Goal: Task Accomplishment & Management: Manage account settings

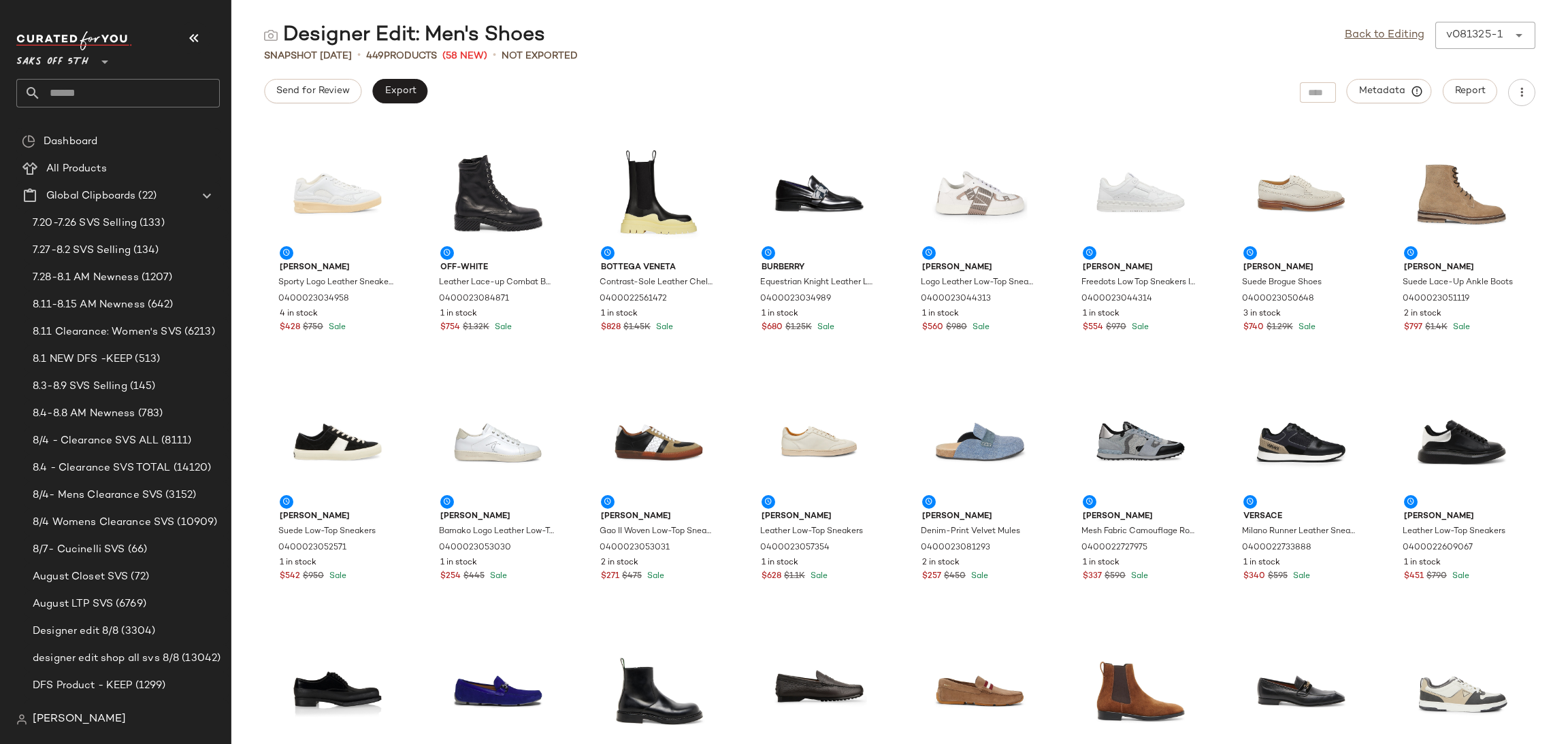
click at [129, 93] on input "text" at bounding box center [130, 93] width 179 height 29
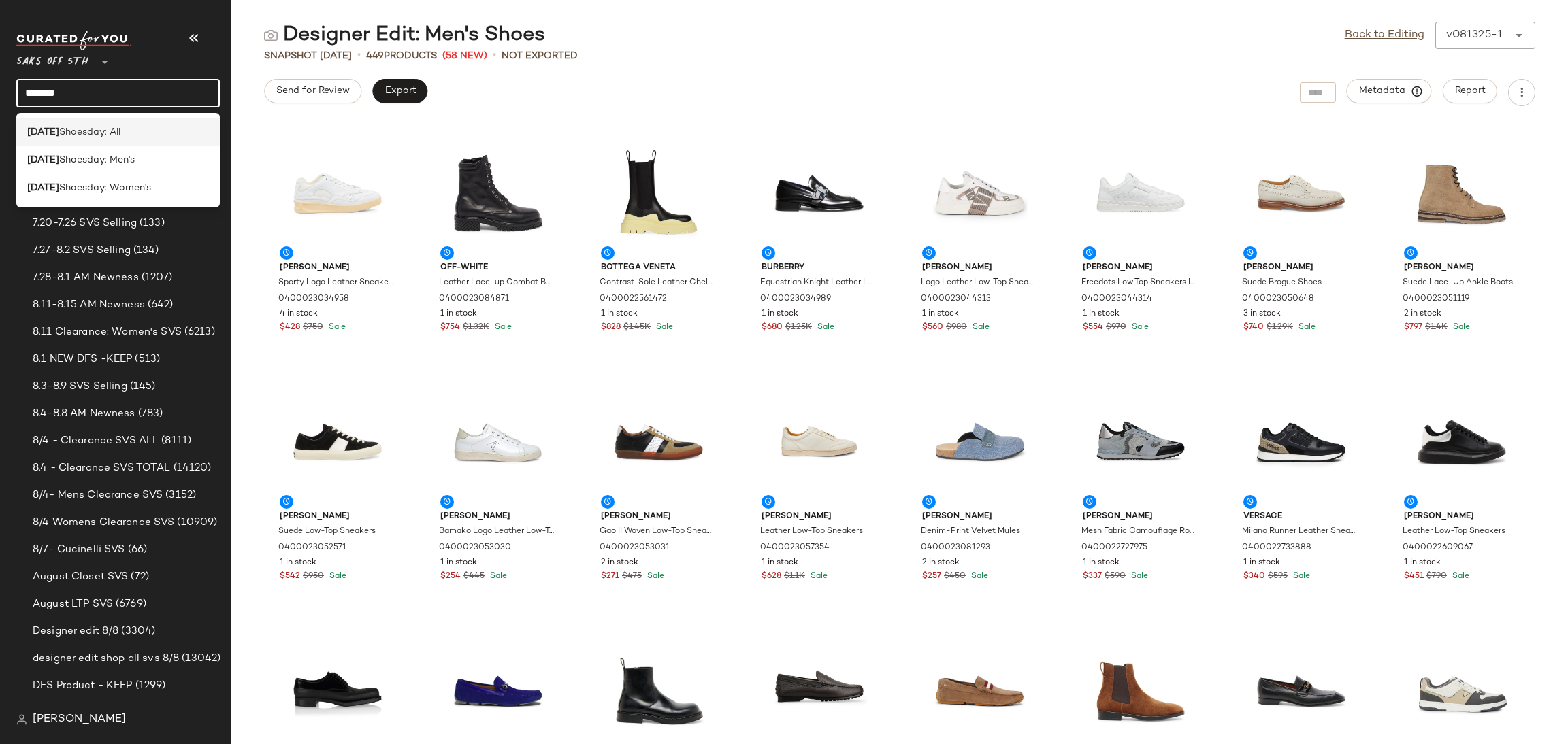
type input "*******"
click at [121, 134] on span "Shoesday: All" at bounding box center [90, 133] width 61 height 15
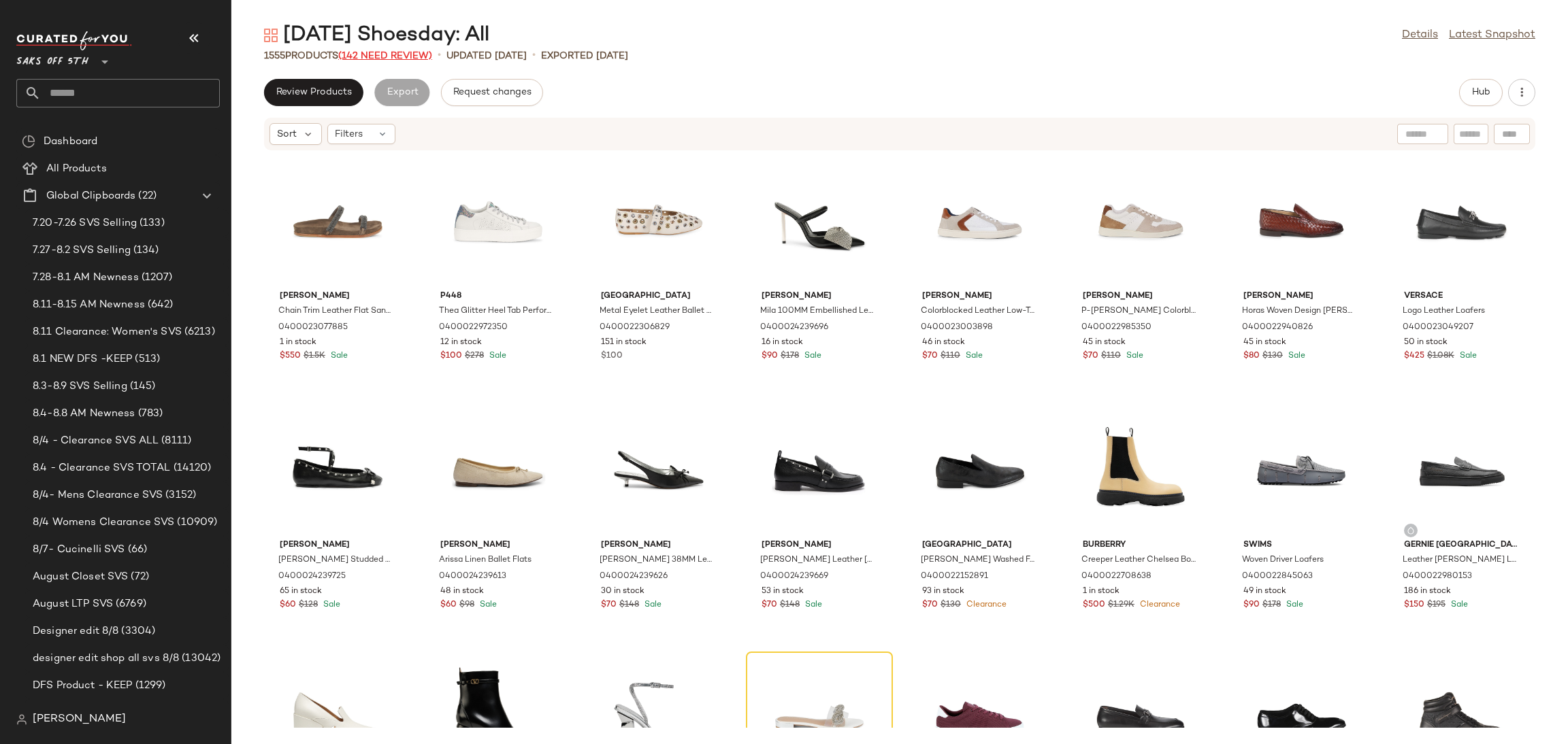
click at [409, 59] on span "(142 Need Review)" at bounding box center [385, 56] width 94 height 11
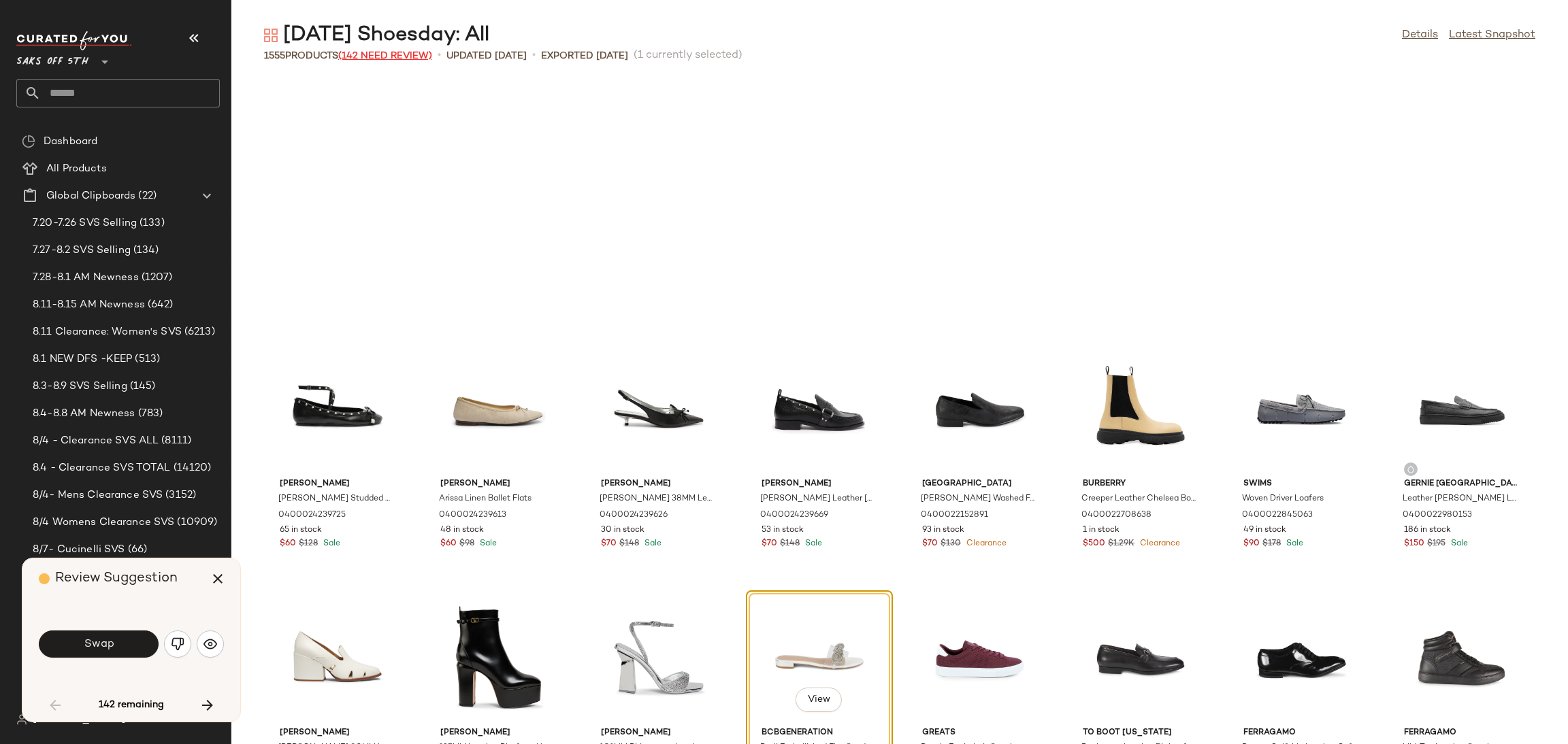
scroll to position [260, 0]
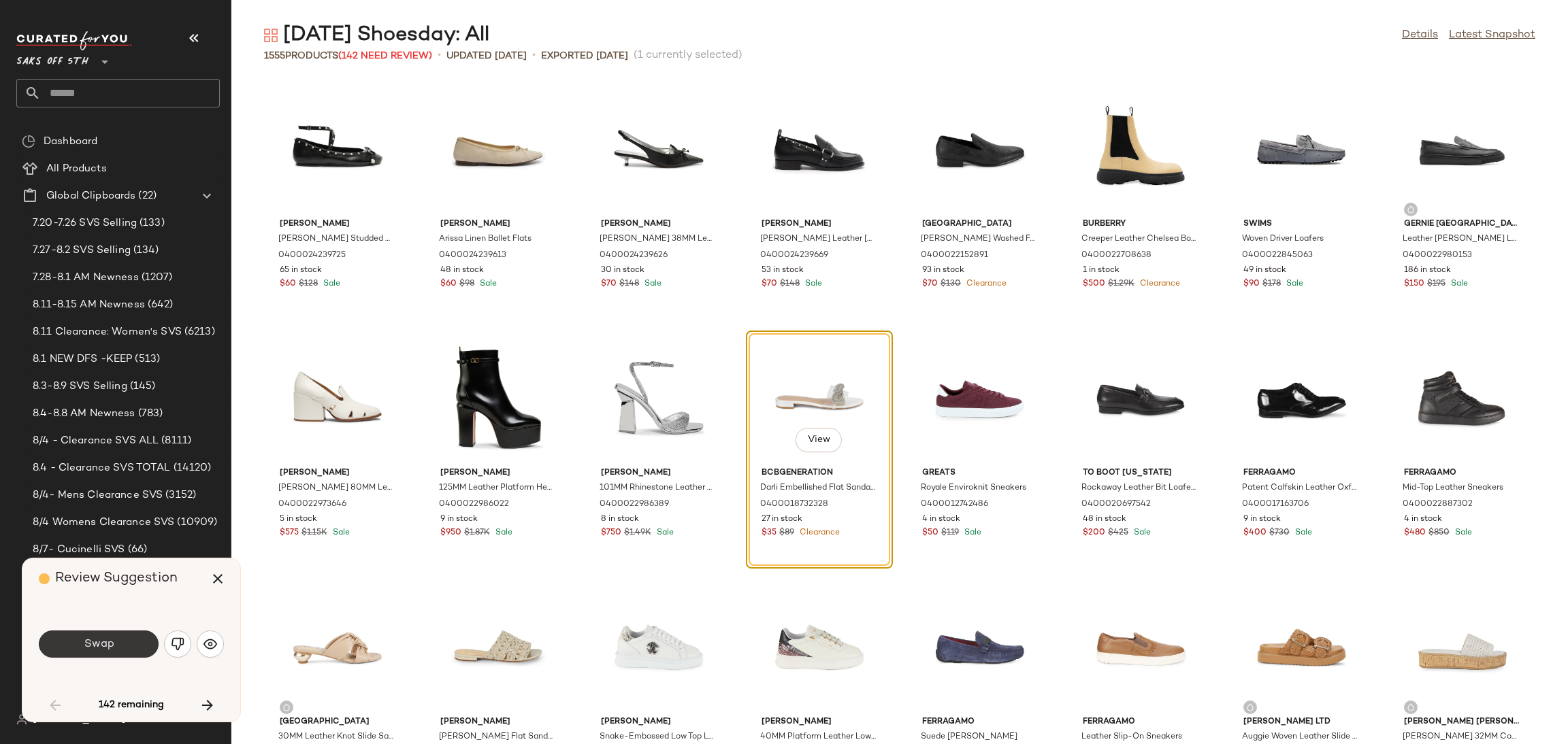
click at [127, 646] on button "Swap" at bounding box center [99, 644] width 120 height 27
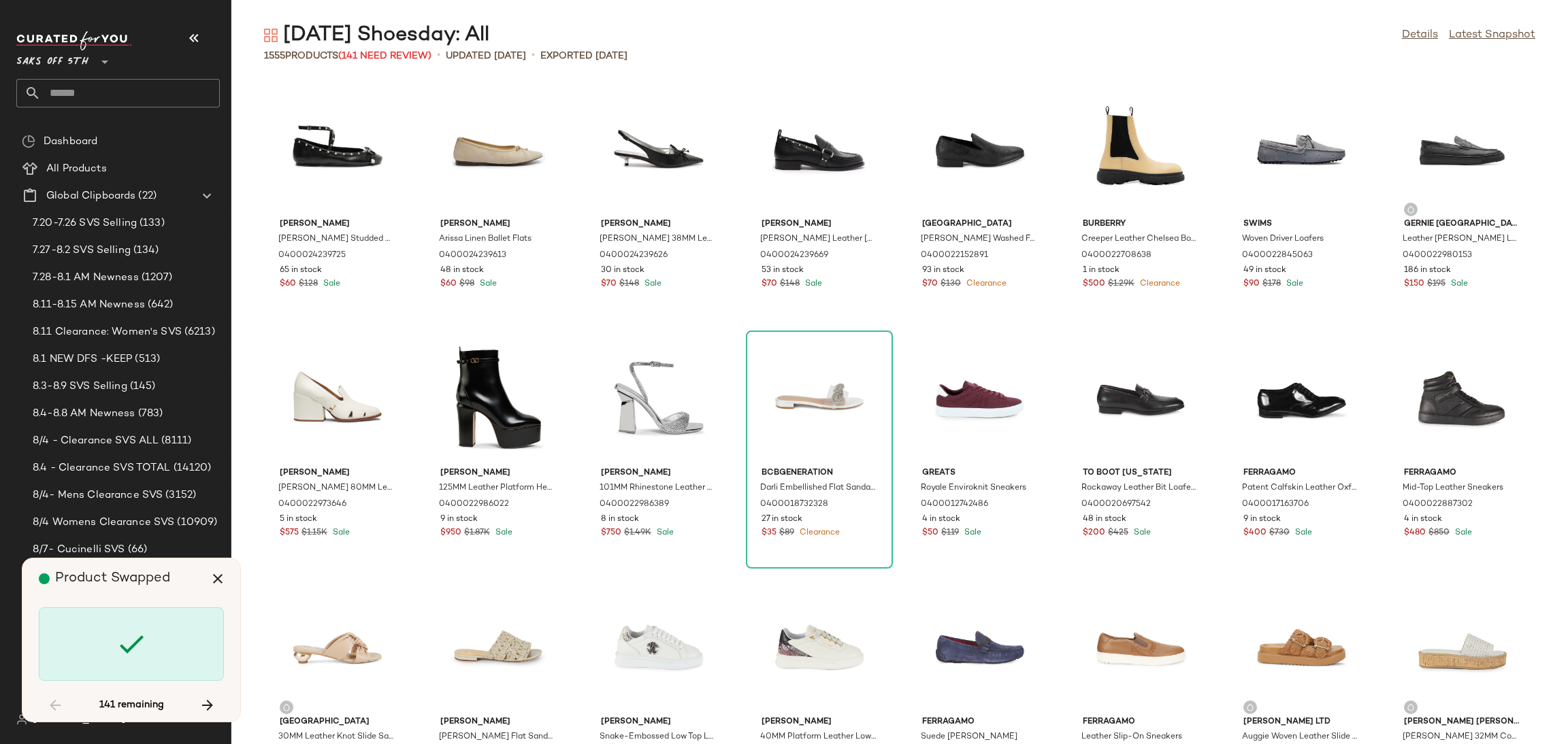
scroll to position [4230, 0]
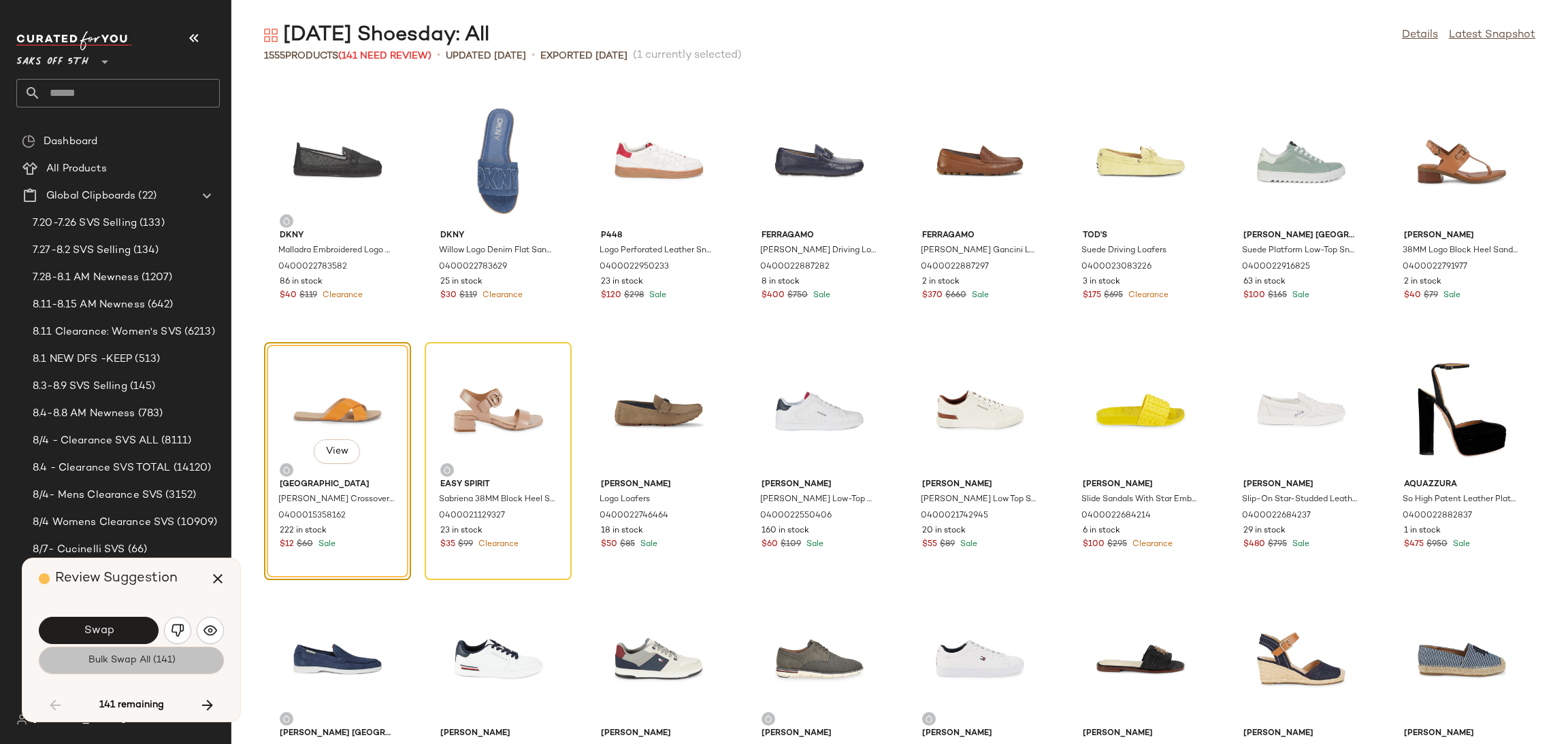
click at [137, 661] on span "Bulk Swap All (141)" at bounding box center [131, 660] width 88 height 11
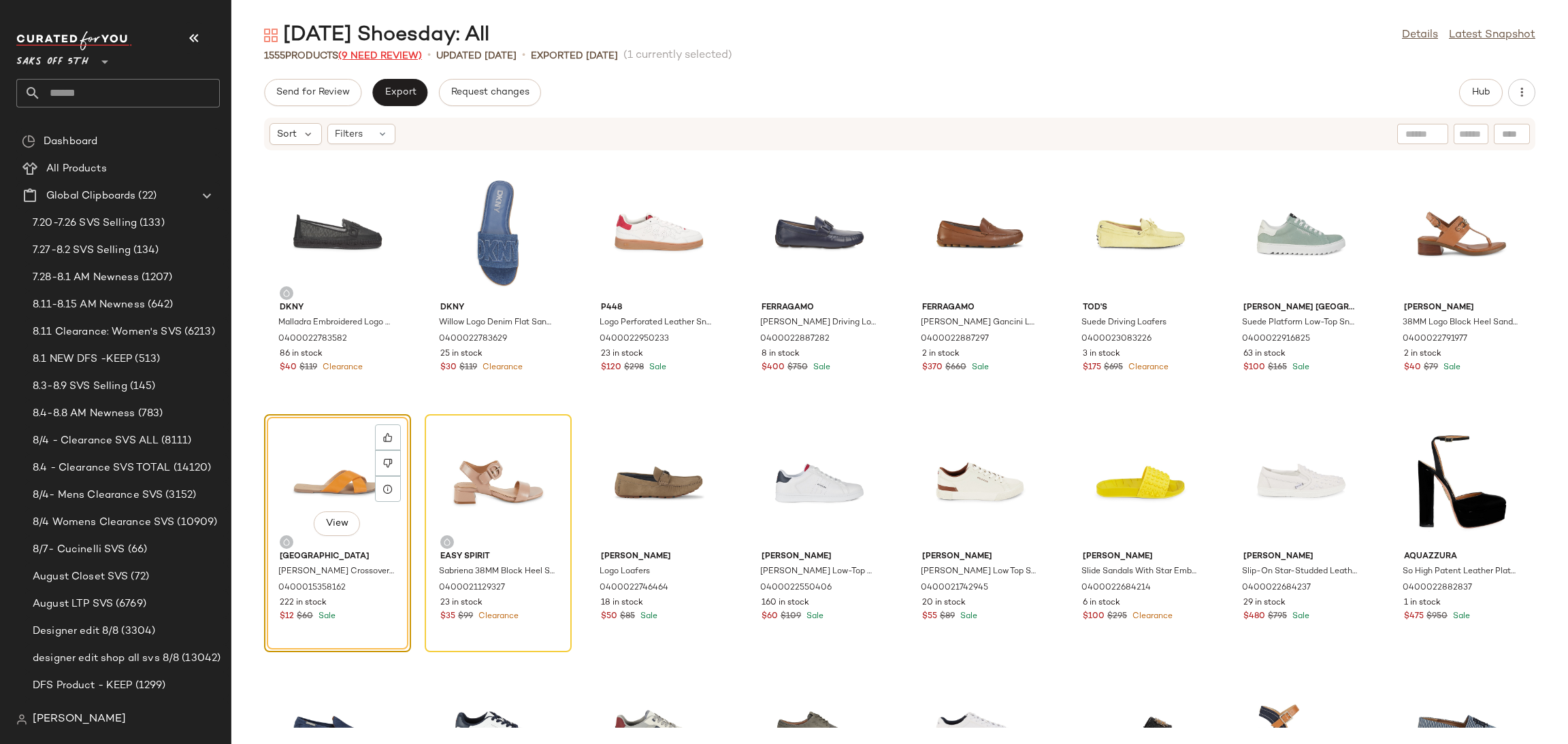
click at [367, 58] on span "(9 Need Review)" at bounding box center [380, 56] width 84 height 11
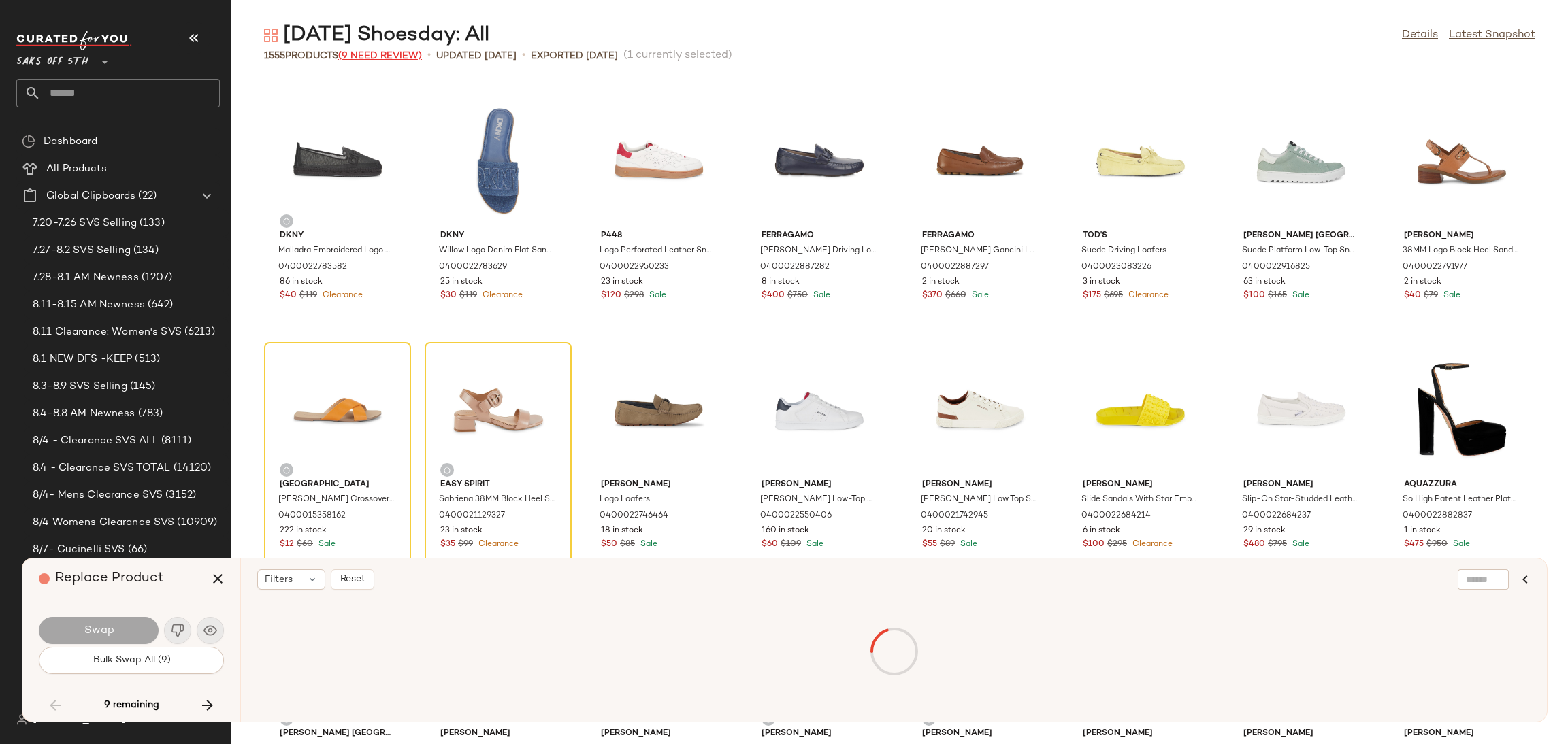
scroll to position [46293, 0]
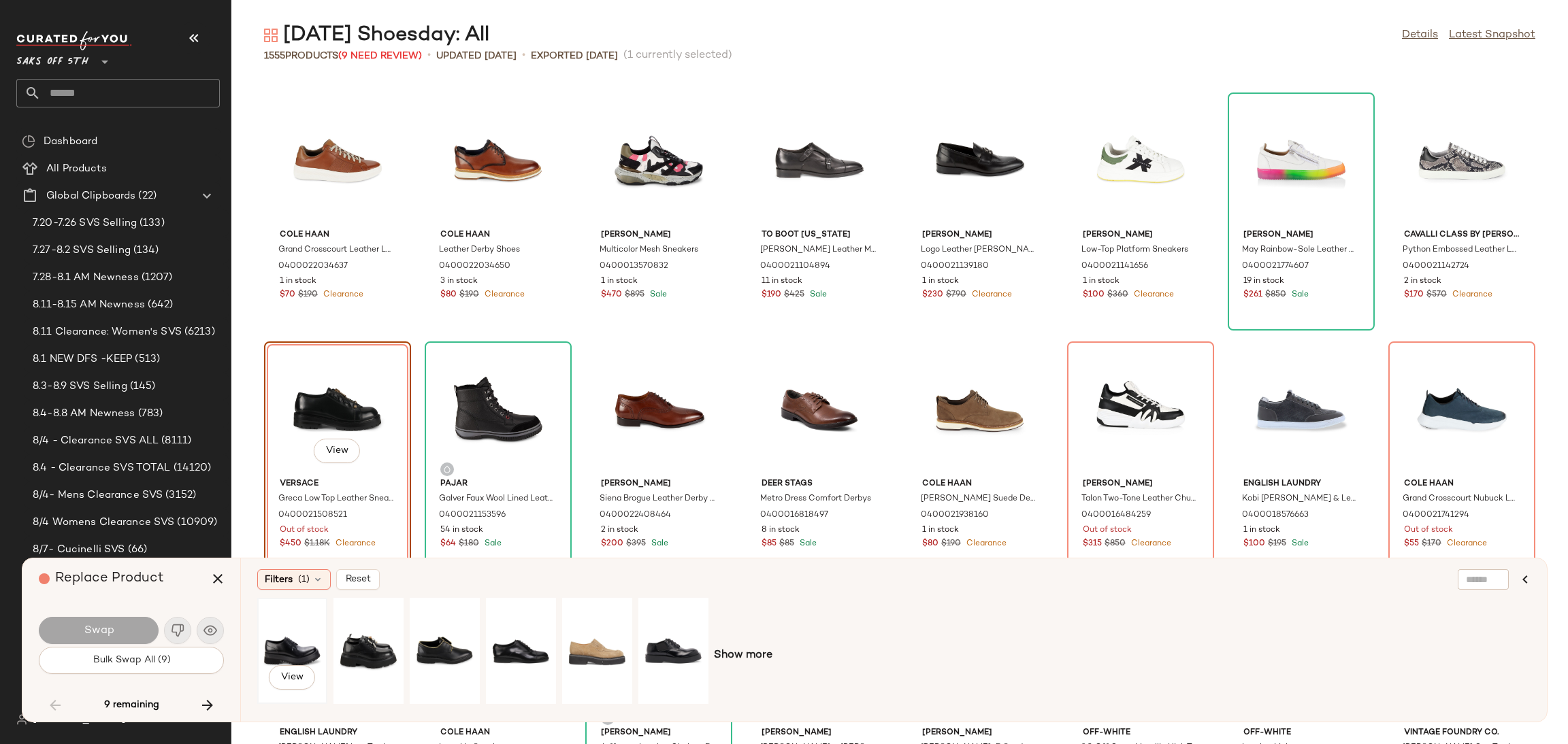
click at [282, 650] on div "View" at bounding box center [292, 650] width 60 height 96
click at [133, 623] on button "Swap" at bounding box center [99, 630] width 120 height 27
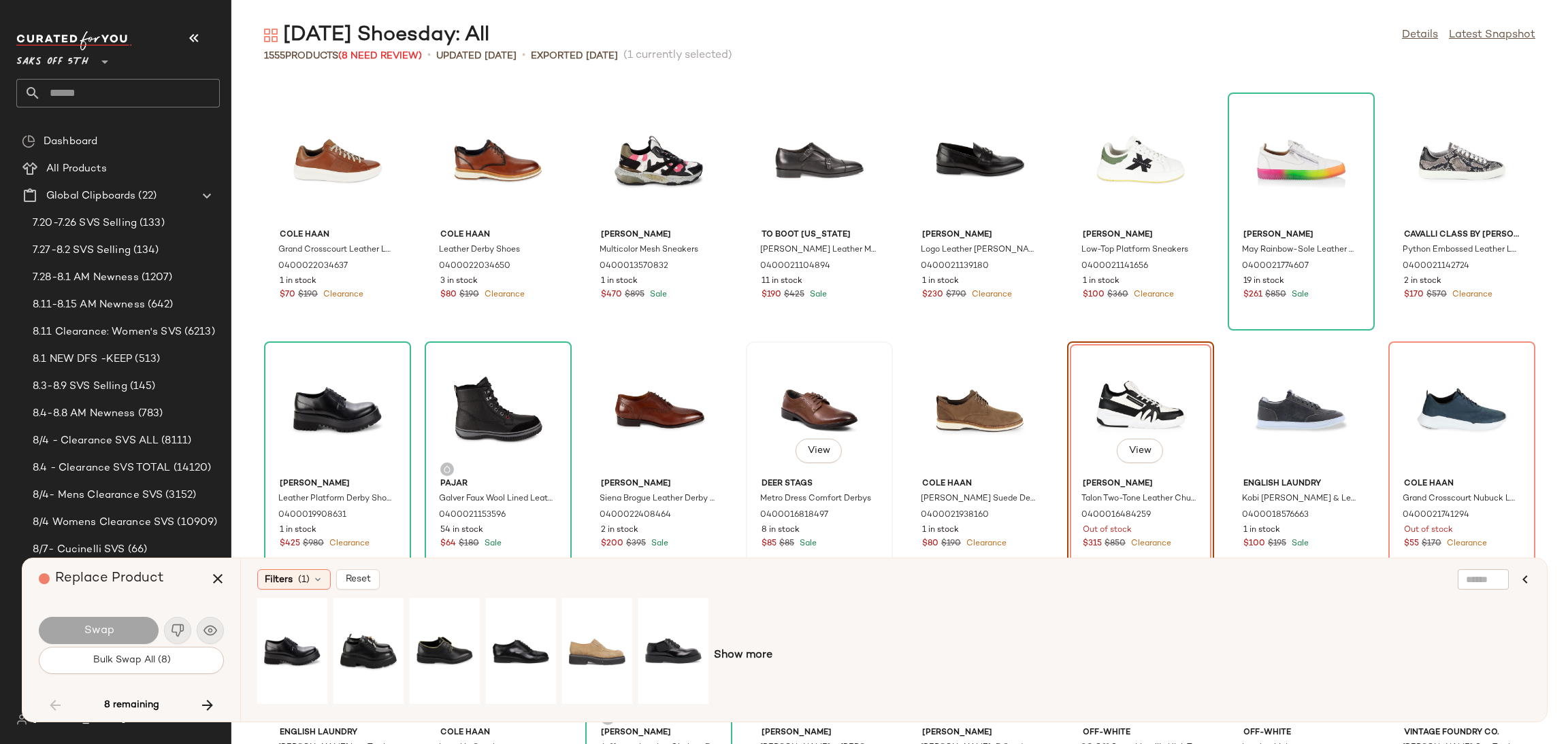
scroll to position [46318, 0]
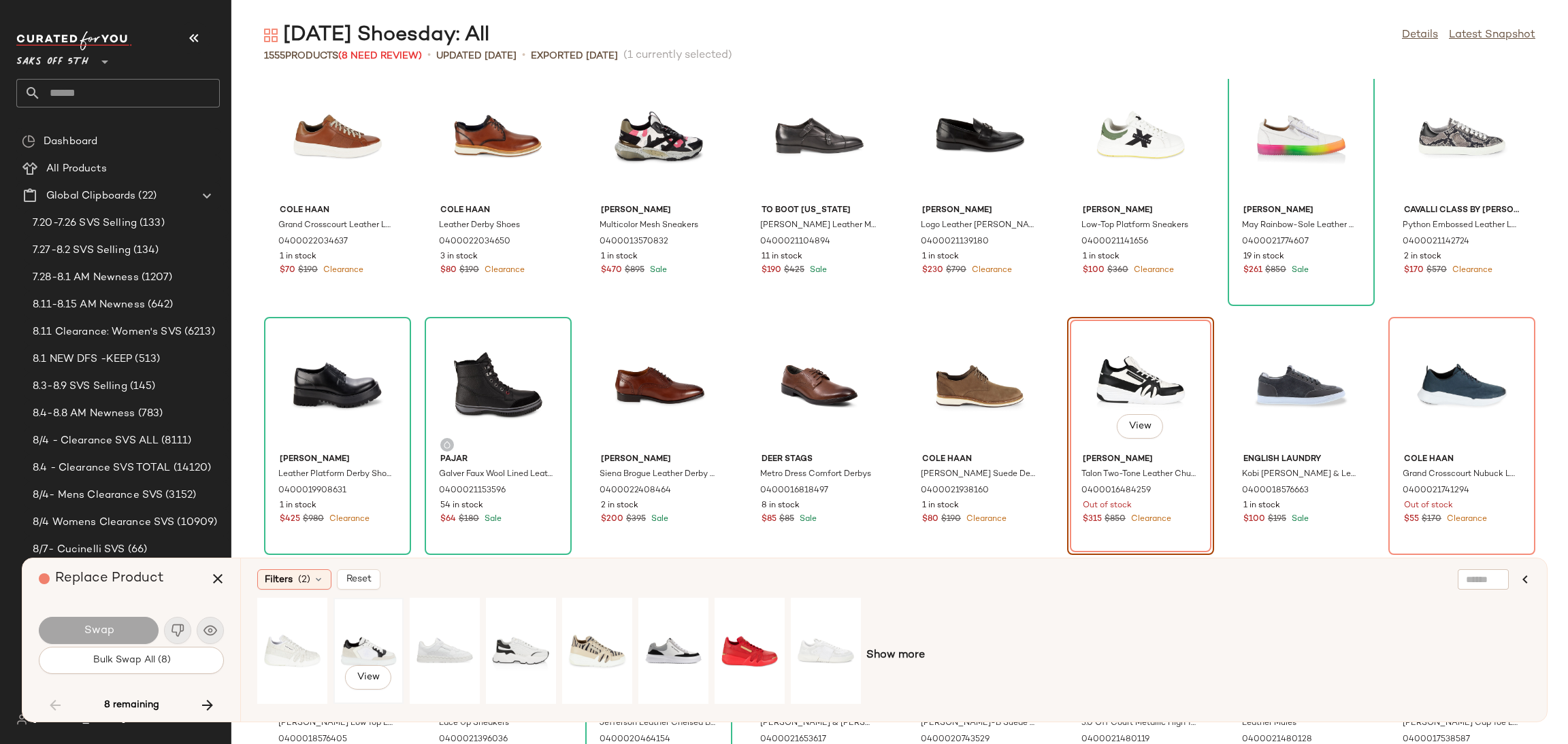
click at [341, 639] on div "View" at bounding box center [369, 650] width 60 height 96
click at [120, 628] on button "Swap" at bounding box center [99, 630] width 120 height 27
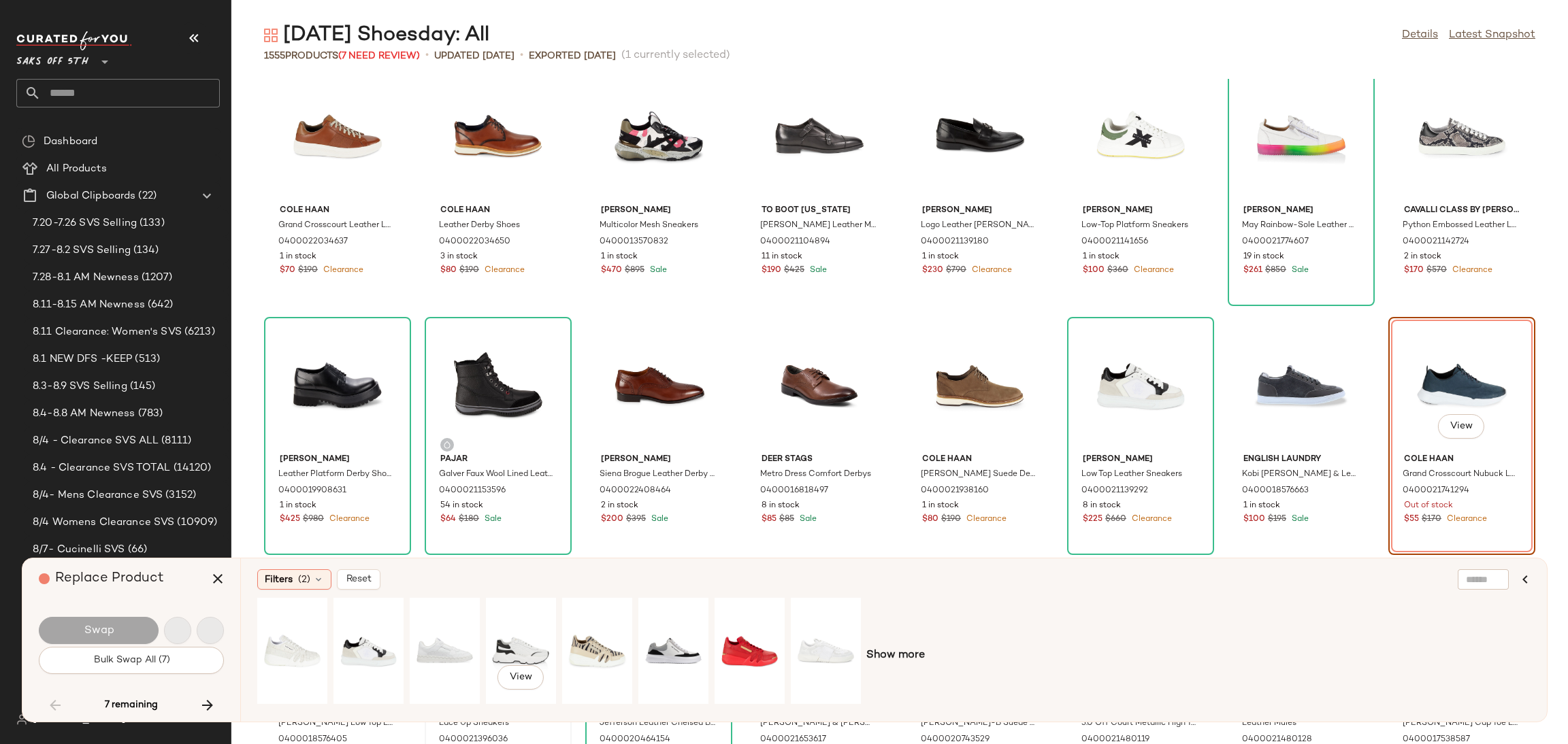
scroll to position [46293, 0]
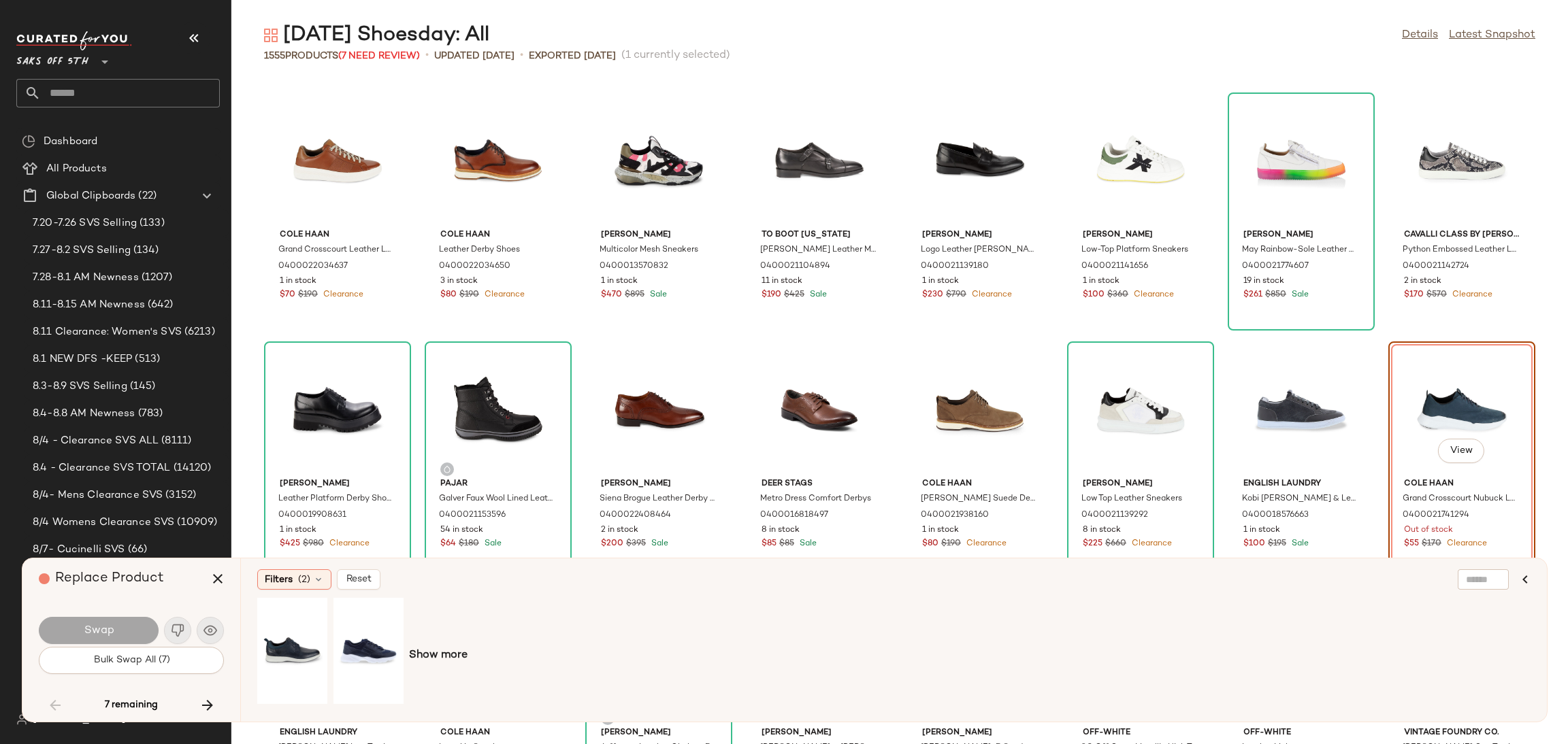
click at [255, 638] on div "Filters (2) Reset Show more" at bounding box center [894, 640] width 1306 height 163
click at [294, 646] on div "View" at bounding box center [292, 650] width 60 height 96
click at [99, 628] on span "Swap" at bounding box center [99, 631] width 31 height 13
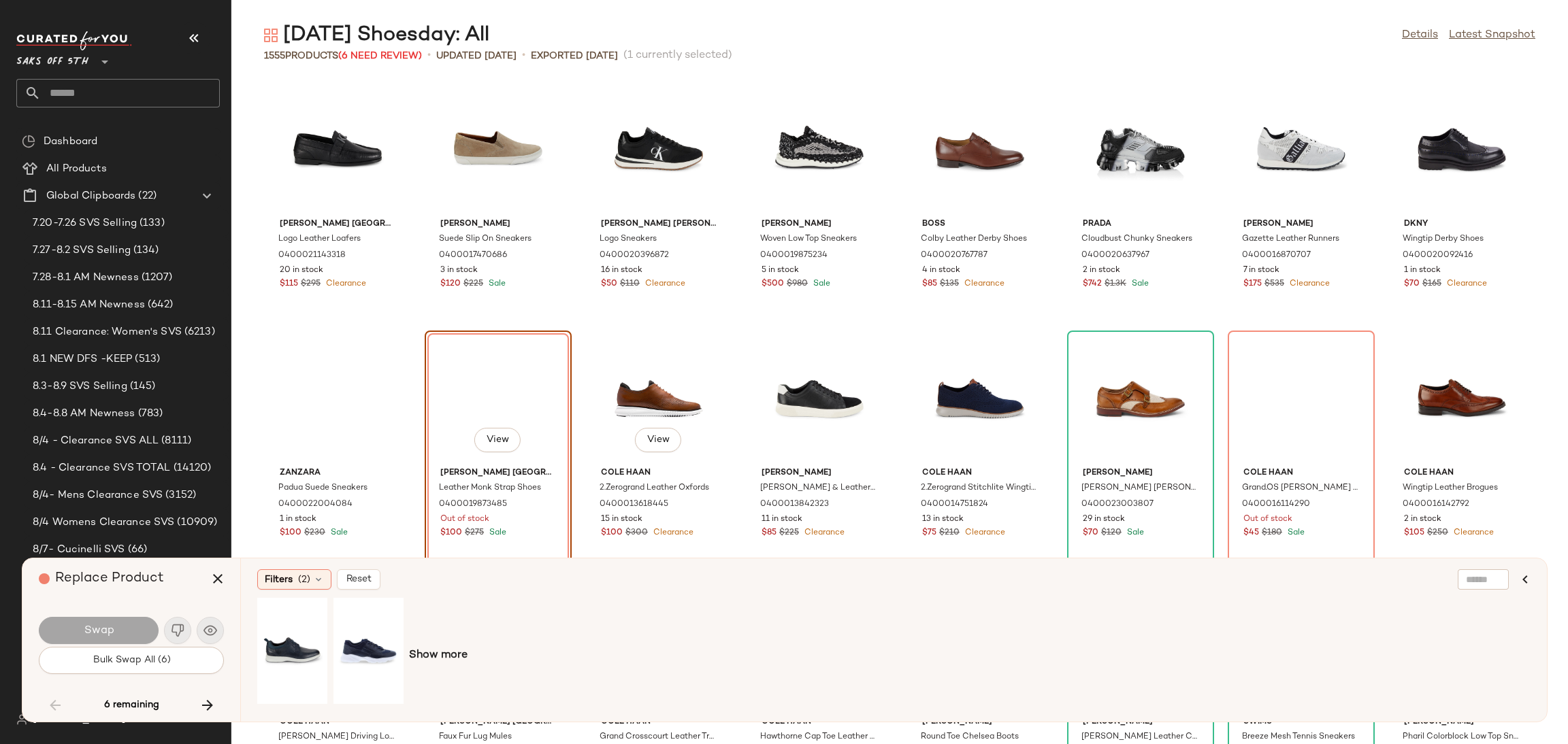
scroll to position [47052, 0]
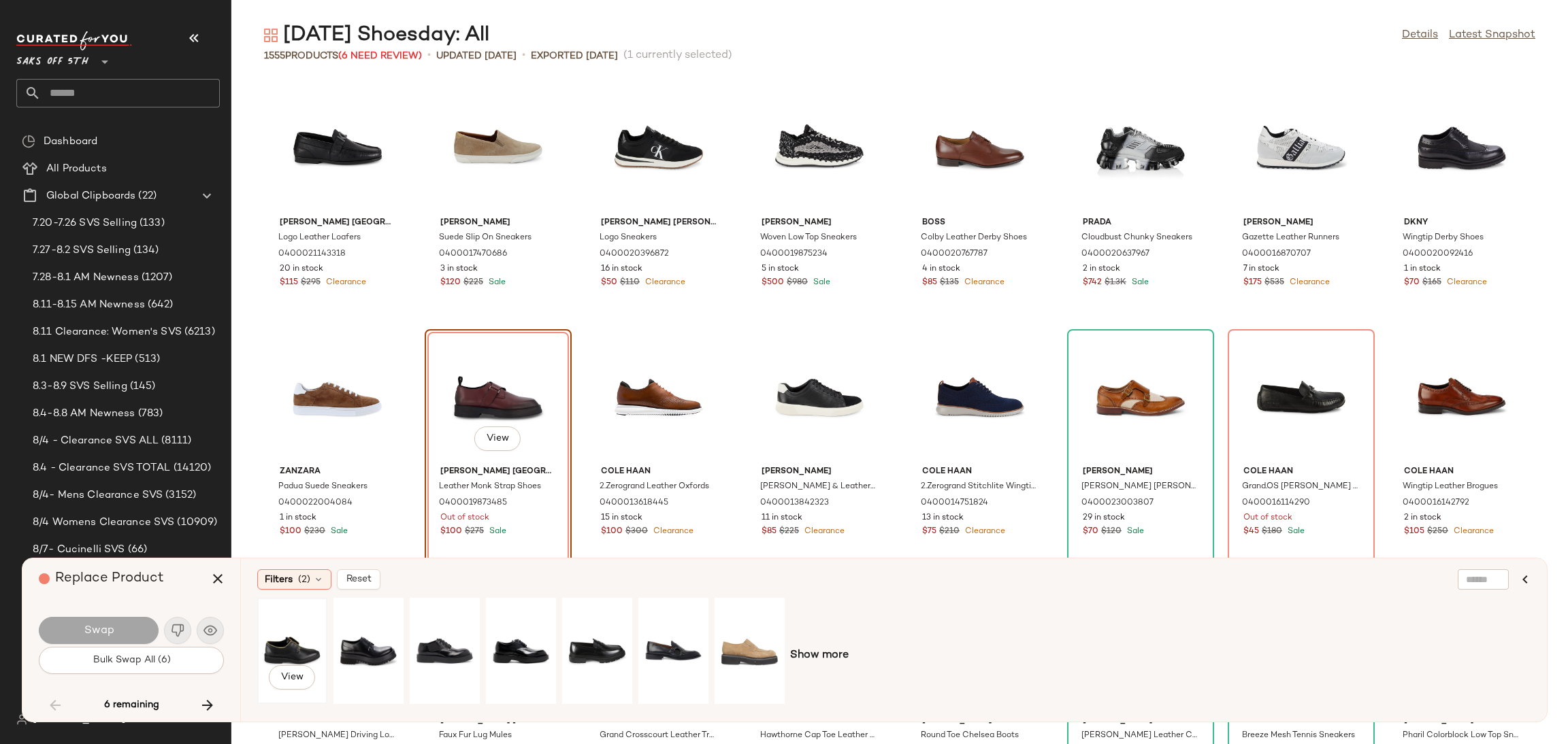
click at [267, 637] on div "View" at bounding box center [292, 650] width 60 height 96
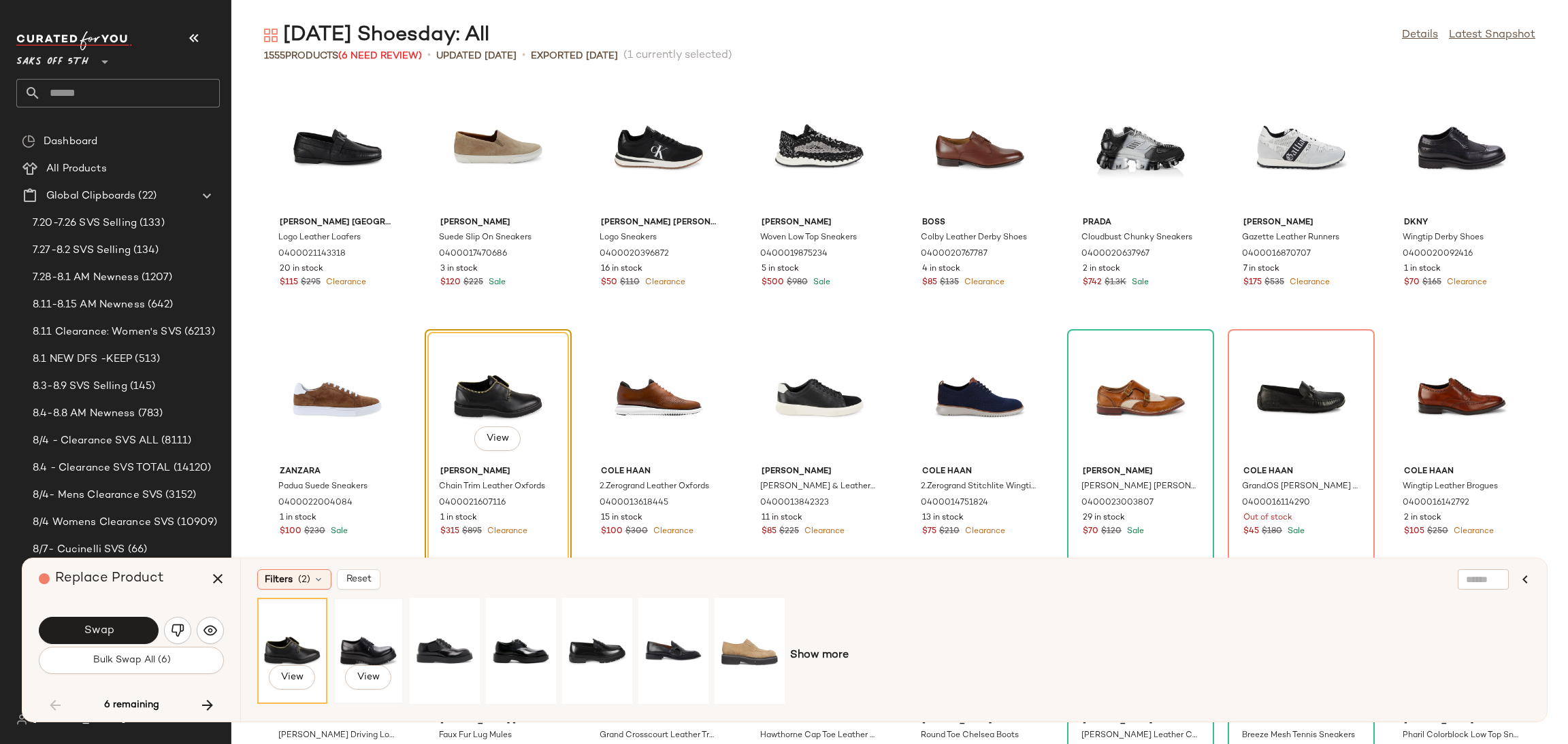
click at [382, 646] on div "View" at bounding box center [369, 650] width 60 height 96
click at [135, 627] on button "Swap" at bounding box center [99, 630] width 120 height 27
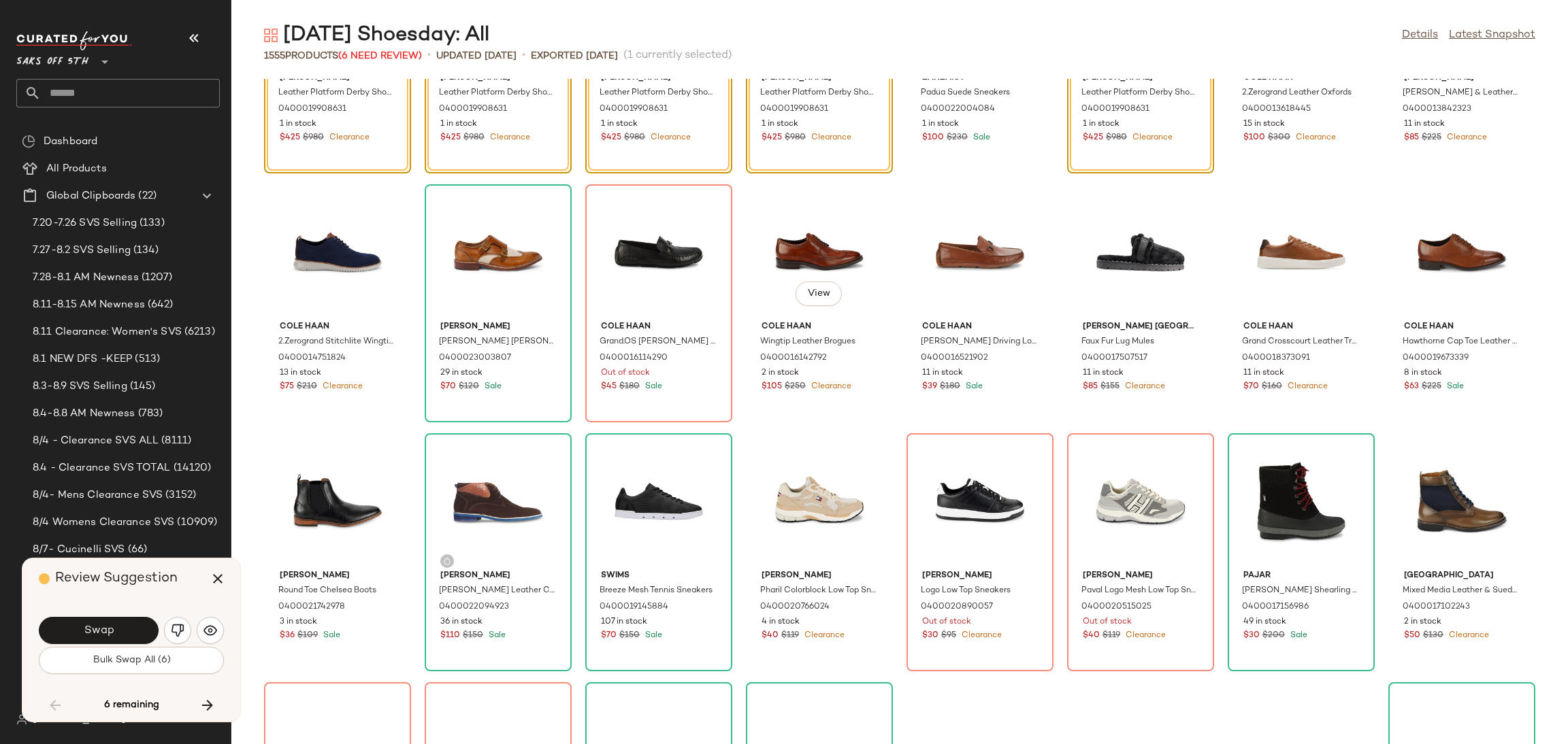
scroll to position [47453, 0]
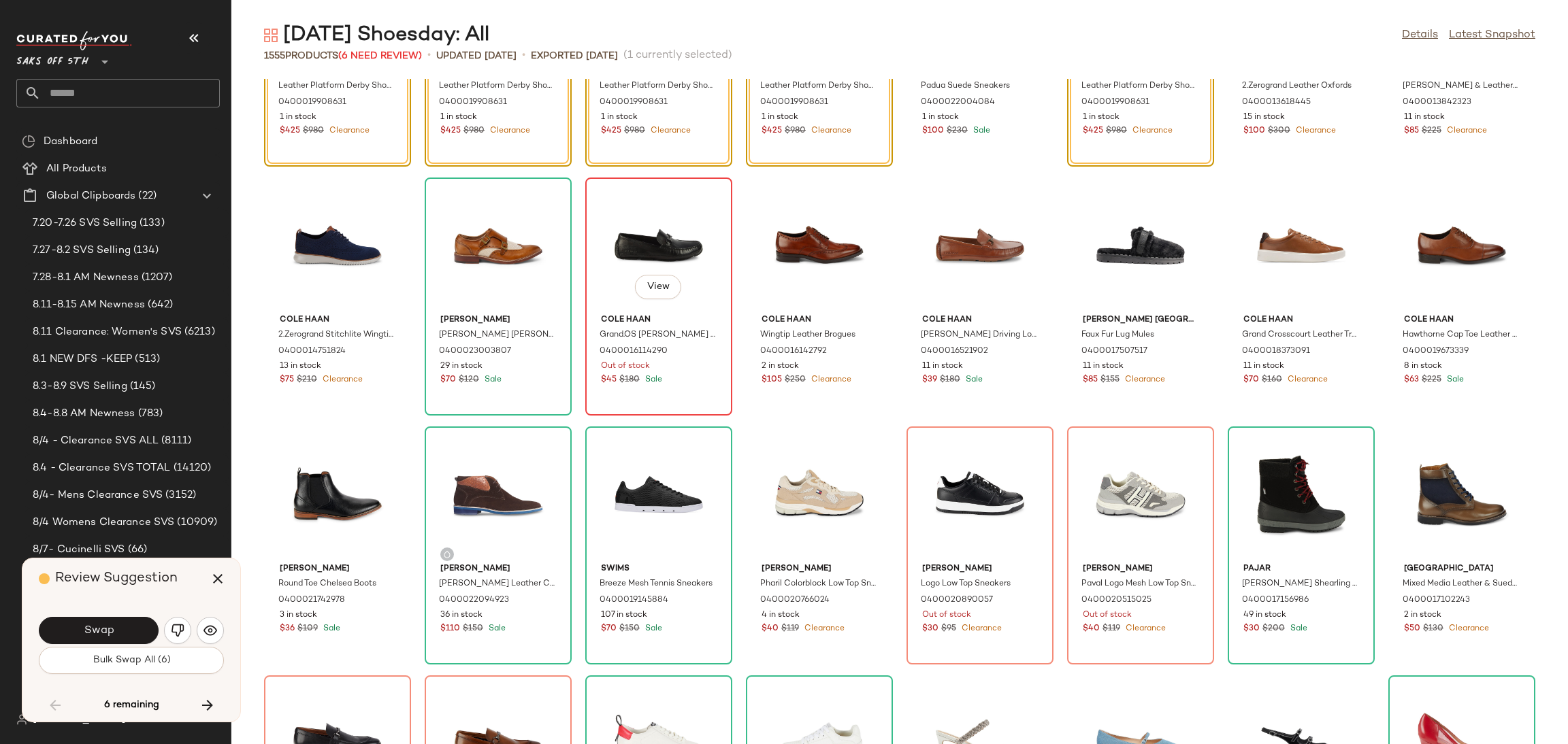
click at [660, 230] on div "View" at bounding box center [659, 245] width 138 height 126
click at [112, 638] on button "Swap" at bounding box center [99, 630] width 120 height 27
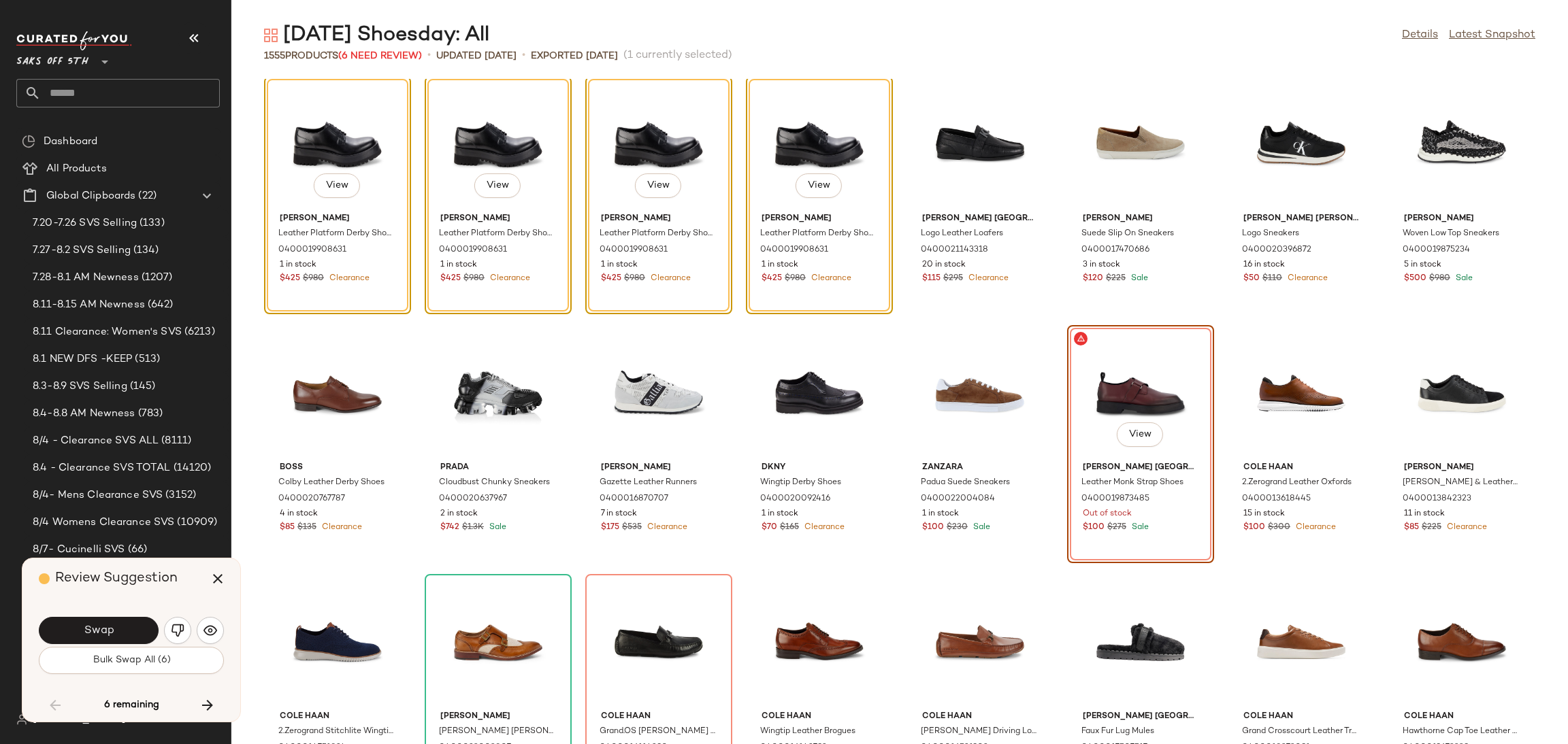
scroll to position [47055, 0]
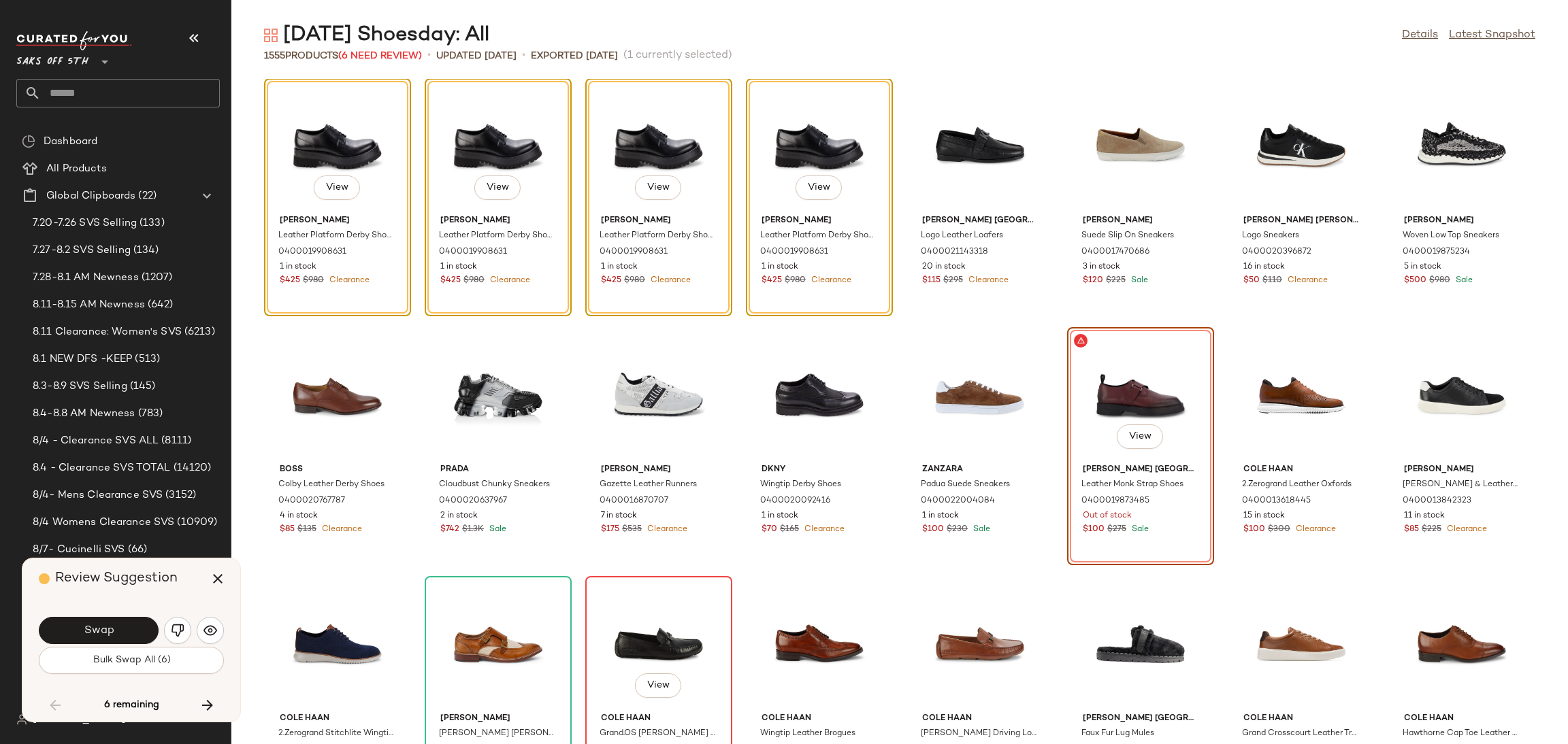
click at [610, 634] on div "View" at bounding box center [659, 644] width 138 height 126
click at [170, 624] on img "button" at bounding box center [177, 630] width 14 height 14
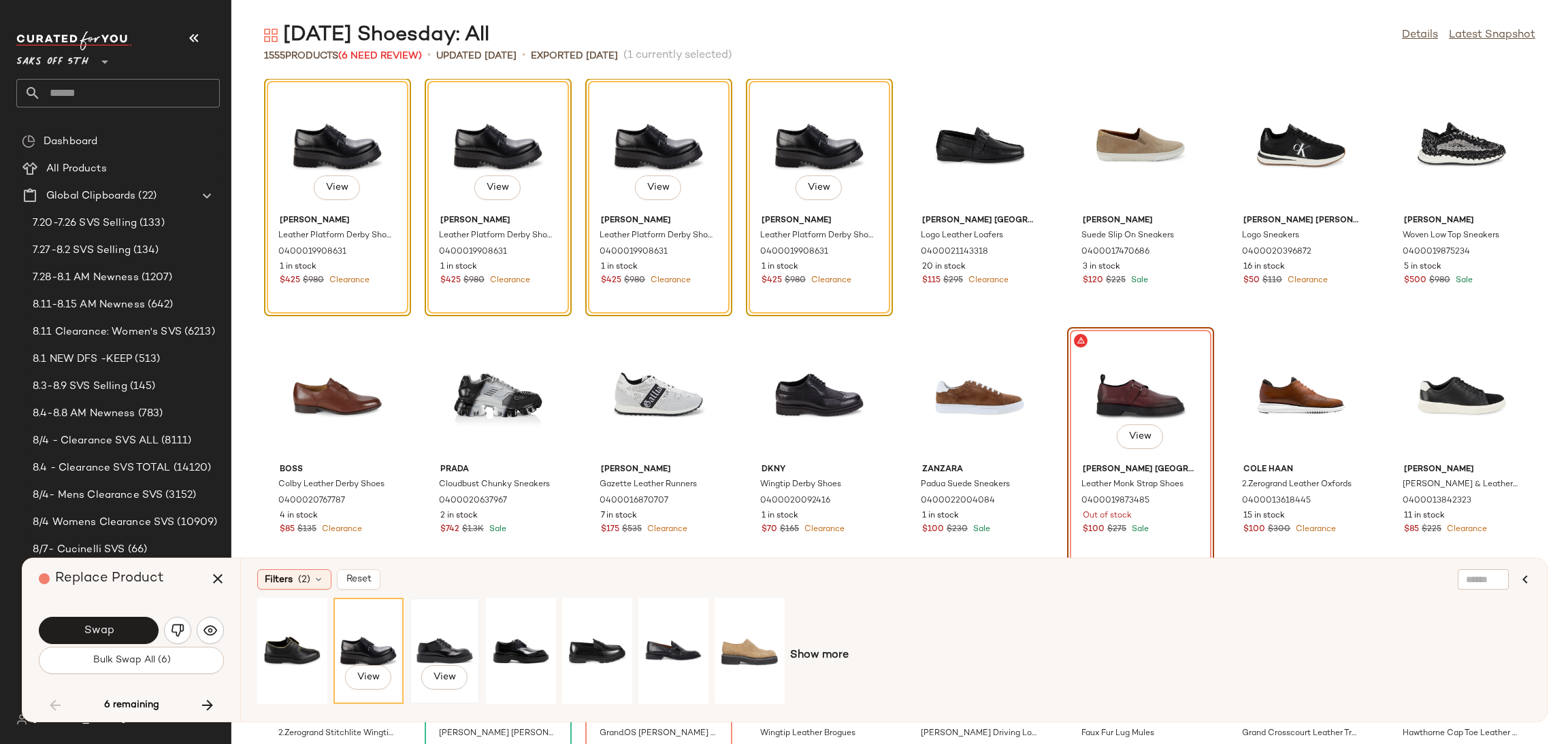
click at [446, 646] on div "View" at bounding box center [444, 650] width 60 height 96
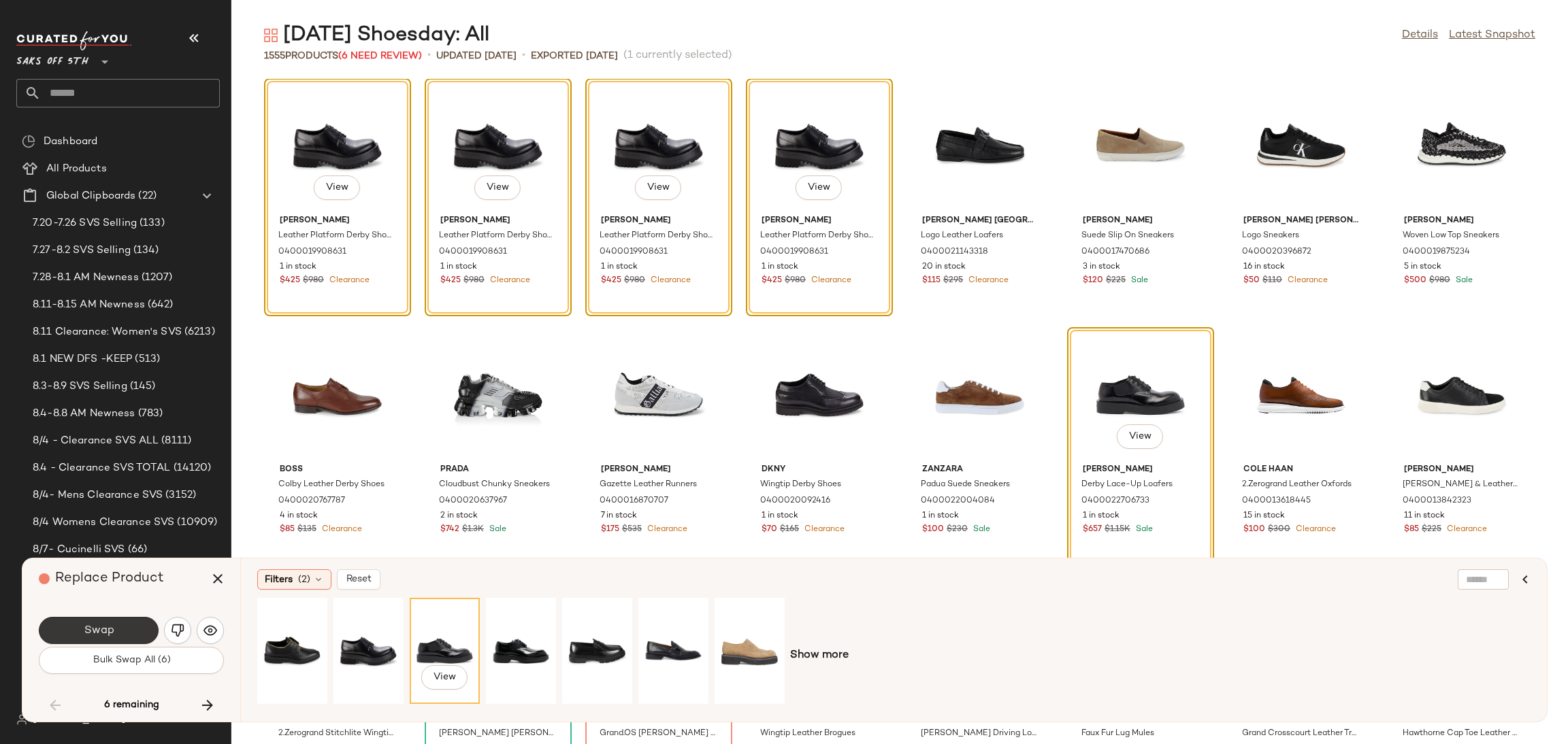
click at [112, 631] on span "Swap" at bounding box center [99, 631] width 31 height 13
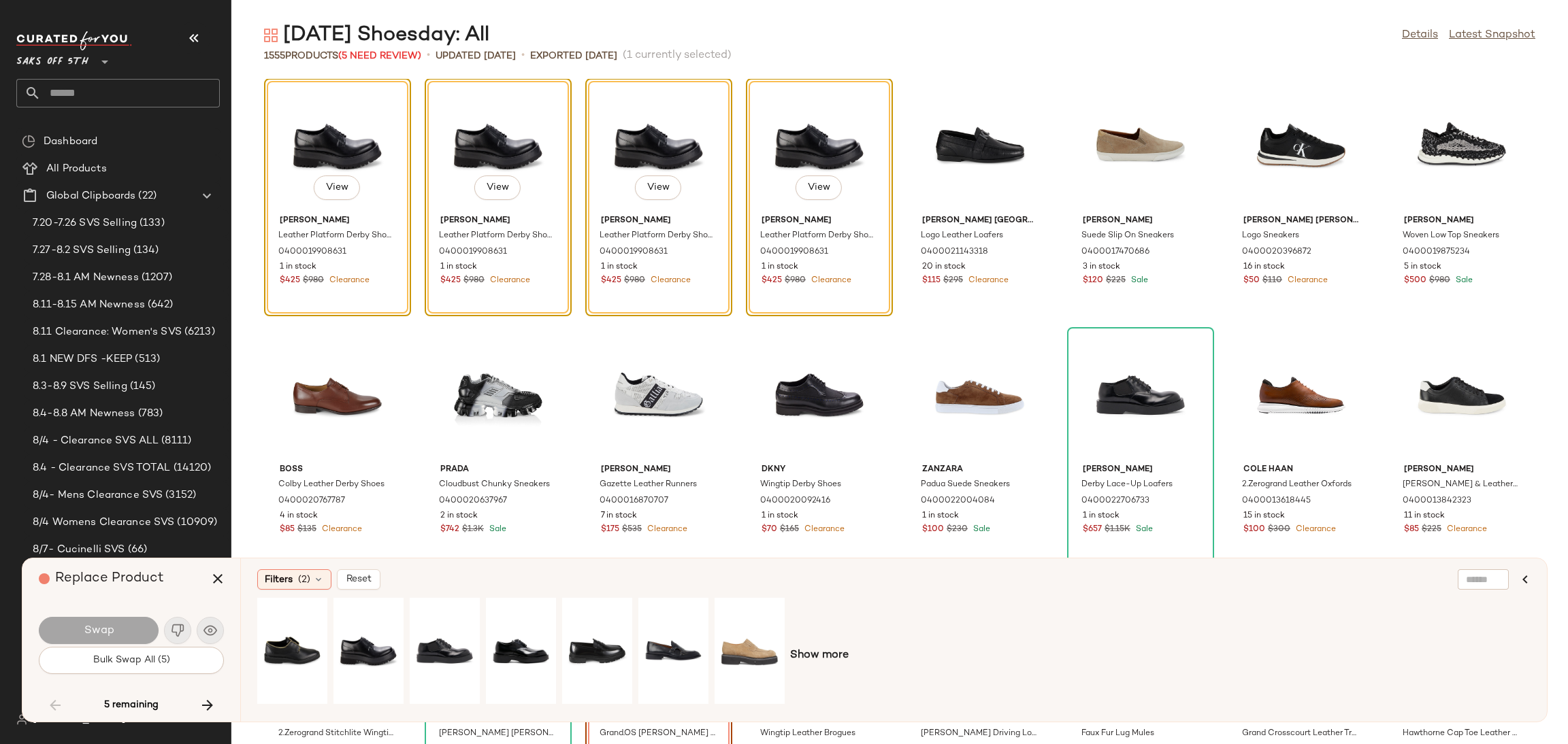
scroll to position [47040, 0]
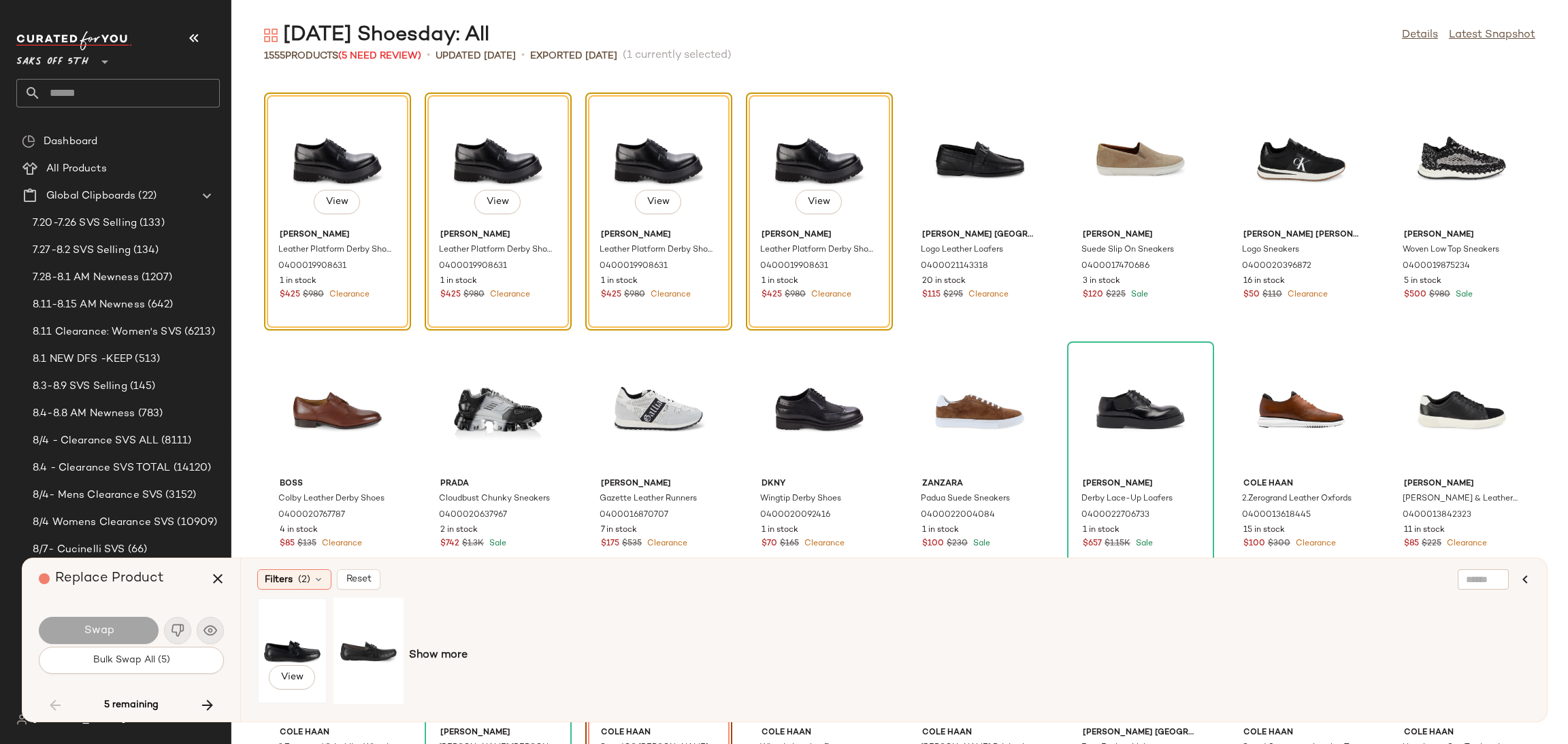
click at [284, 632] on div "View" at bounding box center [292, 650] width 60 height 96
click at [111, 627] on span "Swap" at bounding box center [99, 631] width 31 height 13
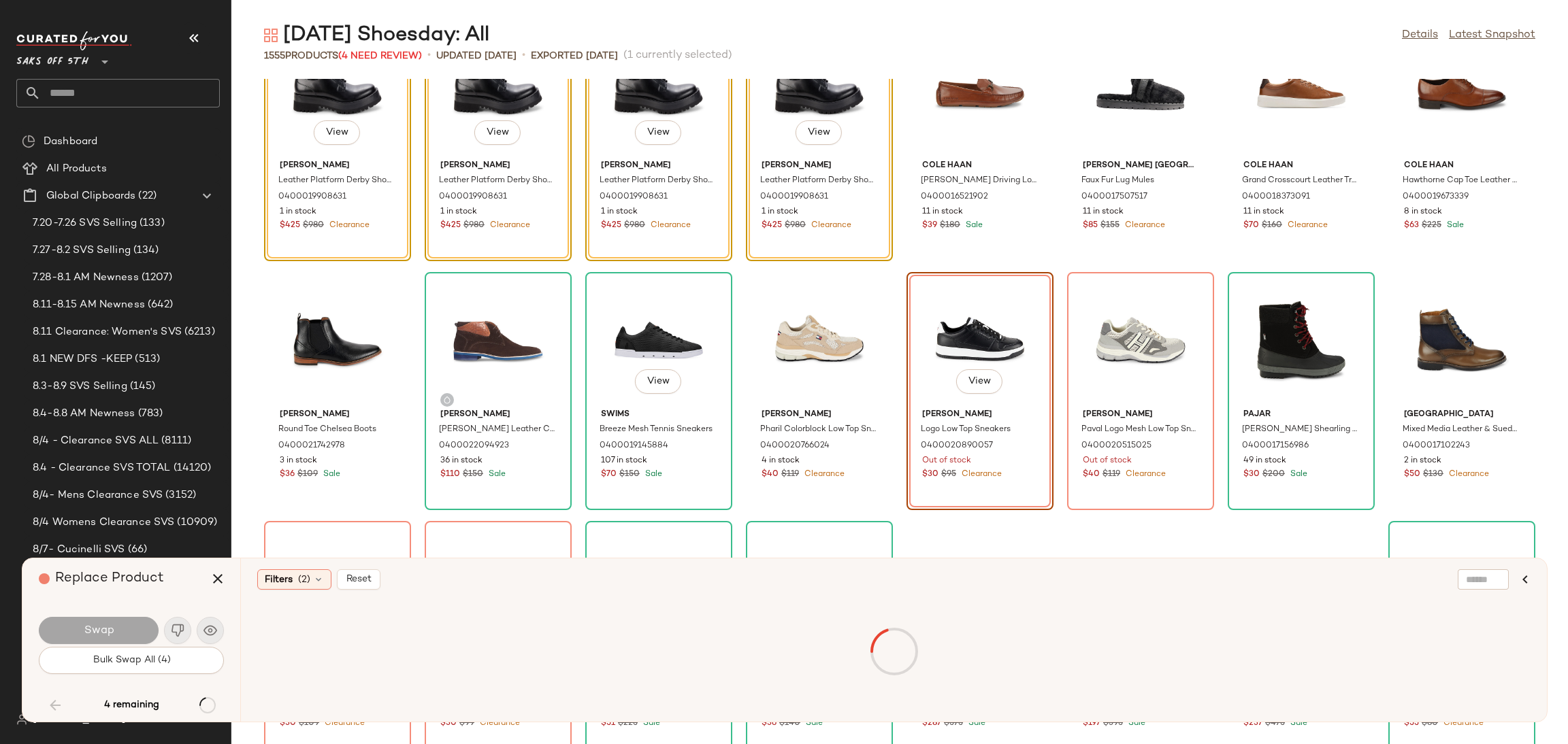
scroll to position [47608, 0]
click at [292, 638] on div "View" at bounding box center [292, 650] width 60 height 96
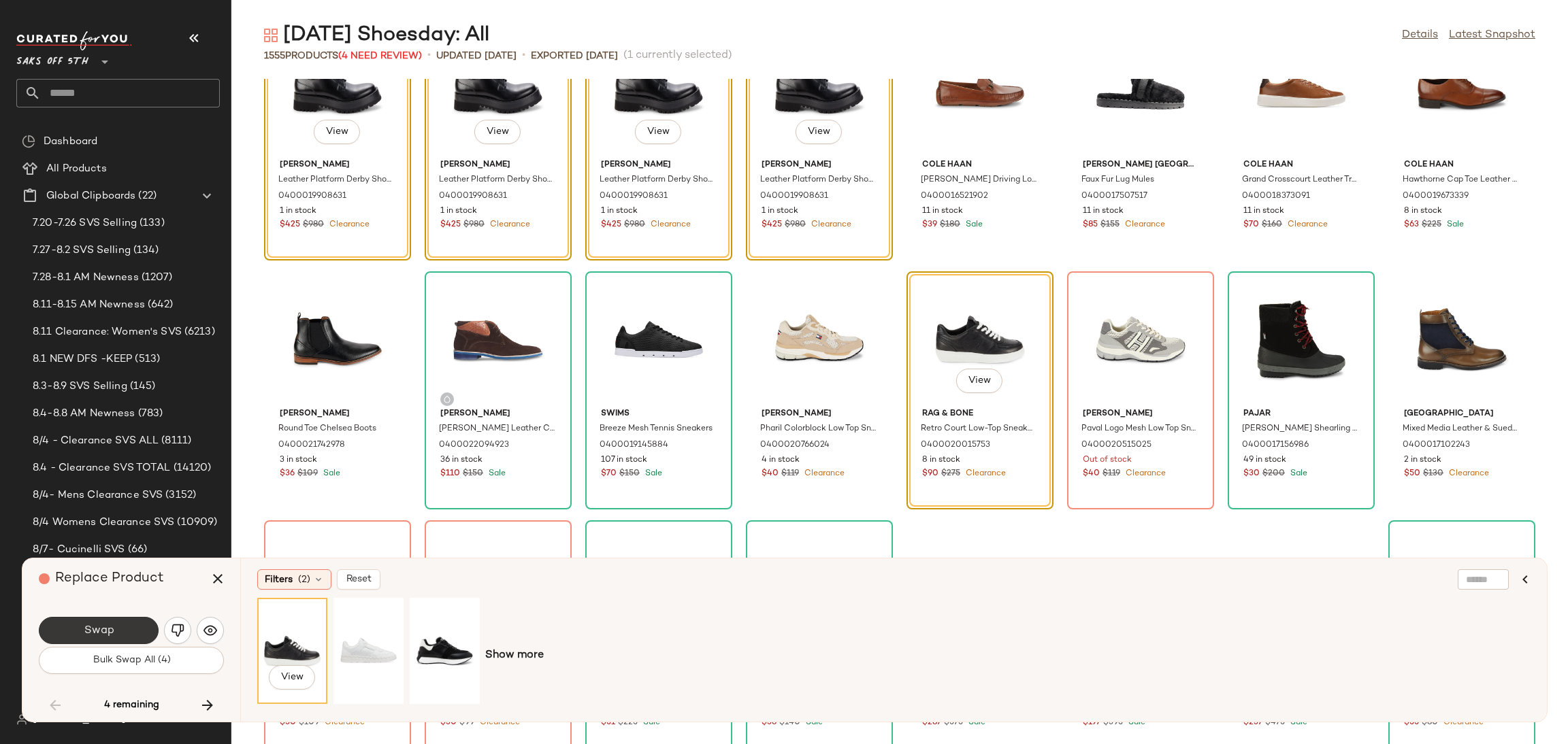
click at [82, 625] on button "Swap" at bounding box center [99, 630] width 120 height 27
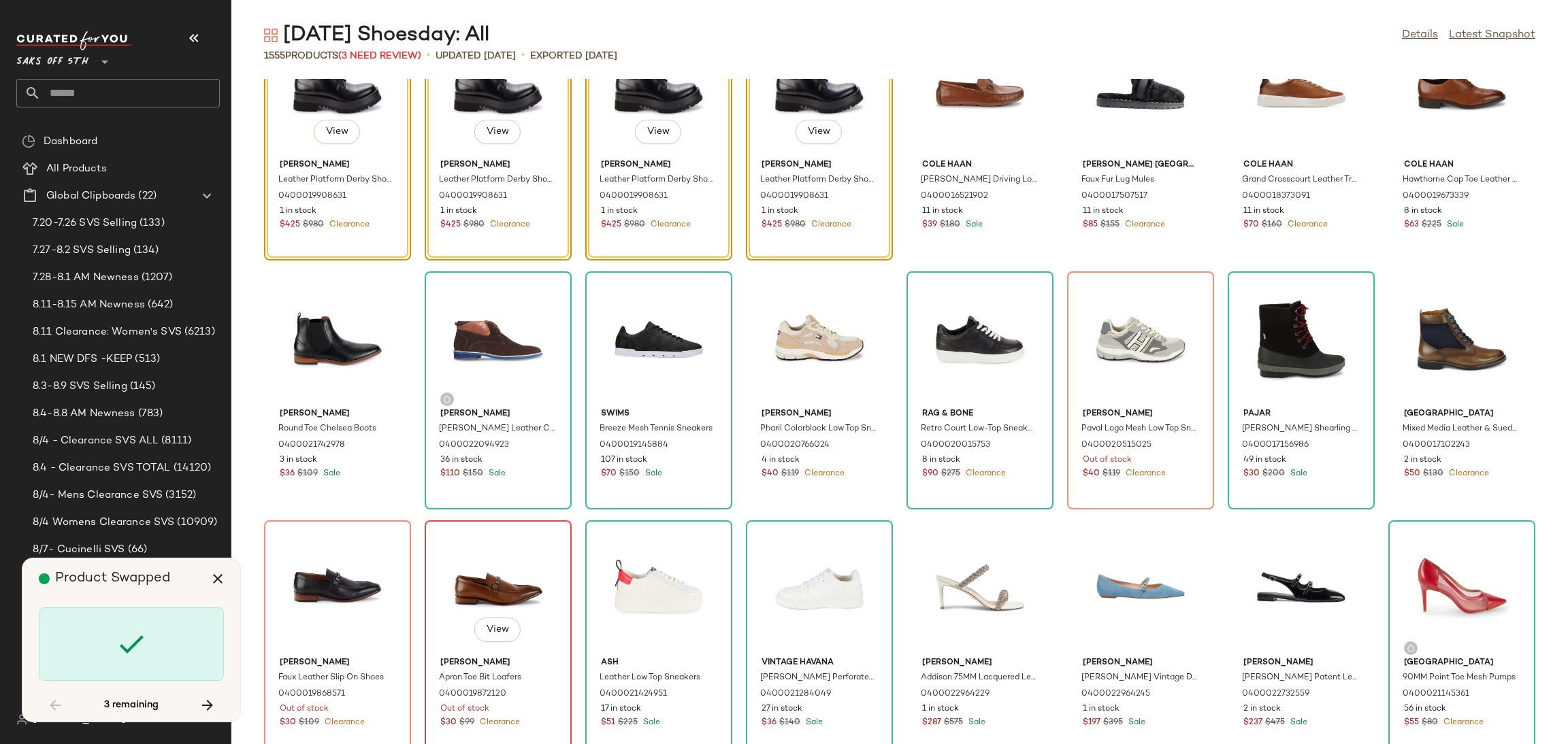
scroll to position [47538, 0]
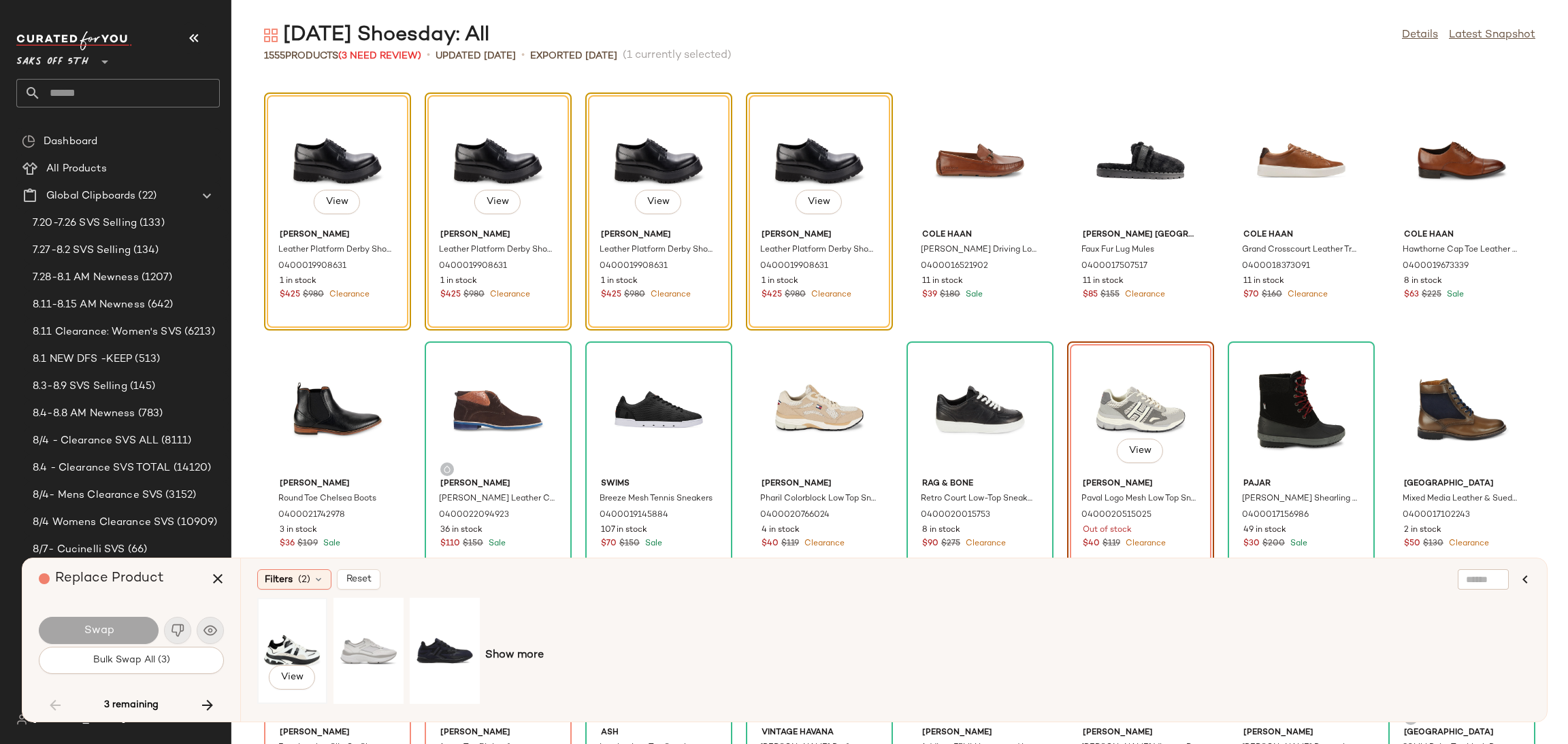
click at [263, 645] on div "View" at bounding box center [292, 650] width 60 height 96
click at [128, 623] on button "Swap" at bounding box center [99, 630] width 120 height 27
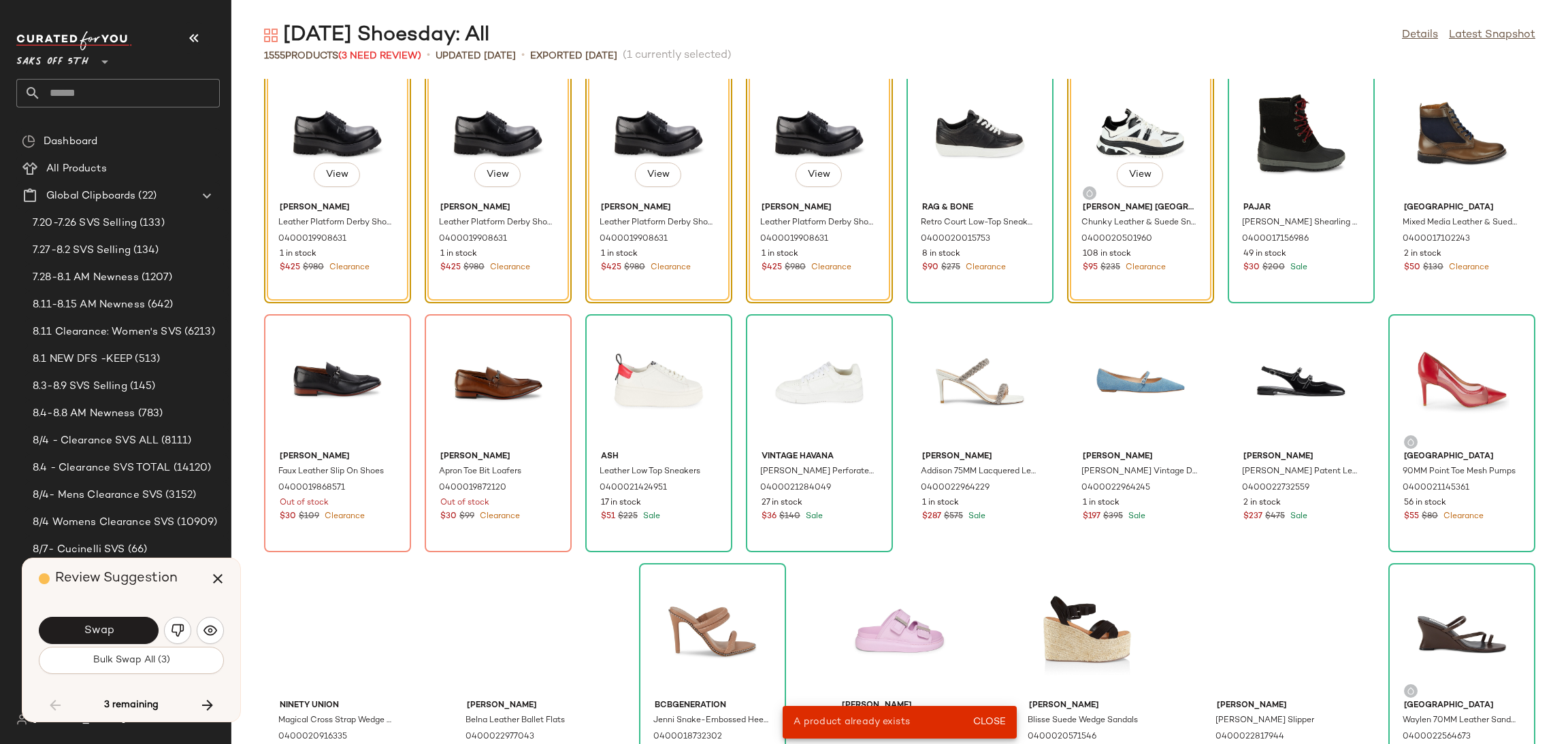
scroll to position [47815, 0]
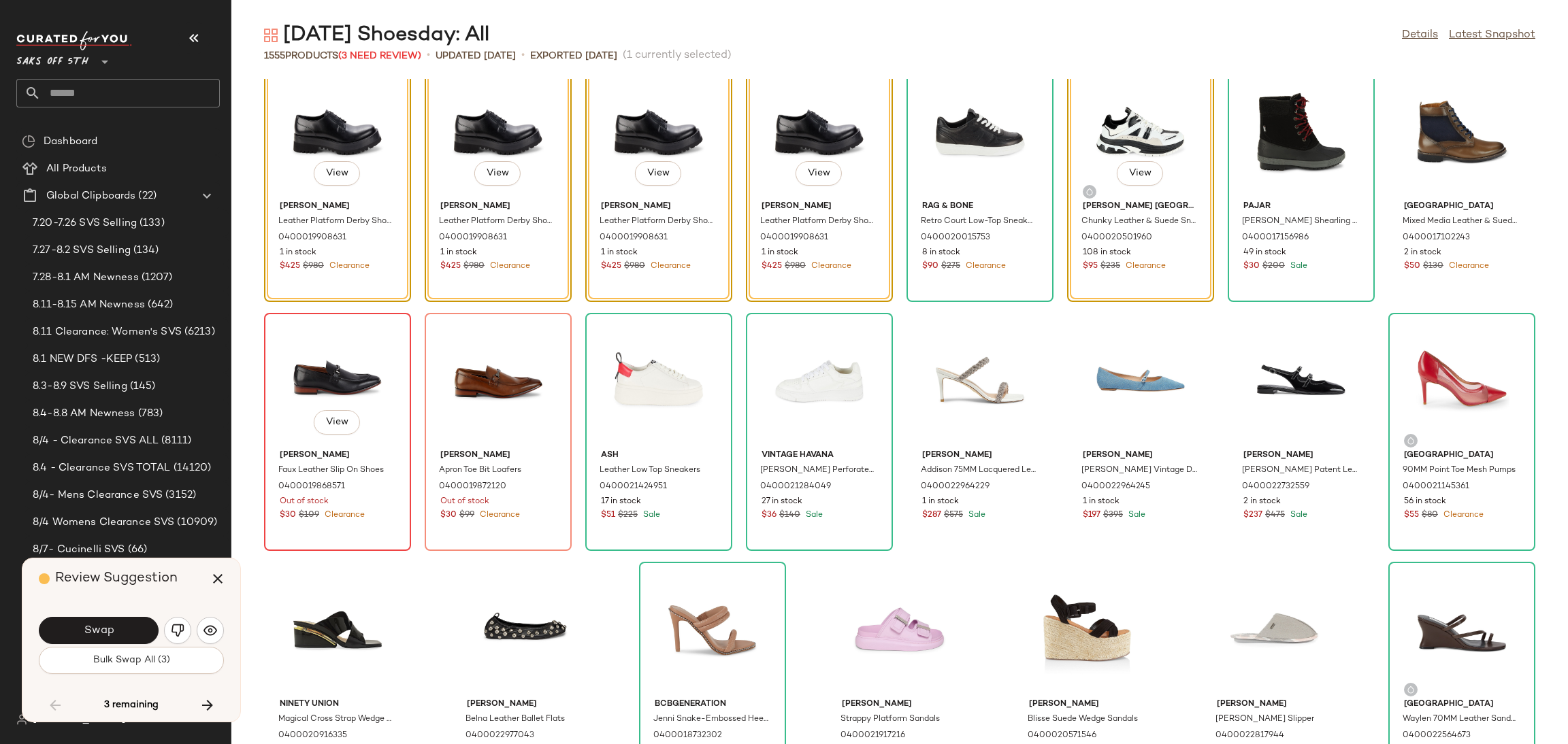
click at [333, 379] on div "View" at bounding box center [338, 381] width 138 height 126
click at [314, 351] on div "View" at bounding box center [338, 381] width 138 height 126
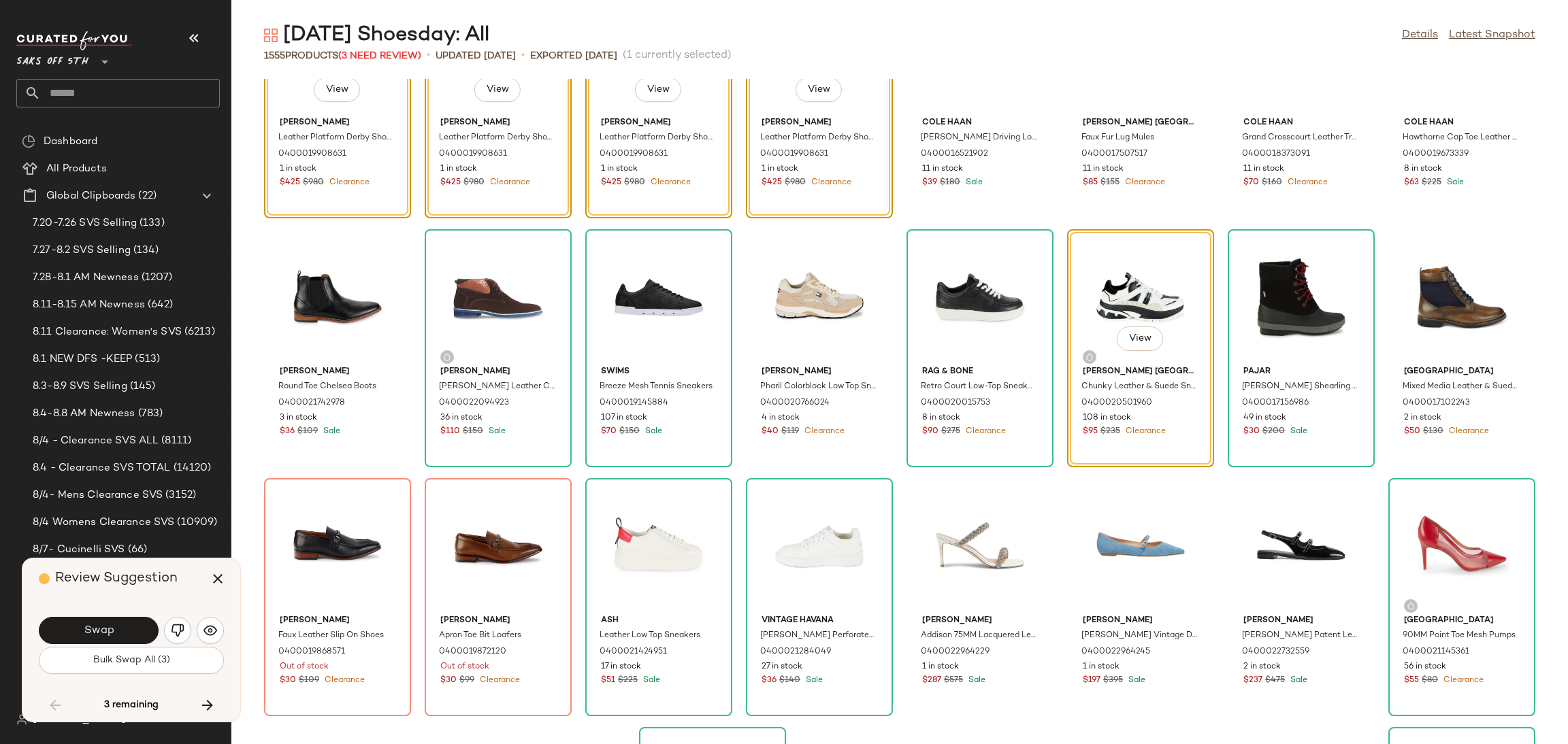
click at [1181, 280] on div "View" at bounding box center [1140, 297] width 138 height 126
click at [174, 627] on img "button" at bounding box center [177, 630] width 14 height 14
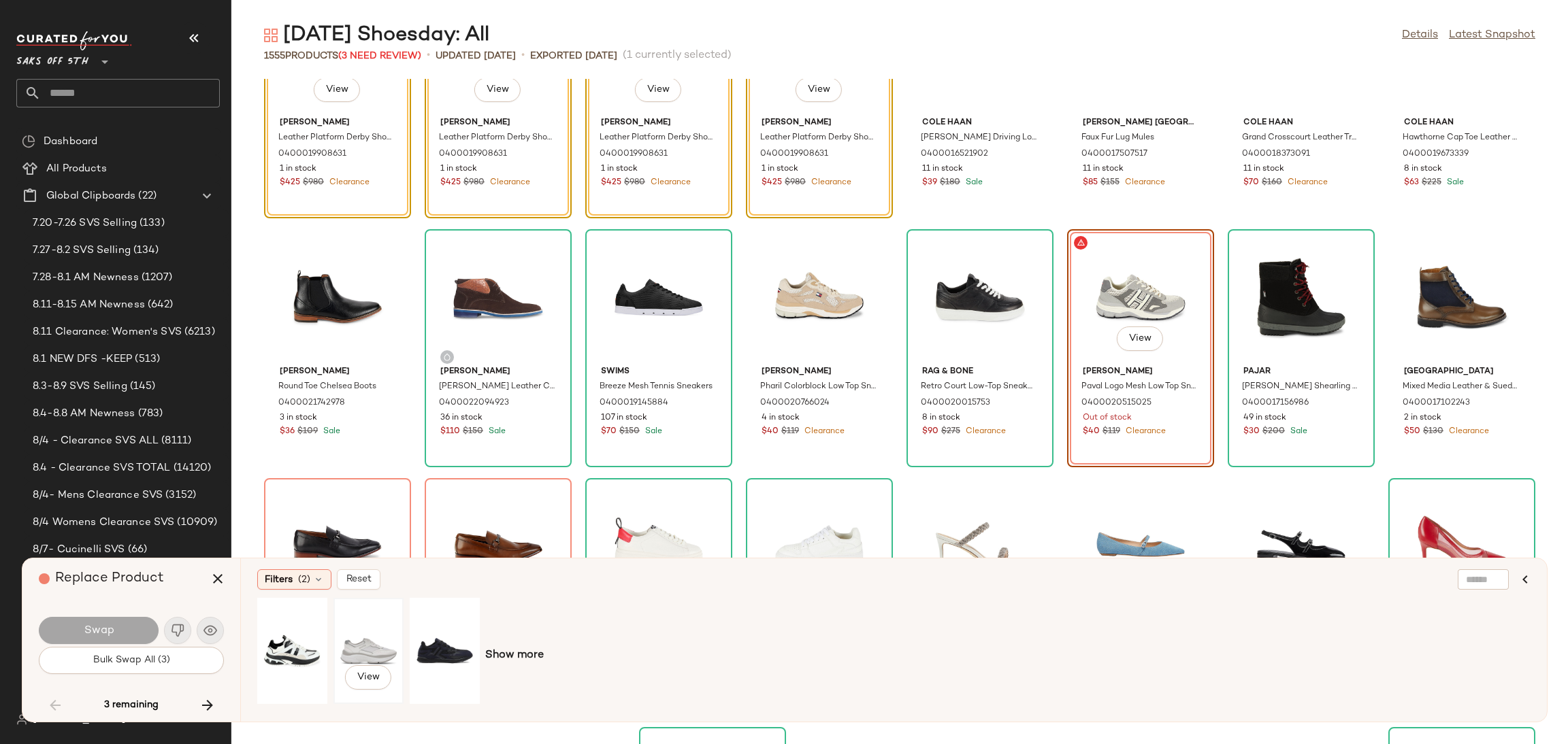
click at [381, 645] on div "View" at bounding box center [369, 650] width 60 height 96
click at [104, 628] on span "Swap" at bounding box center [99, 631] width 31 height 13
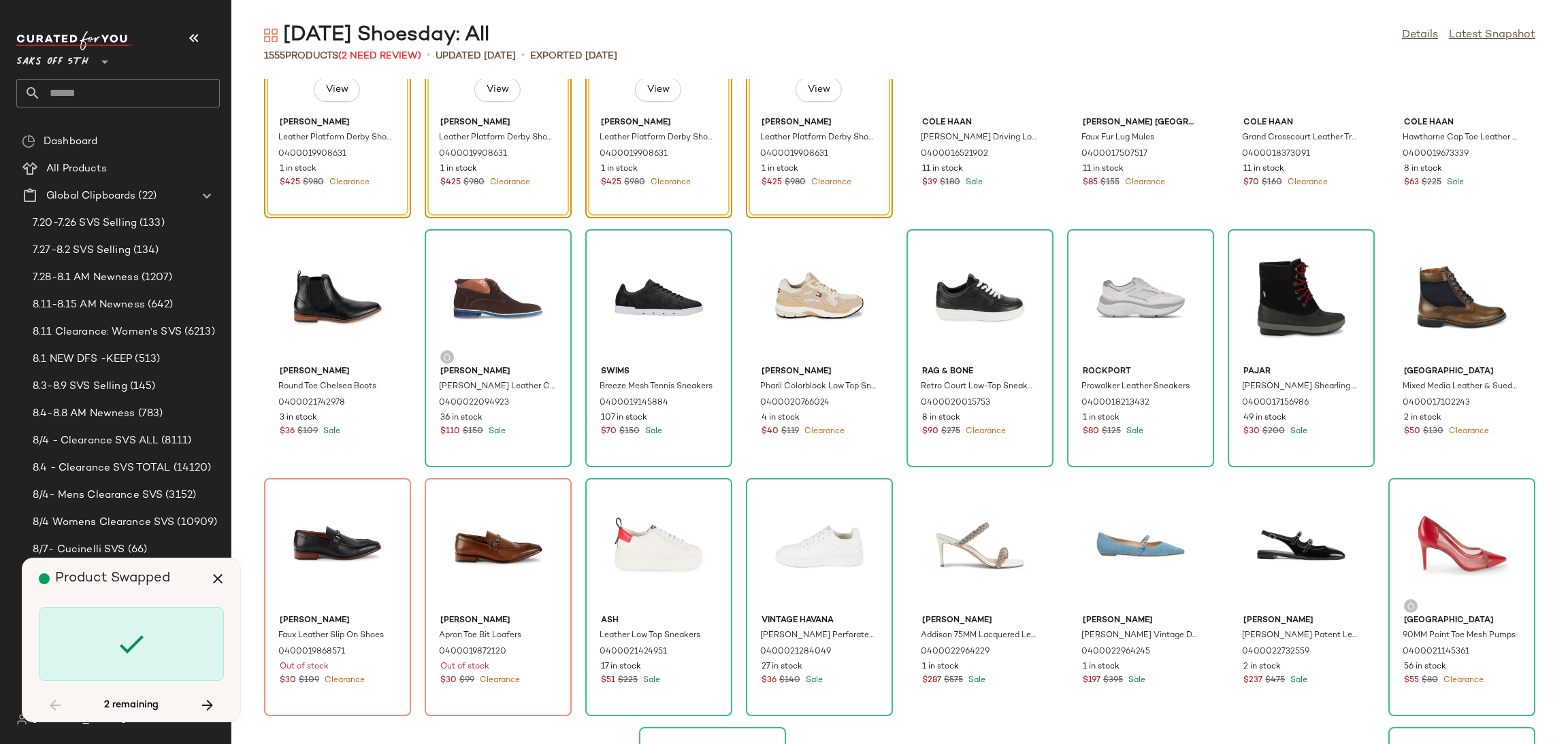
scroll to position [47538, 0]
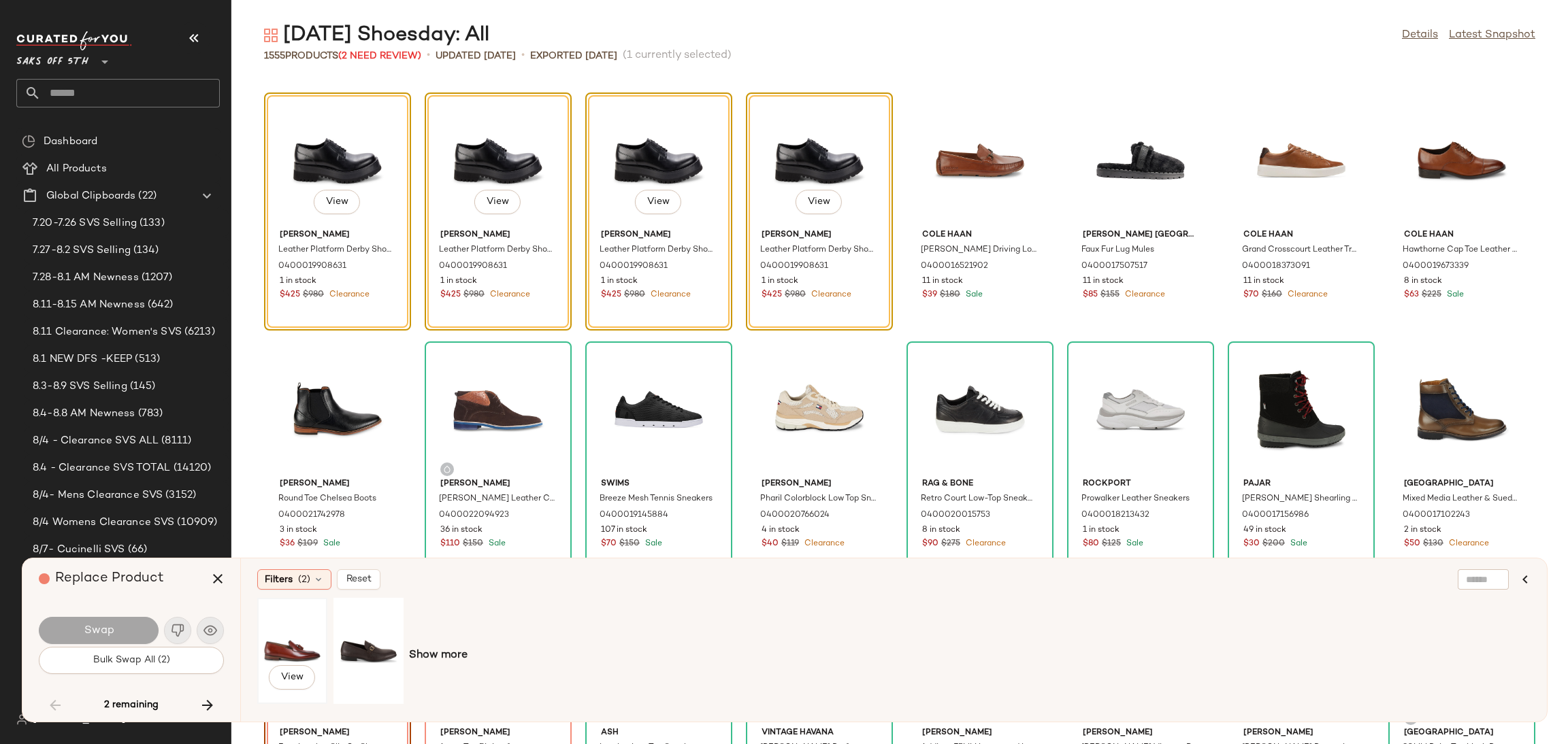
click at [268, 658] on div "View" at bounding box center [292, 650] width 60 height 96
click at [121, 627] on button "Swap" at bounding box center [99, 630] width 120 height 27
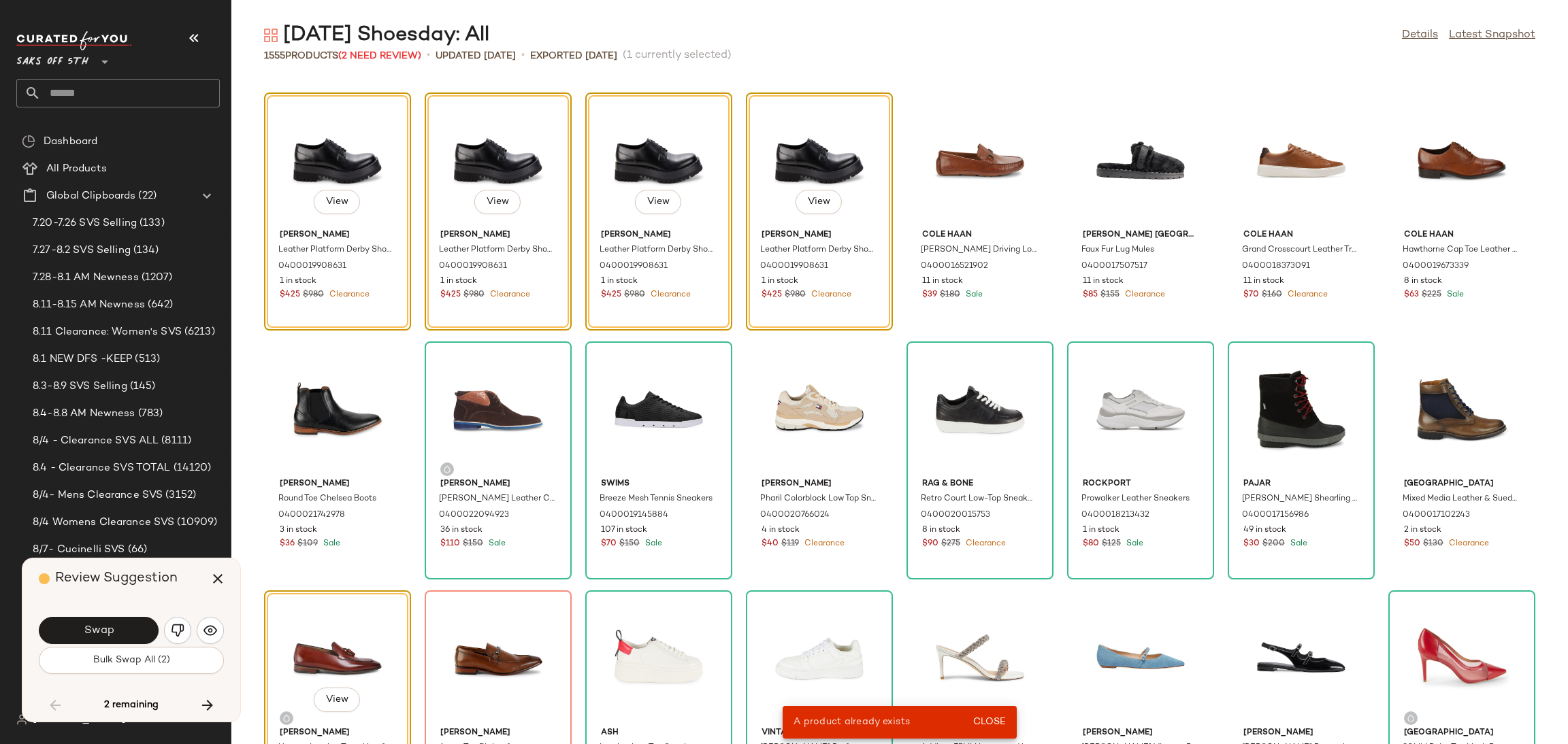
click at [349, 630] on div "View" at bounding box center [338, 658] width 138 height 126
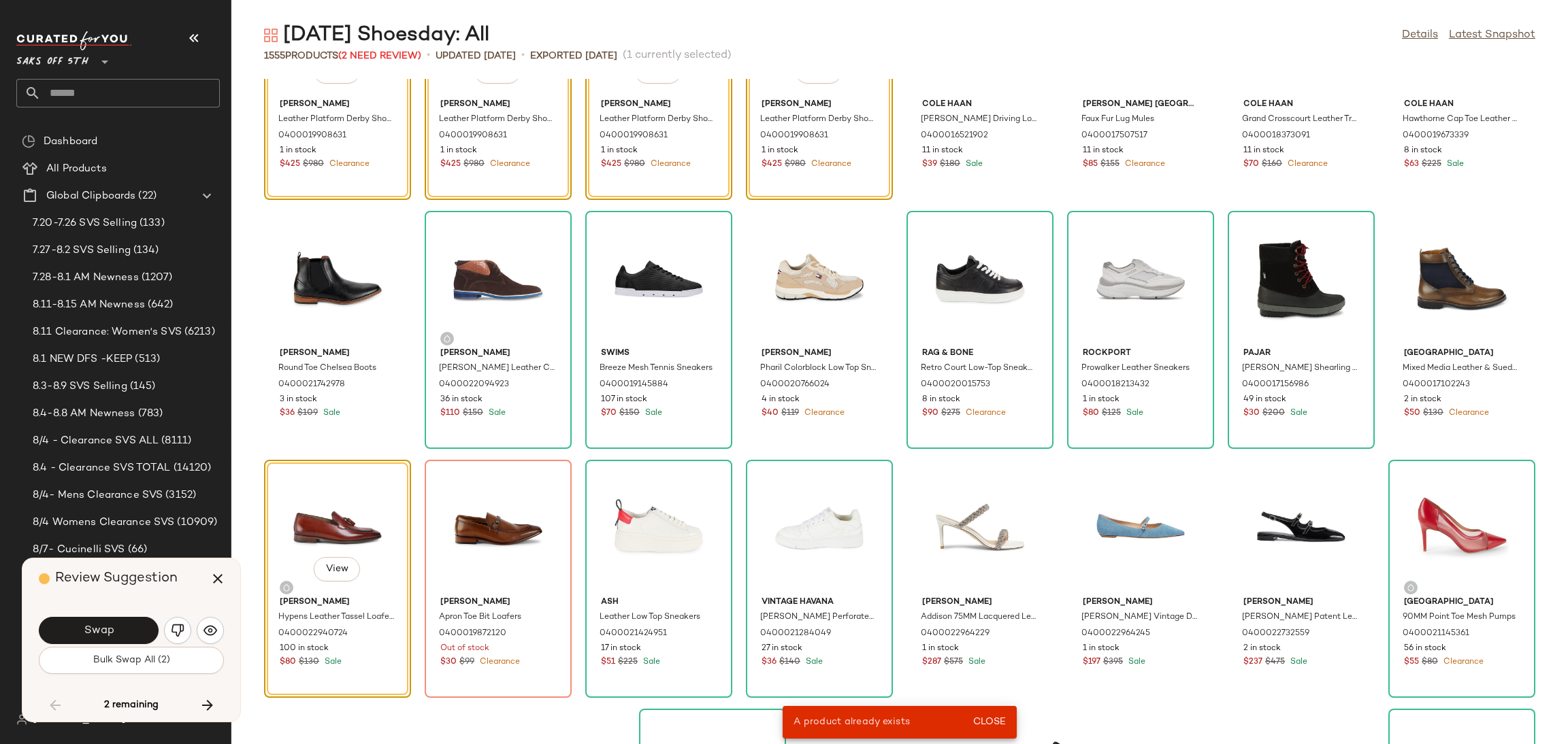
scroll to position [47672, 0]
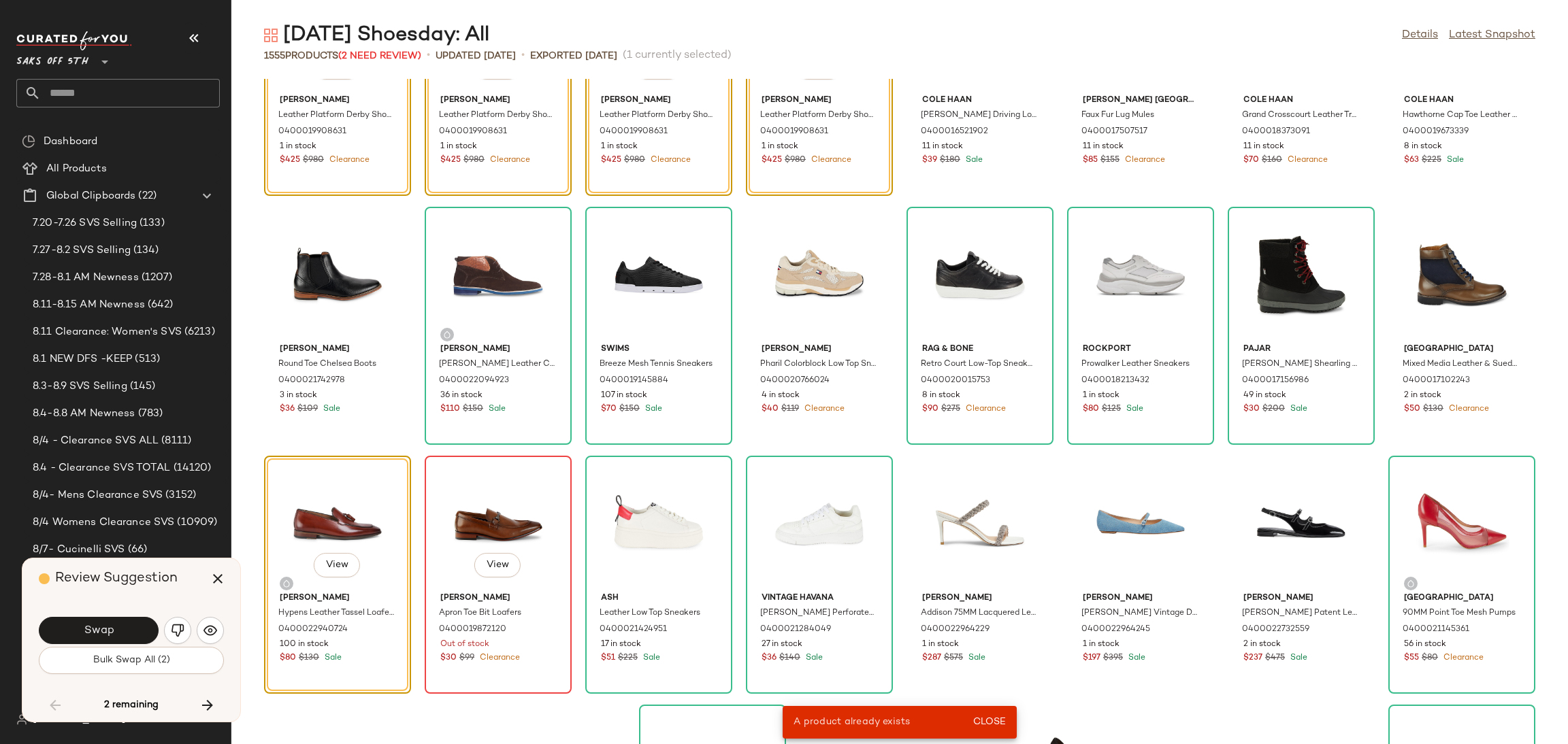
click at [483, 520] on div "View" at bounding box center [498, 523] width 138 height 126
click at [383, 486] on div "View" at bounding box center [338, 523] width 138 height 126
click at [177, 622] on button "button" at bounding box center [177, 630] width 27 height 27
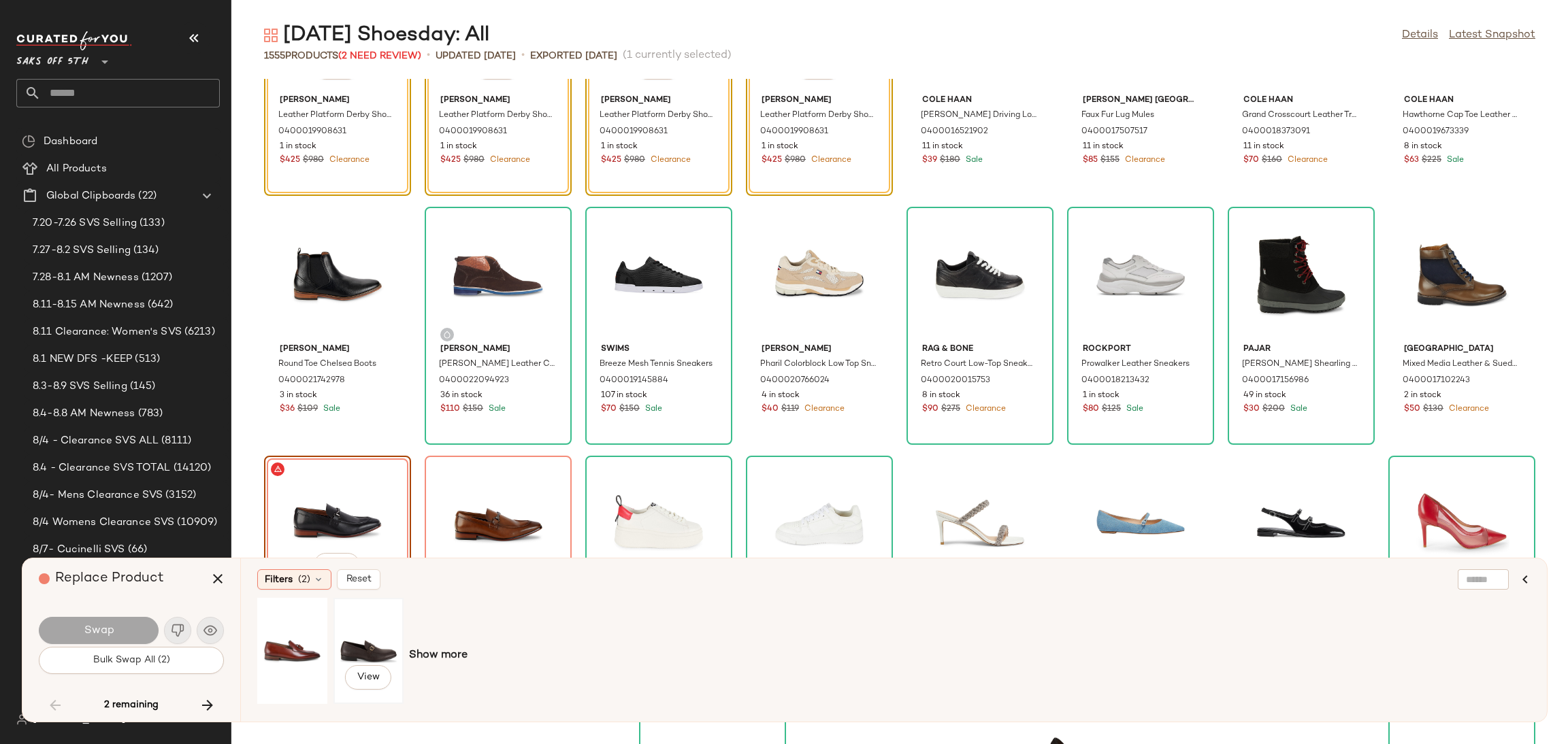
click at [354, 655] on div "View" at bounding box center [369, 650] width 60 height 96
click at [120, 640] on button "Swap" at bounding box center [99, 630] width 120 height 27
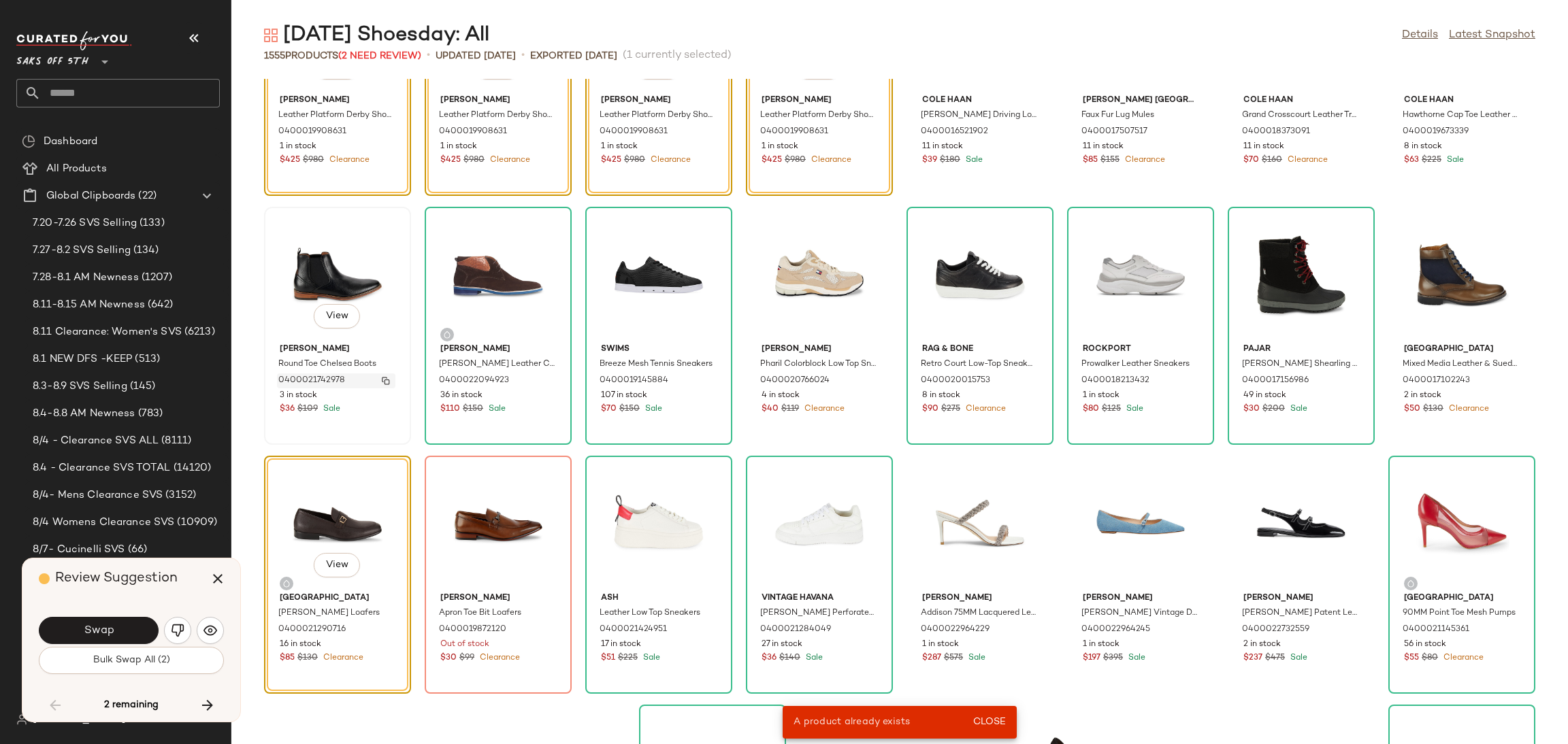
scroll to position [47538, 0]
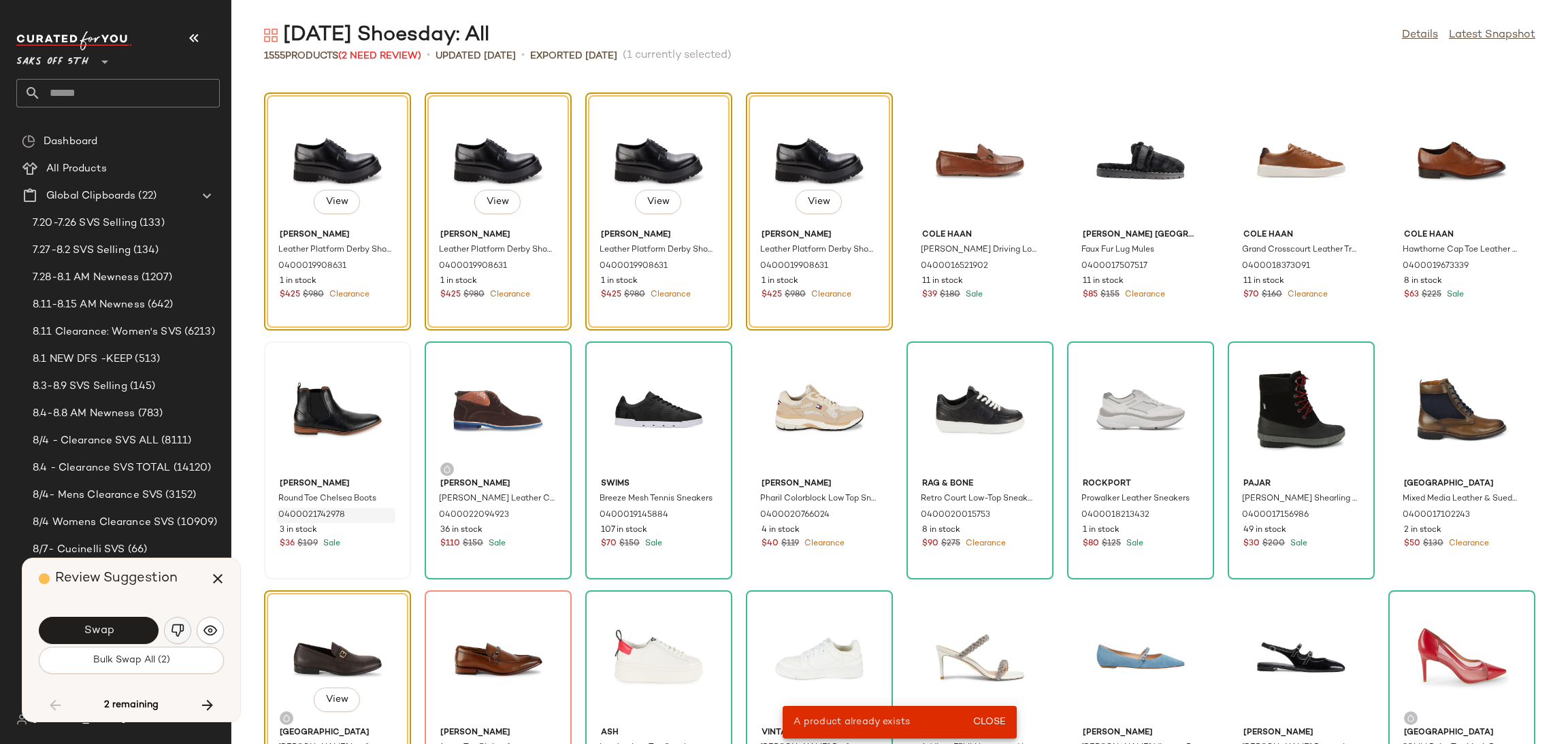
click at [173, 630] on img "button" at bounding box center [177, 630] width 14 height 14
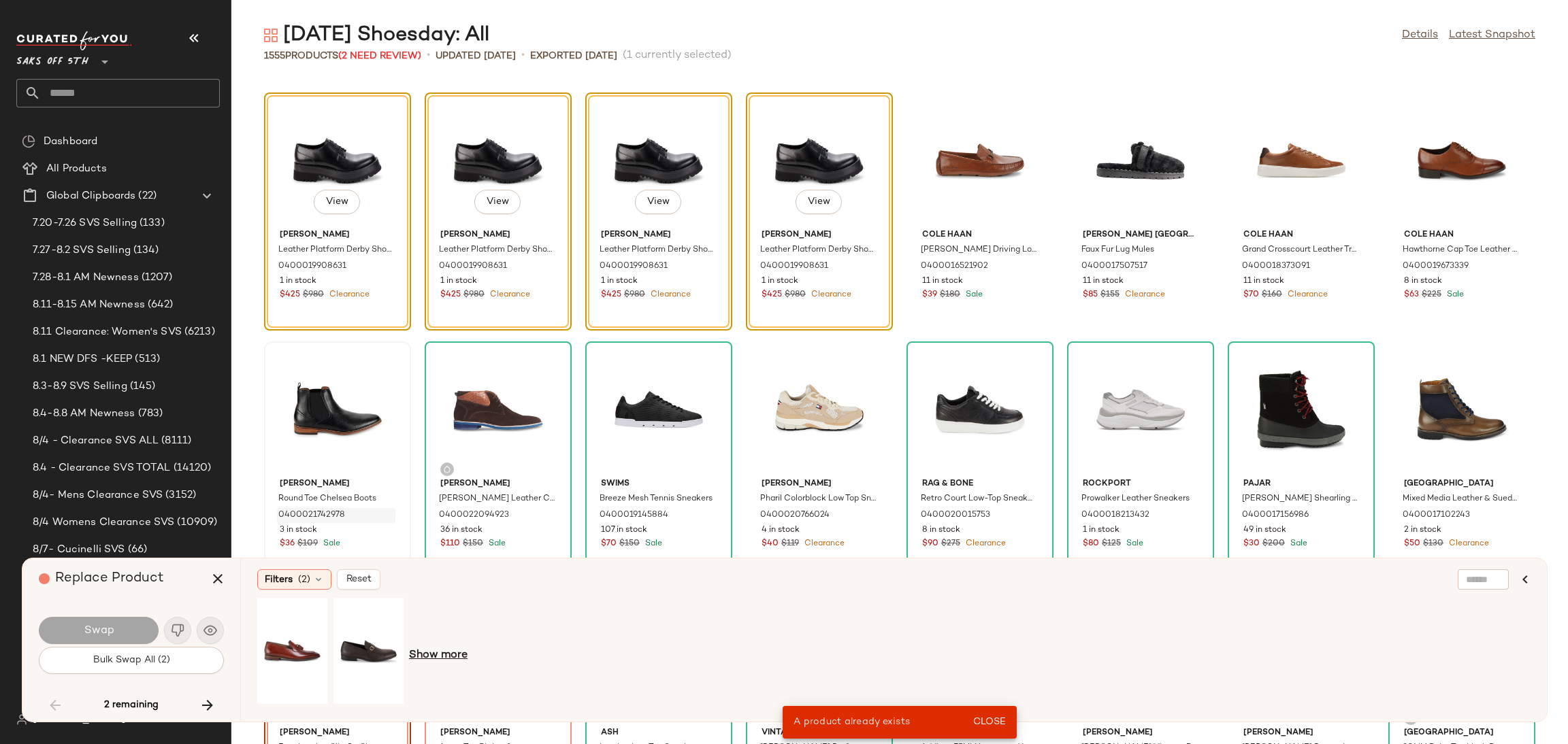
click at [426, 662] on span "Show more" at bounding box center [439, 655] width 59 height 16
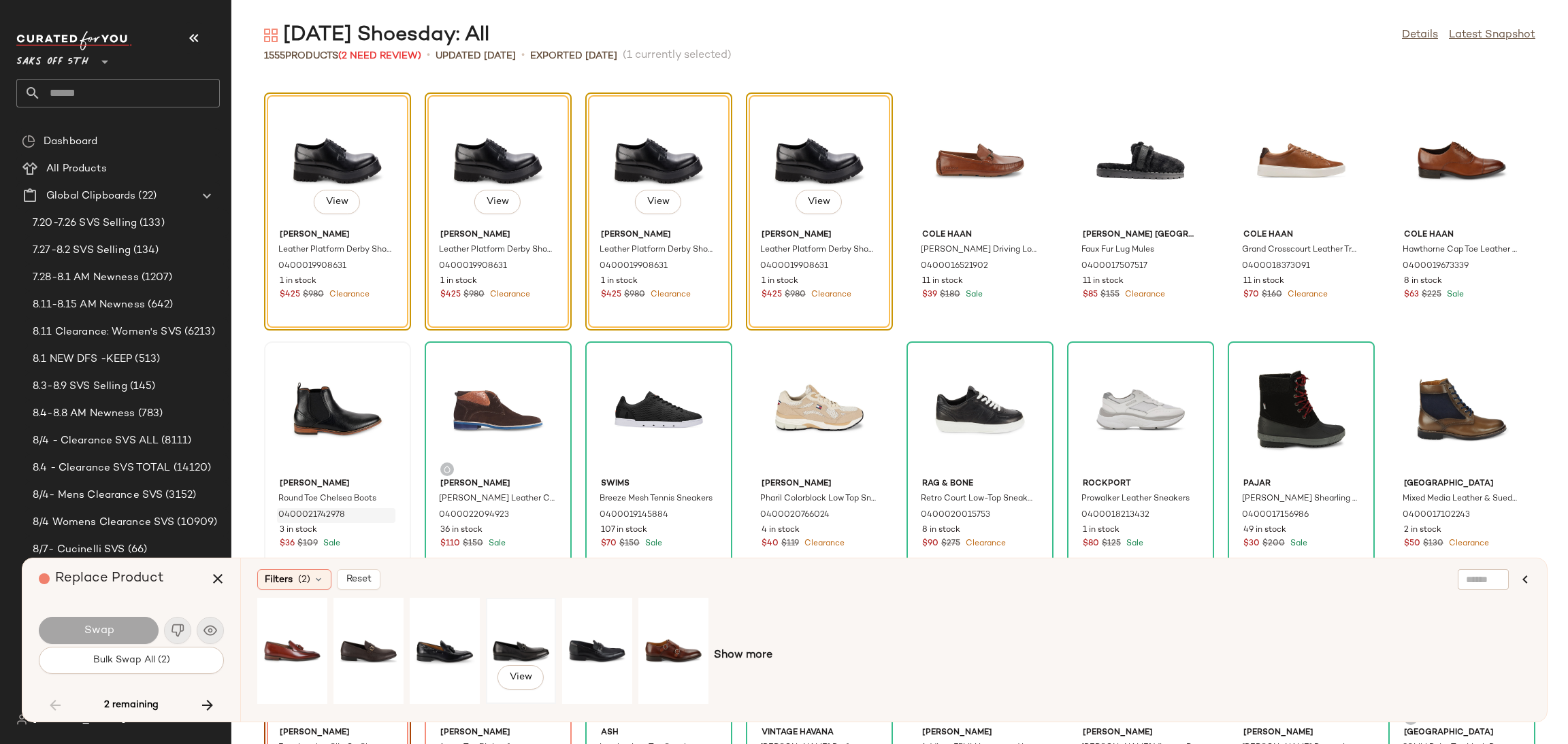
click at [507, 647] on div "View" at bounding box center [521, 650] width 60 height 96
click at [141, 623] on button "Swap" at bounding box center [99, 630] width 120 height 27
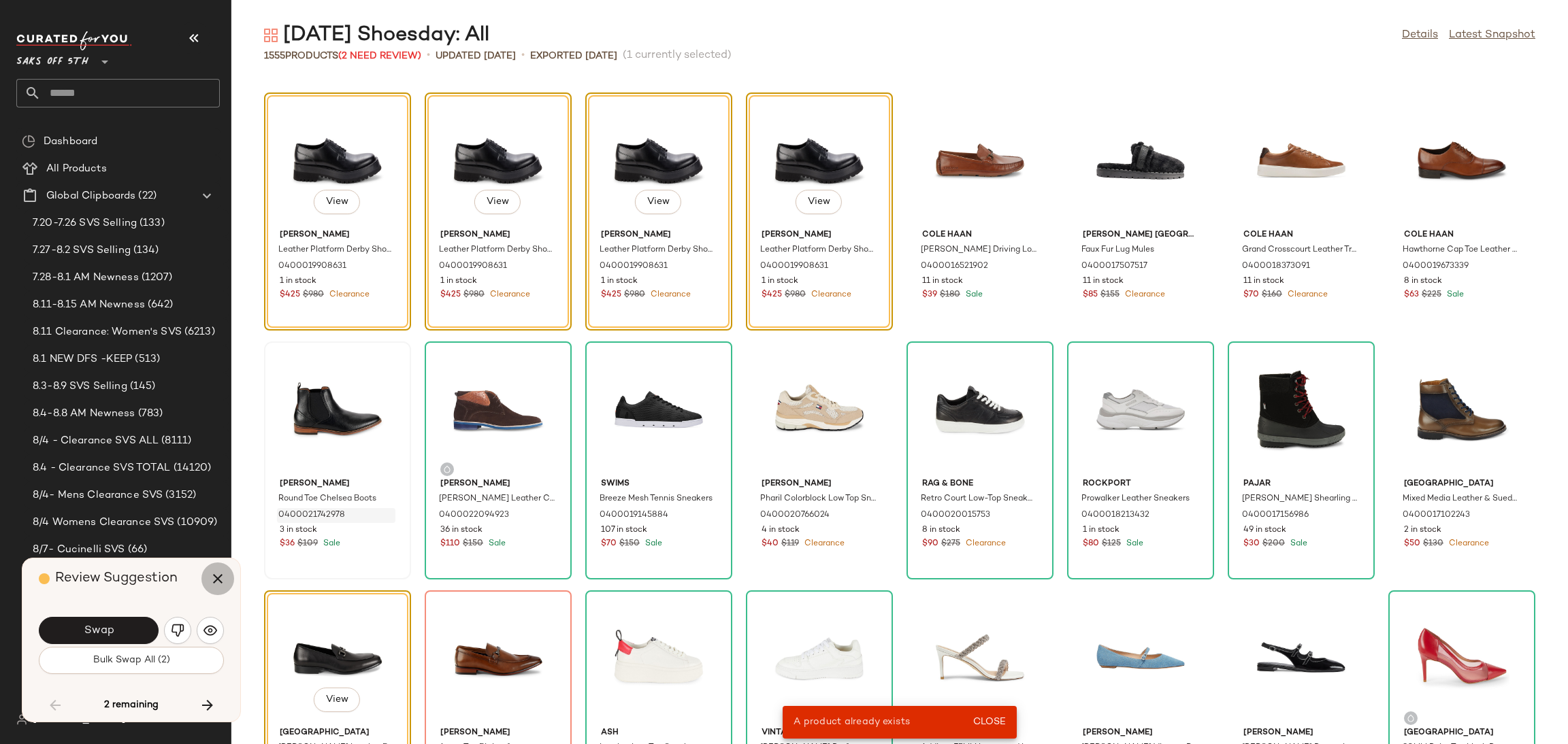
click at [226, 569] on button "button" at bounding box center [218, 579] width 33 height 33
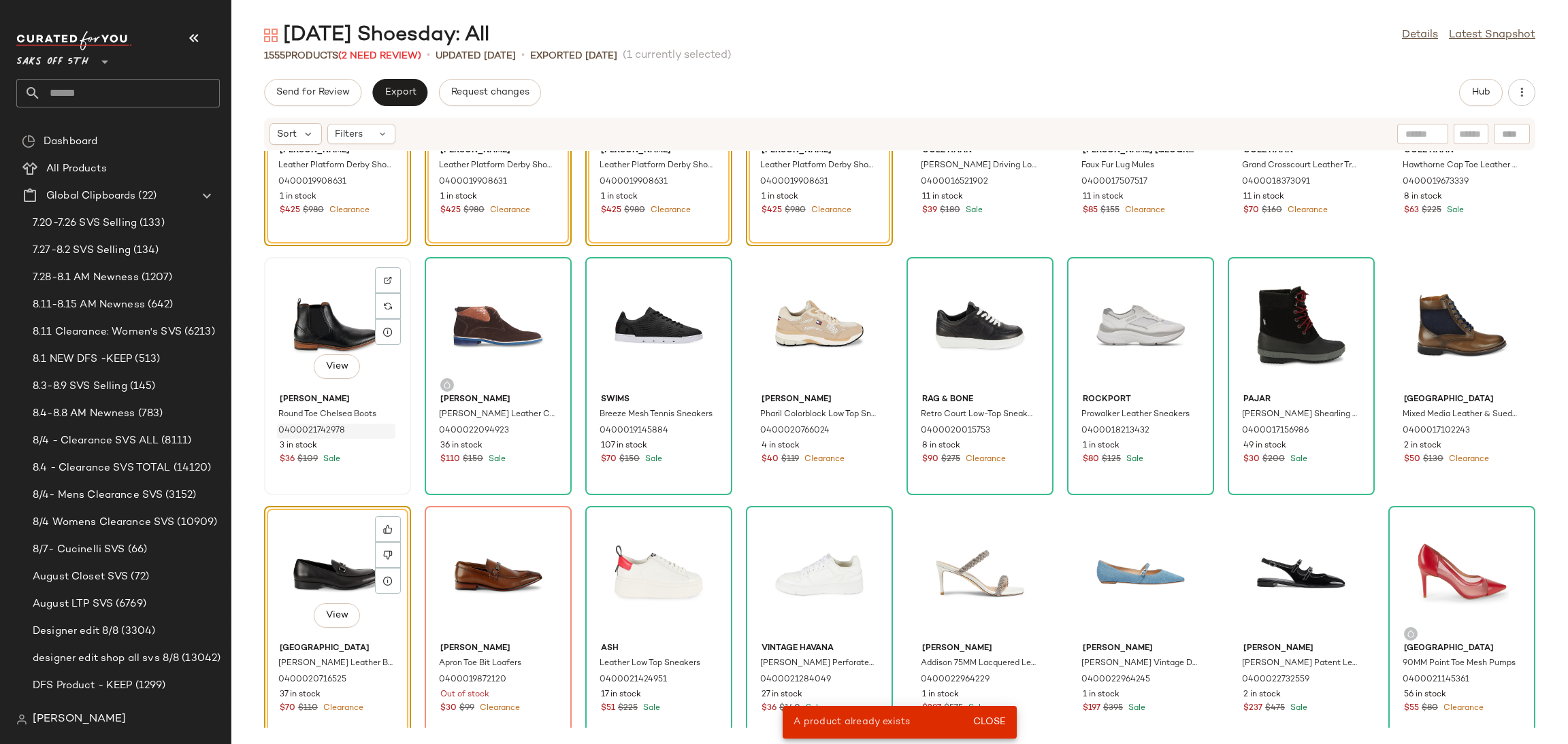
scroll to position [47696, 0]
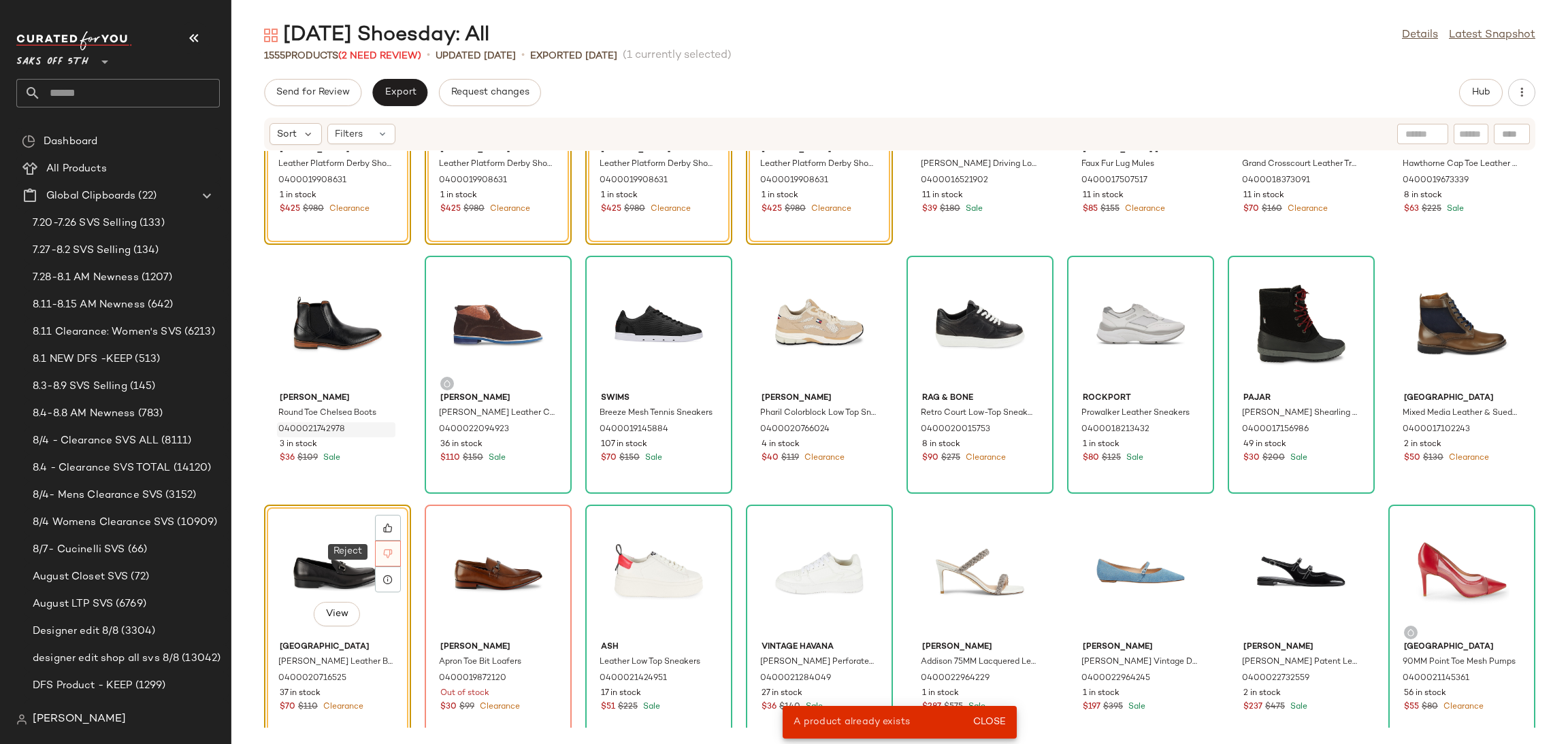
click at [387, 552] on icon at bounding box center [388, 553] width 10 height 10
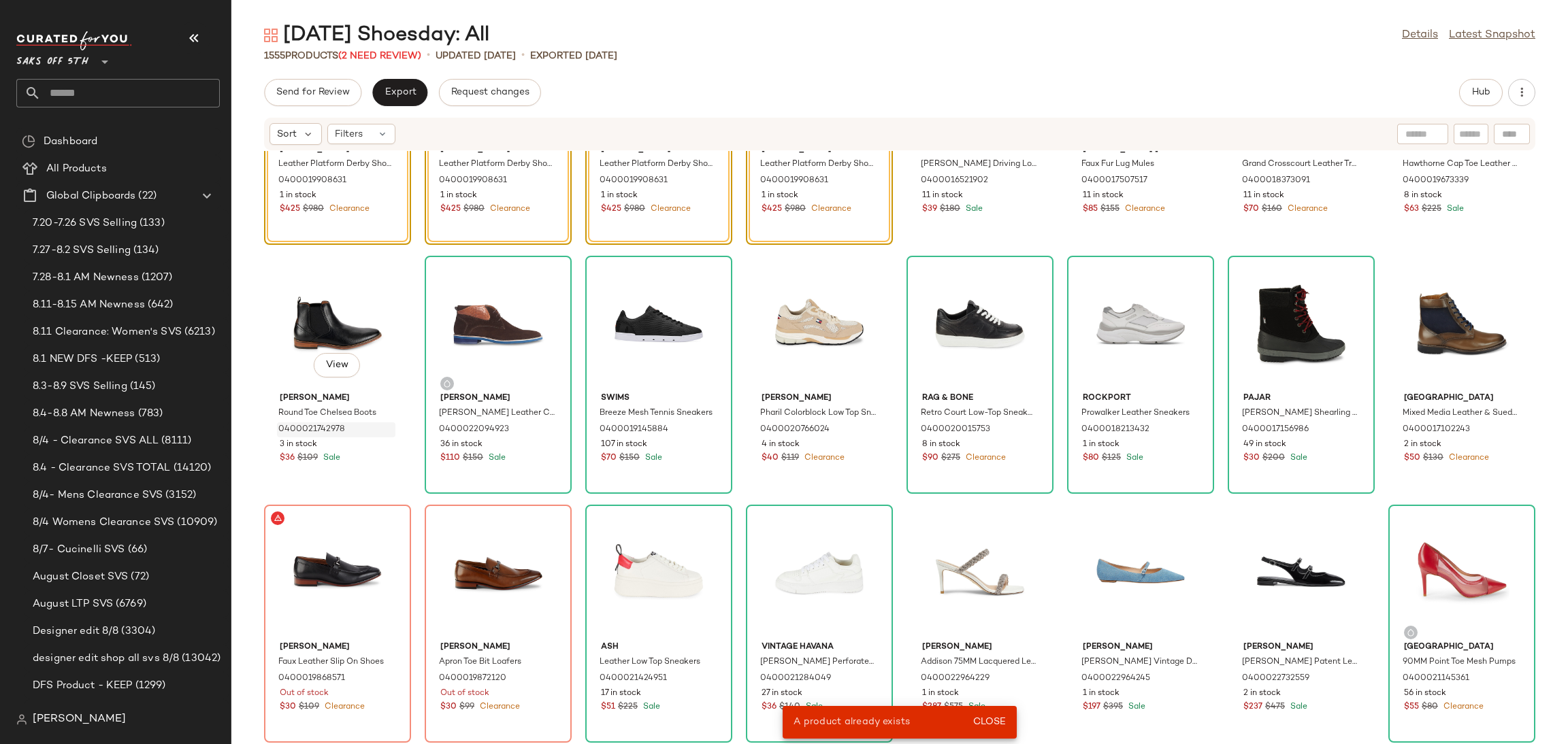
scroll to position [47538, 0]
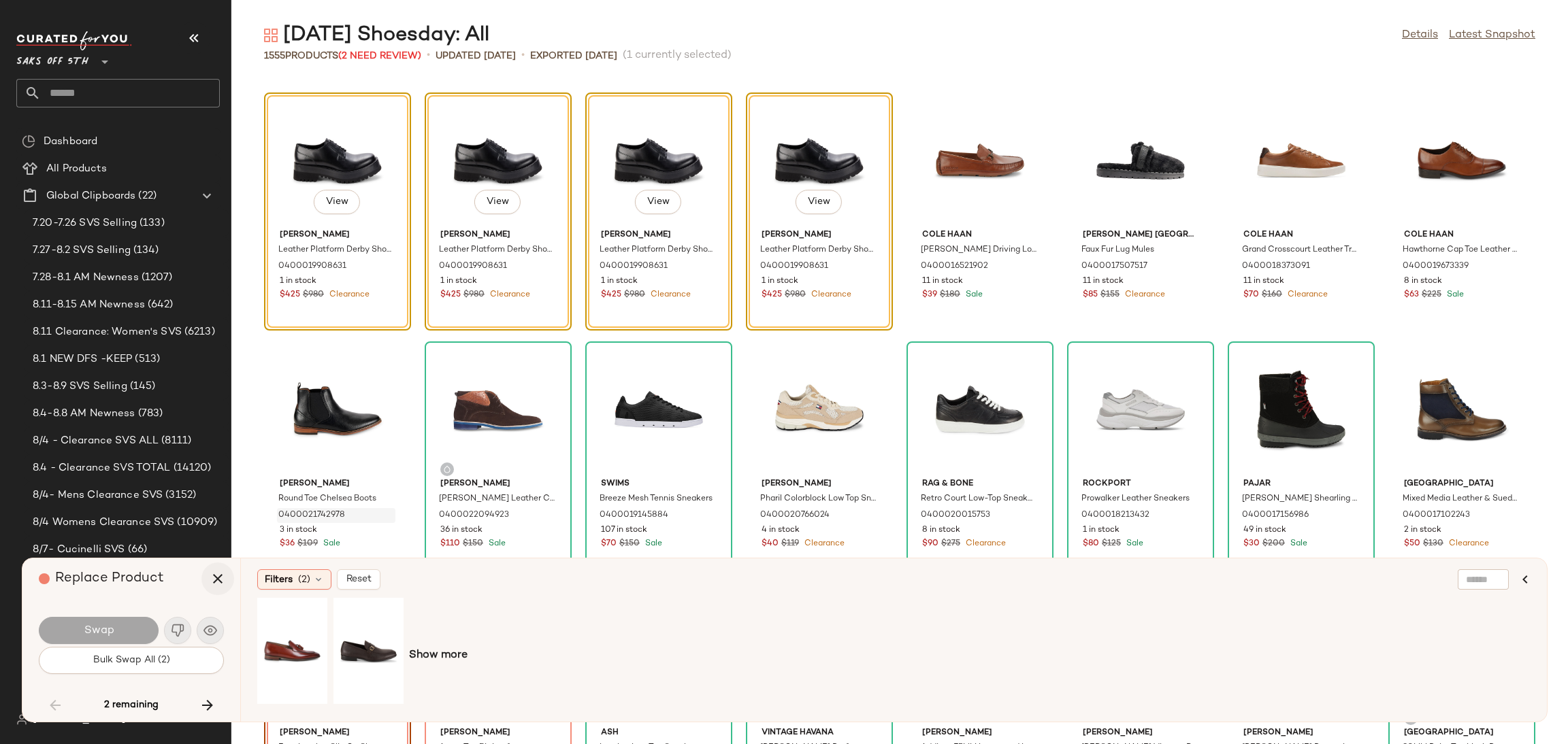
click at [212, 579] on icon "button" at bounding box center [218, 579] width 16 height 16
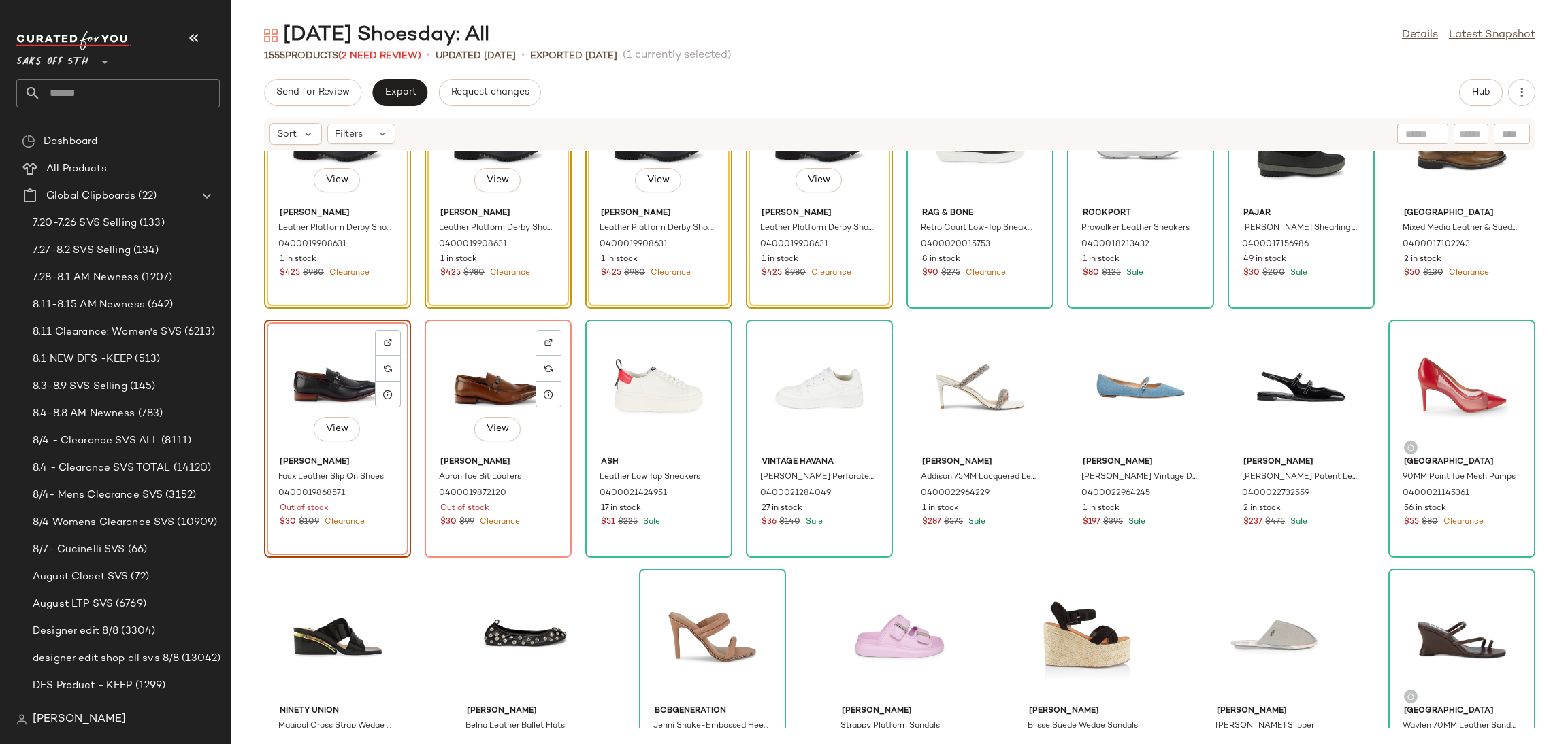
scroll to position [47903, 0]
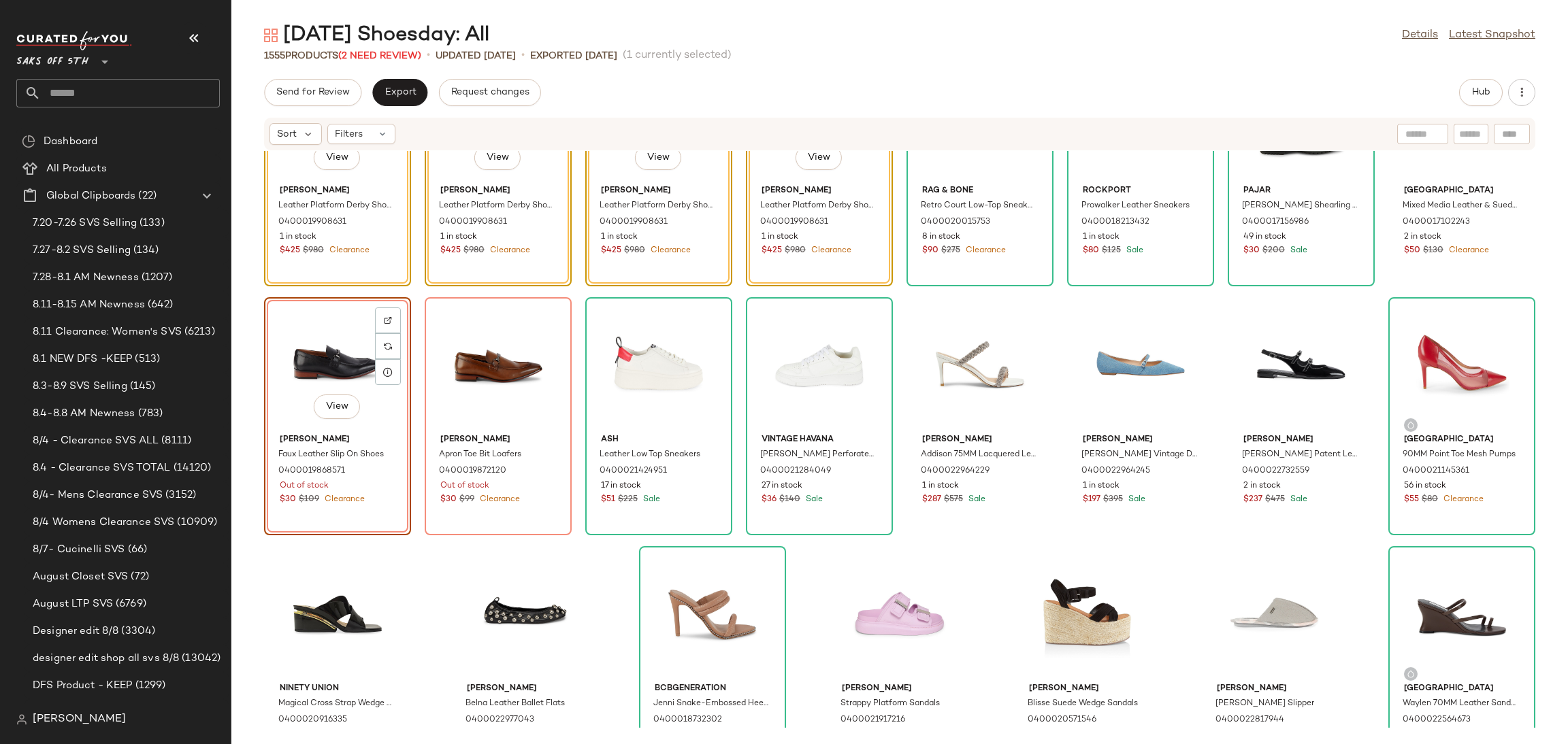
click at [332, 351] on div "View" at bounding box center [338, 365] width 138 height 126
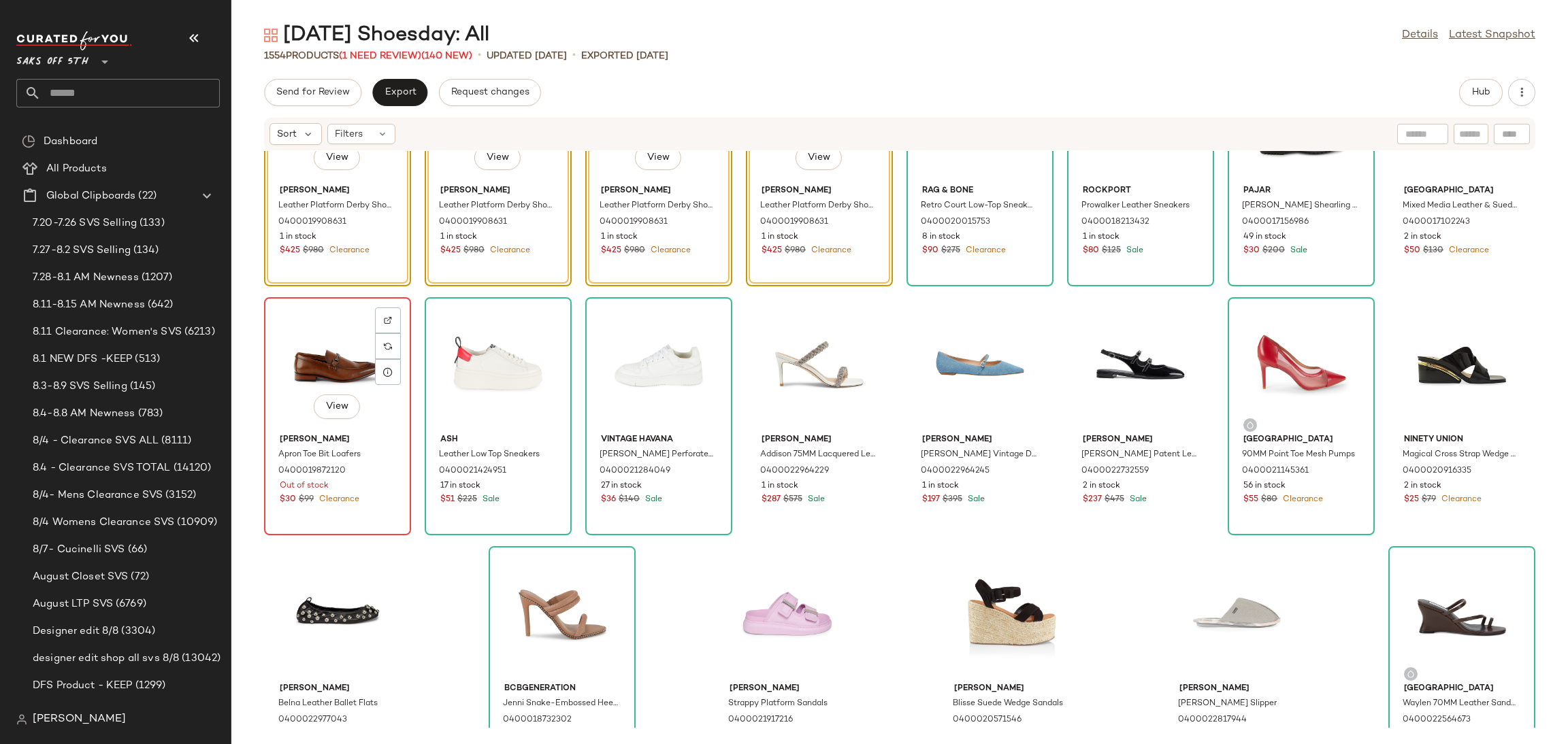
click at [332, 326] on div "View" at bounding box center [338, 365] width 138 height 126
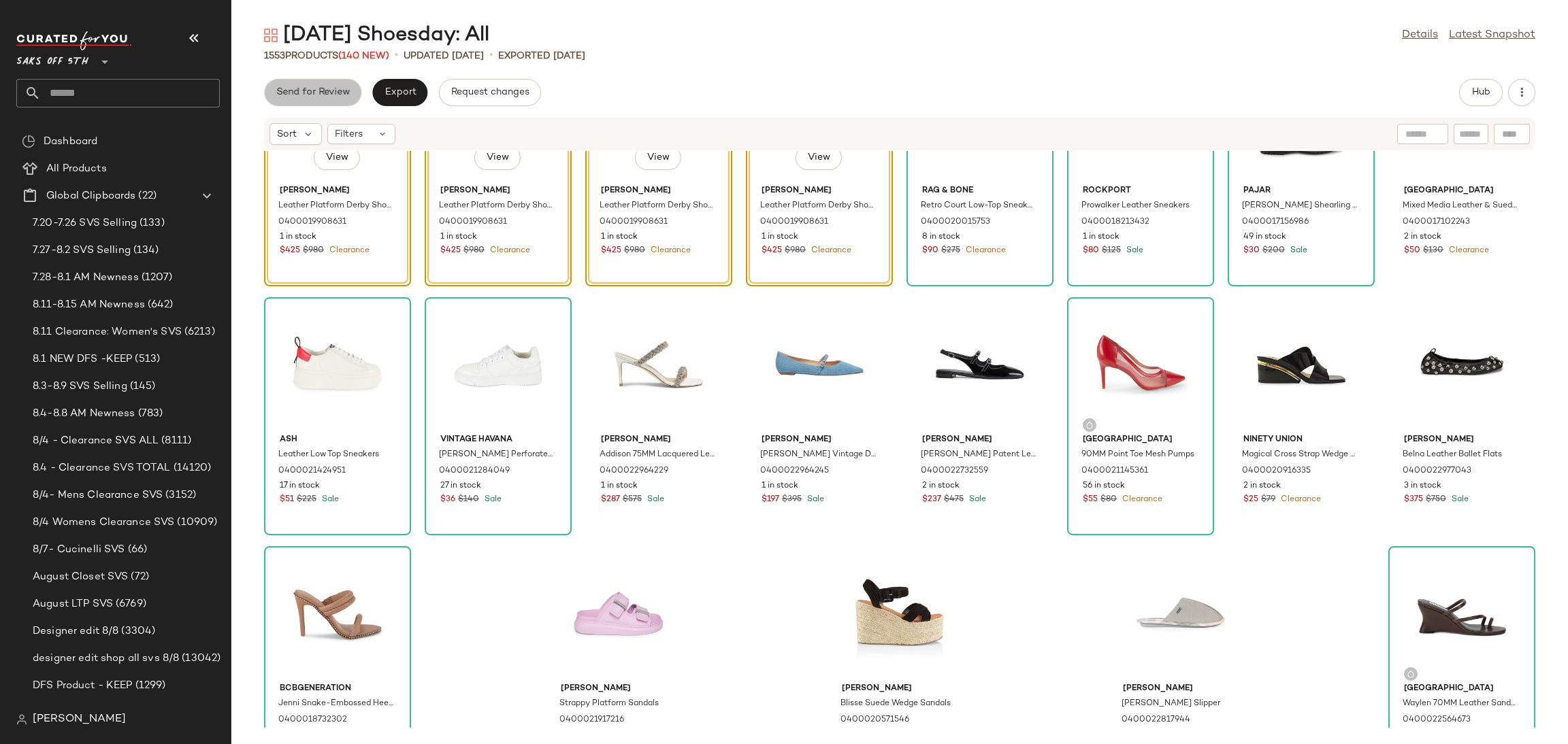
click at [339, 93] on span "Send for Review" at bounding box center [312, 92] width 74 height 11
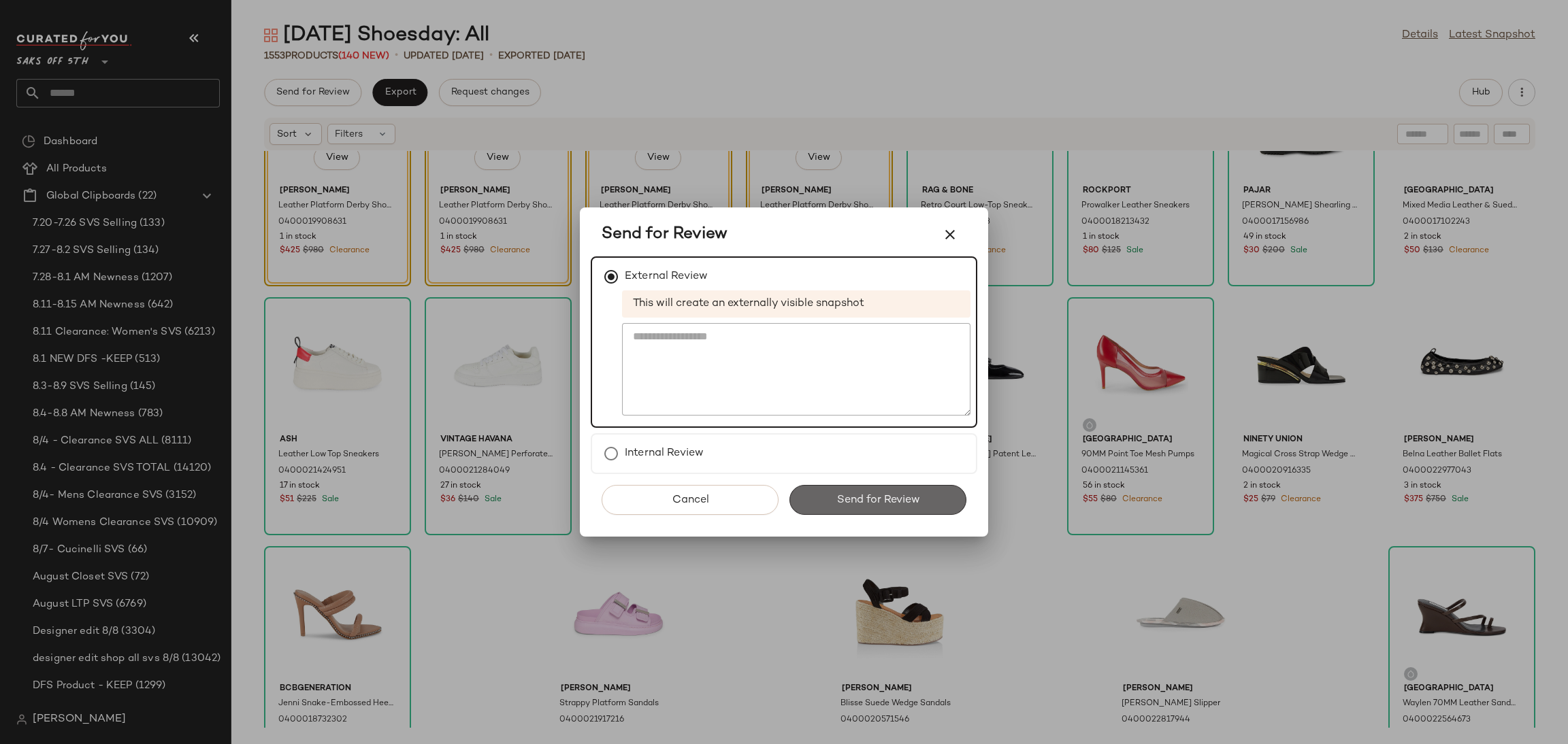
click at [803, 506] on button "Send for Review" at bounding box center [877, 500] width 177 height 30
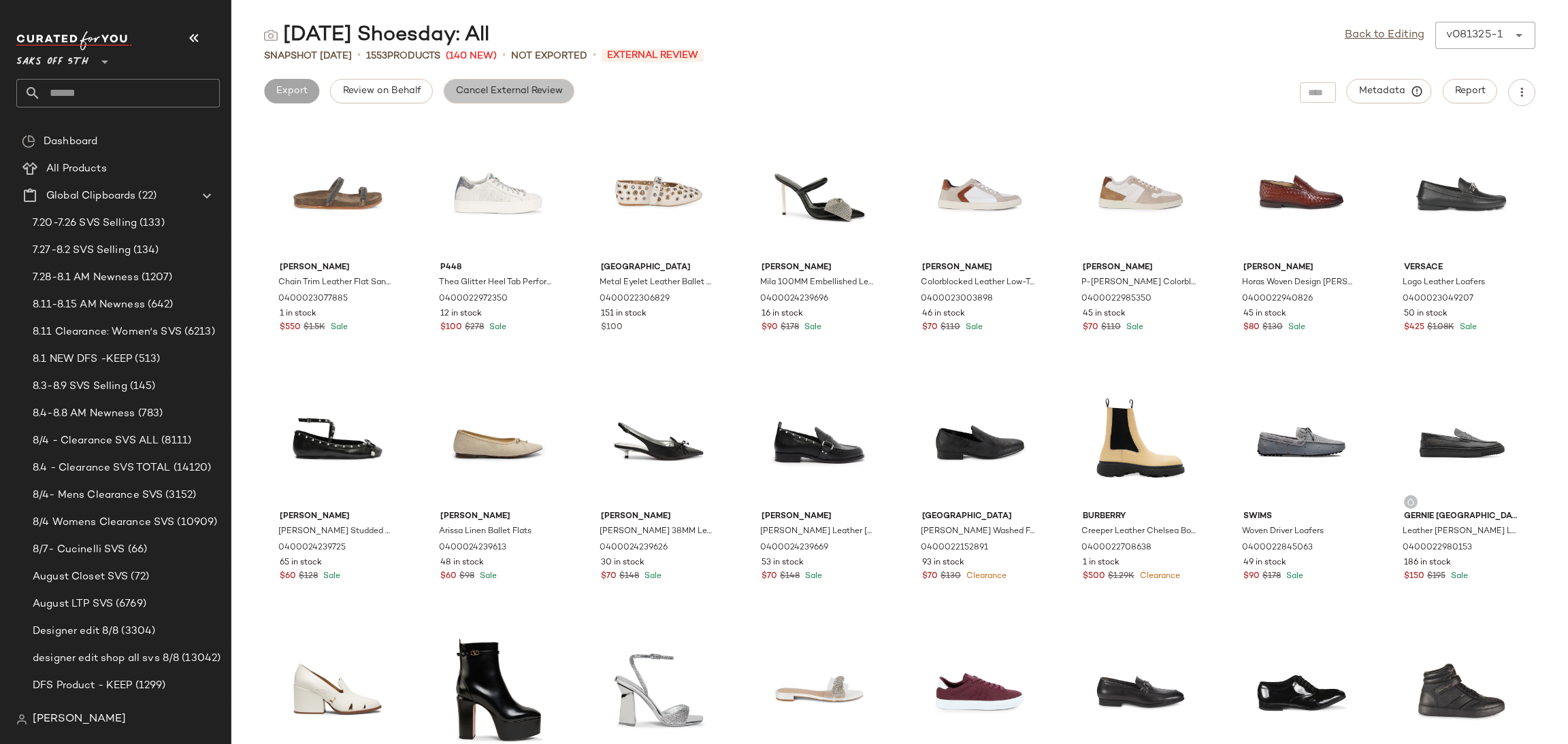
click at [492, 86] on span "Cancel External Review" at bounding box center [509, 90] width 108 height 11
click at [1363, 36] on link "Back to Editing" at bounding box center [1385, 35] width 80 height 16
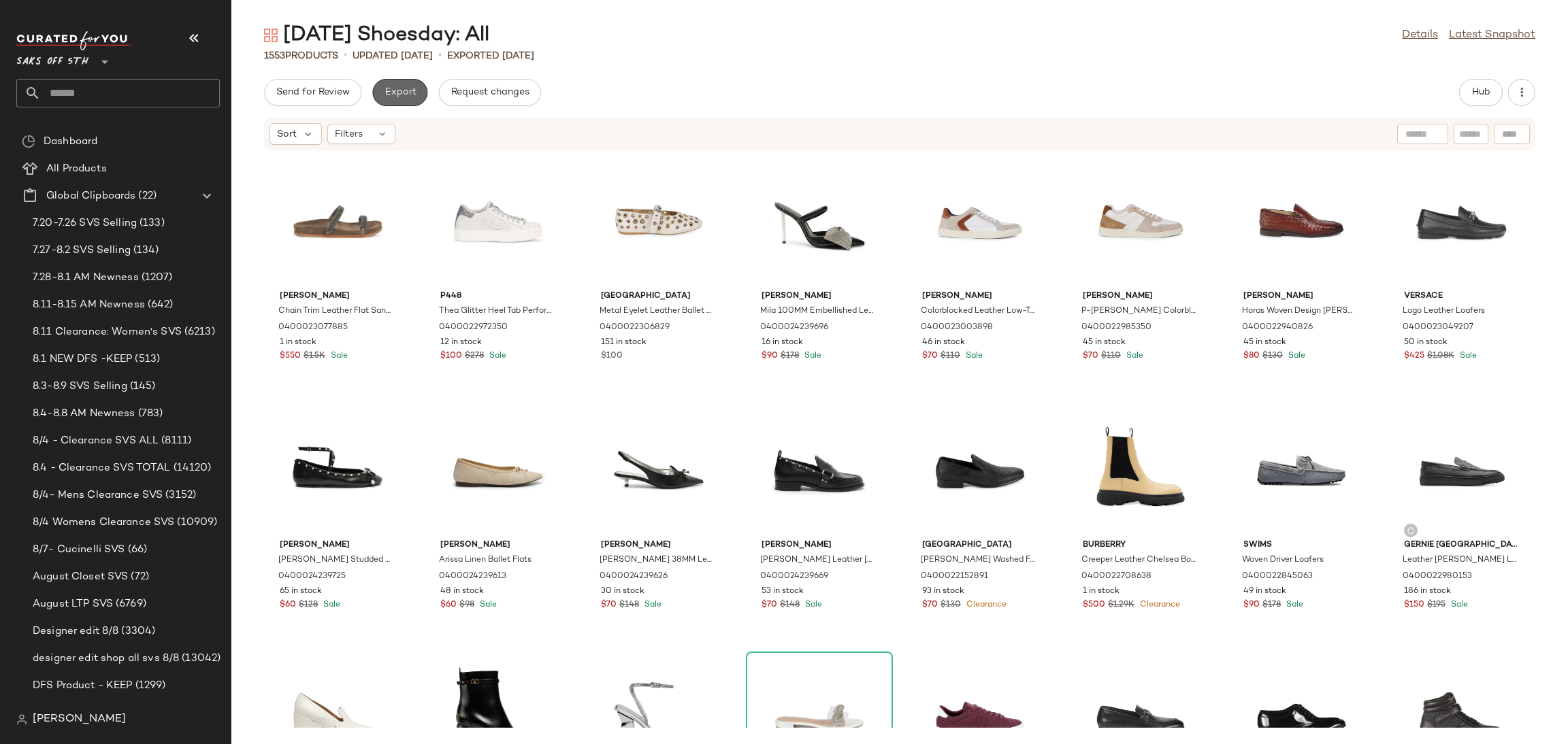
click at [408, 90] on span "Export" at bounding box center [400, 92] width 32 height 11
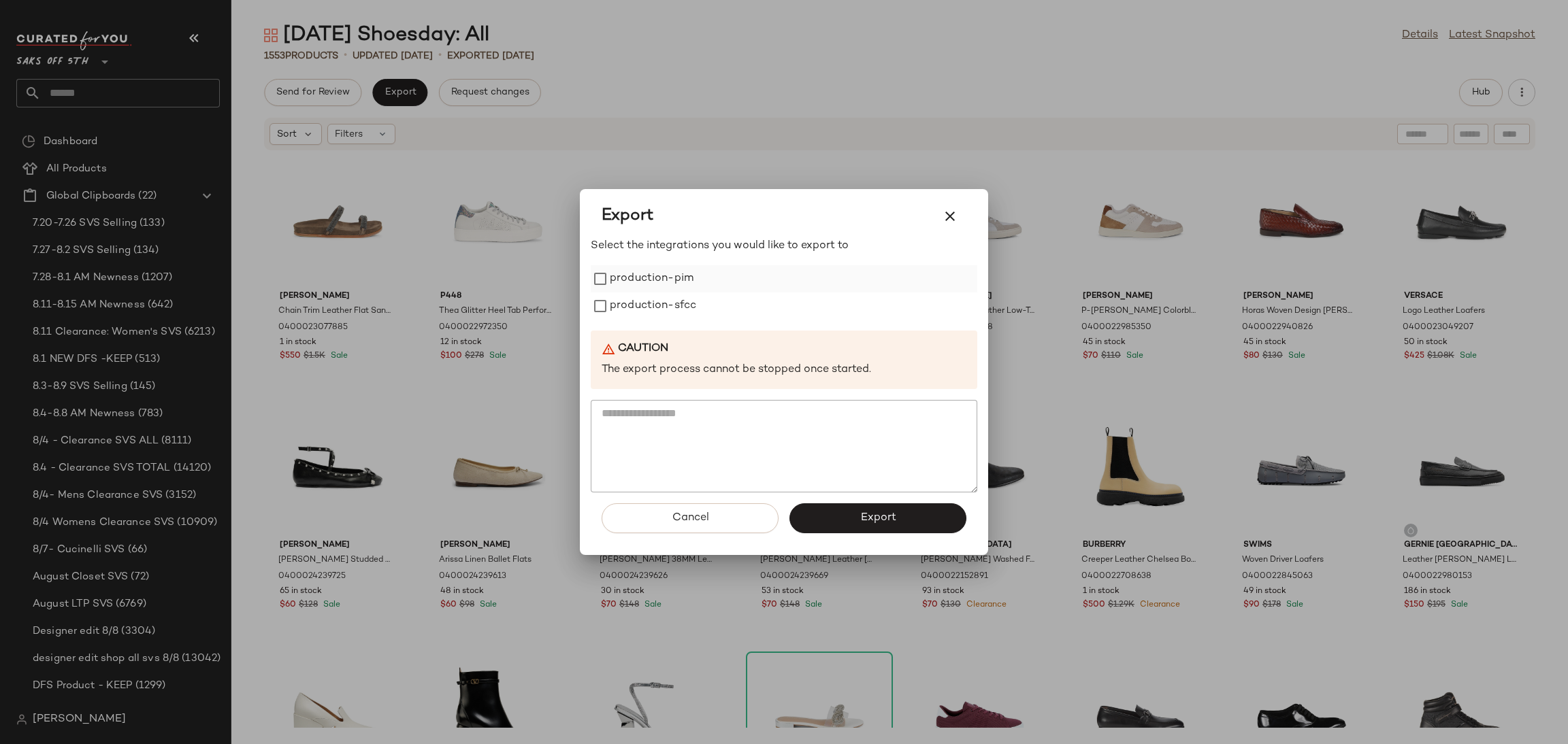
click at [611, 273] on label "production-pim" at bounding box center [651, 278] width 84 height 27
click at [619, 304] on label "production-sfcc" at bounding box center [653, 306] width 86 height 27
click at [868, 526] on button "Export" at bounding box center [877, 518] width 177 height 30
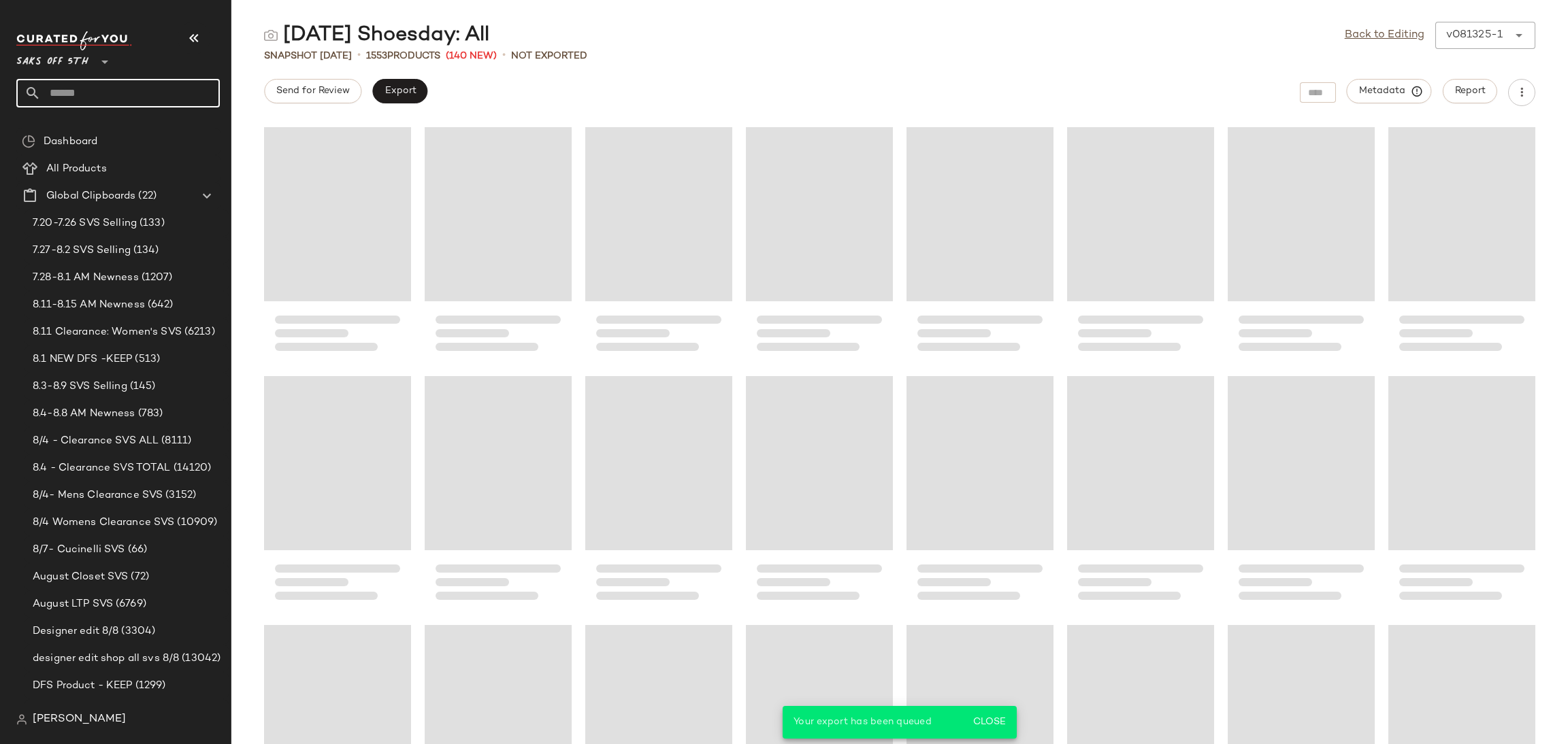
click at [152, 98] on input "text" at bounding box center [130, 93] width 179 height 29
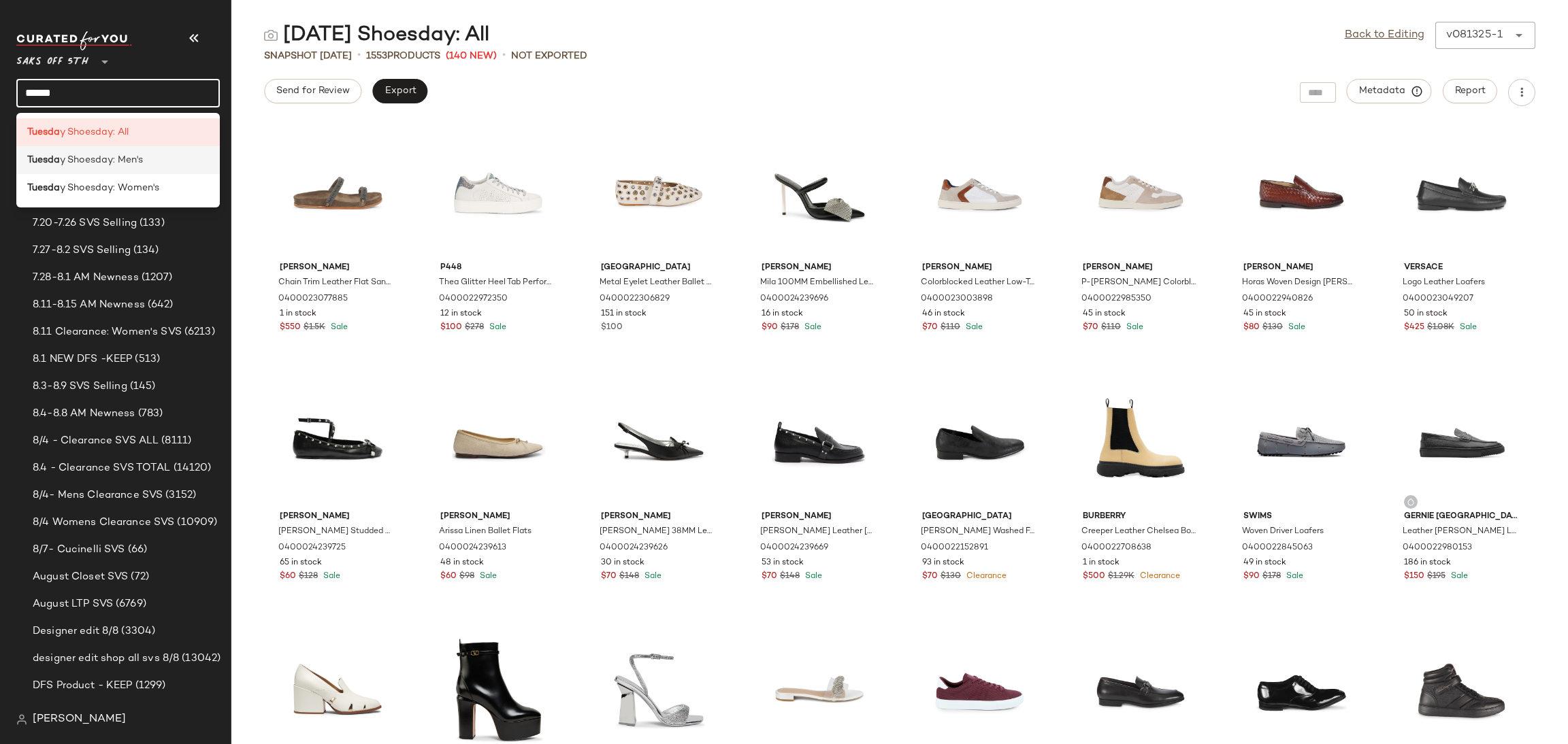
type input "******"
click at [164, 167] on div "Tuesda y Shoesday: Men's" at bounding box center [117, 161] width 182 height 15
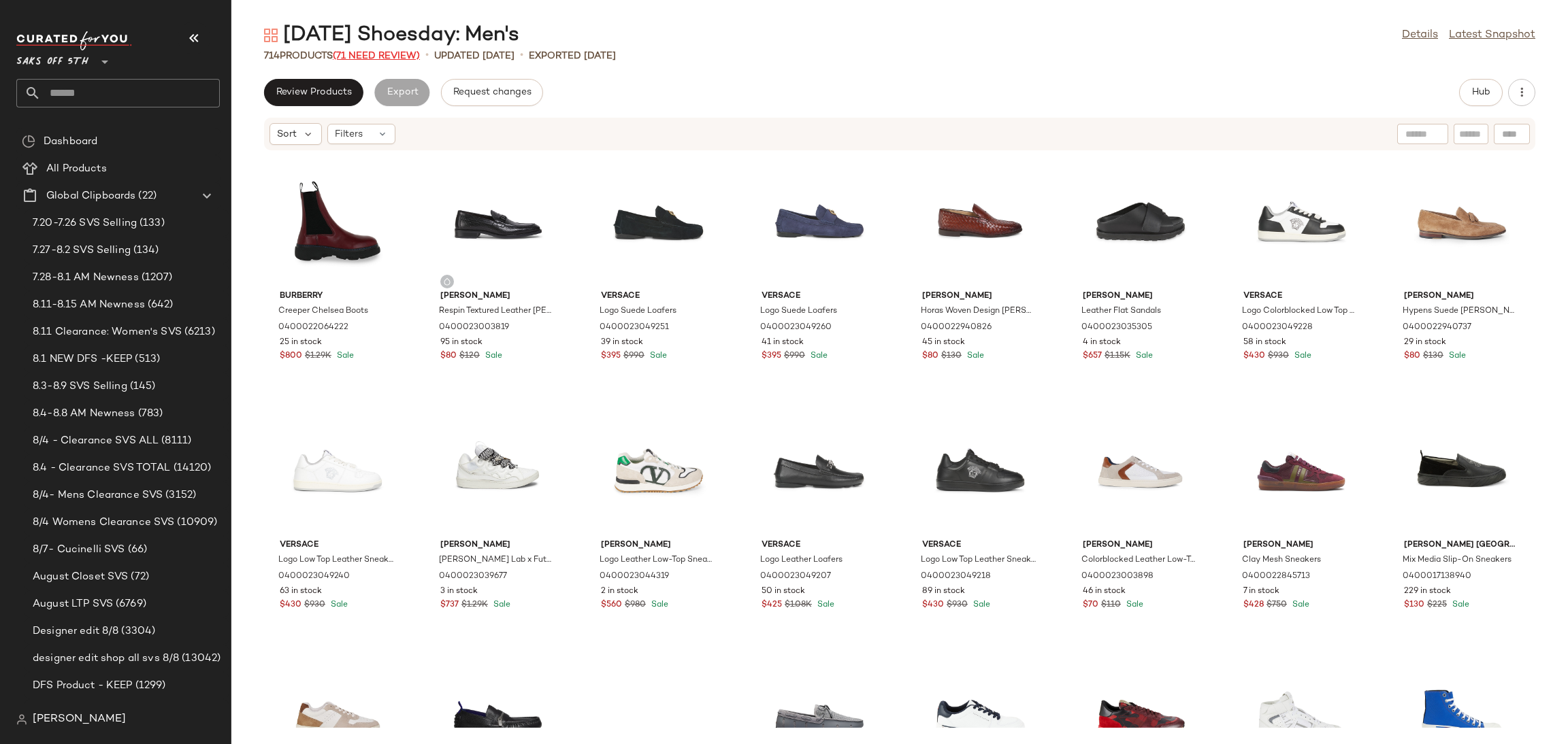
click at [376, 53] on span "(71 Need Review)" at bounding box center [376, 56] width 87 height 11
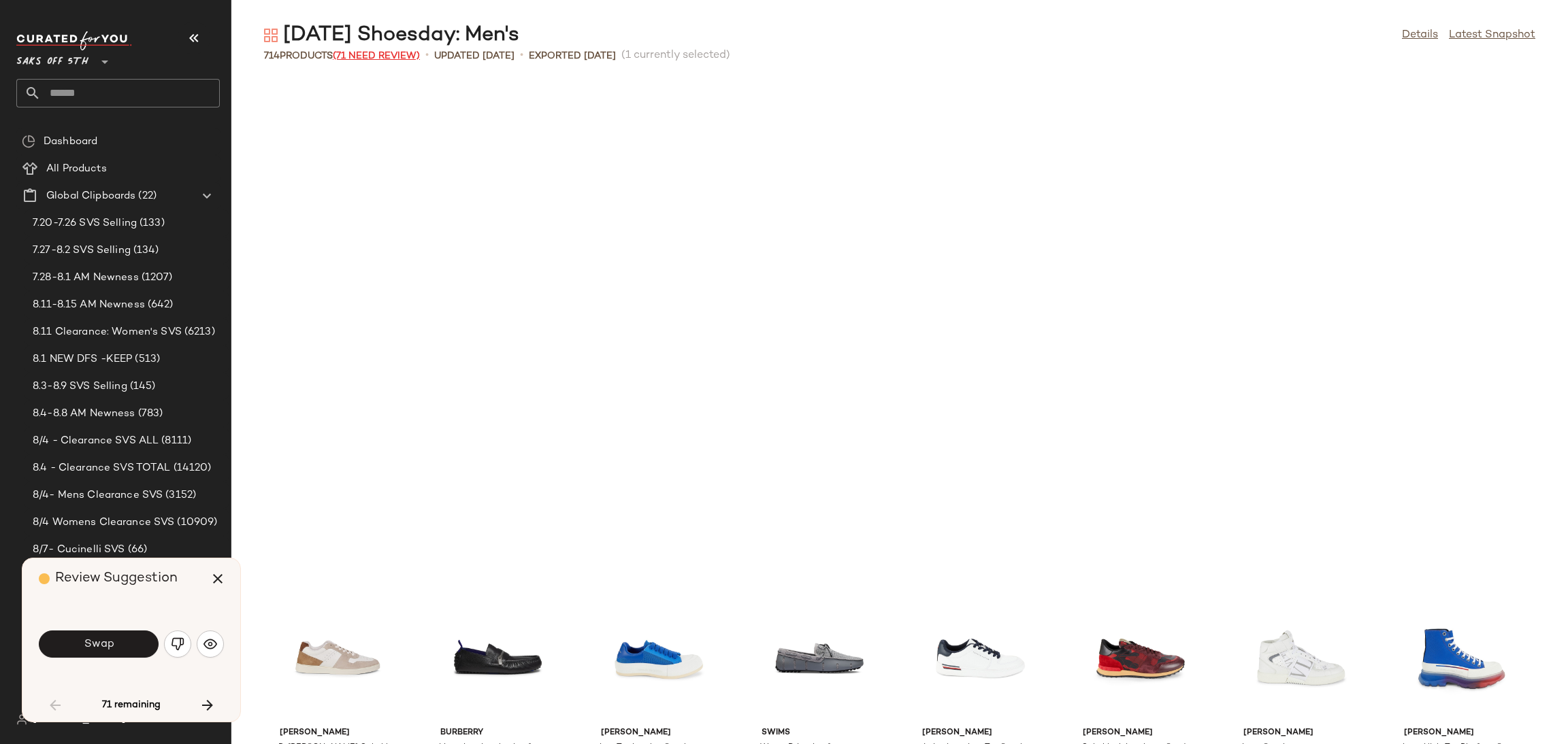
scroll to position [508, 0]
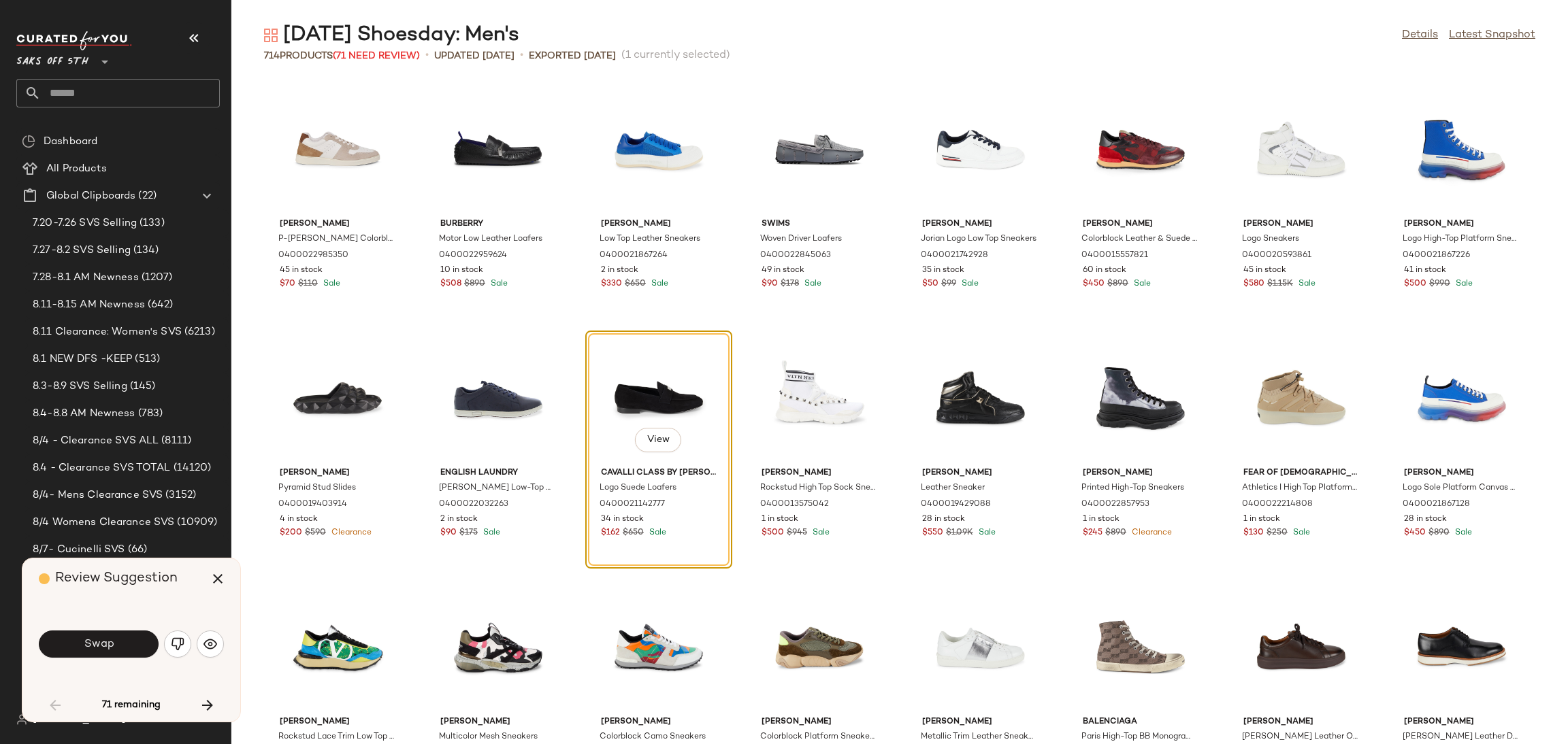
click at [109, 628] on div "Swap" at bounding box center [131, 644] width 185 height 33
click at [112, 644] on span "Swap" at bounding box center [99, 645] width 31 height 13
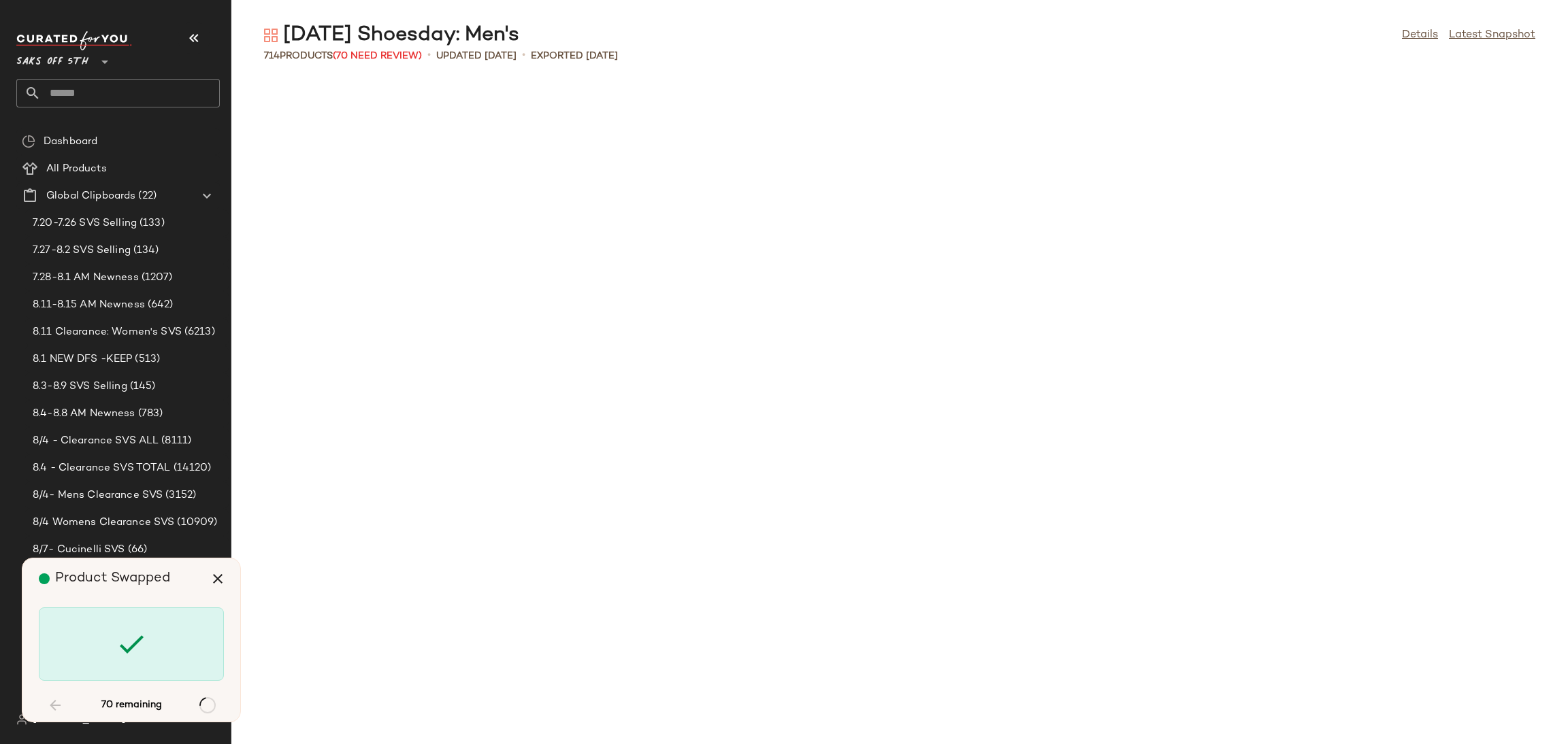
scroll to position [3484, 0]
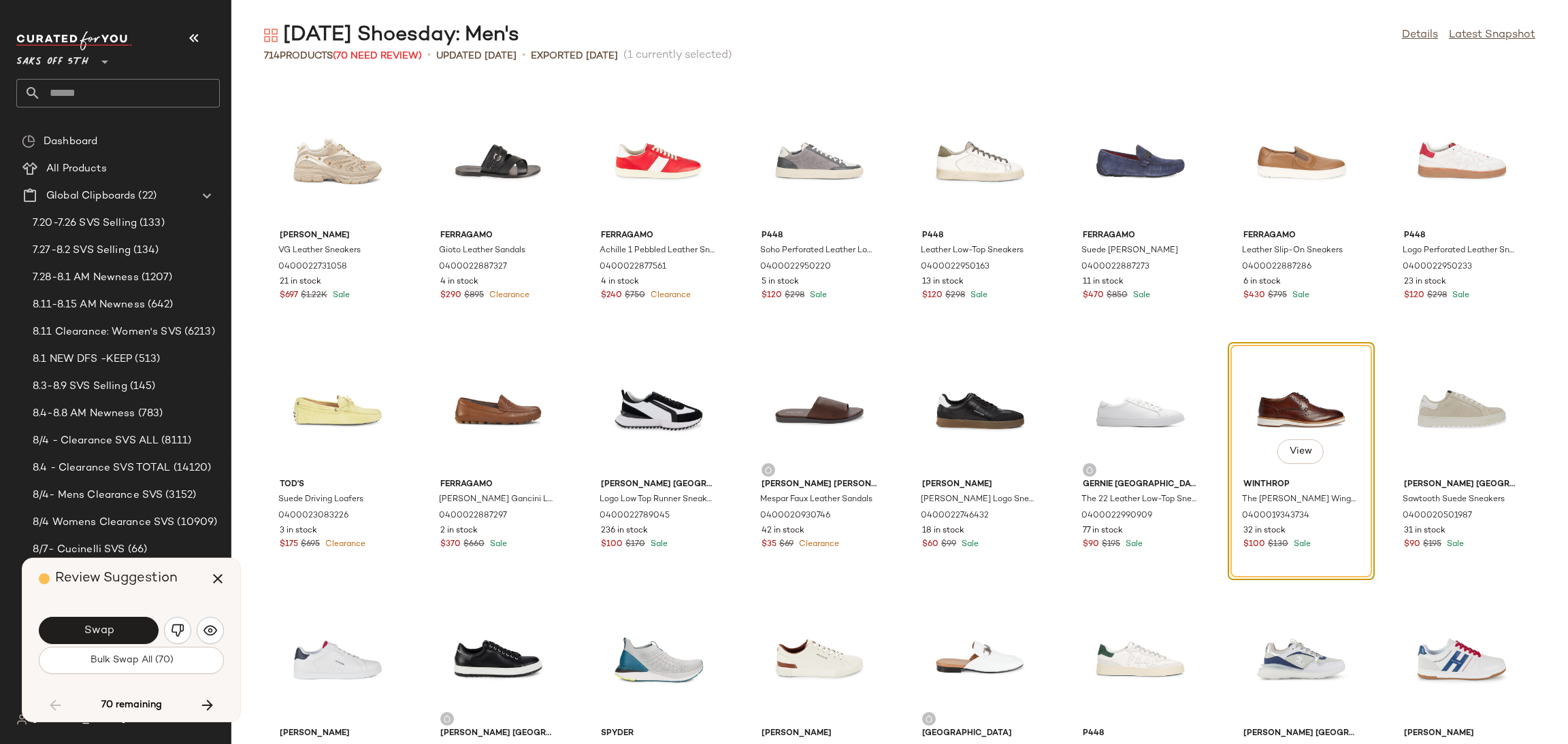
click at [112, 644] on div "Swap" at bounding box center [99, 630] width 120 height 27
click at [117, 660] on span "Bulk Swap All (70)" at bounding box center [130, 660] width 84 height 11
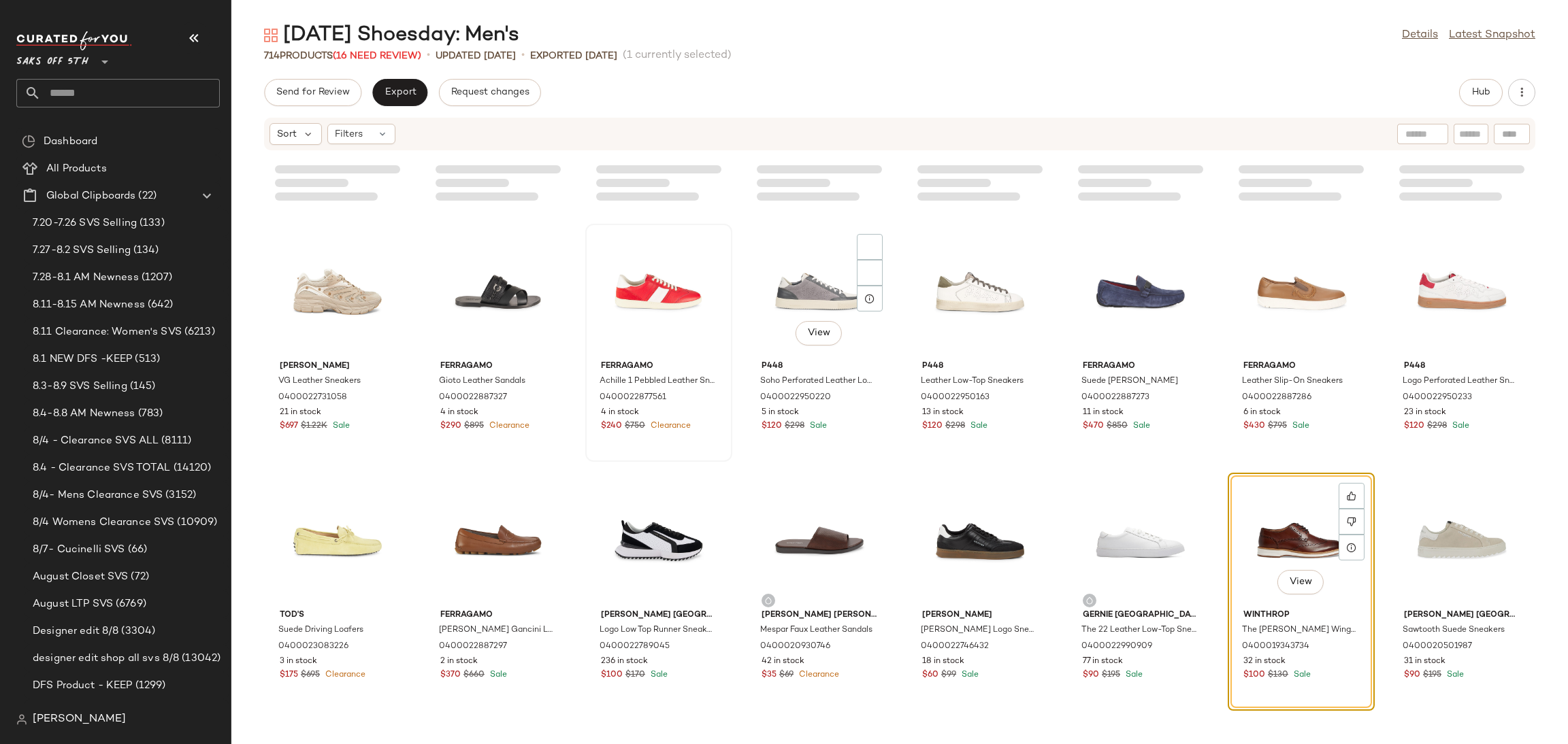
scroll to position [3405, 0]
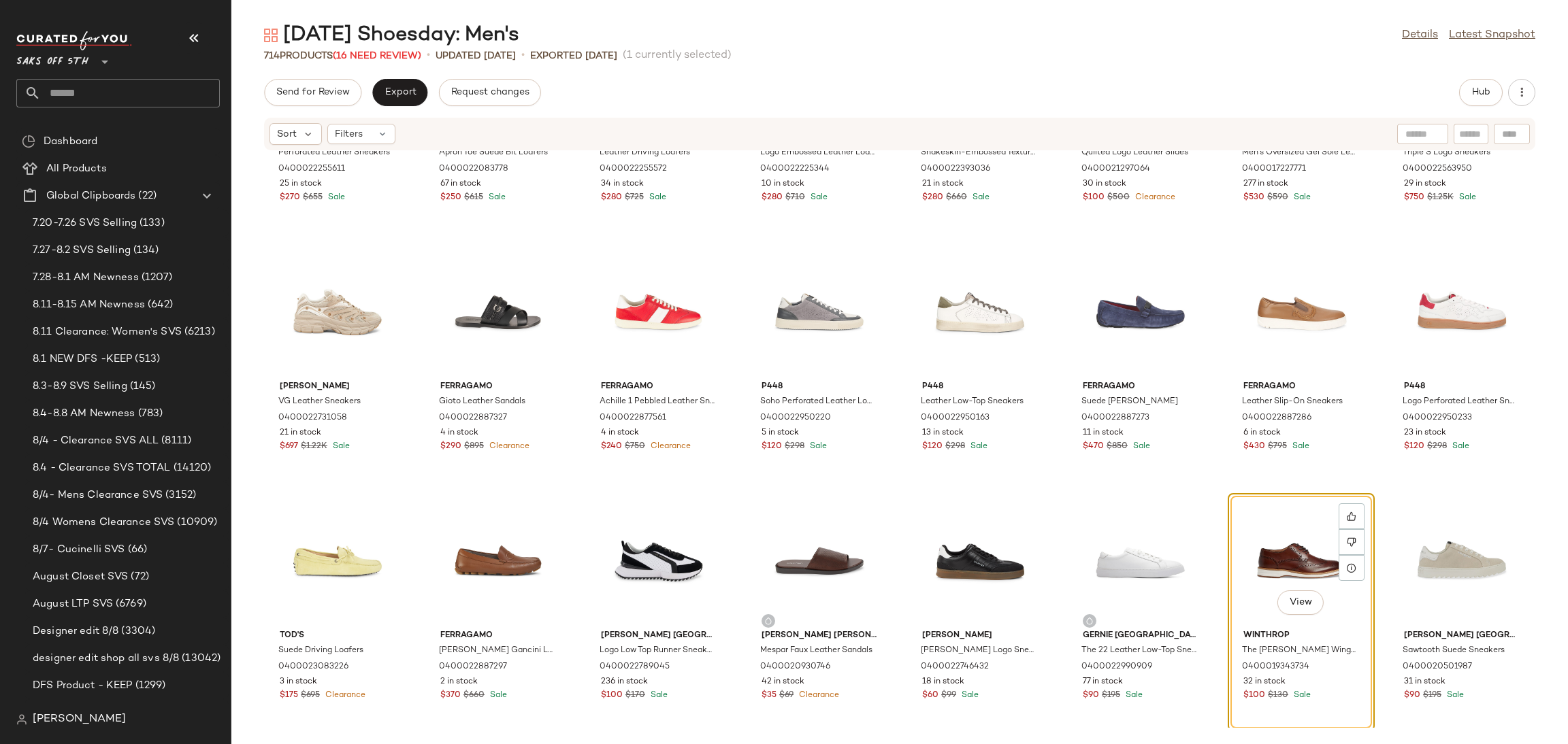
click at [370, 144] on div "Sort Filters" at bounding box center [332, 134] width 126 height 22
click at [373, 138] on div "Filters" at bounding box center [360, 134] width 68 height 20
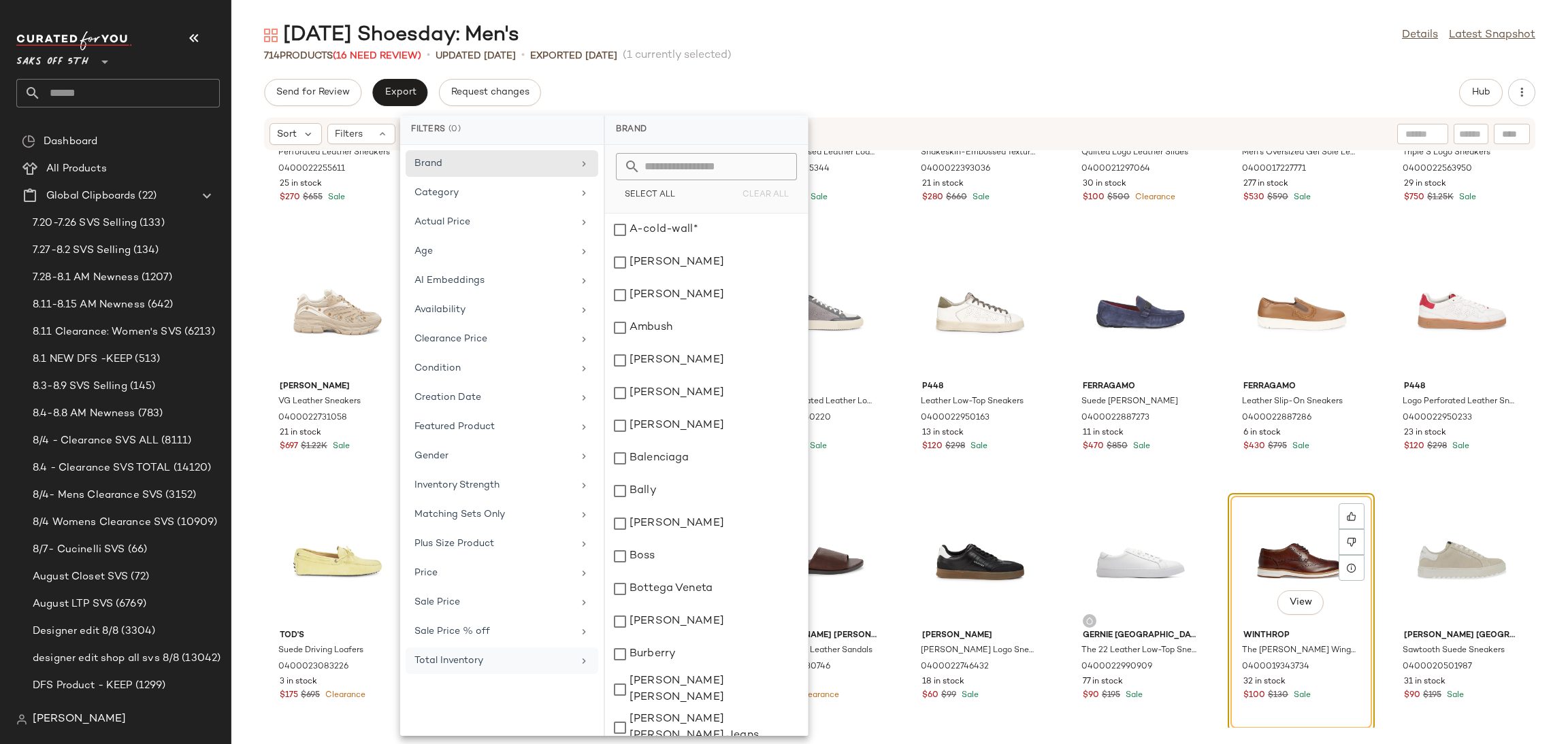
click at [511, 674] on div "Total Inventory" at bounding box center [501, 660] width 192 height 27
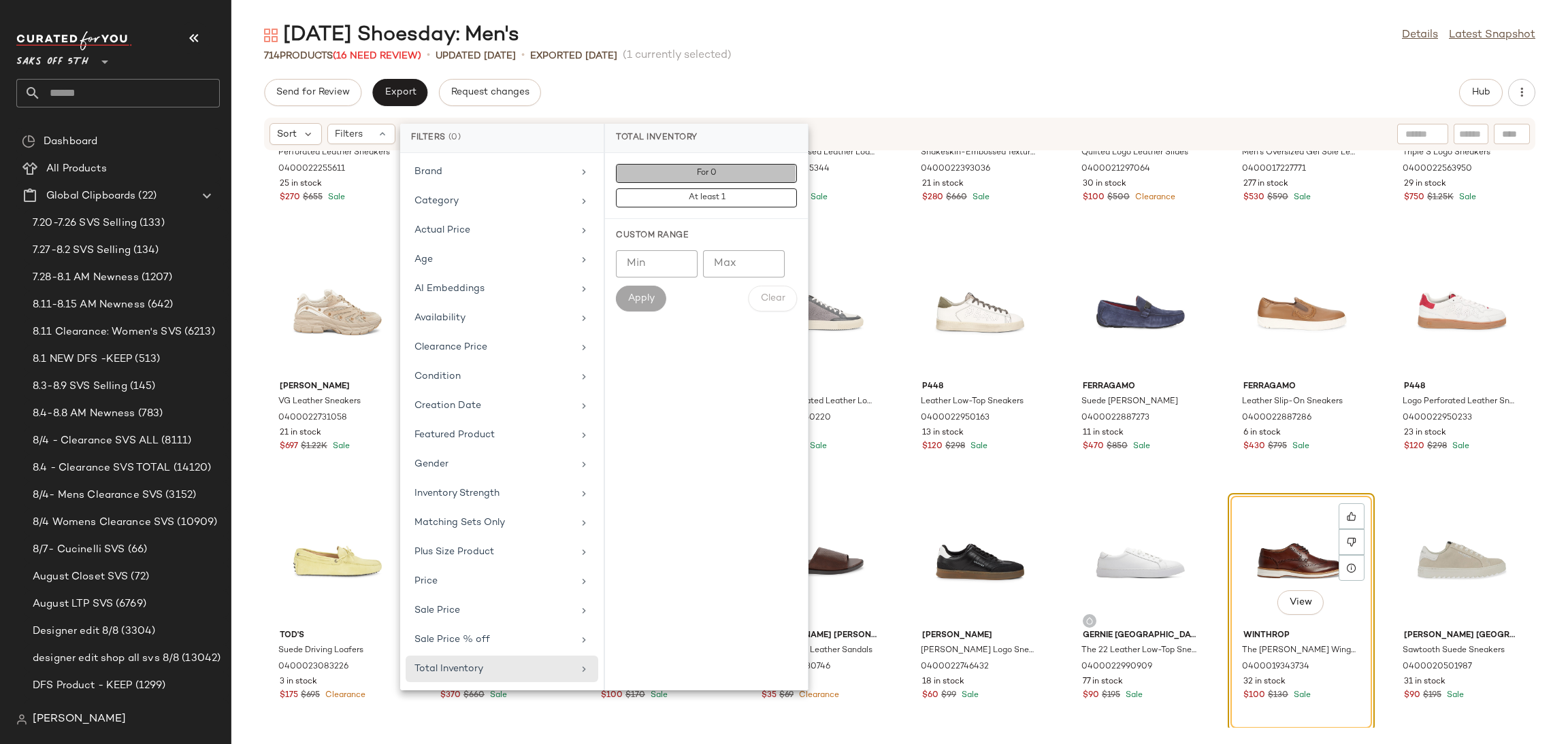
click at [665, 188] on button "For 0" at bounding box center [706, 197] width 181 height 19
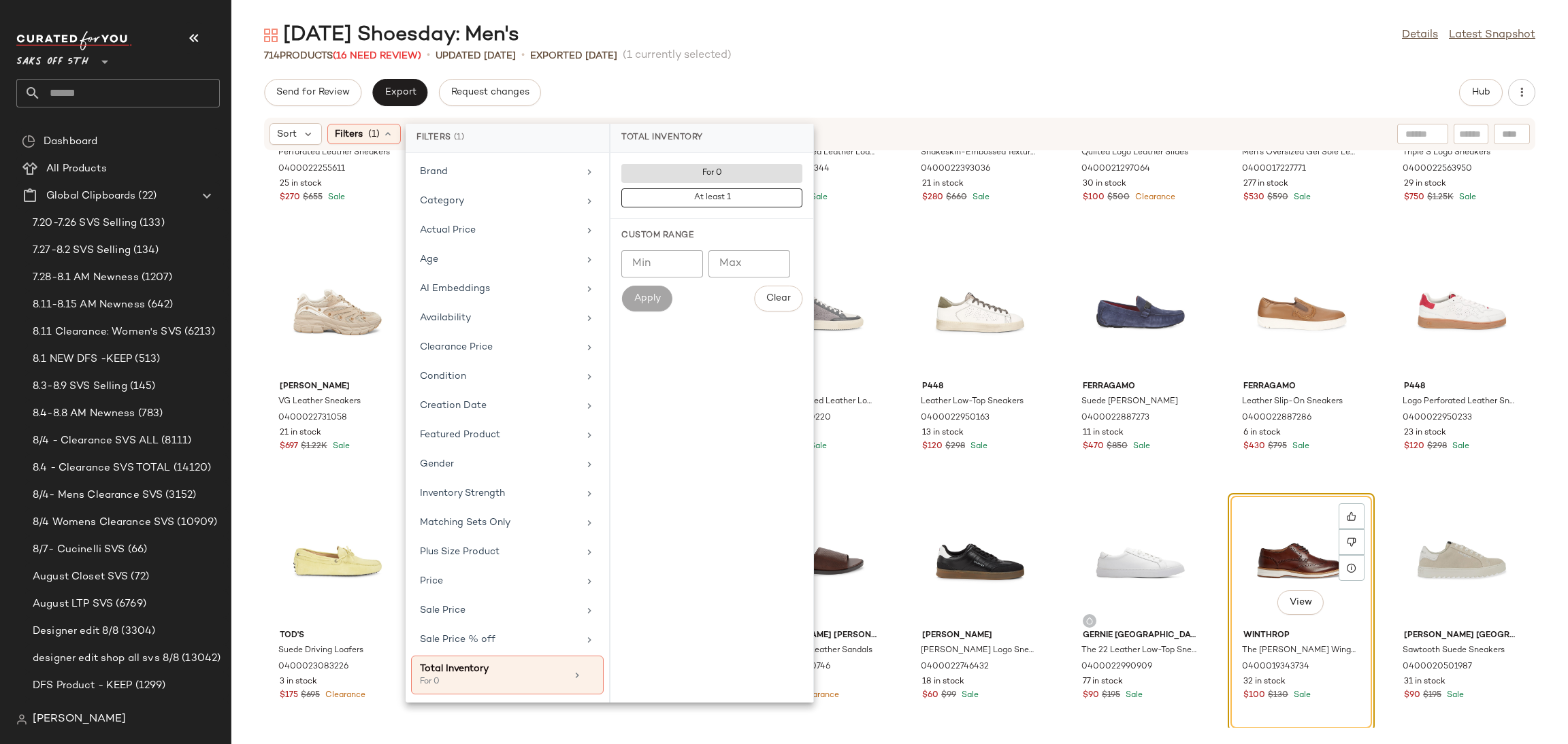
click at [831, 59] on div "714 Products (16 Need Review) • updated [DATE] • Exported [DATE] (1 currently s…" at bounding box center [899, 55] width 1336 height 14
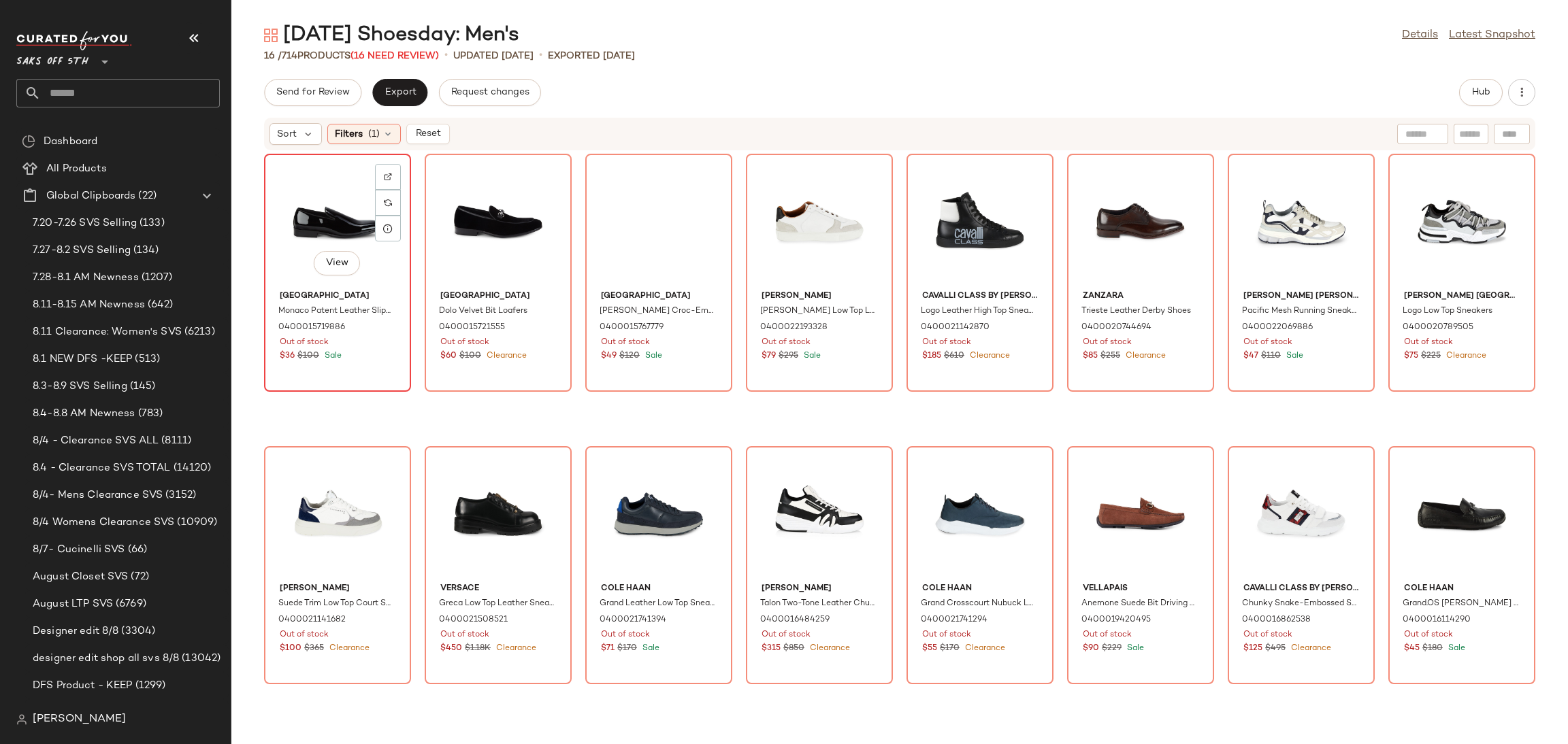
click at [313, 159] on div "View" at bounding box center [338, 221] width 138 height 126
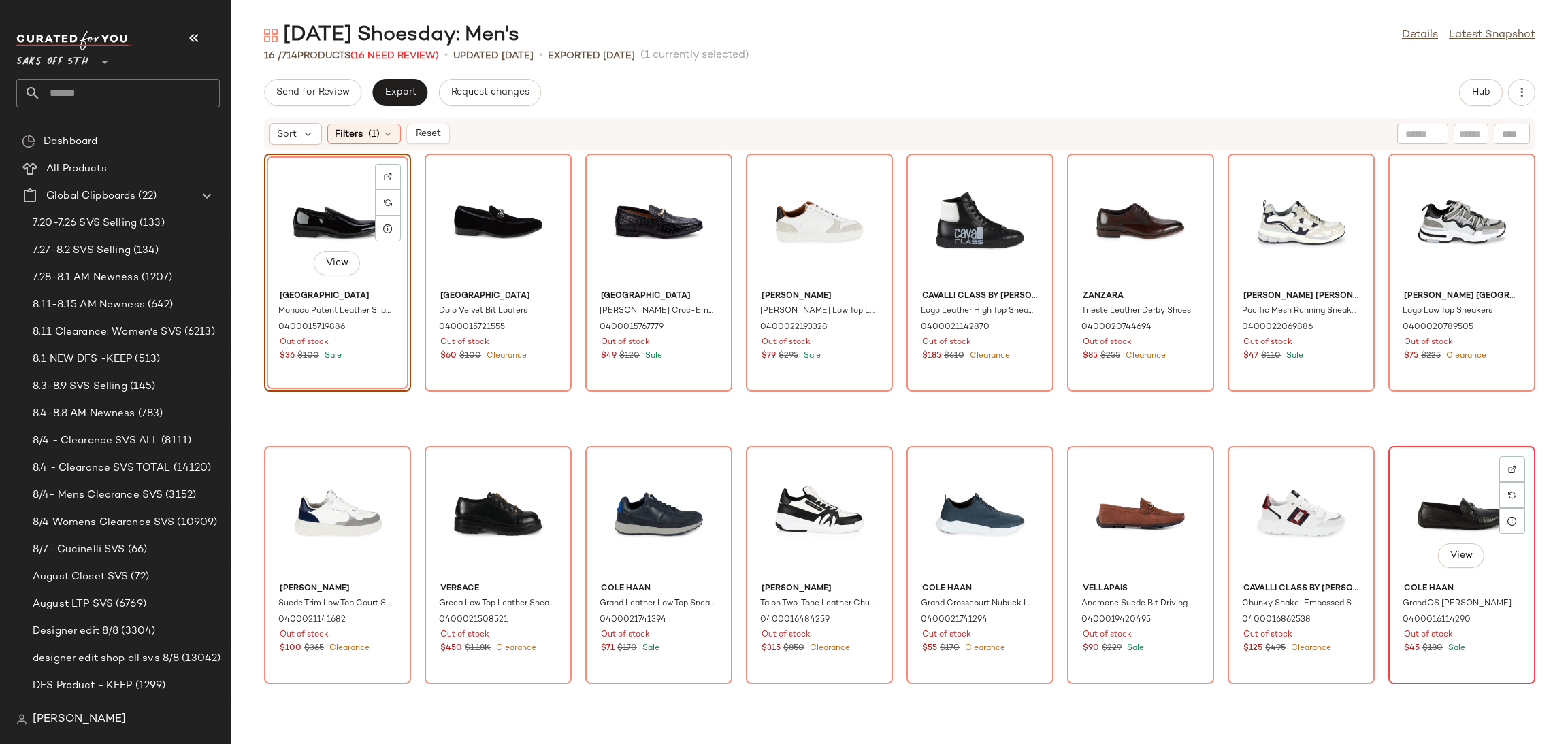
click at [1422, 479] on div "View" at bounding box center [1461, 513] width 138 height 126
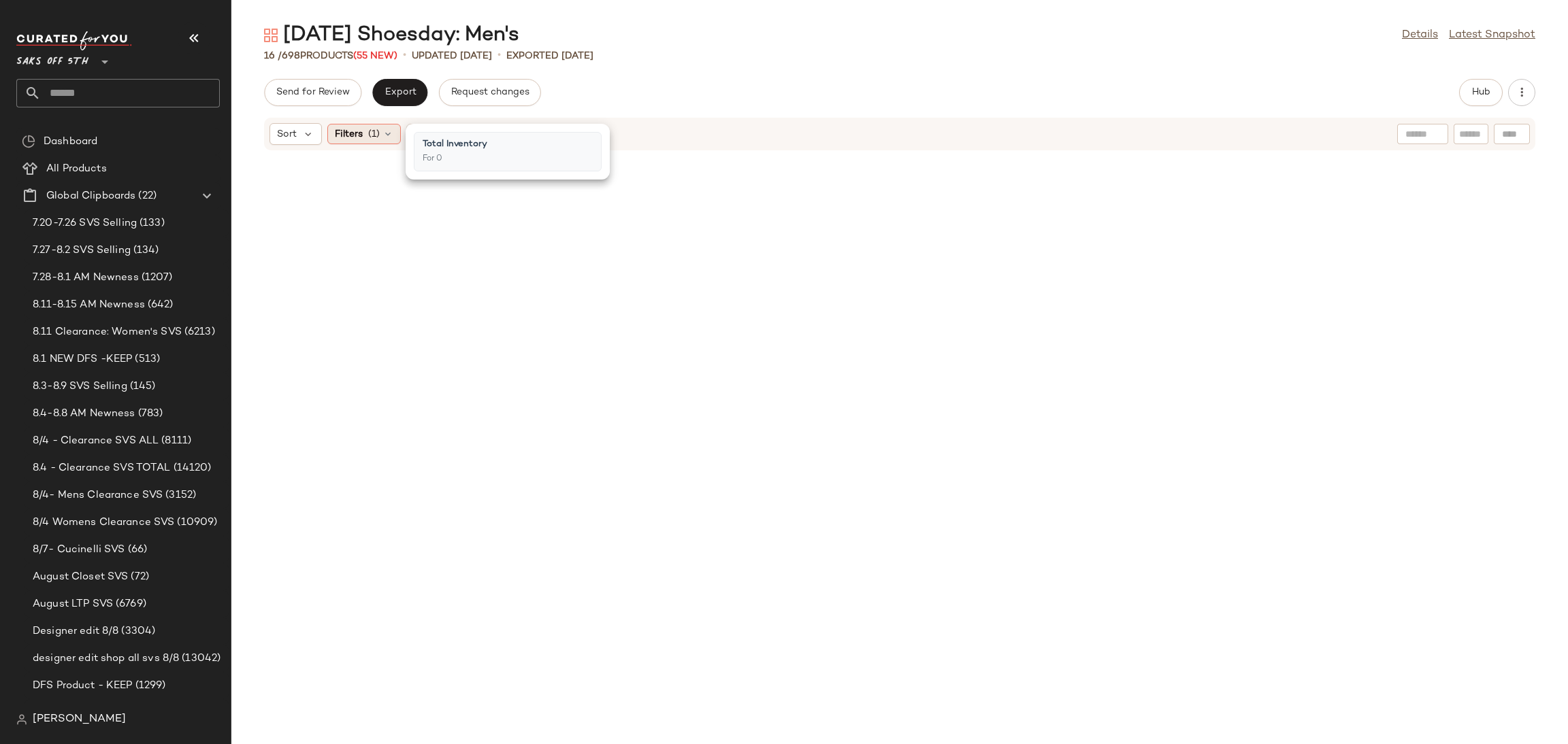
click at [386, 135] on icon at bounding box center [387, 134] width 11 height 11
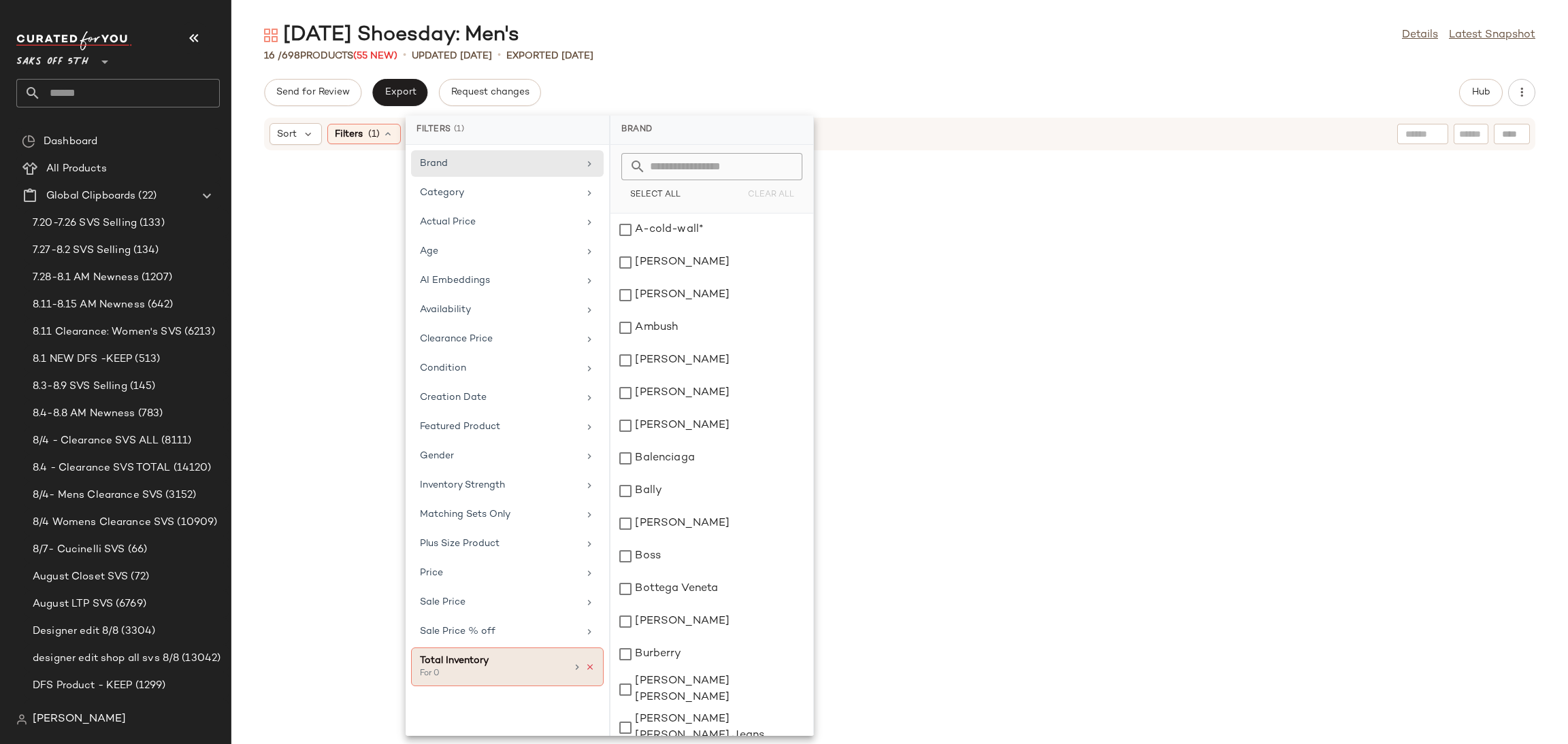
click at [590, 671] on icon at bounding box center [590, 667] width 10 height 10
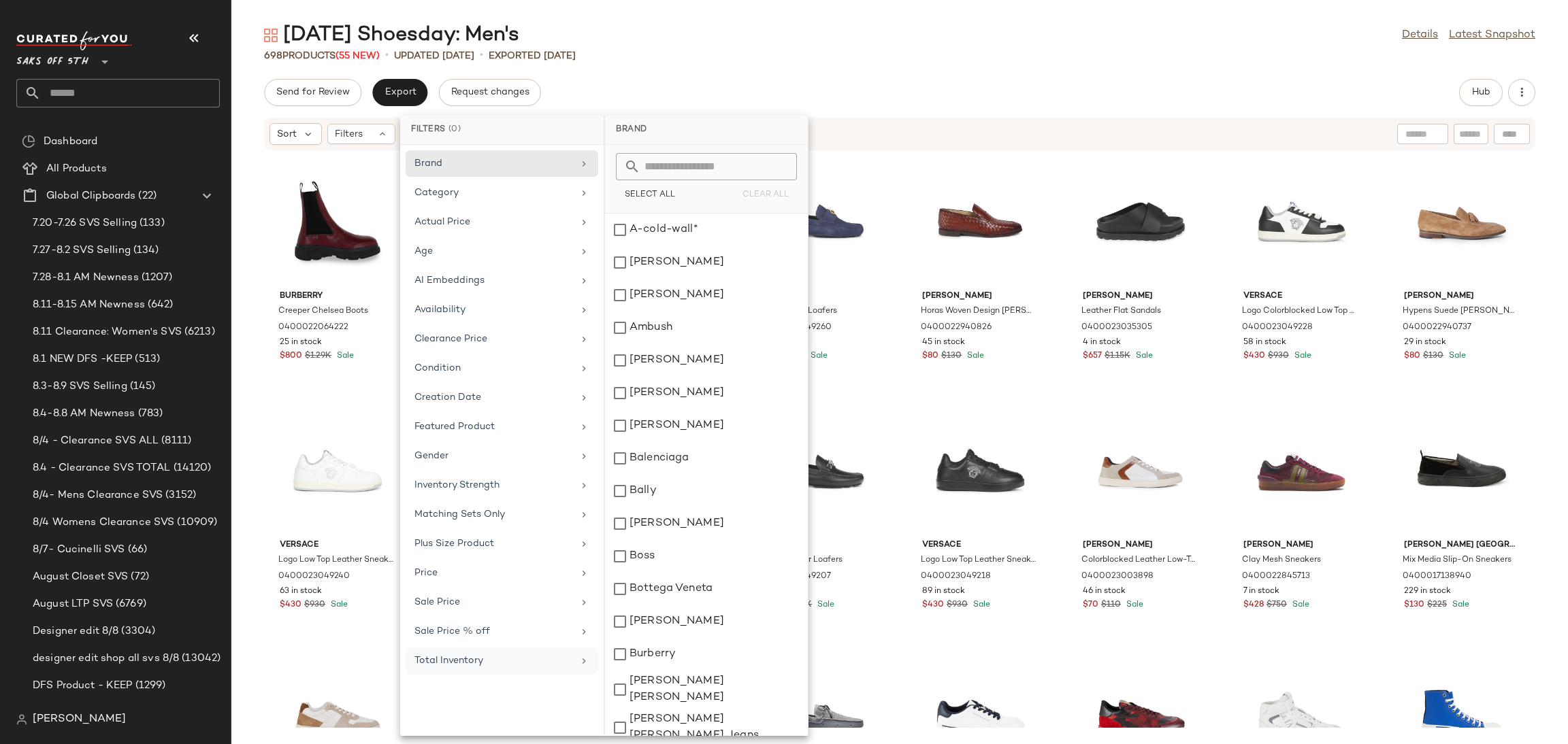
click at [846, 103] on div "Send for Review Export Request changes Hub" at bounding box center [899, 92] width 1271 height 27
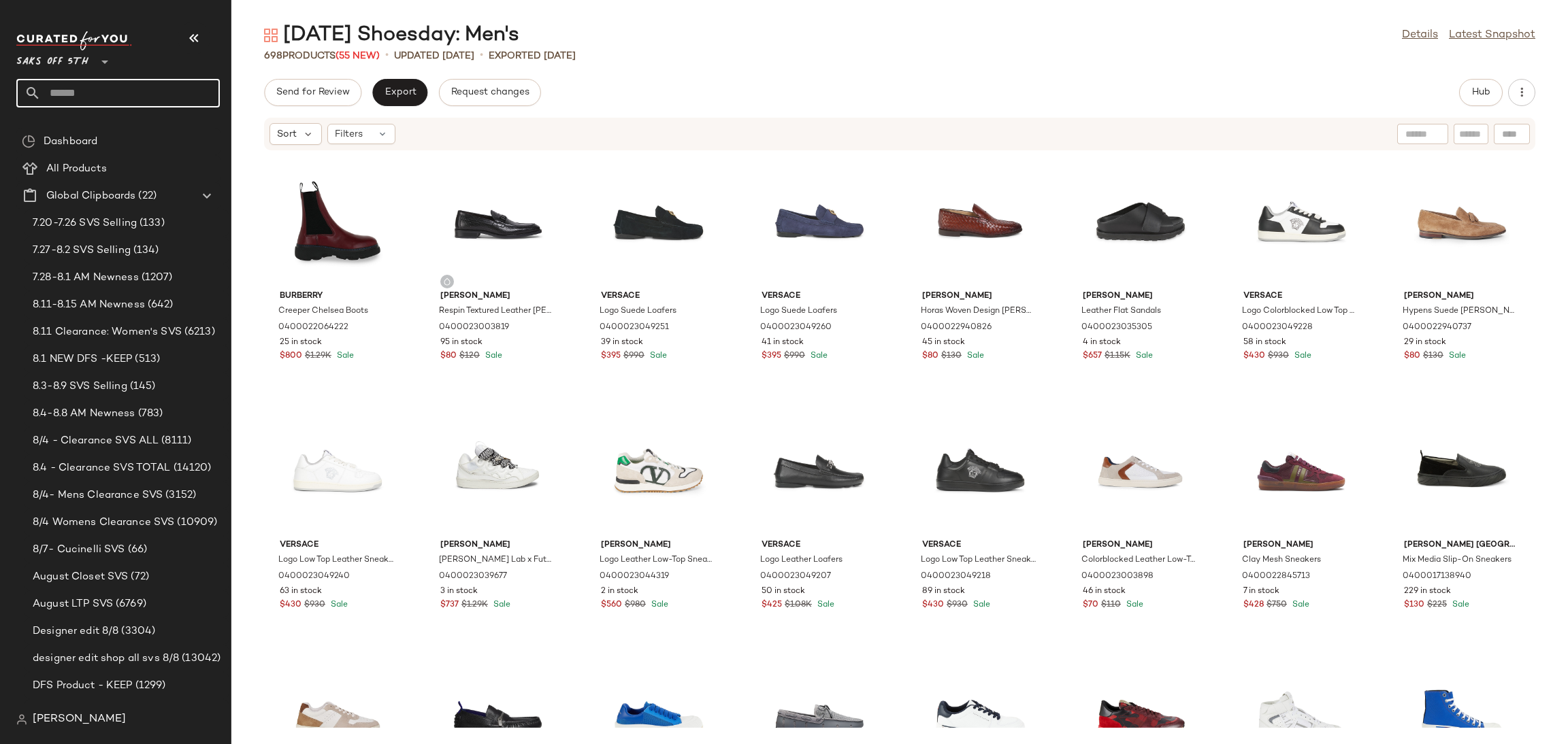
click at [92, 93] on input "text" at bounding box center [130, 93] width 179 height 29
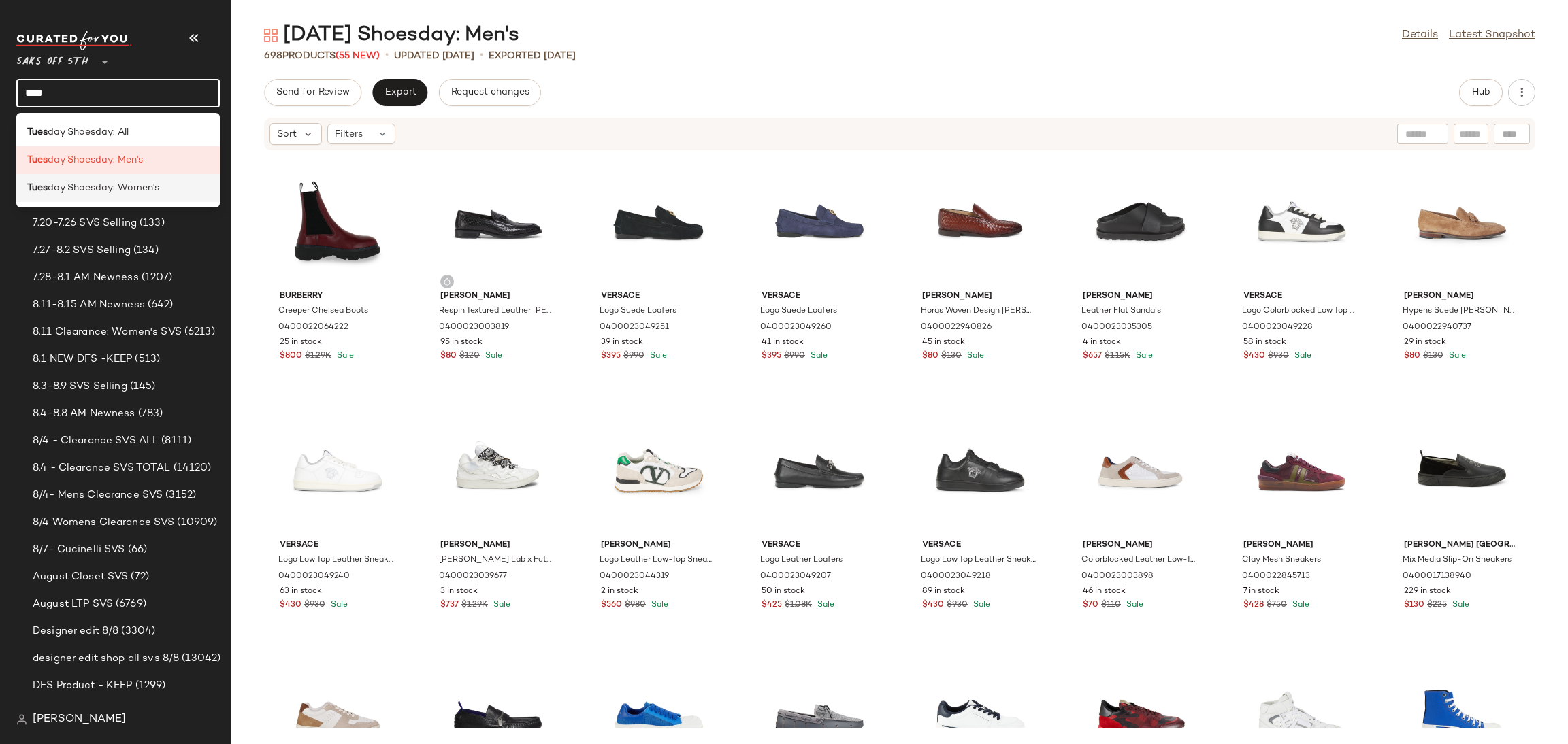
type input "****"
click at [108, 184] on span "day Shoesday: Women's" at bounding box center [103, 188] width 112 height 15
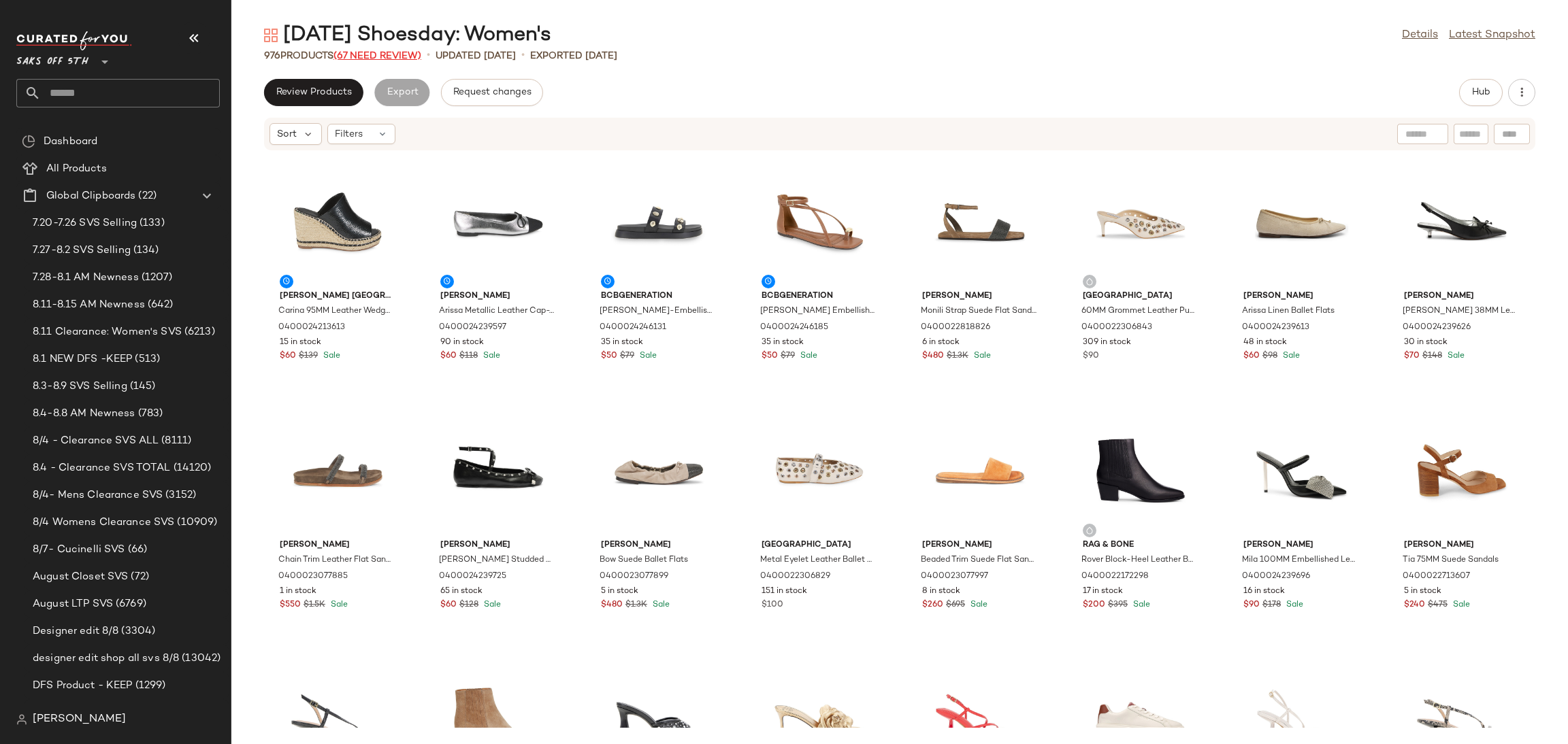
click at [387, 59] on span "(67 Need Review)" at bounding box center [378, 56] width 88 height 11
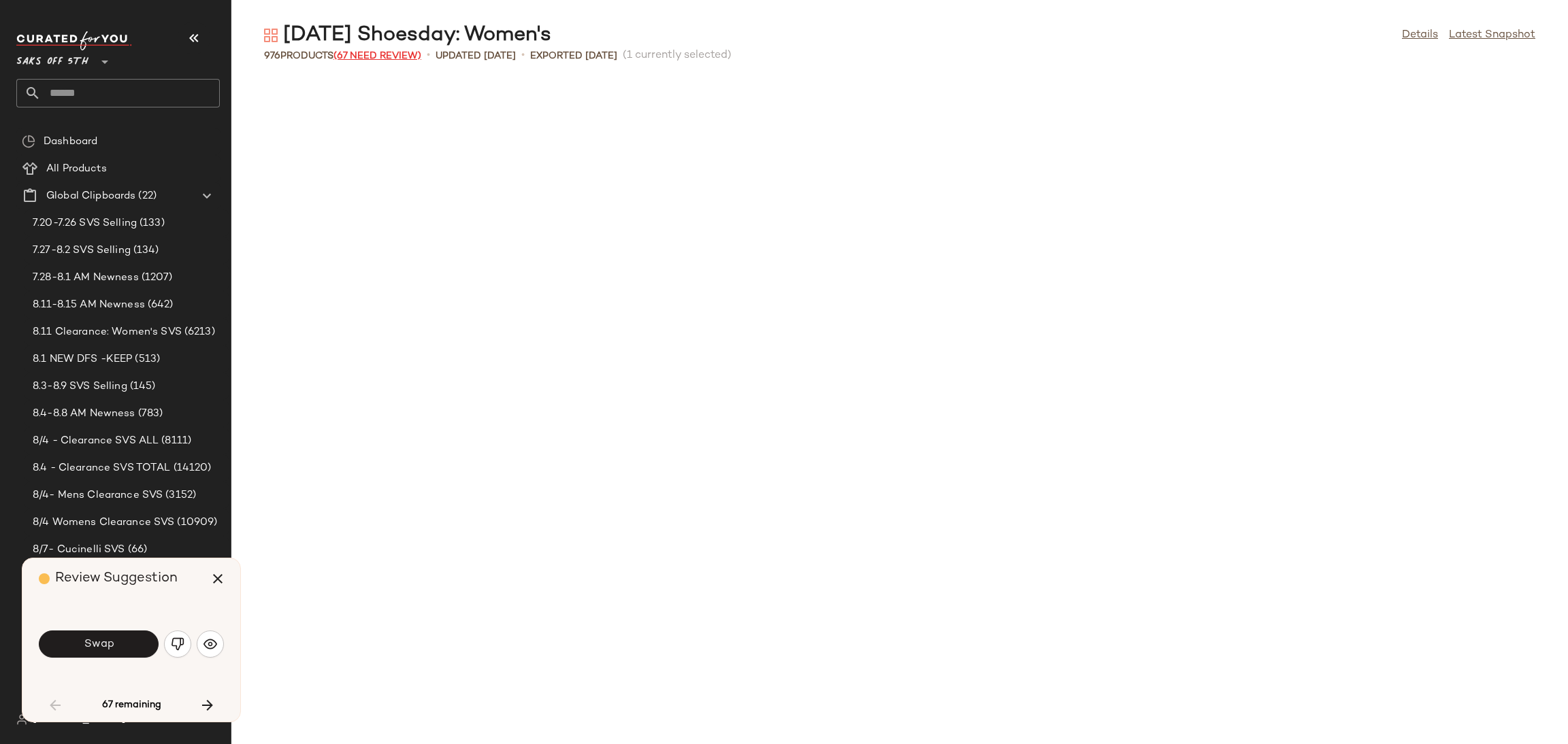
scroll to position [758, 0]
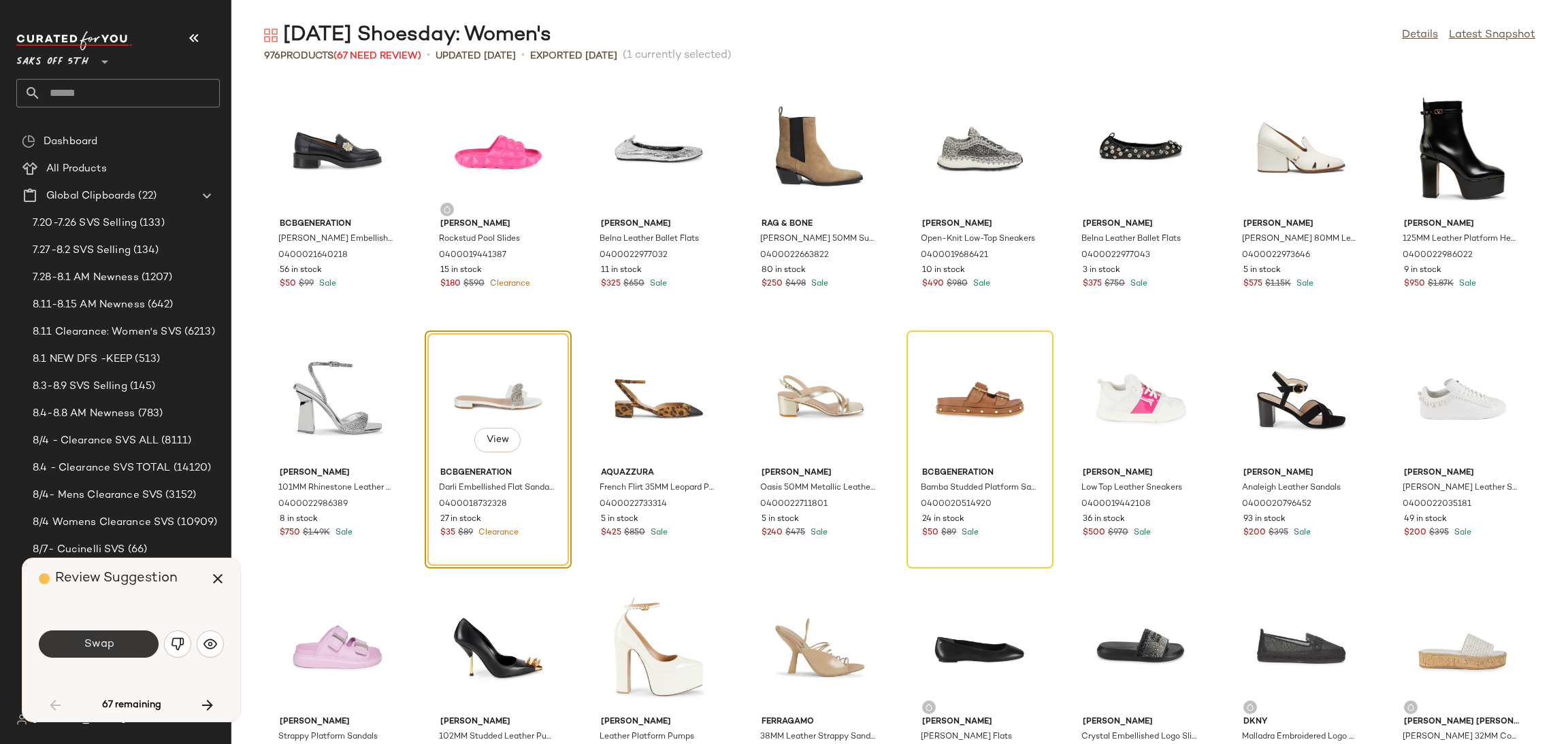
click at [139, 648] on button "Swap" at bounding box center [99, 644] width 120 height 27
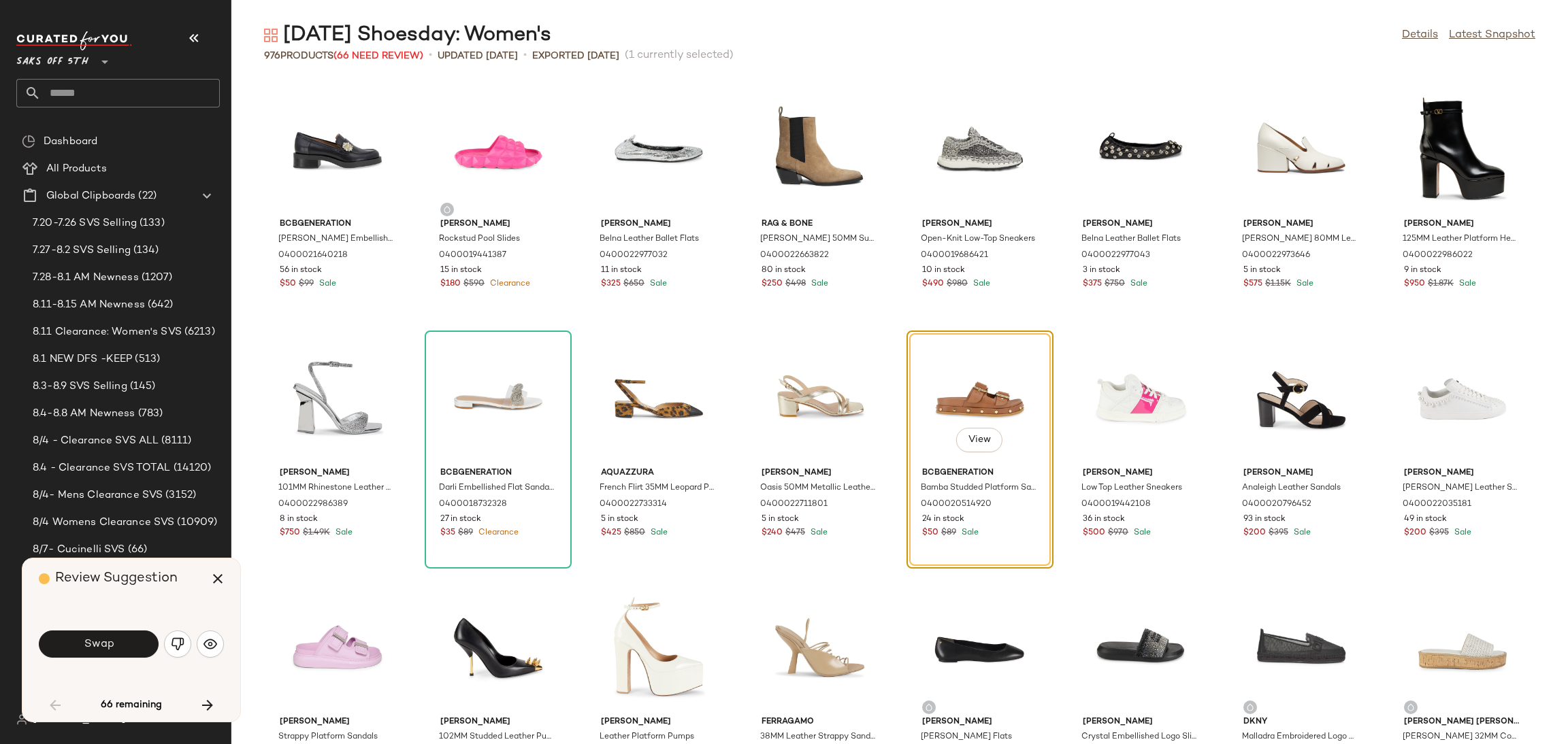
scroll to position [746, 0]
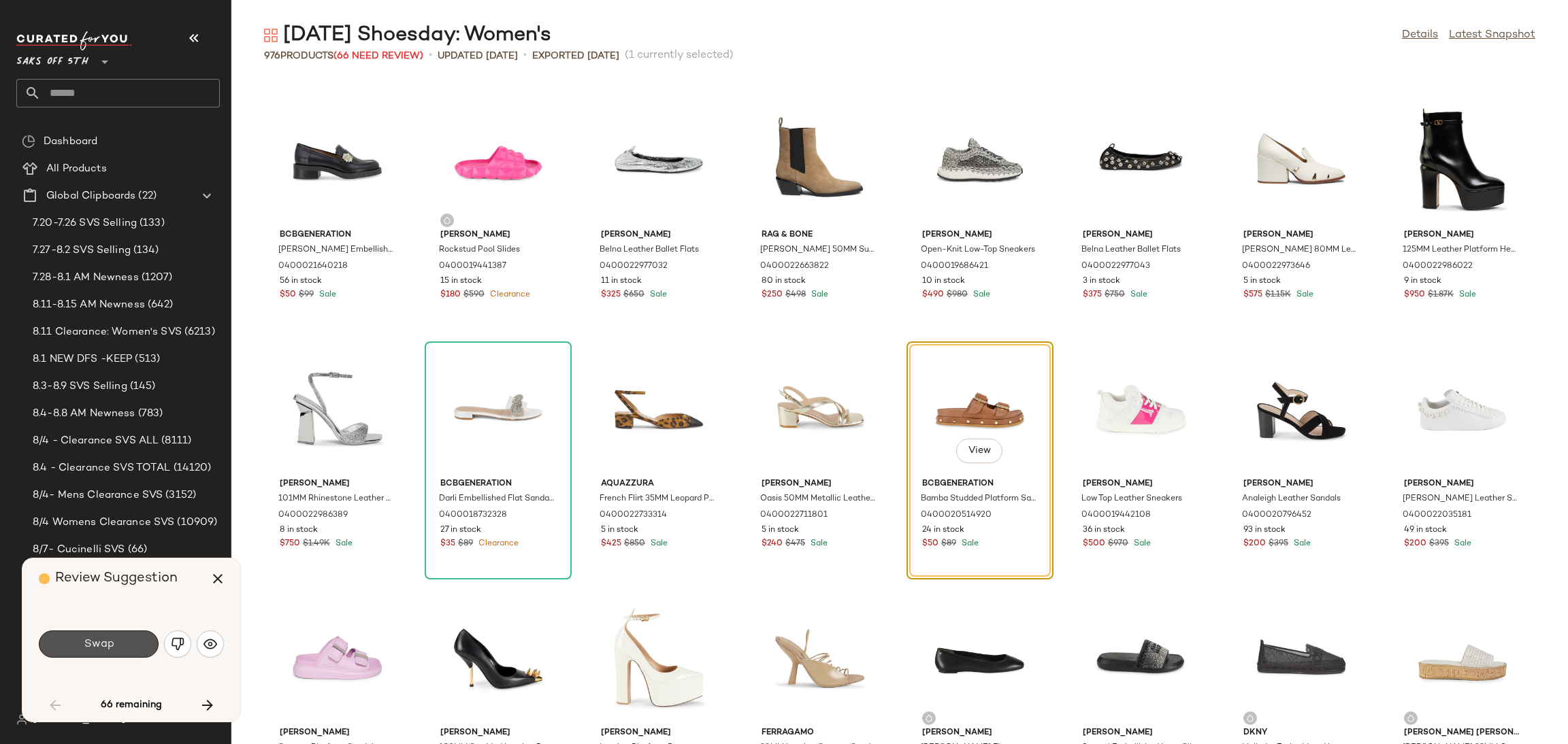
click at [139, 648] on button "Swap" at bounding box center [99, 644] width 120 height 27
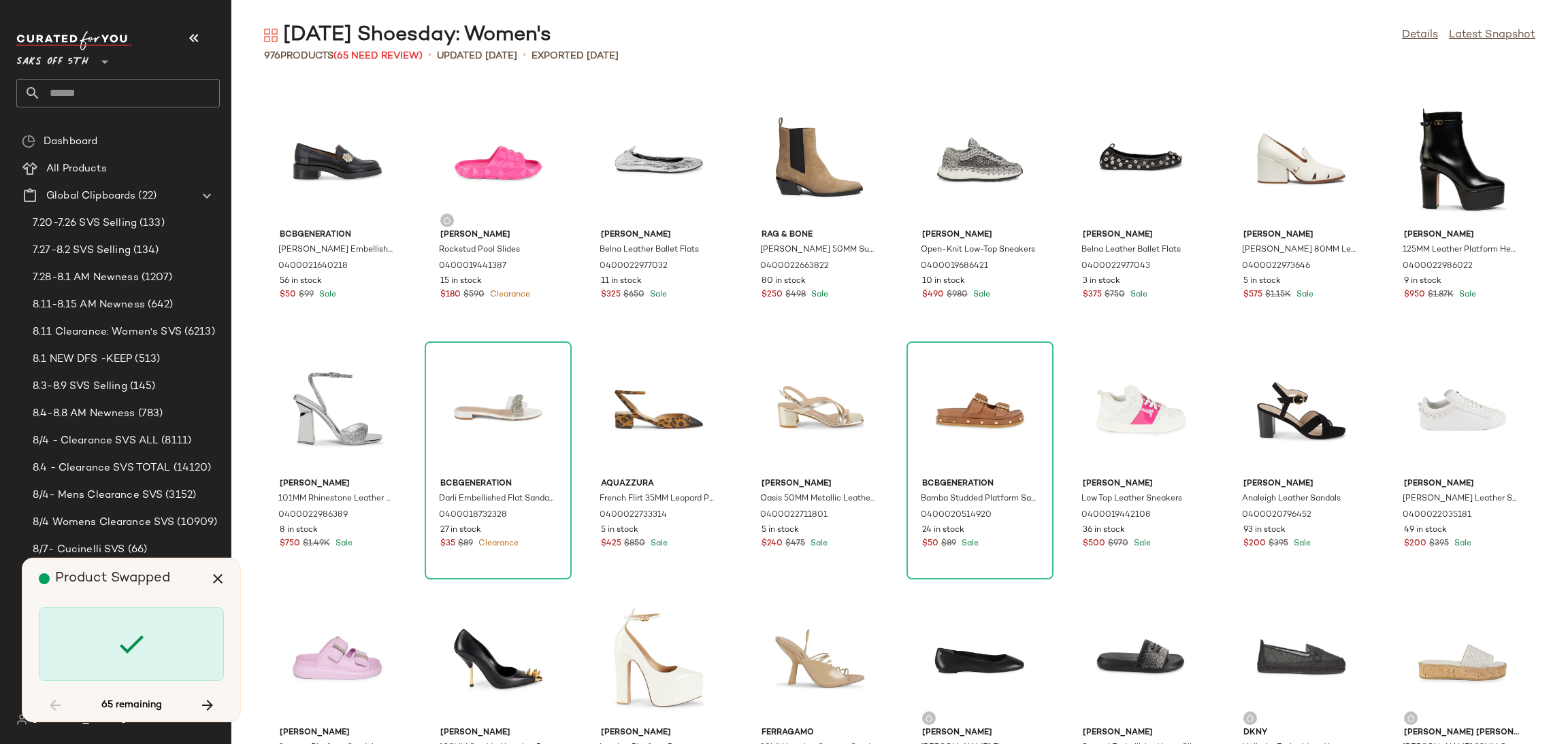
scroll to position [1494, 0]
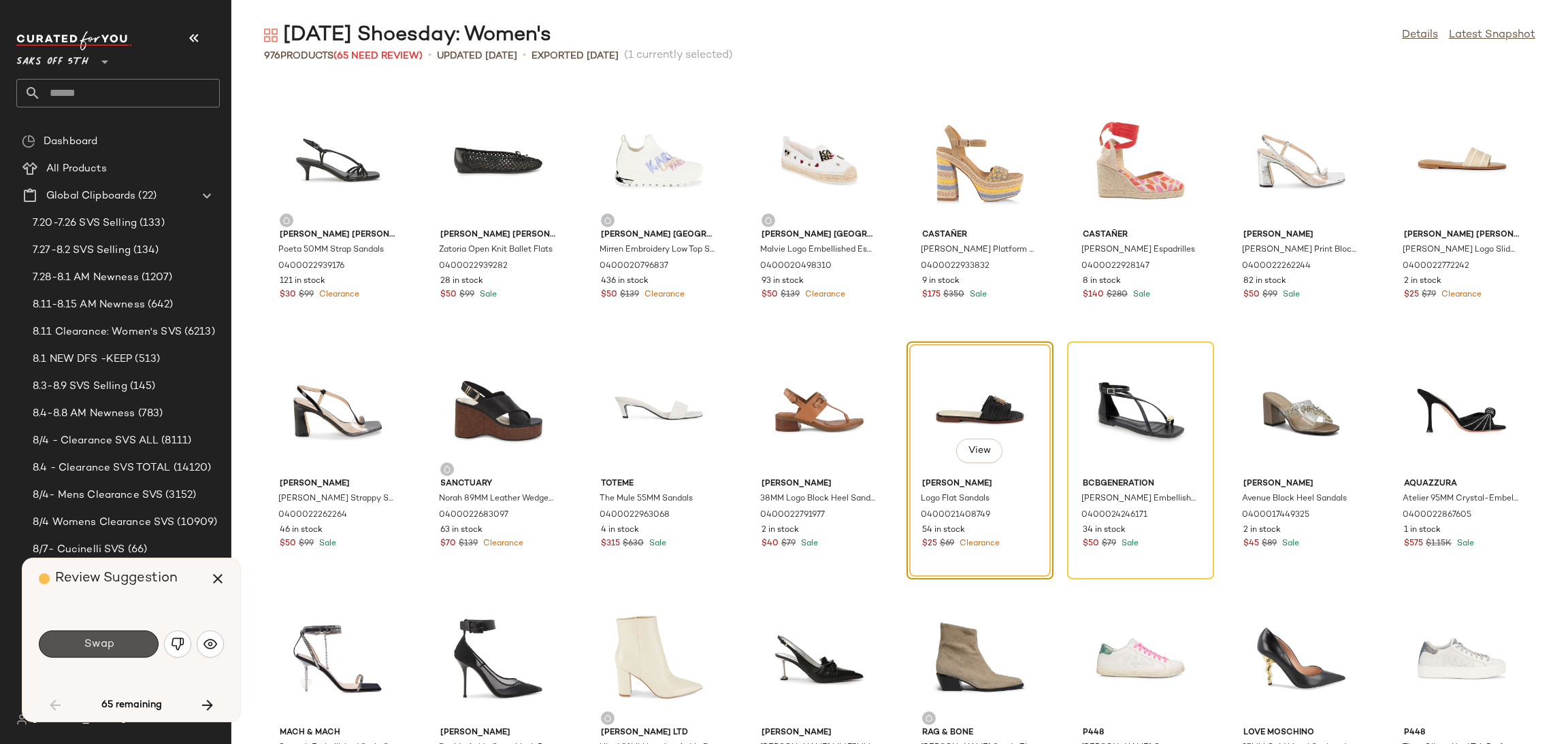
click at [139, 648] on button "Swap" at bounding box center [99, 644] width 120 height 27
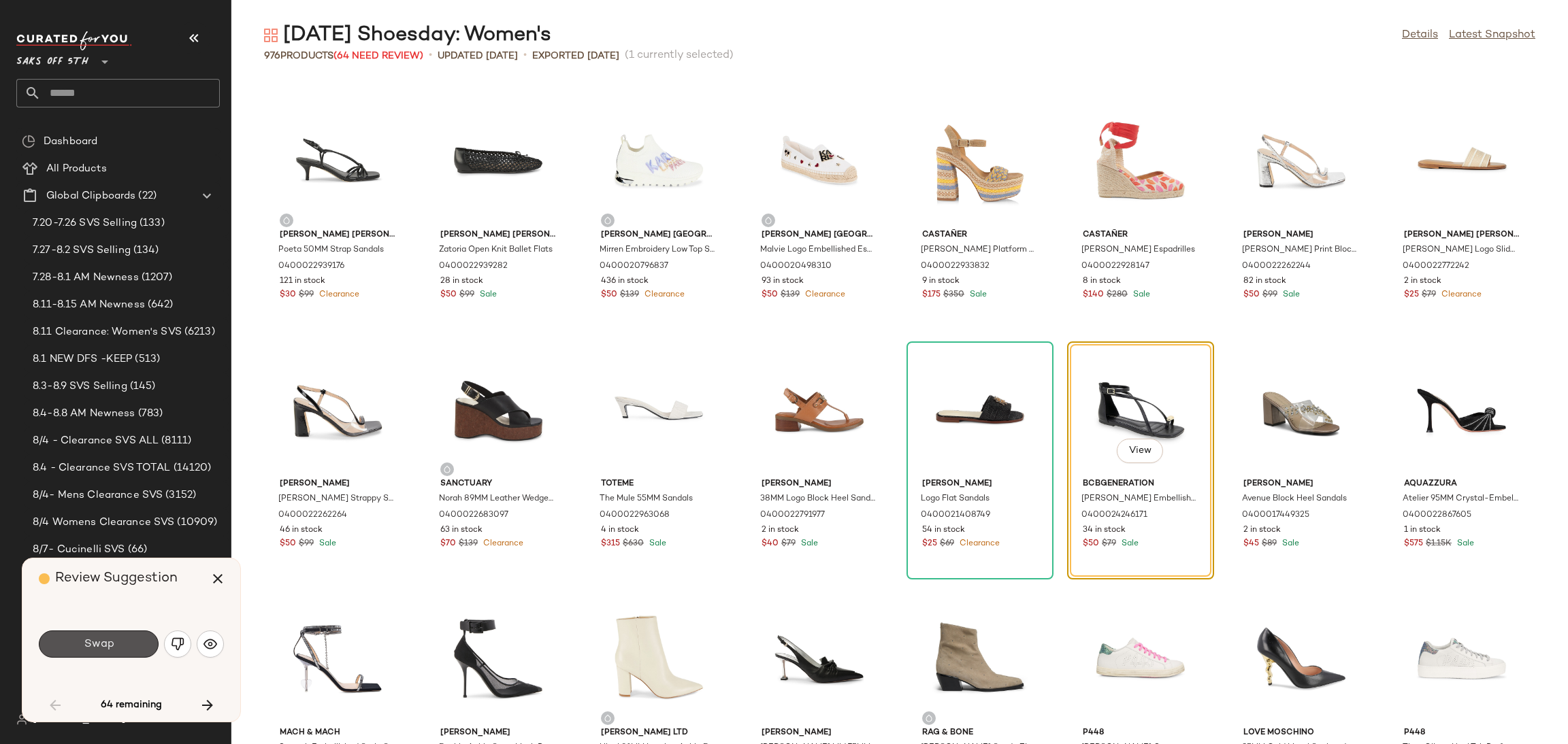
click at [139, 648] on button "Swap" at bounding box center [99, 644] width 120 height 27
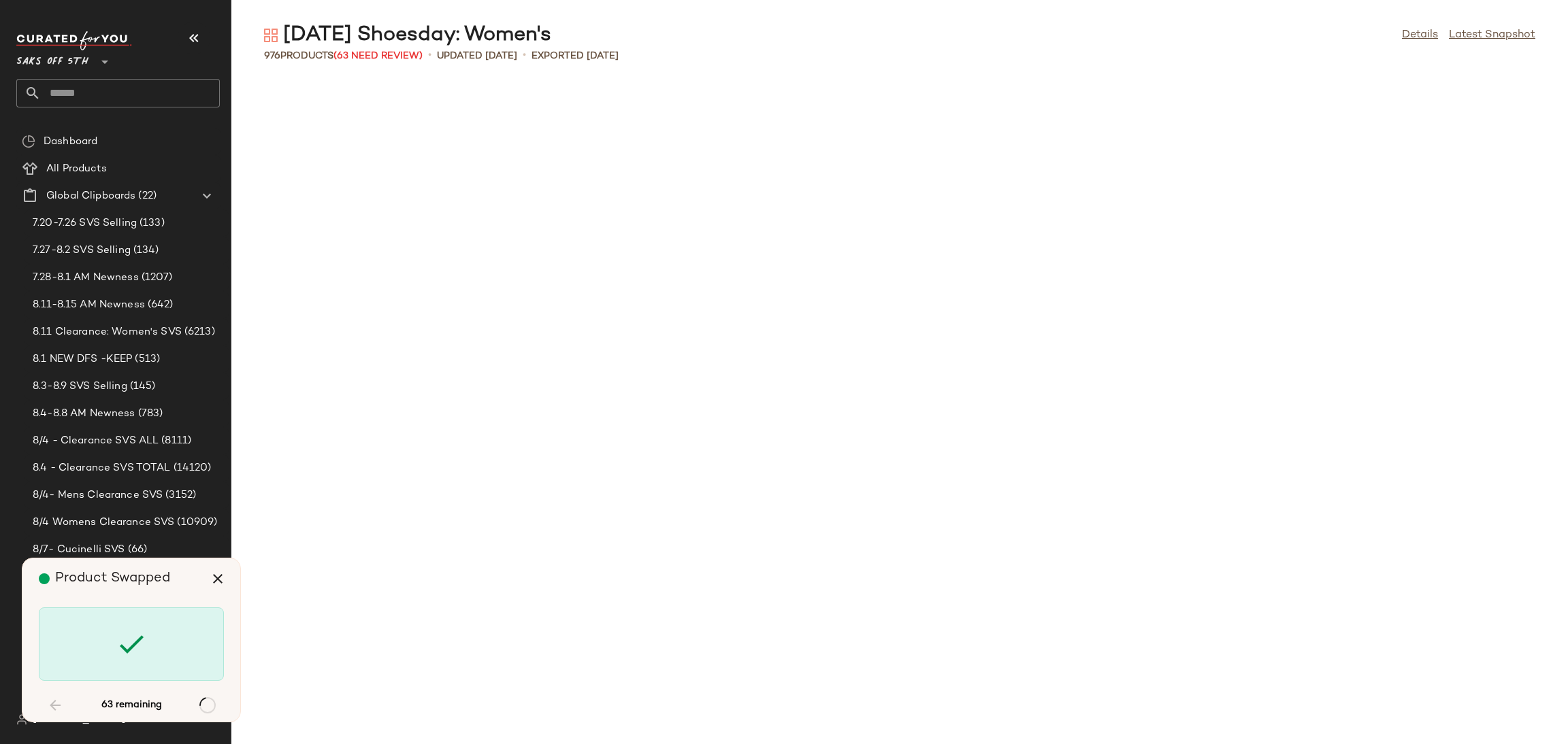
scroll to position [2488, 0]
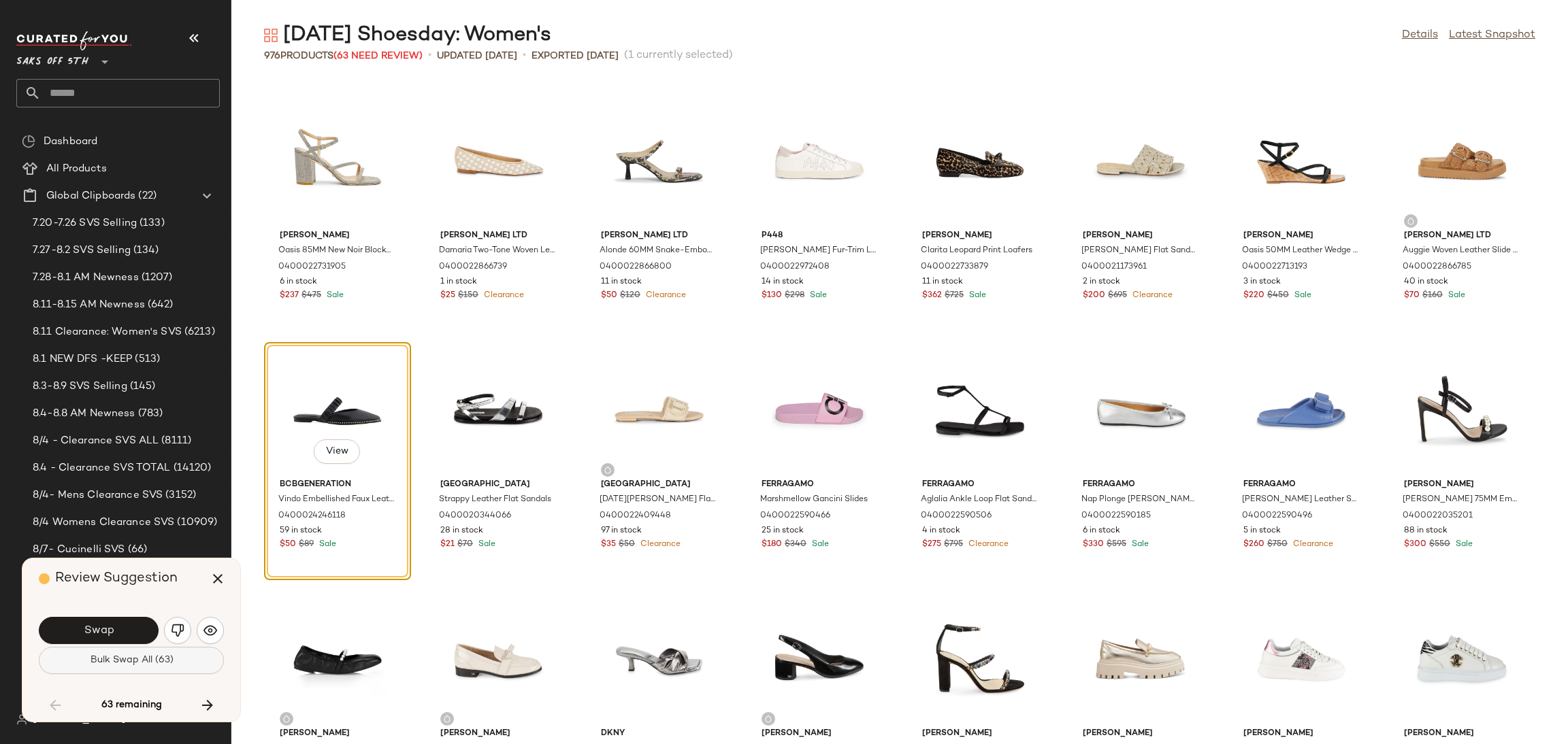
click at [140, 662] on span "Bulk Swap All (63)" at bounding box center [130, 660] width 84 height 11
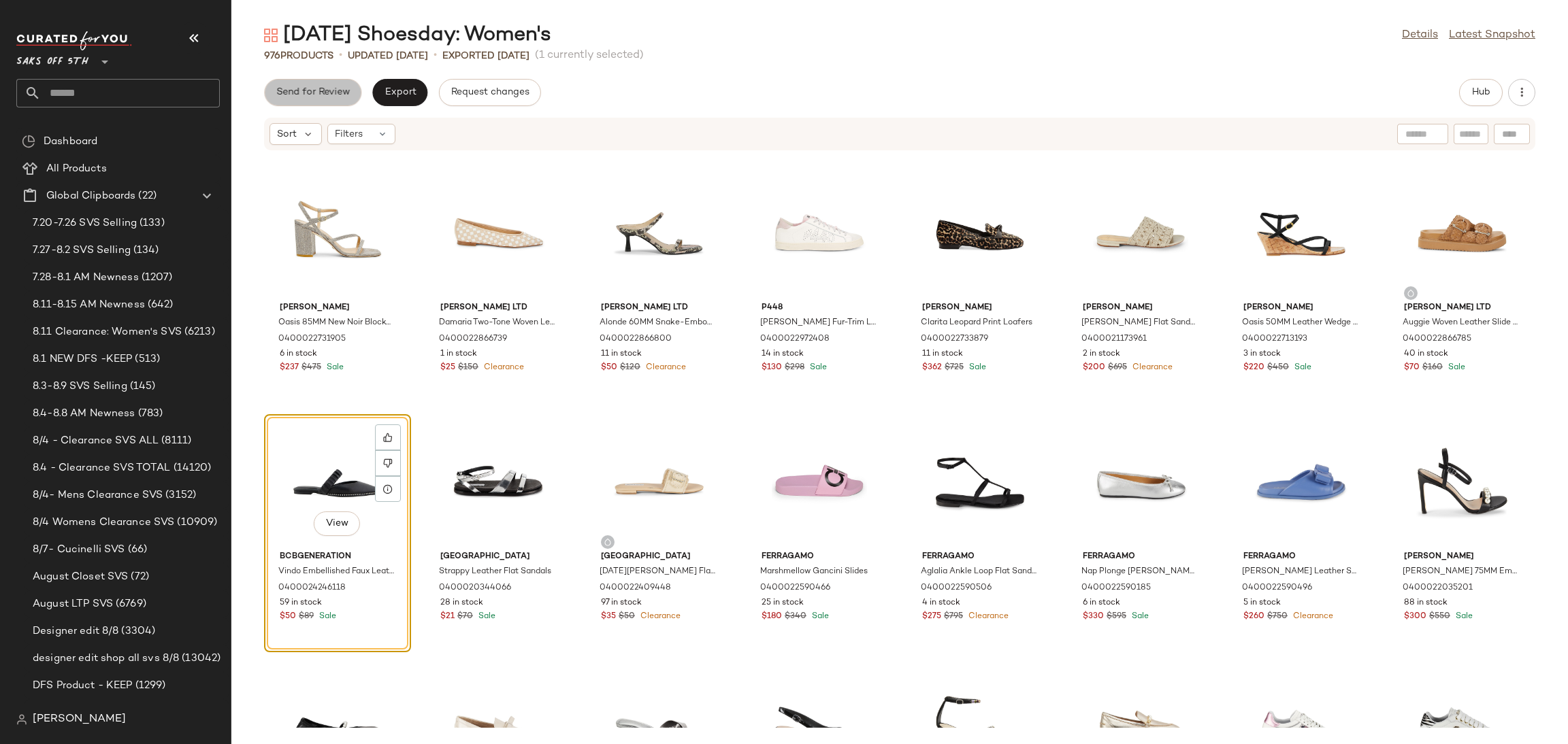
click at [317, 79] on button "Send for Review" at bounding box center [312, 92] width 97 height 27
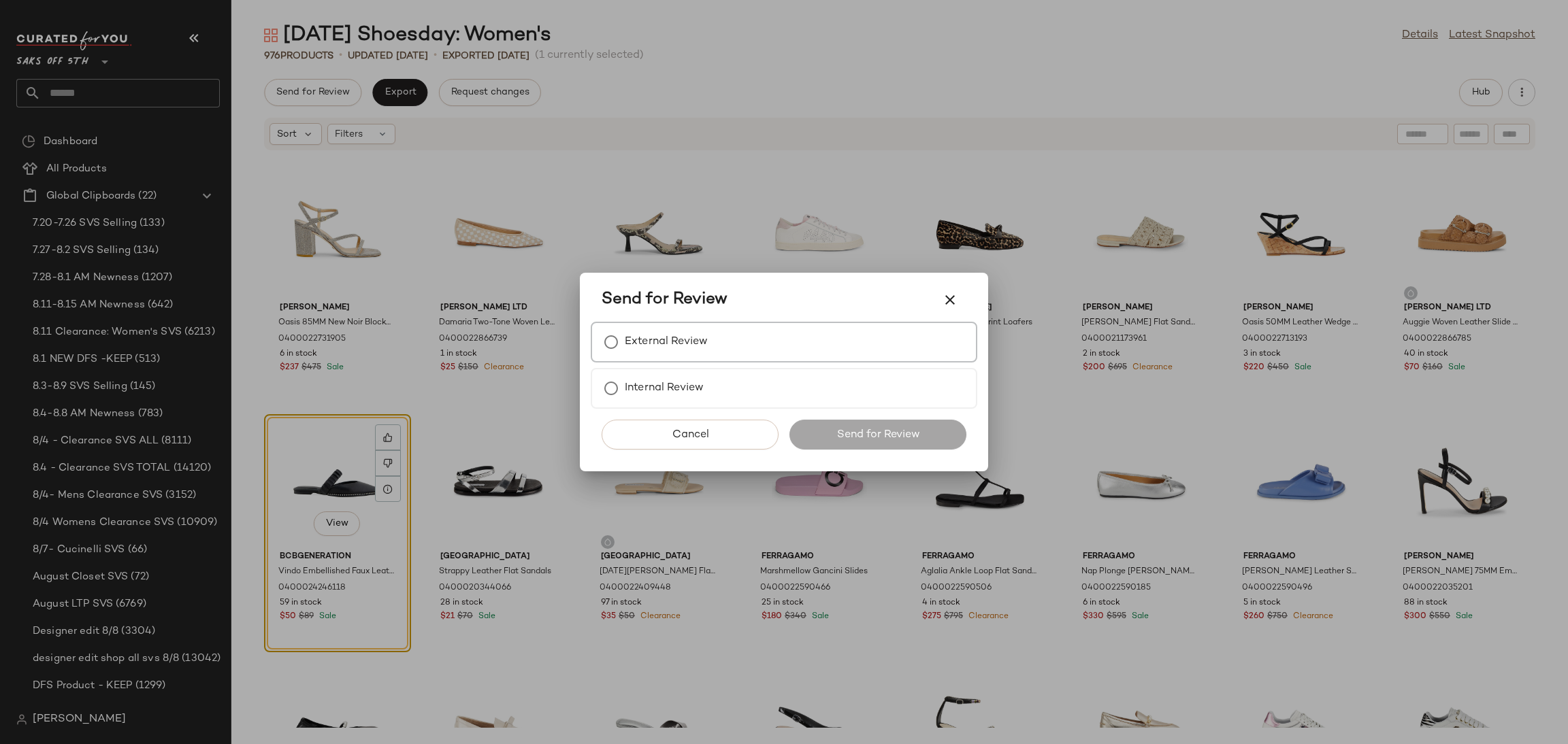
click at [643, 350] on label "External Review" at bounding box center [666, 341] width 83 height 27
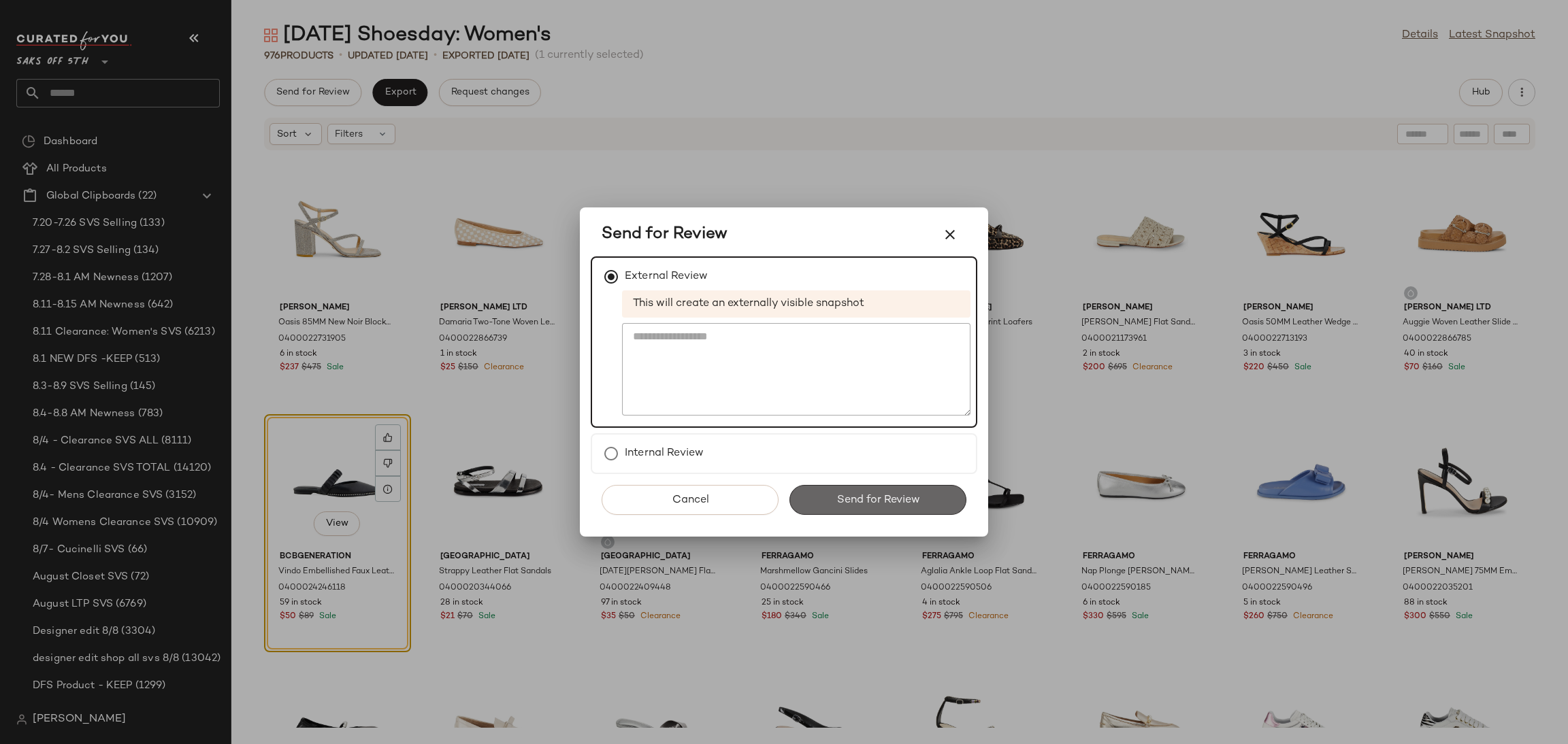
click at [890, 502] on span "Send for Review" at bounding box center [877, 500] width 84 height 13
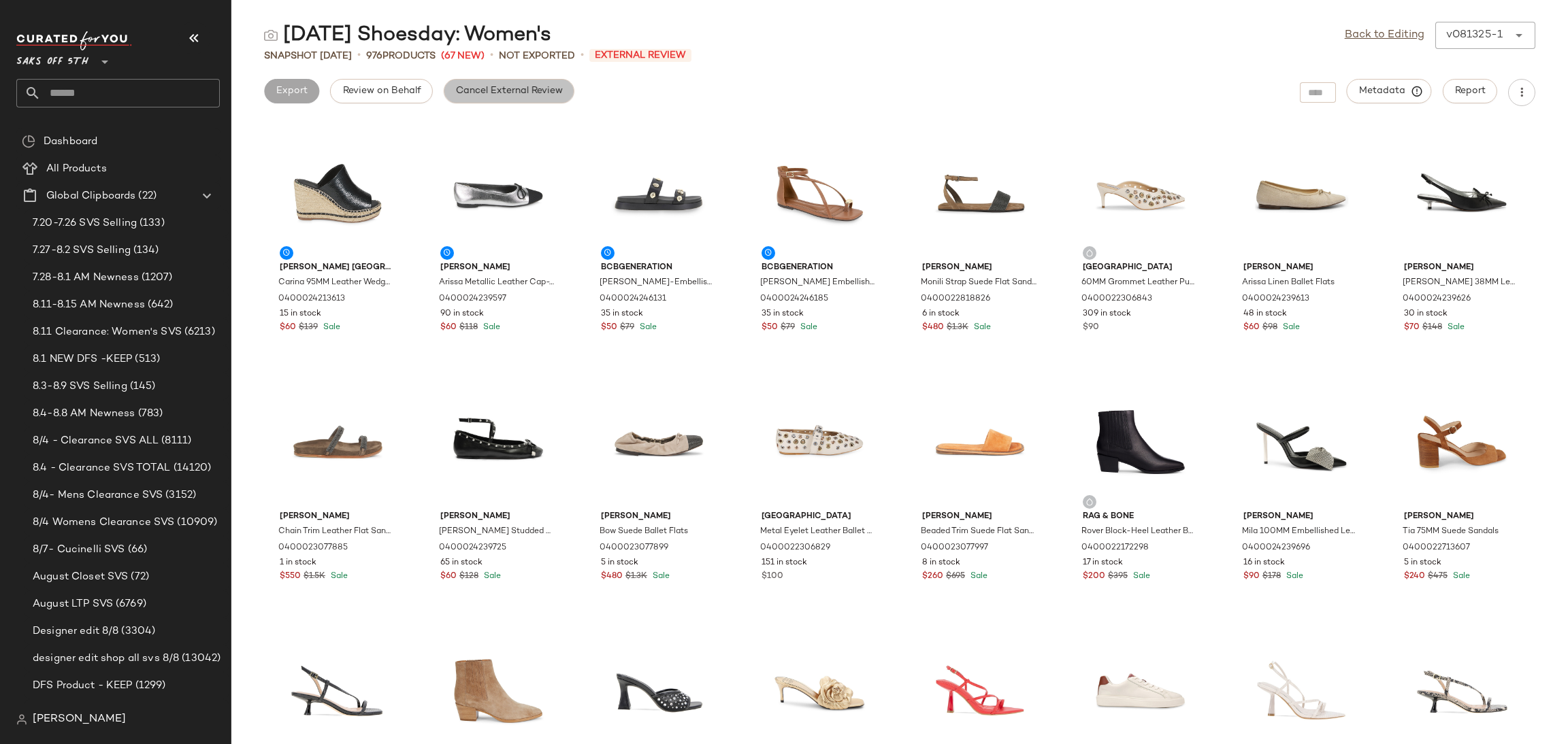
click at [532, 96] on span "Cancel External Review" at bounding box center [509, 90] width 108 height 11
click at [401, 86] on span "Export" at bounding box center [400, 90] width 32 height 11
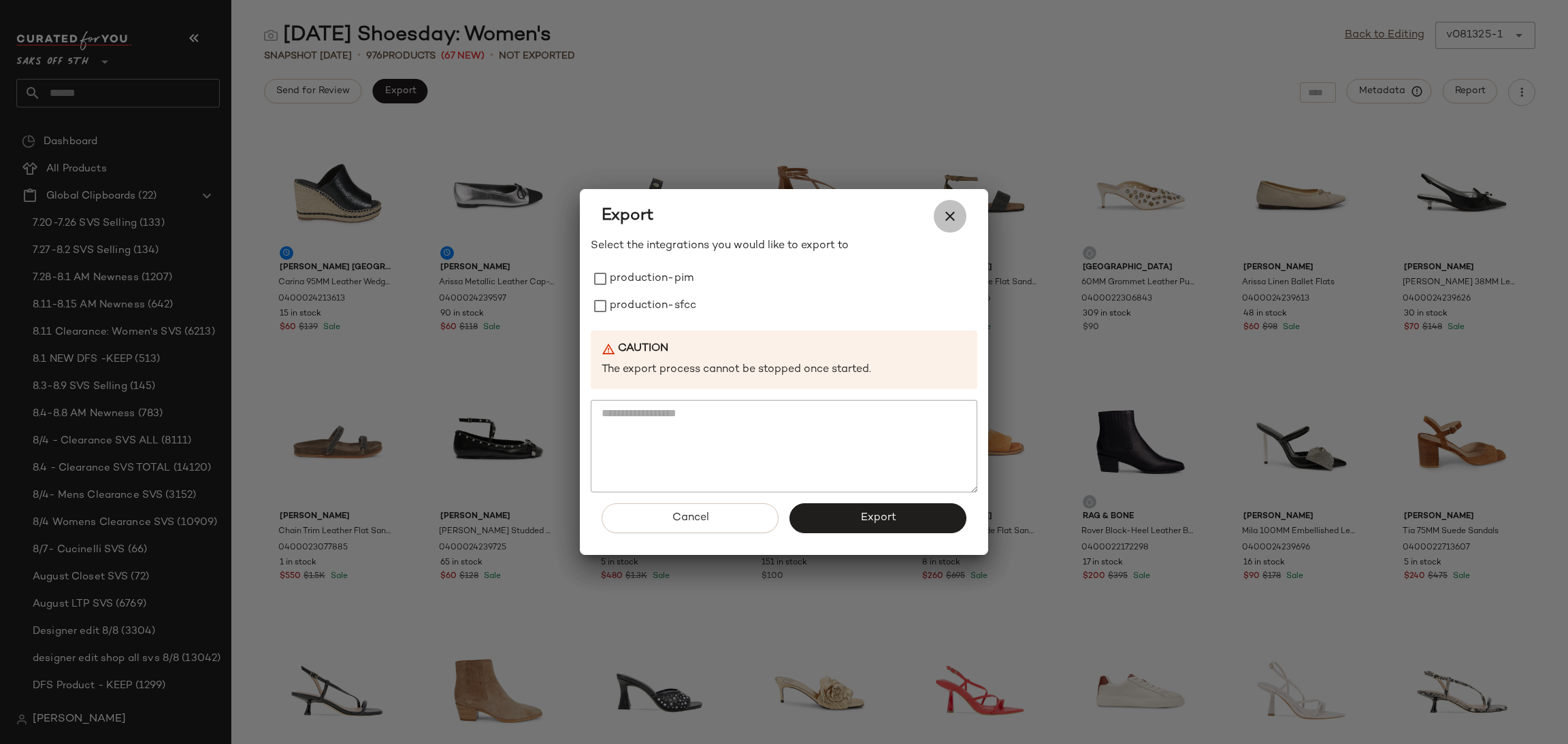
click at [946, 220] on icon "button" at bounding box center [950, 216] width 16 height 16
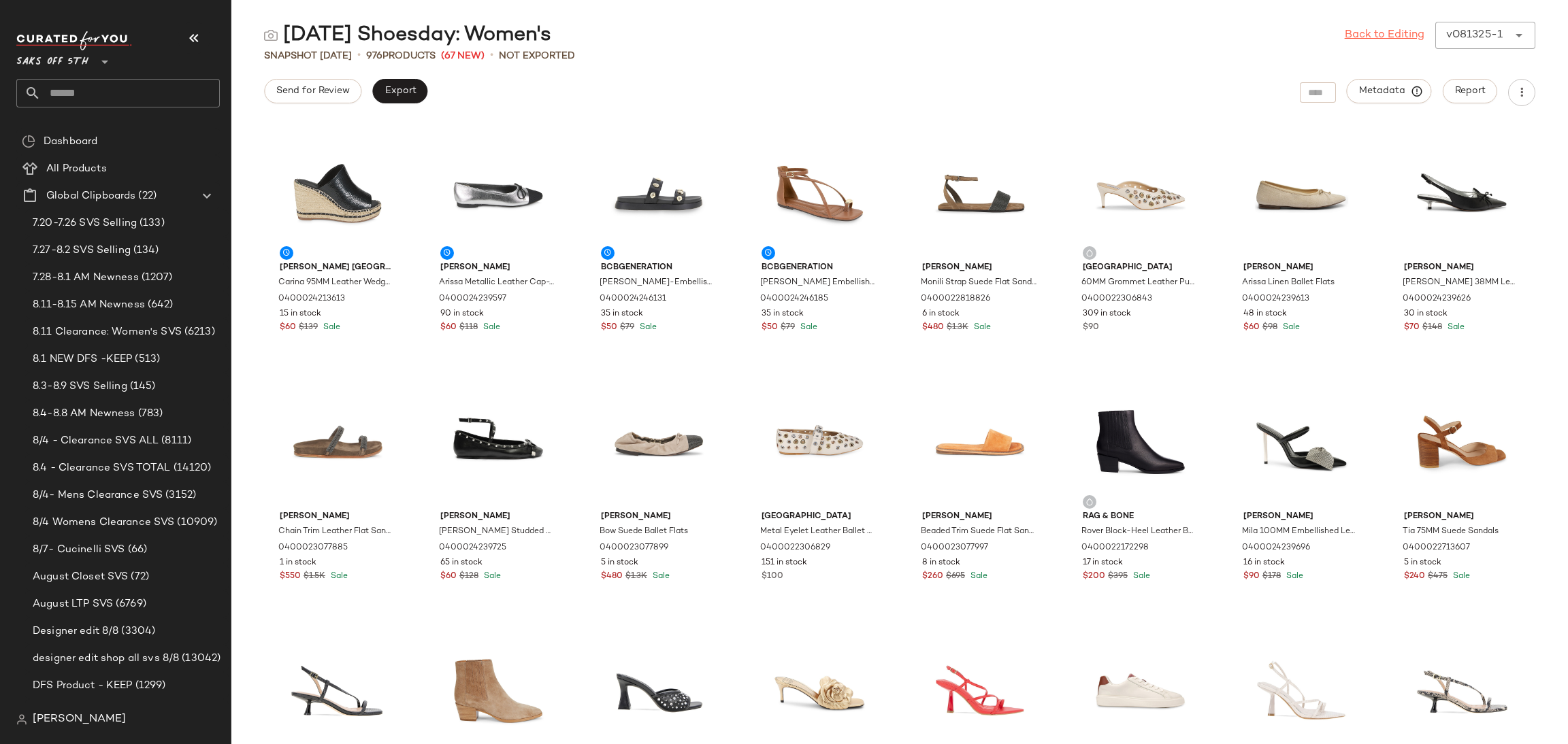
click at [1408, 34] on link "Back to Editing" at bounding box center [1385, 35] width 80 height 16
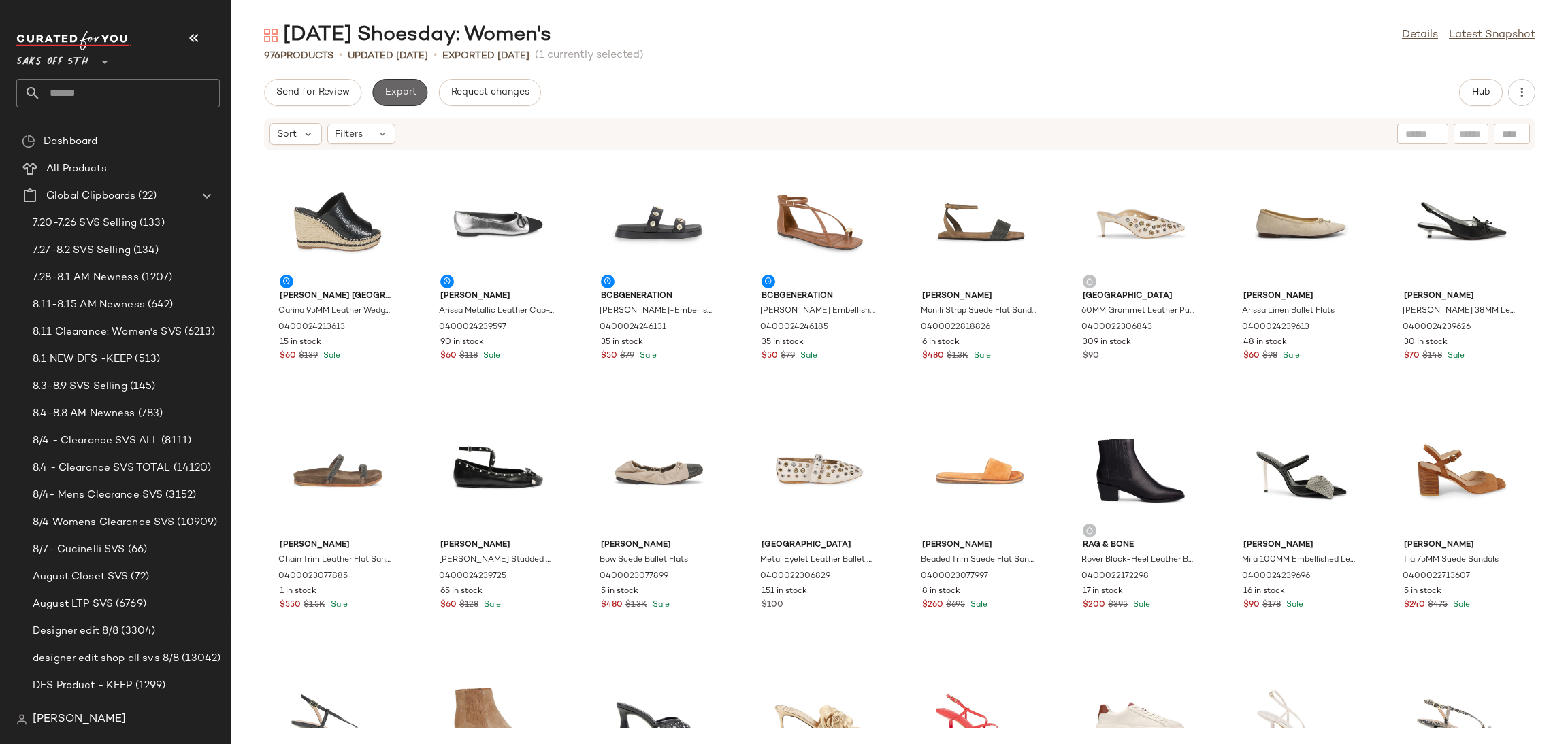
click at [403, 102] on button "Export" at bounding box center [400, 92] width 55 height 27
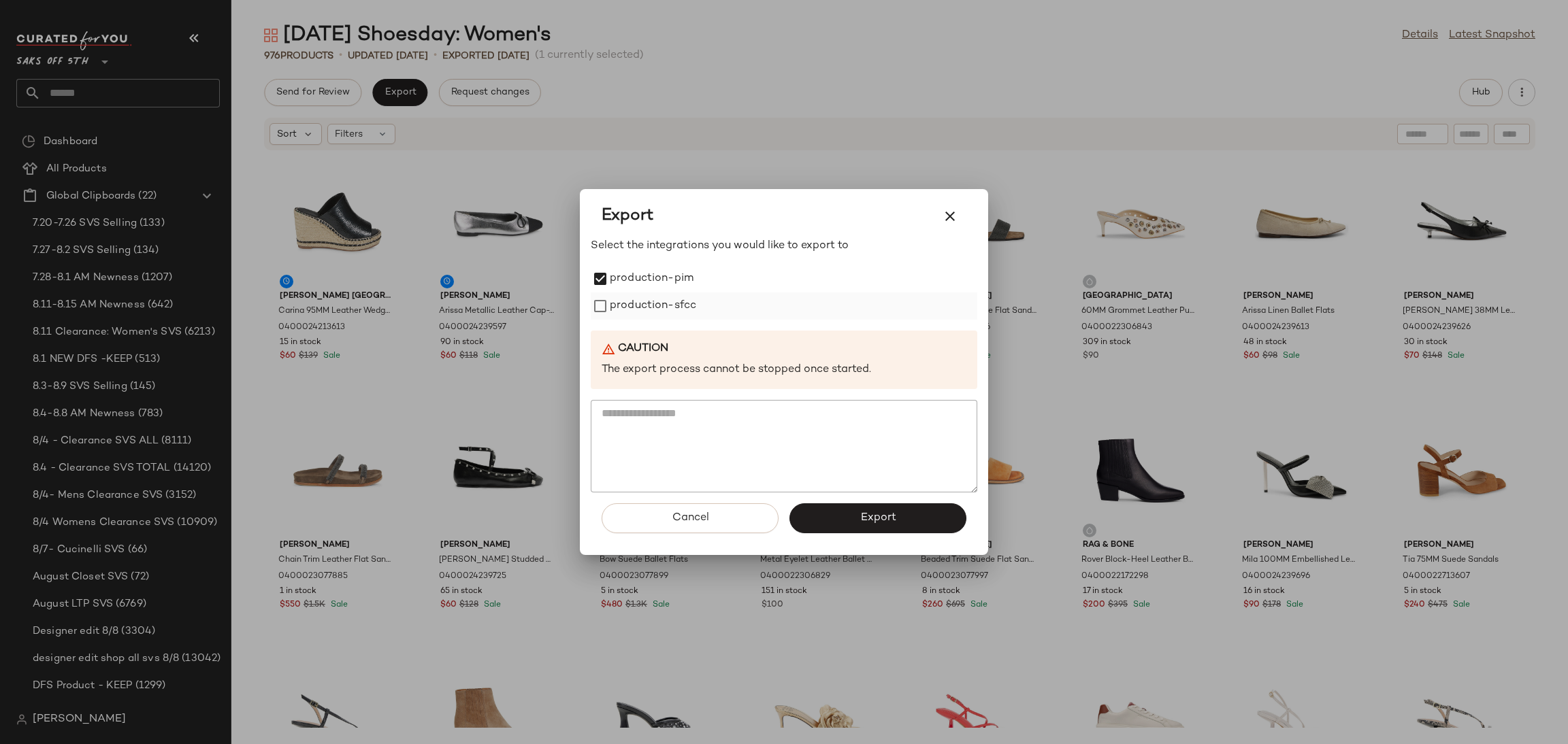
click at [616, 310] on label "production-sfcc" at bounding box center [653, 306] width 86 height 27
click at [841, 522] on button "Export" at bounding box center [877, 518] width 177 height 30
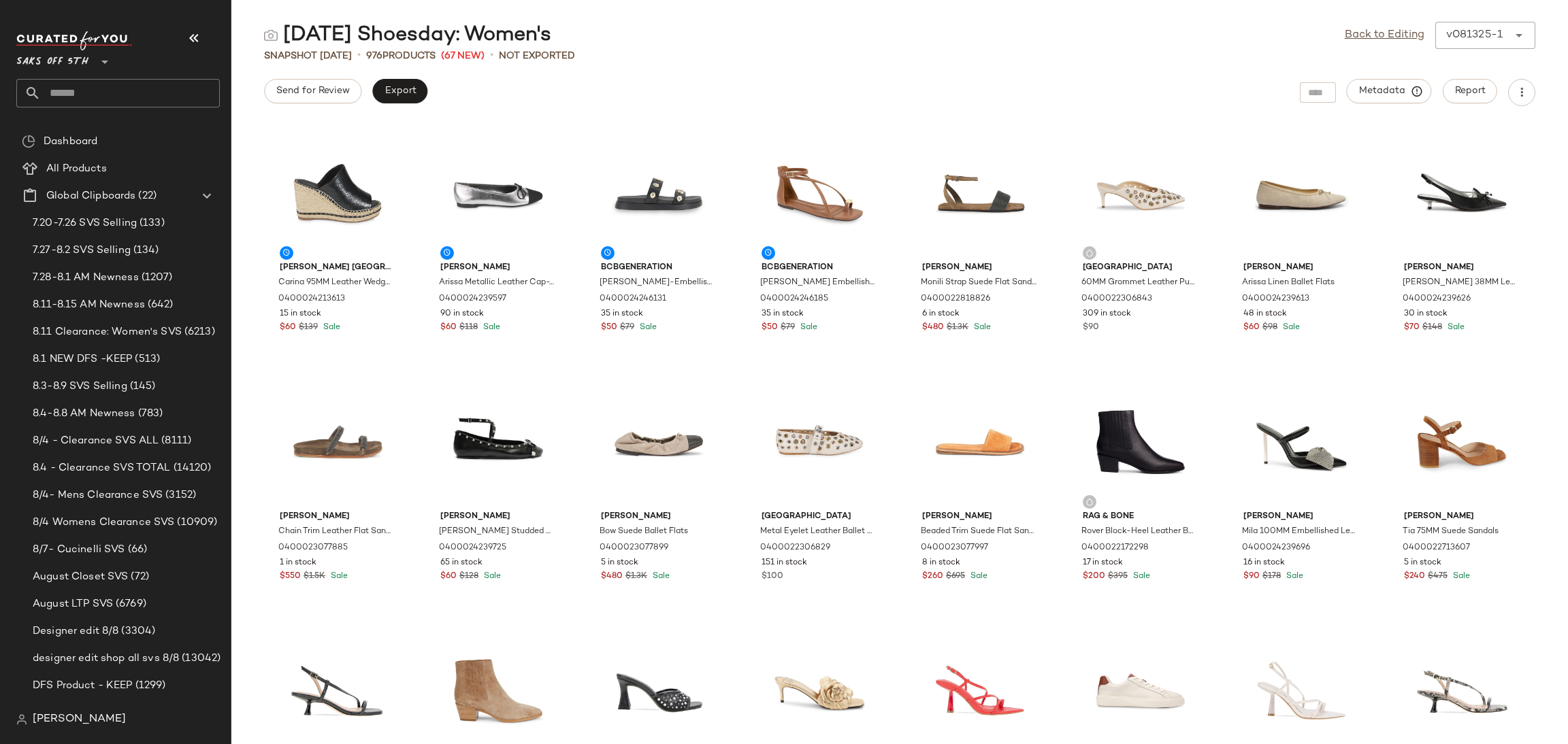
click at [138, 90] on input "text" at bounding box center [130, 93] width 179 height 29
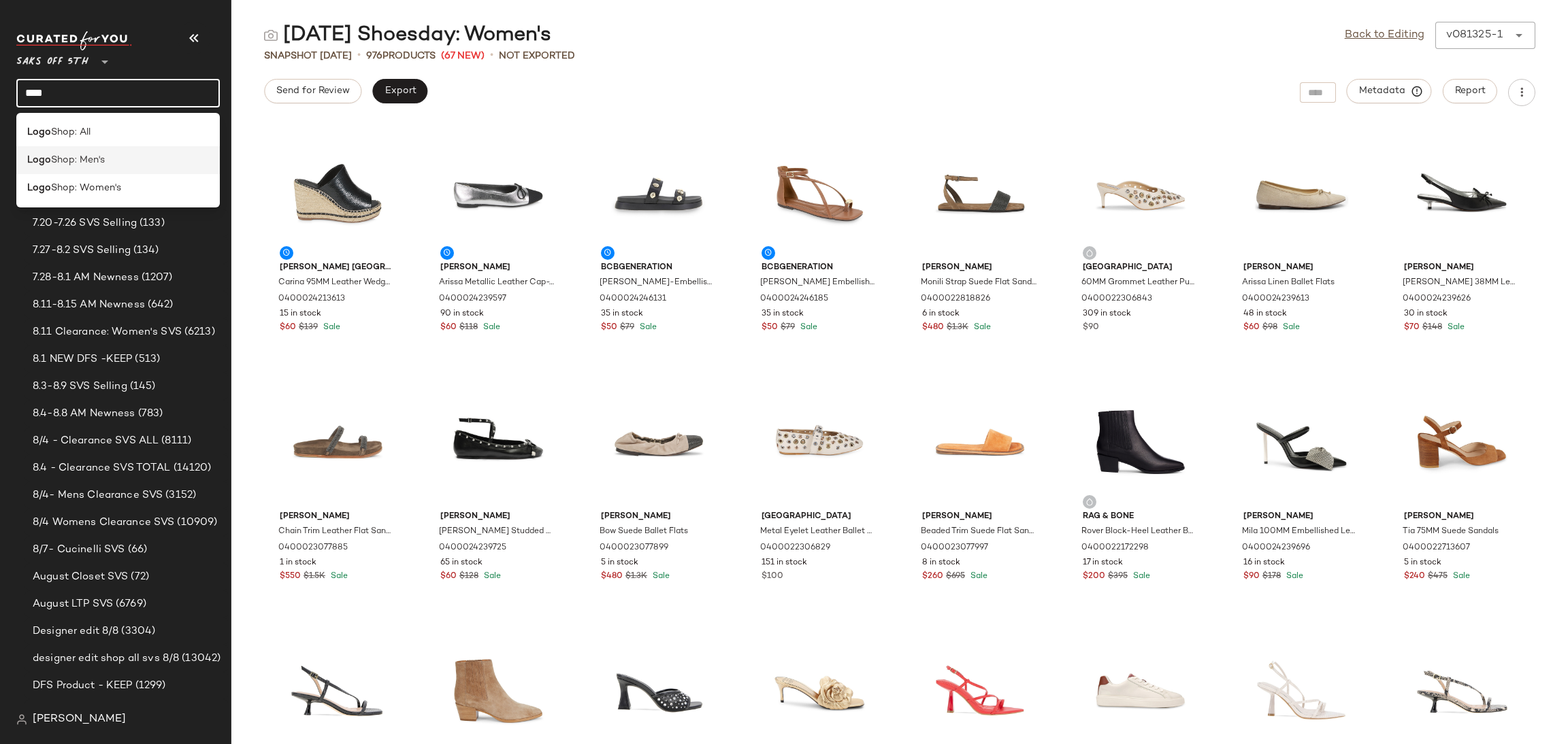
type input "****"
click at [101, 161] on span "Shop: Men's" at bounding box center [78, 161] width 54 height 15
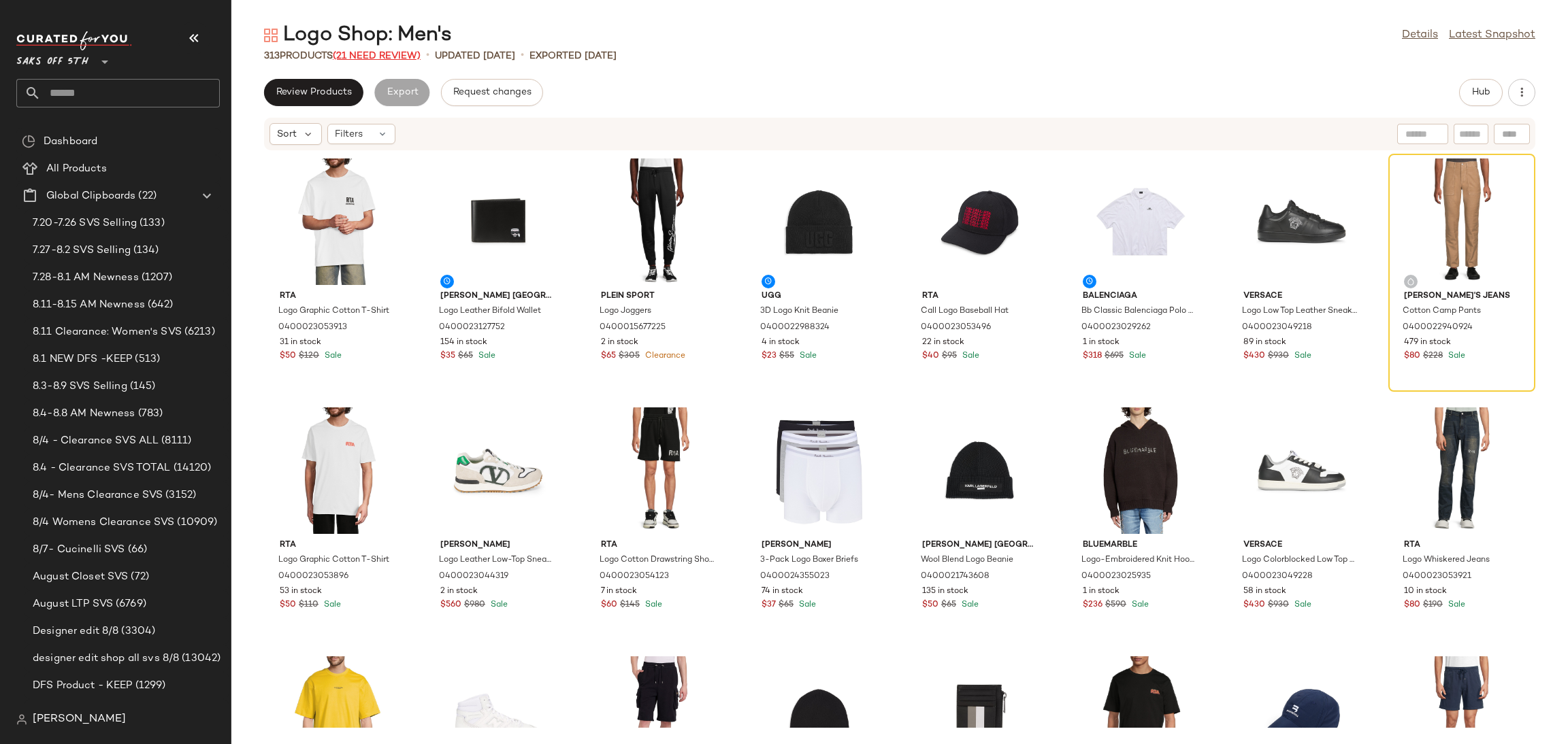
click at [369, 52] on span "(21 Need Review)" at bounding box center [377, 56] width 88 height 11
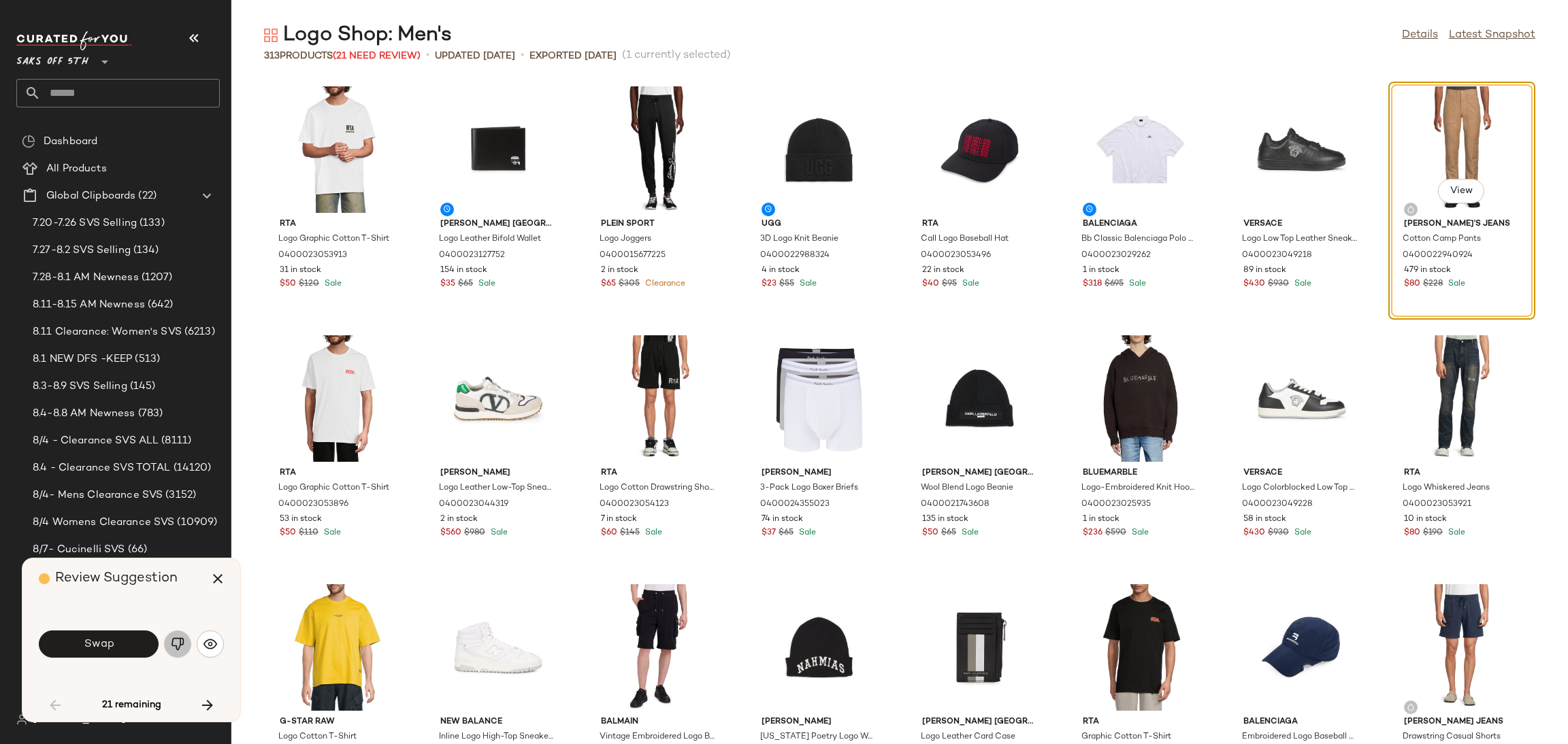
click at [170, 649] on img "button" at bounding box center [177, 644] width 14 height 14
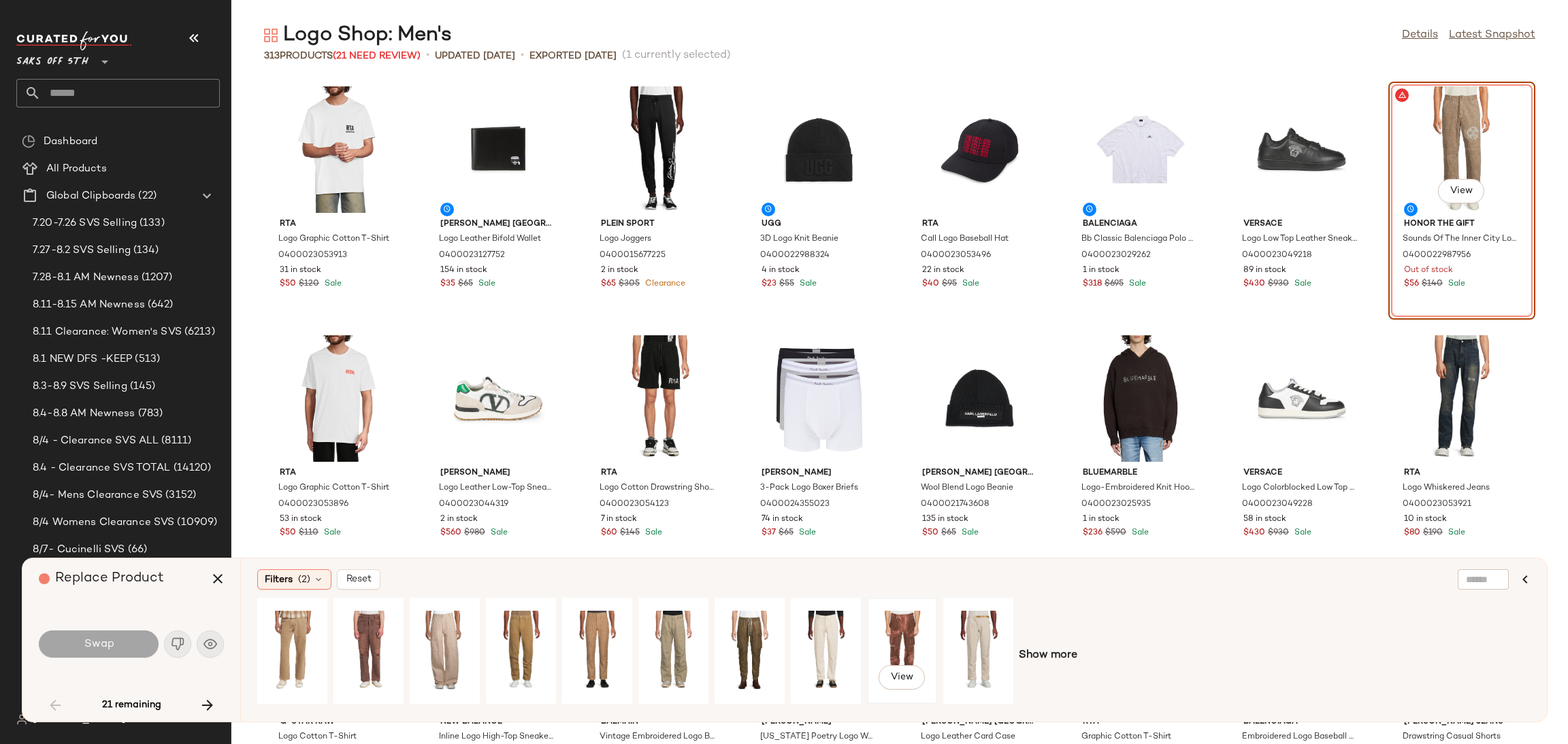
click at [909, 623] on div "View" at bounding box center [902, 650] width 60 height 96
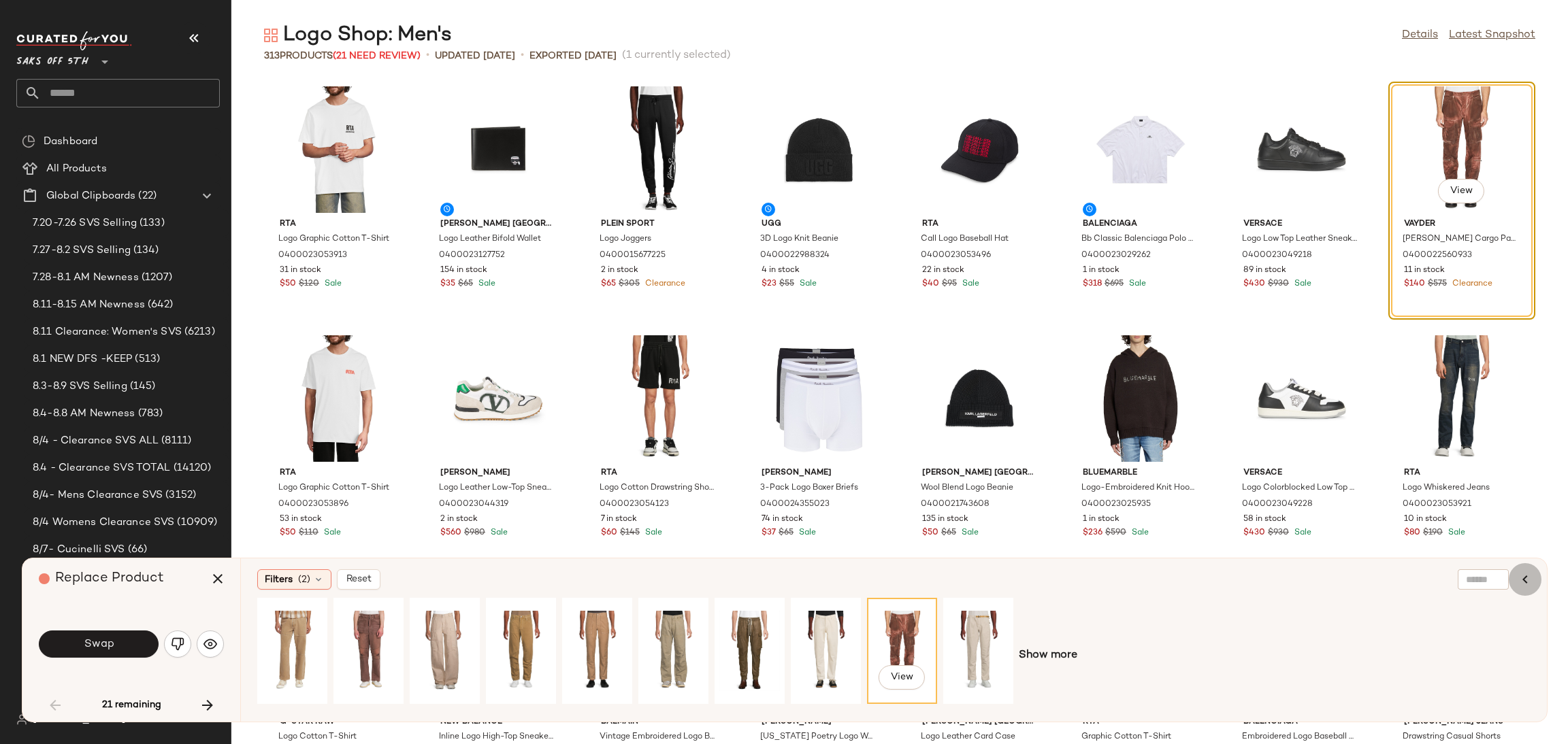
click at [1530, 585] on icon "button" at bounding box center [1525, 579] width 16 height 16
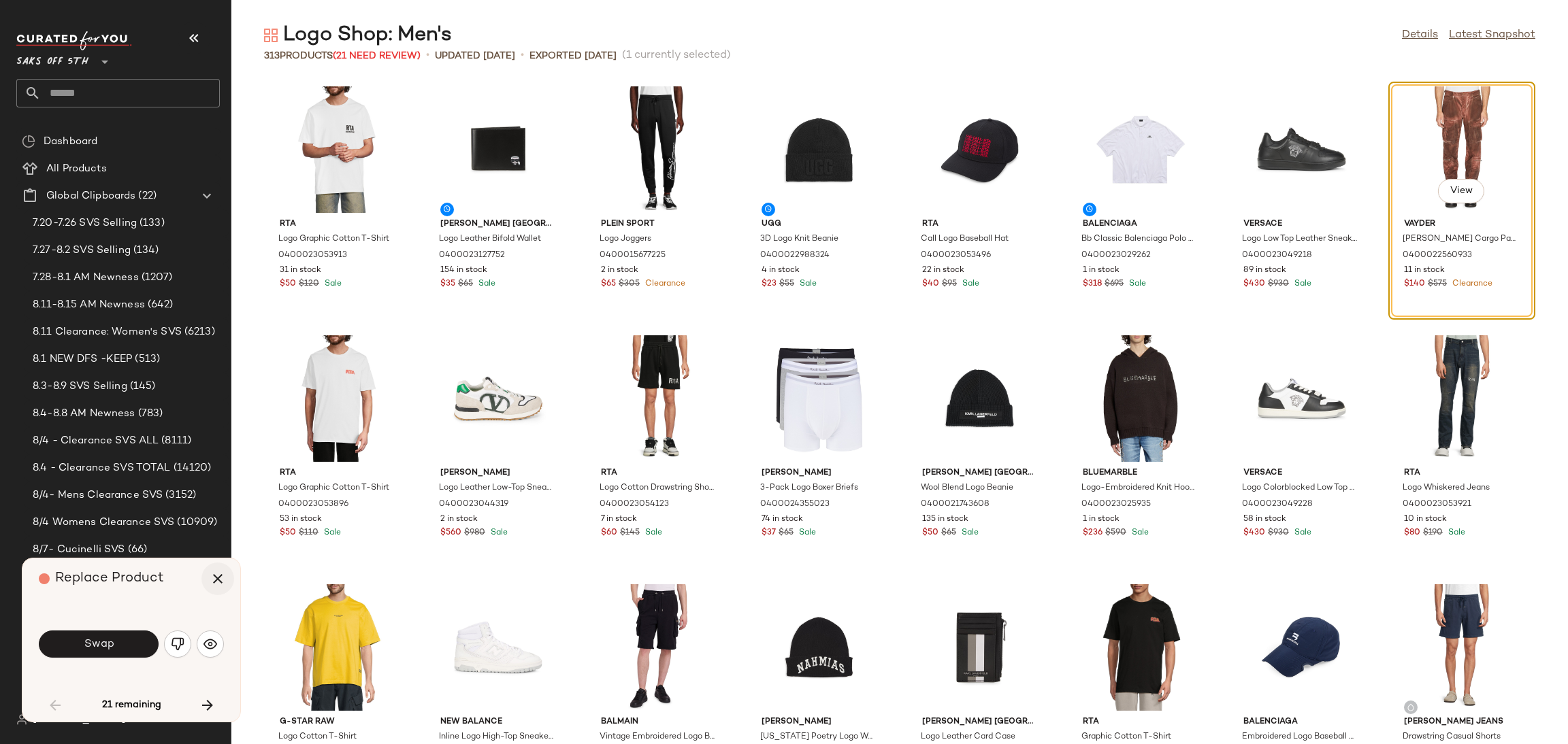
drag, startPoint x: 238, startPoint y: 572, endPoint x: 222, endPoint y: 577, distance: 16.8
click at [222, 577] on div "Replace Product Swap 21 remaining" at bounding box center [131, 640] width 218 height 163
click at [222, 577] on icon "button" at bounding box center [218, 579] width 16 height 16
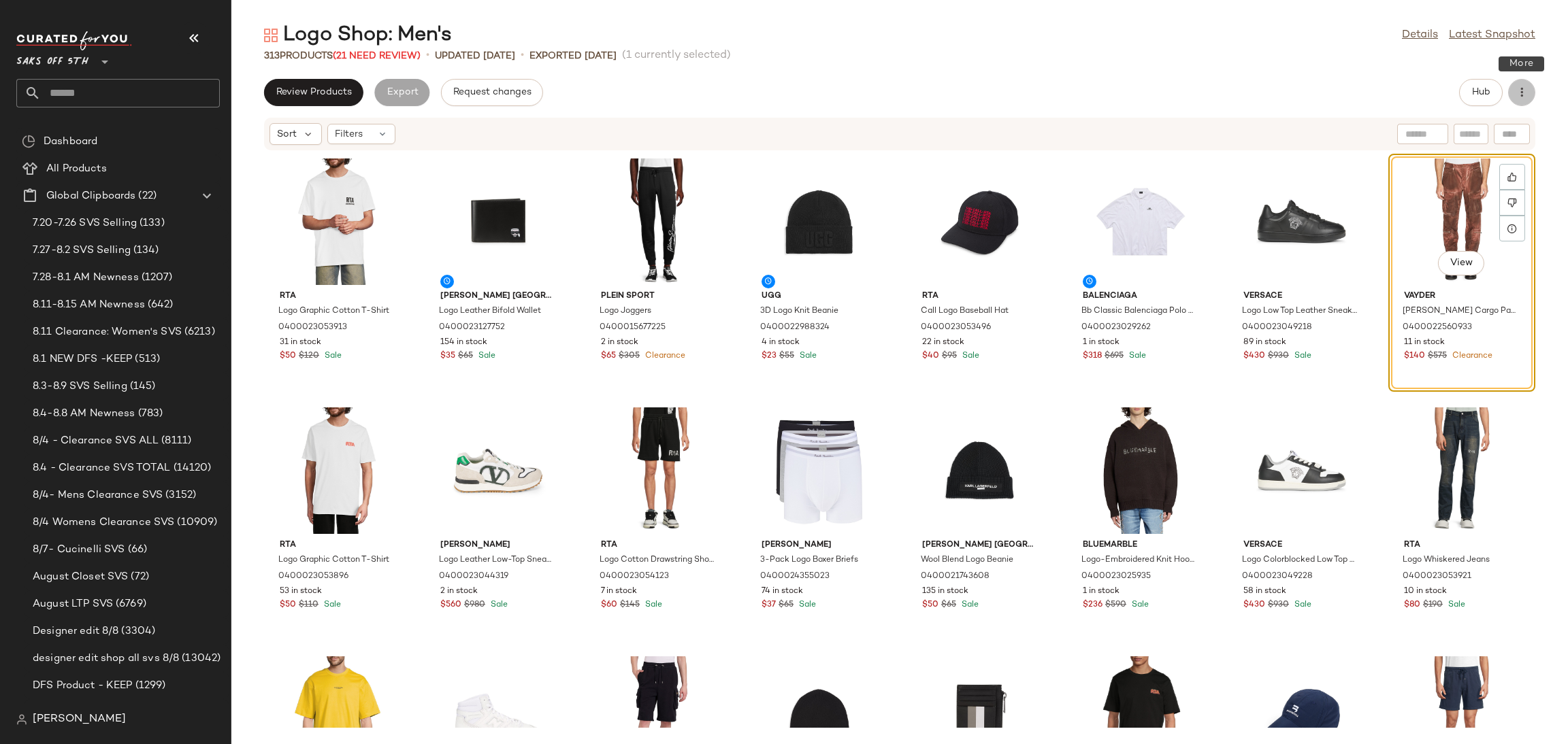
click at [1521, 95] on icon "button" at bounding box center [1522, 92] width 14 height 14
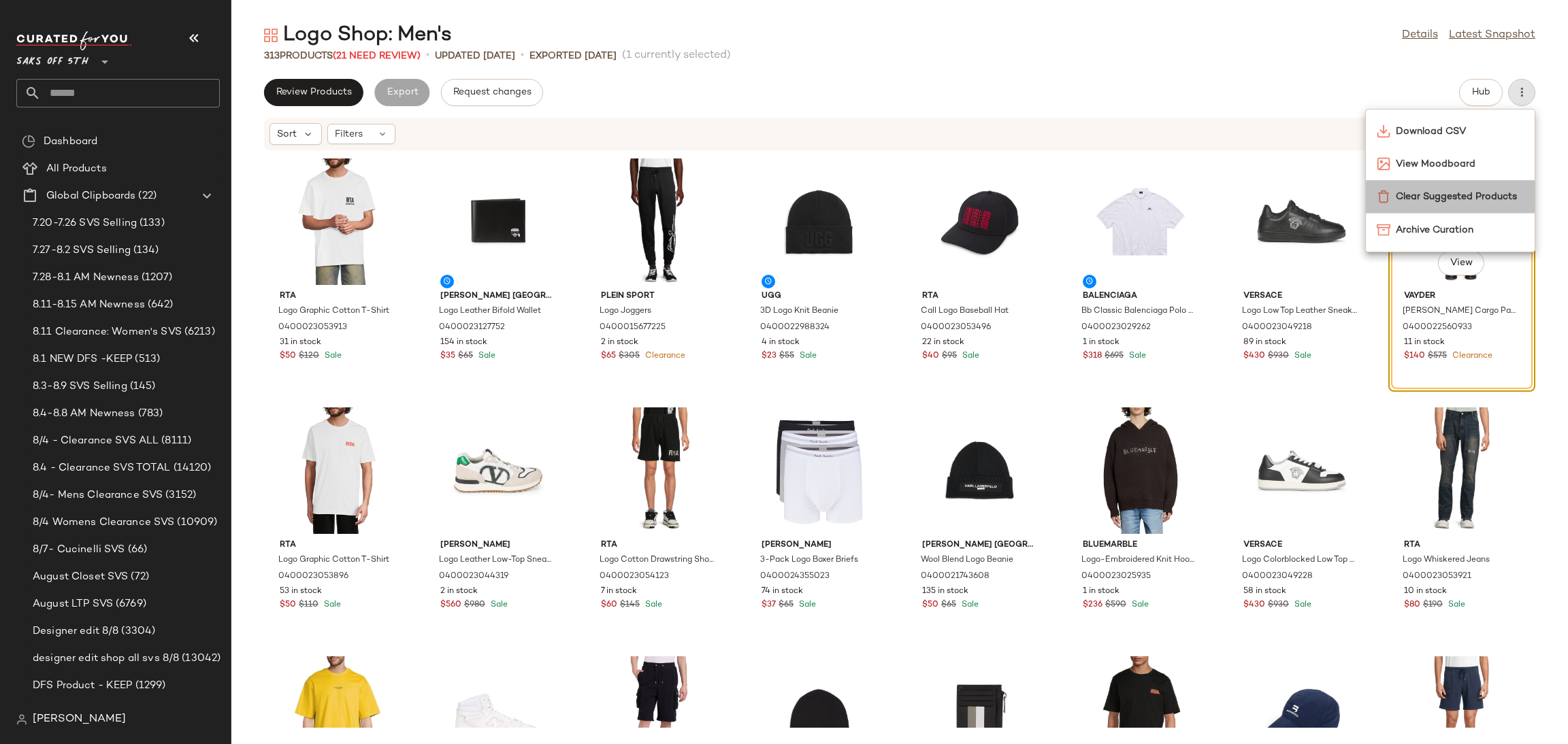
click at [1459, 183] on div "Clear Suggested Products" at bounding box center [1450, 196] width 169 height 33
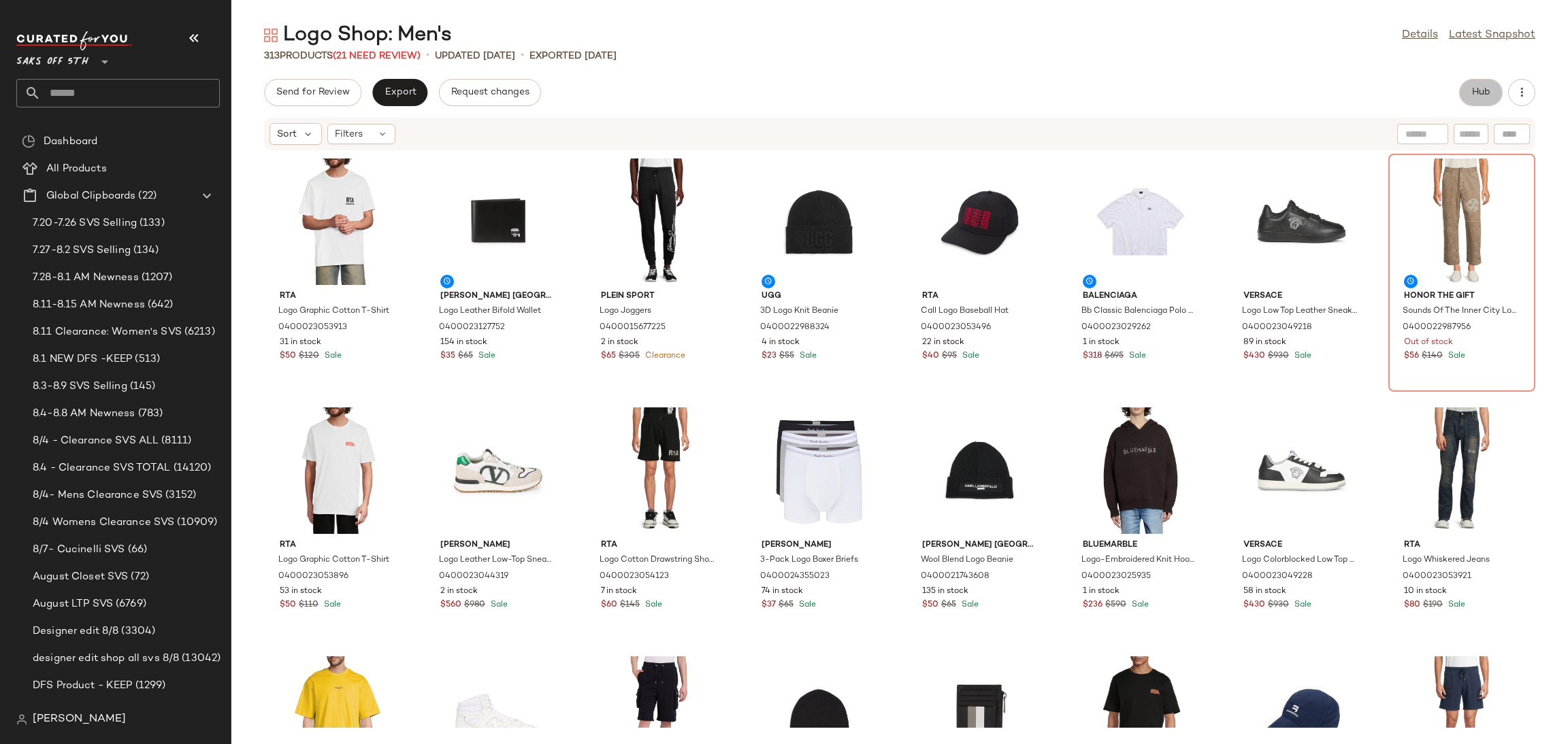
click at [1480, 92] on span "Hub" at bounding box center [1480, 92] width 19 height 11
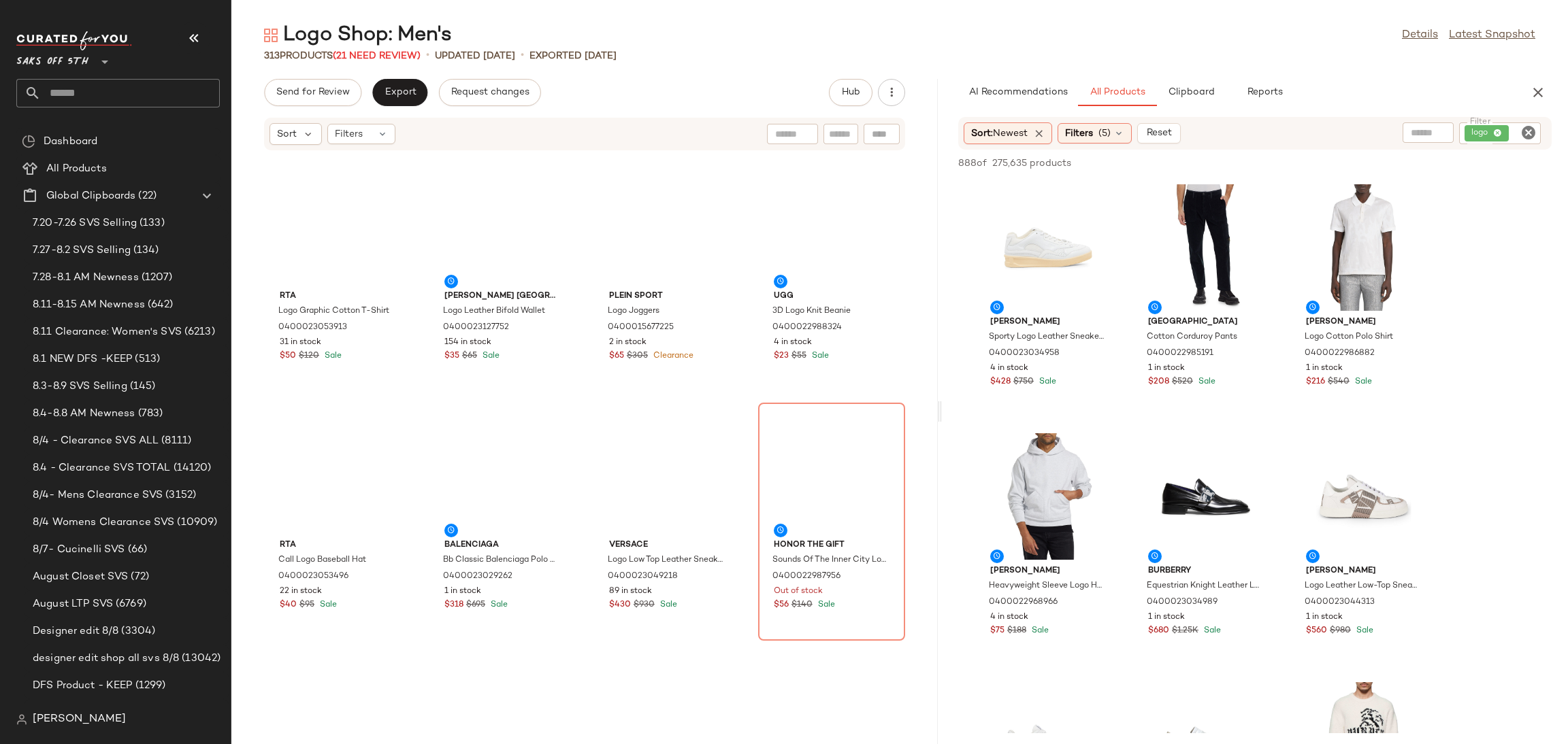
drag, startPoint x: 897, startPoint y: 412, endPoint x: 939, endPoint y: 401, distance: 43.4
click at [939, 401] on div "Logo Shop: Men's Details Latest Snapshot 313 Products (21 Need Review) • update…" at bounding box center [899, 383] width 1336 height 722
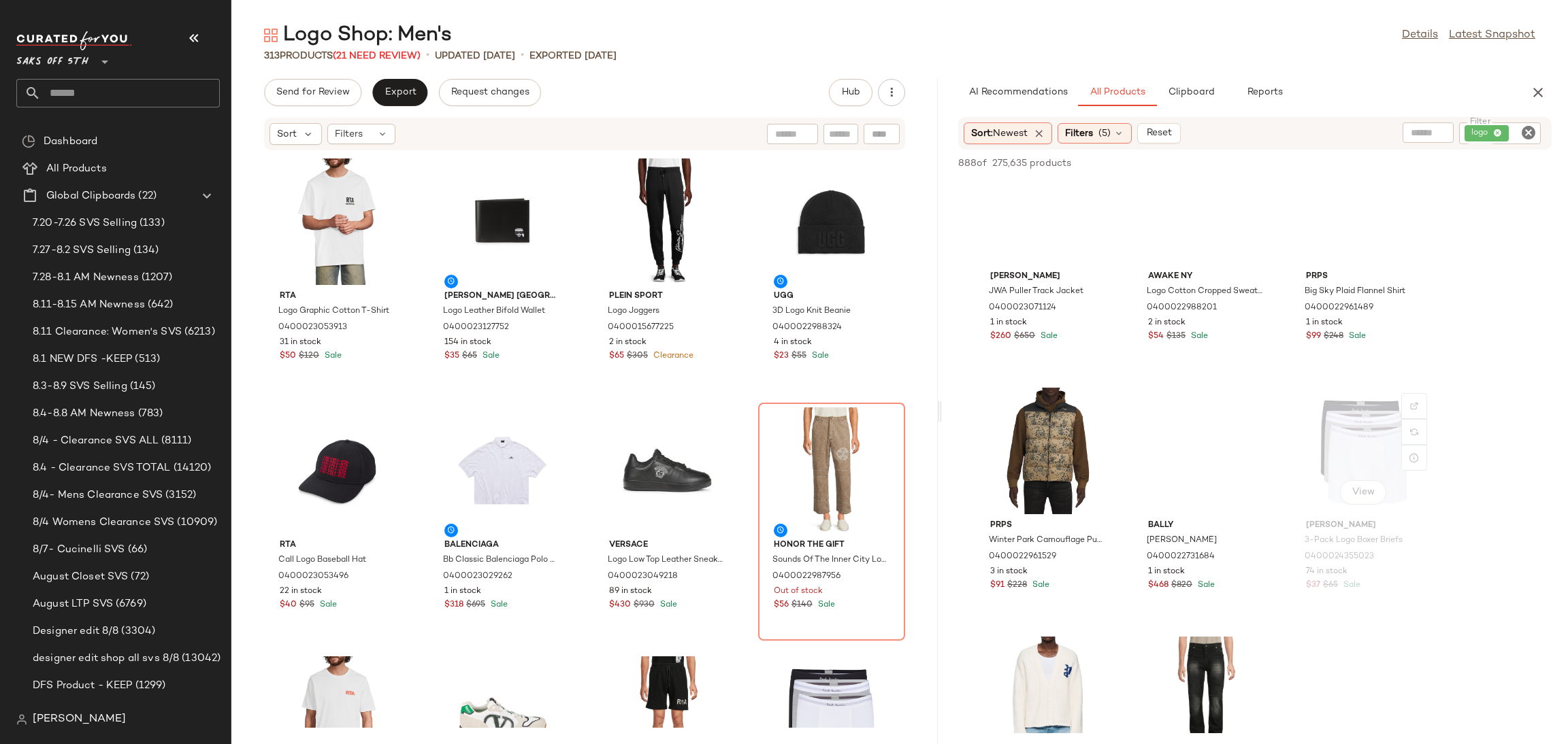
scroll to position [4279, 0]
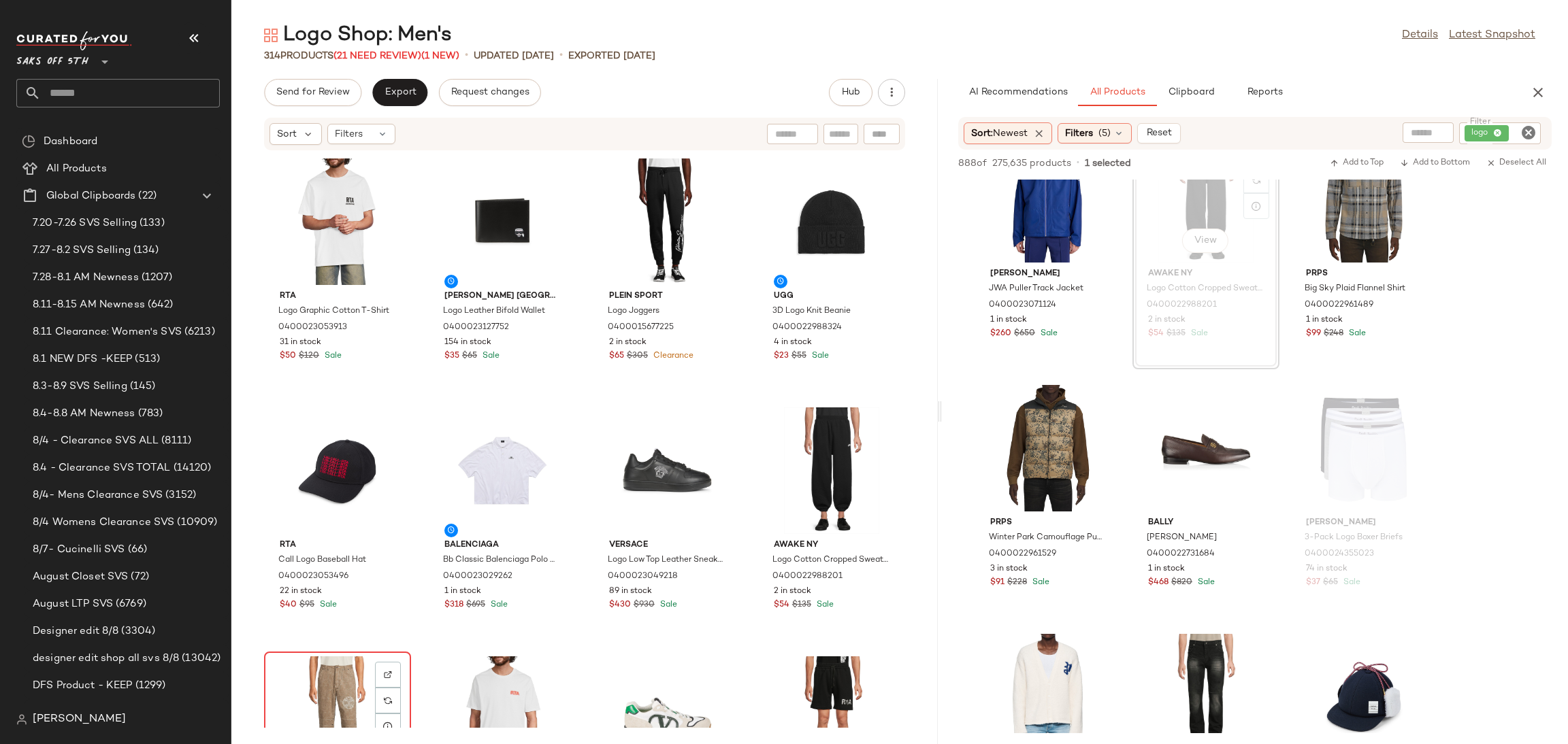
click at [304, 674] on div "View" at bounding box center [338, 719] width 138 height 126
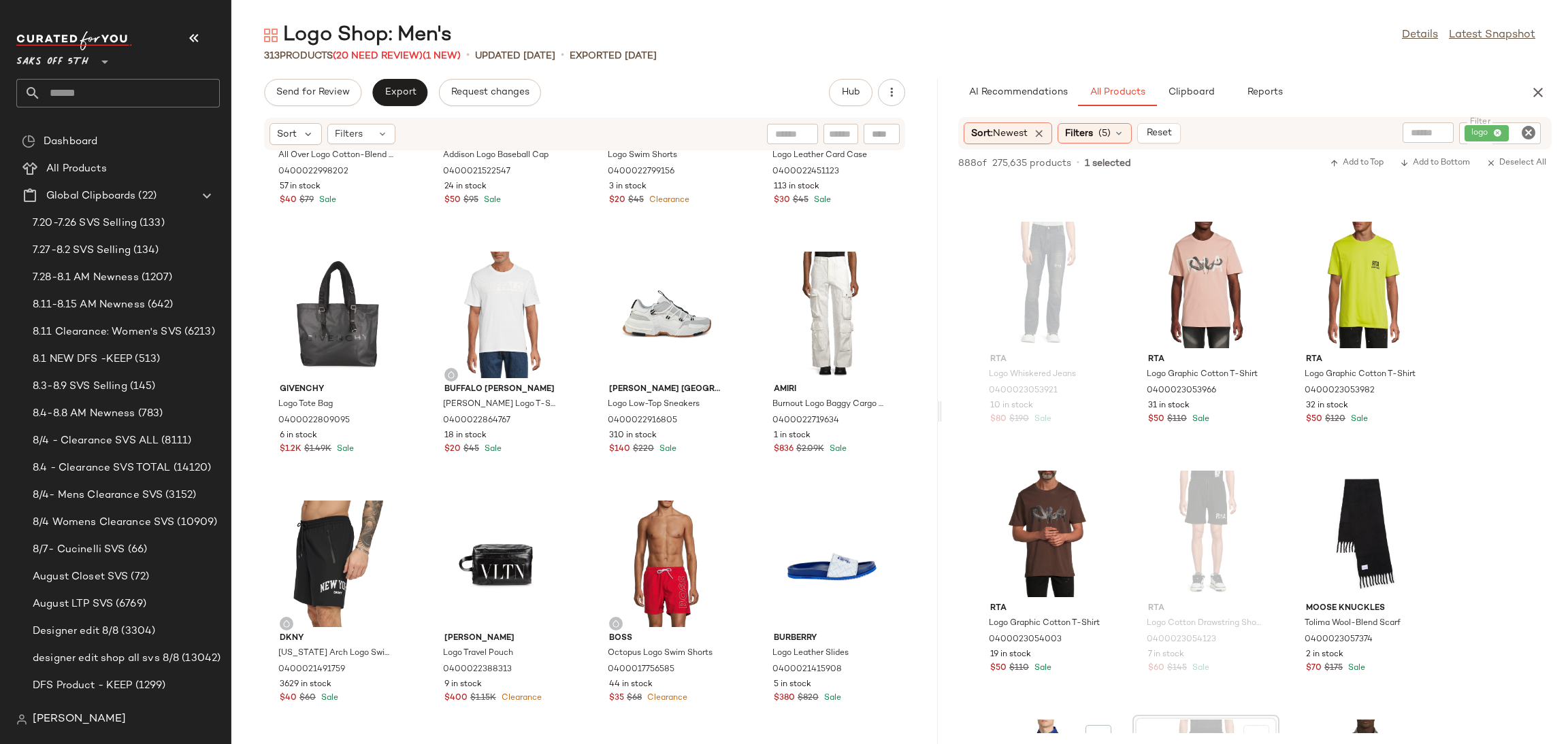
scroll to position [3683, 0]
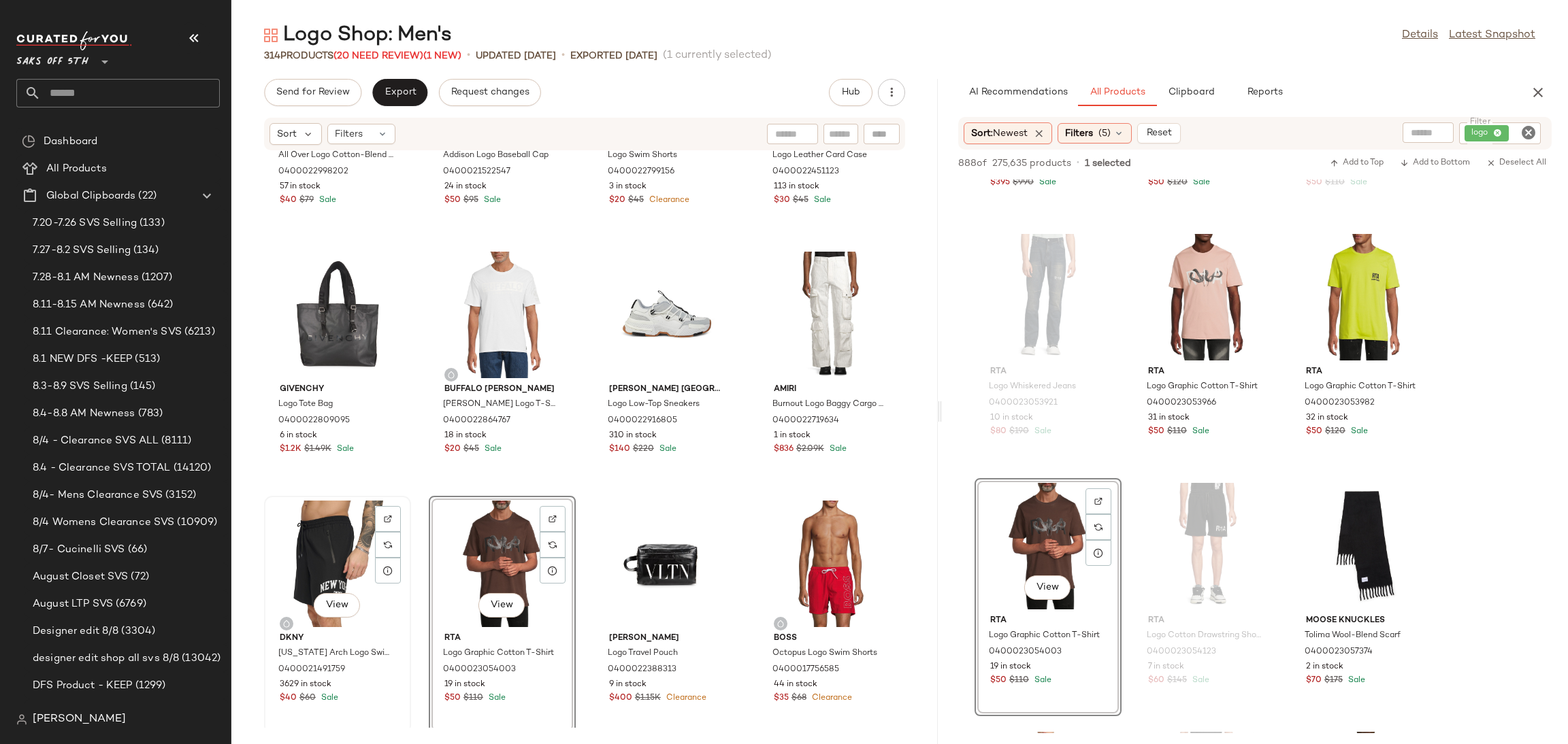
click at [319, 532] on div "View" at bounding box center [338, 563] width 138 height 126
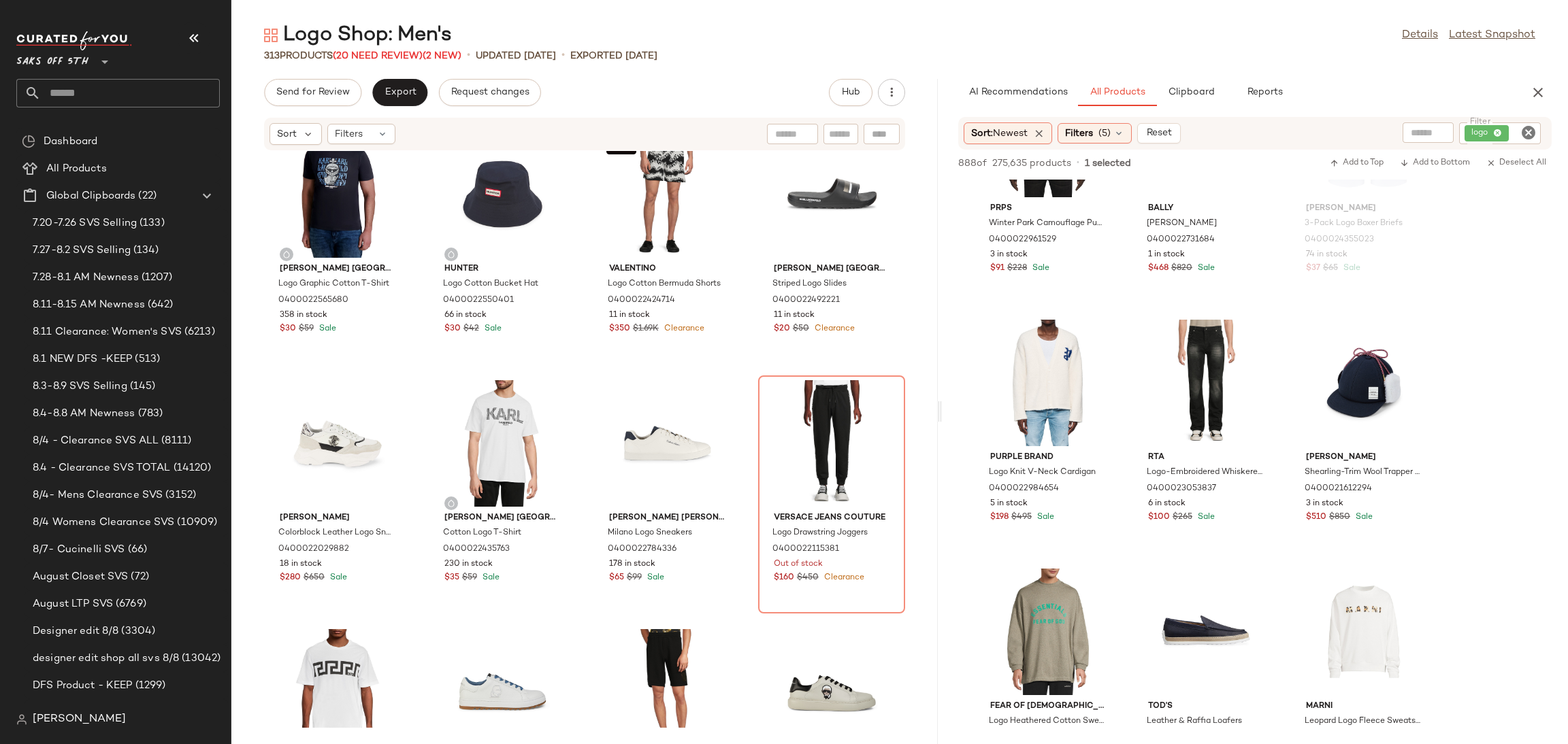
scroll to position [4595, 0]
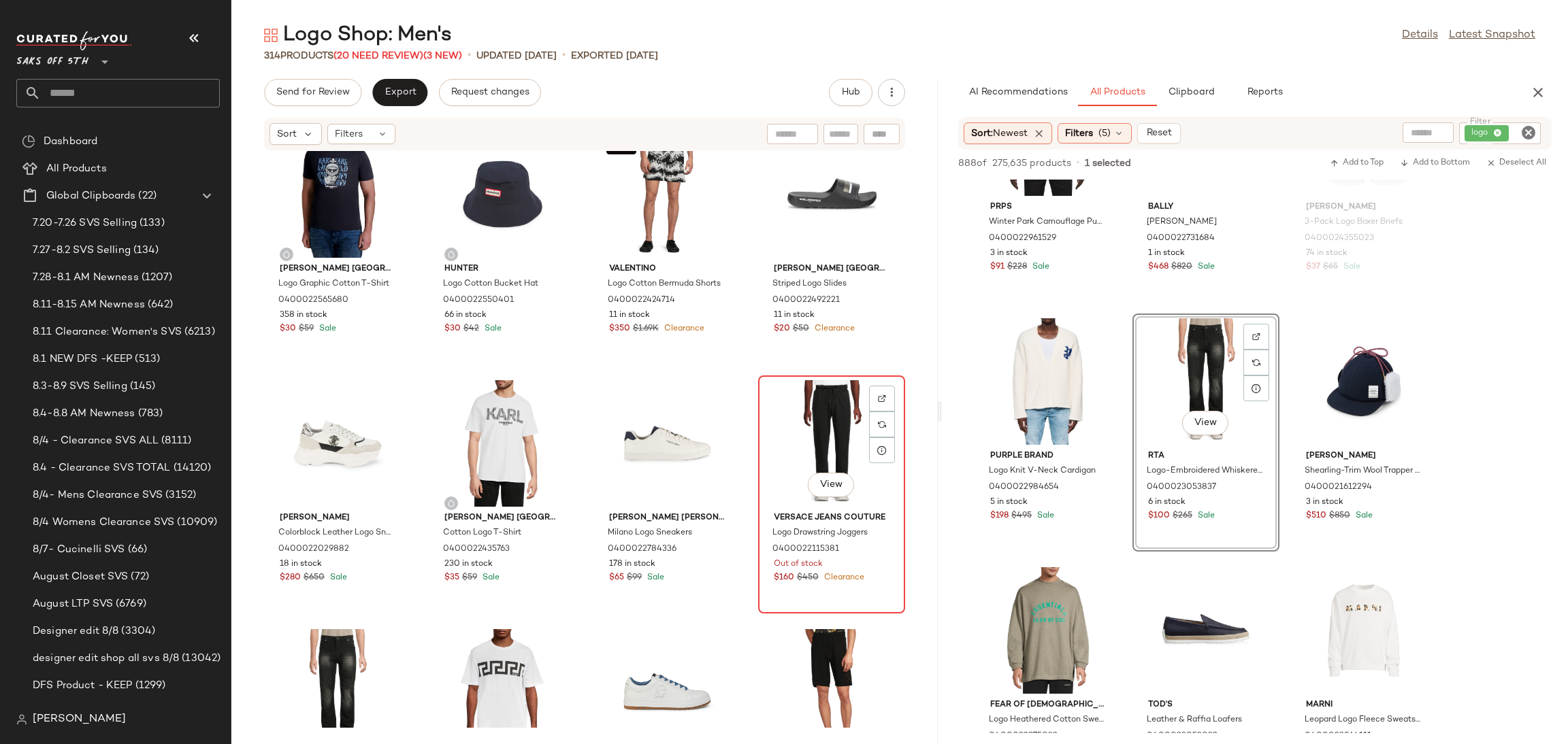
click at [819, 434] on div "View" at bounding box center [831, 442] width 138 height 126
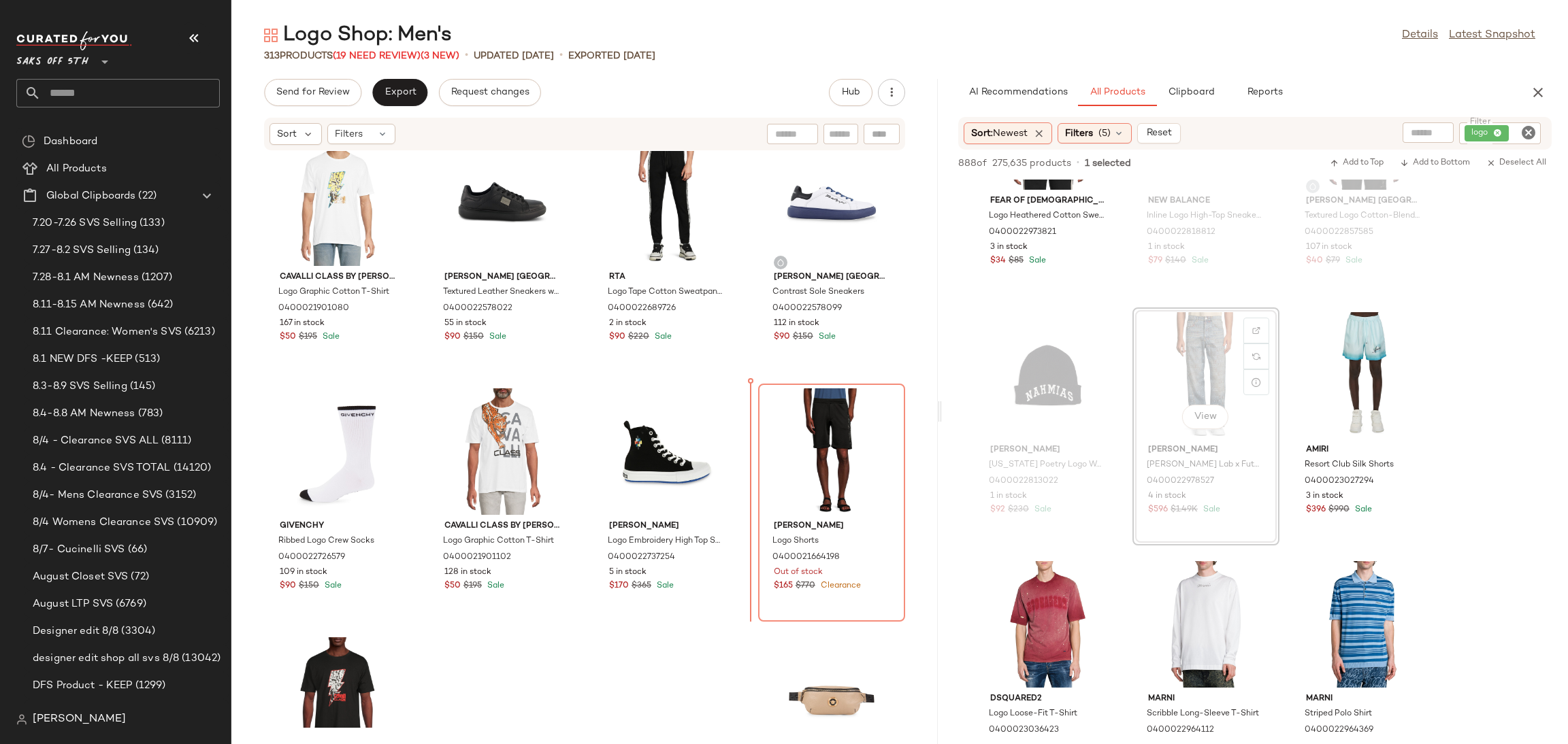
scroll to position [7255, 0]
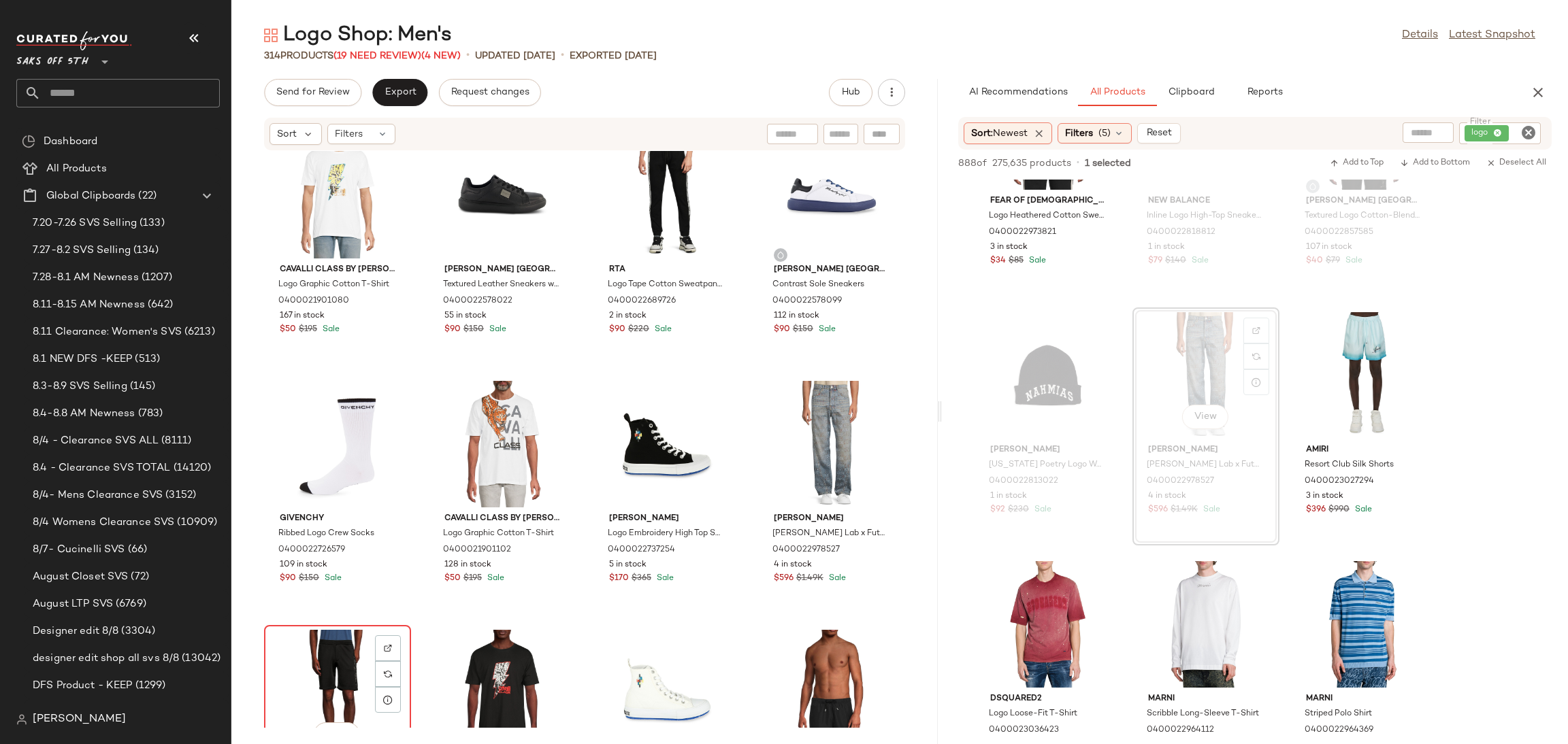
click at [315, 663] on div "View" at bounding box center [338, 693] width 138 height 126
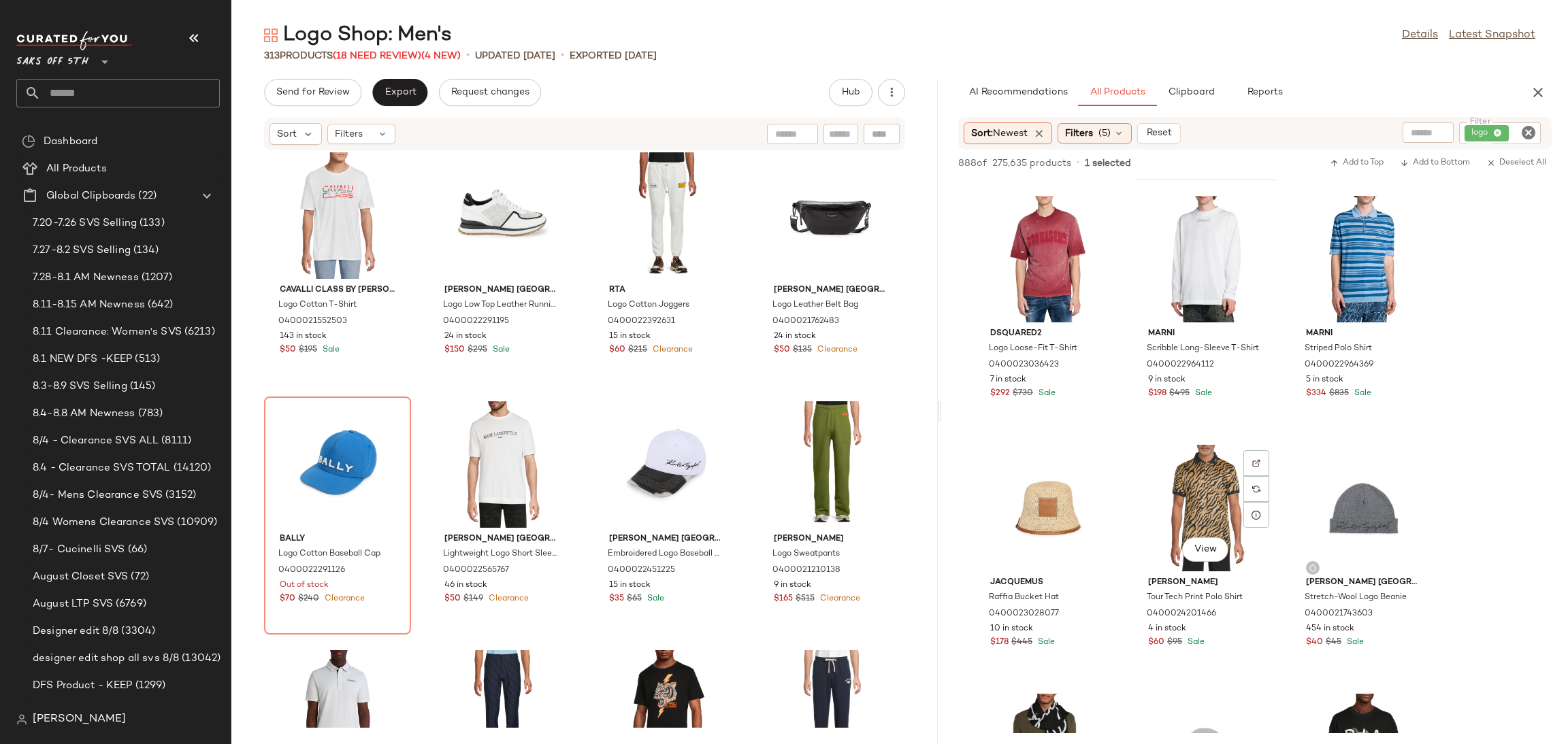
scroll to position [5963, 0]
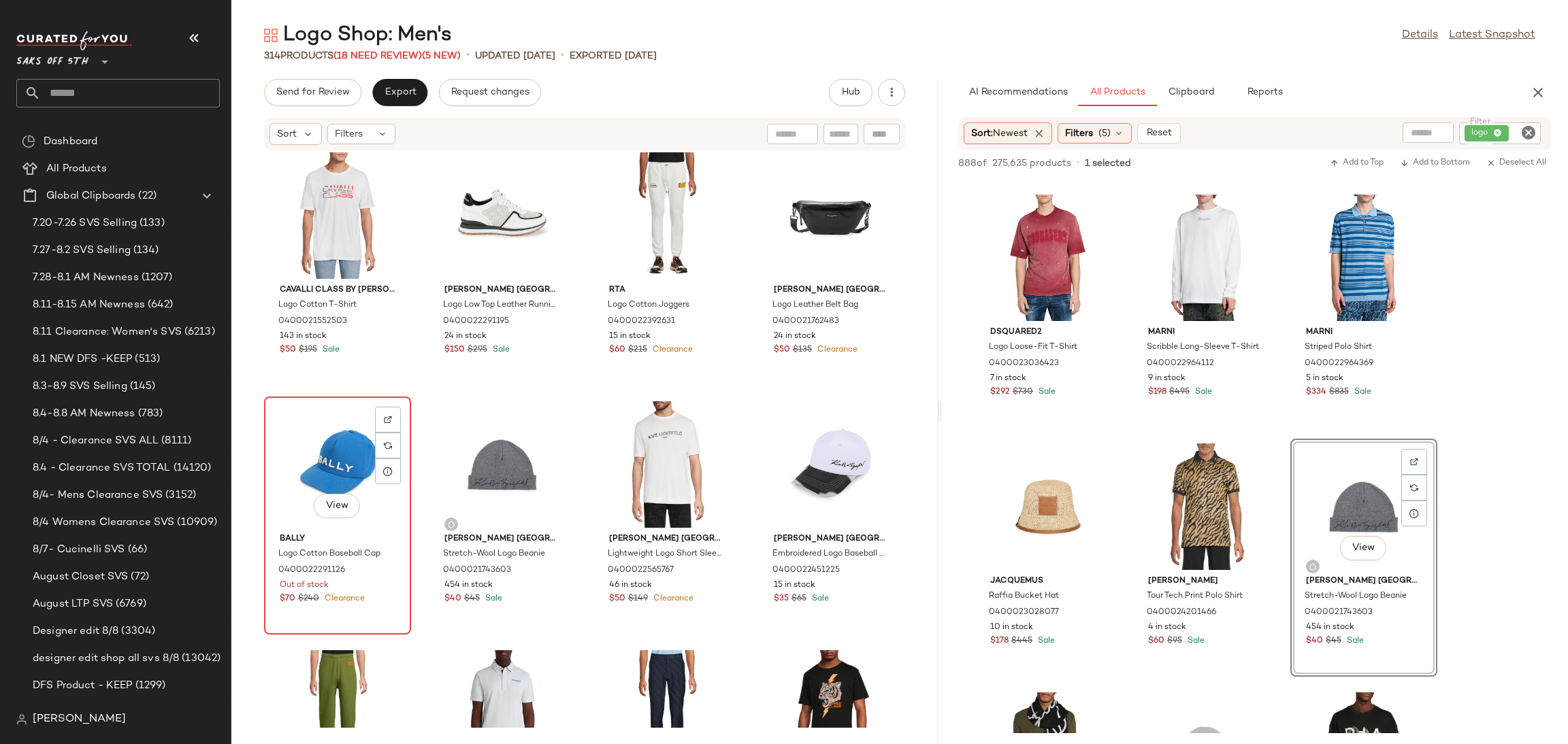
click at [345, 441] on div "View" at bounding box center [338, 464] width 138 height 126
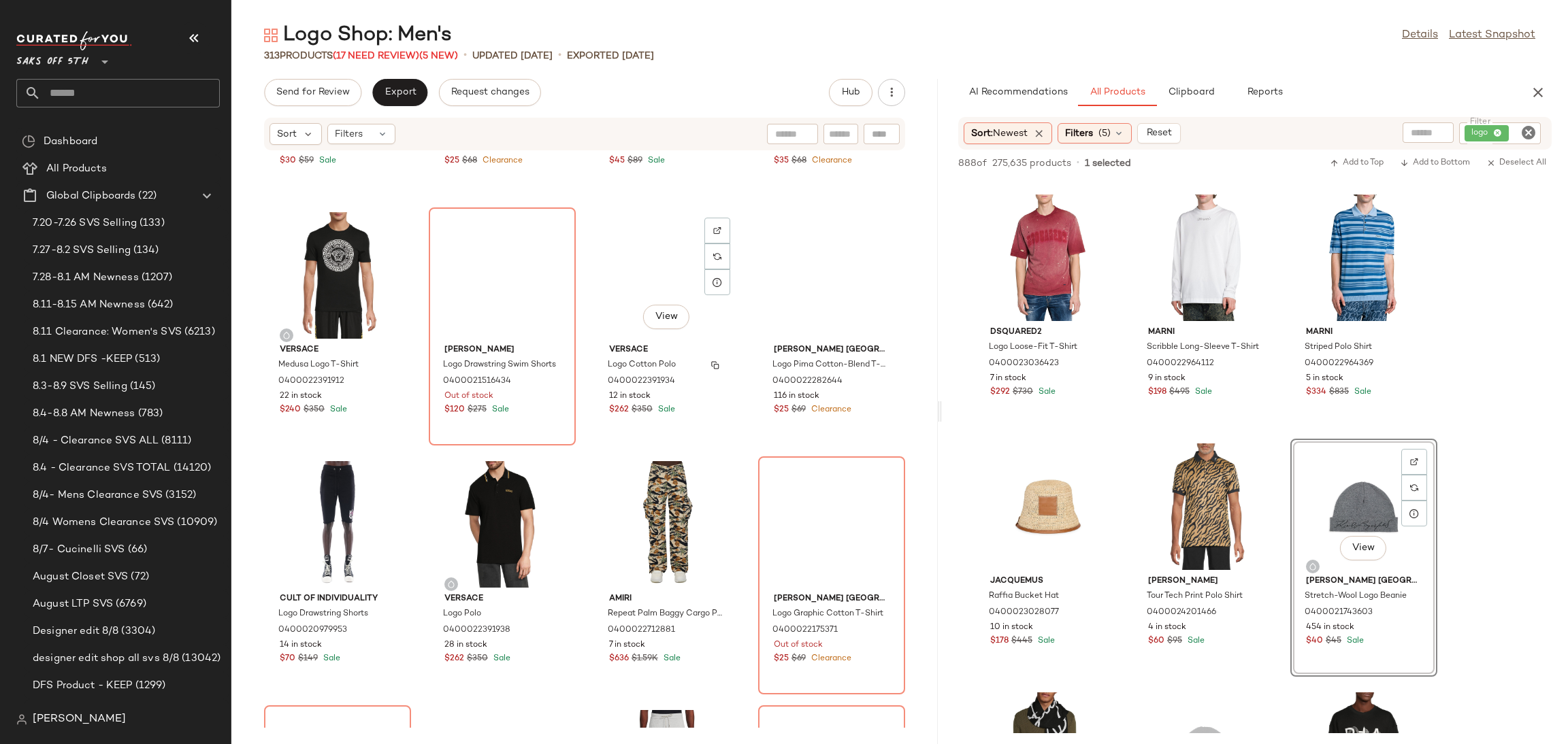
scroll to position [10168, 0]
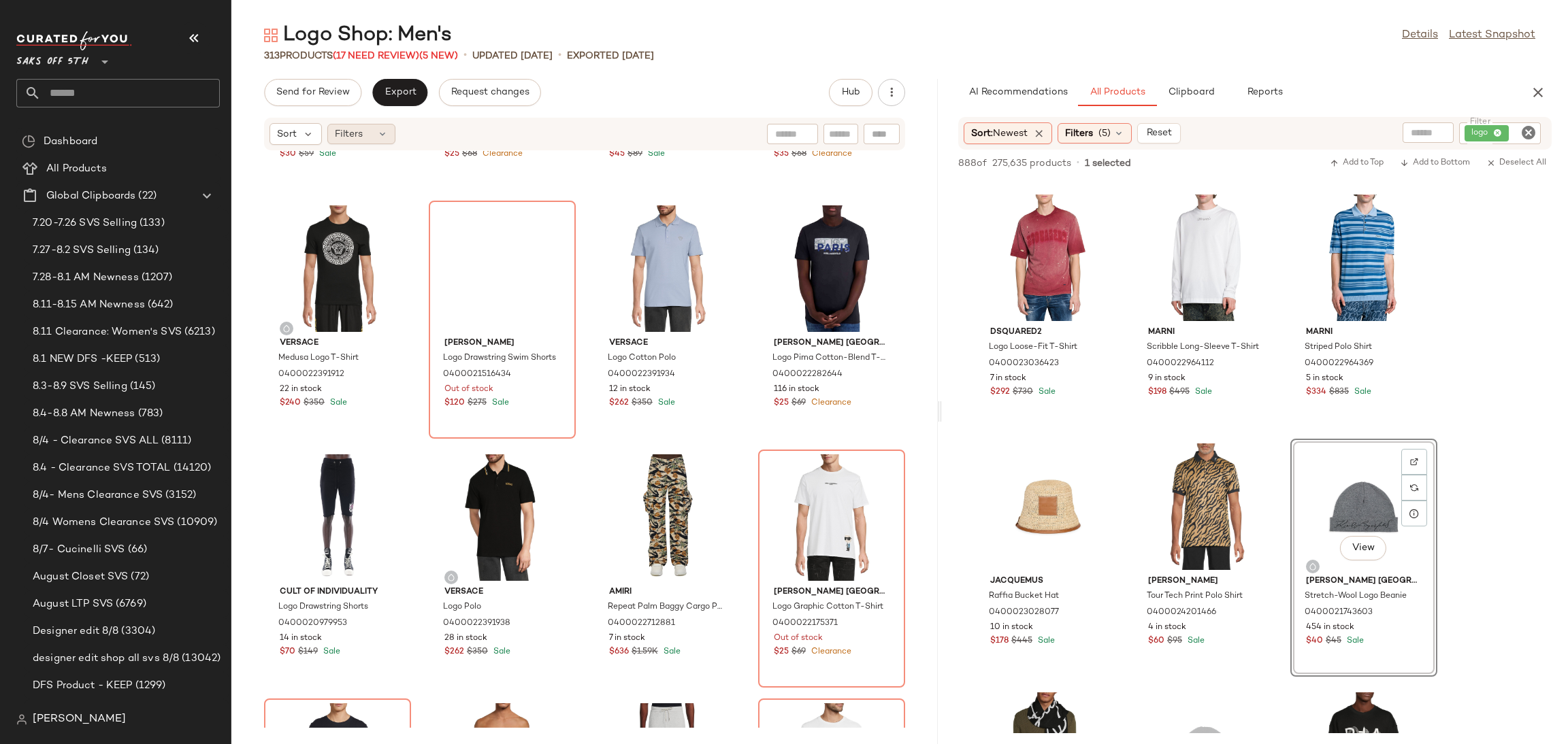
click at [393, 131] on div "Filters" at bounding box center [360, 134] width 68 height 20
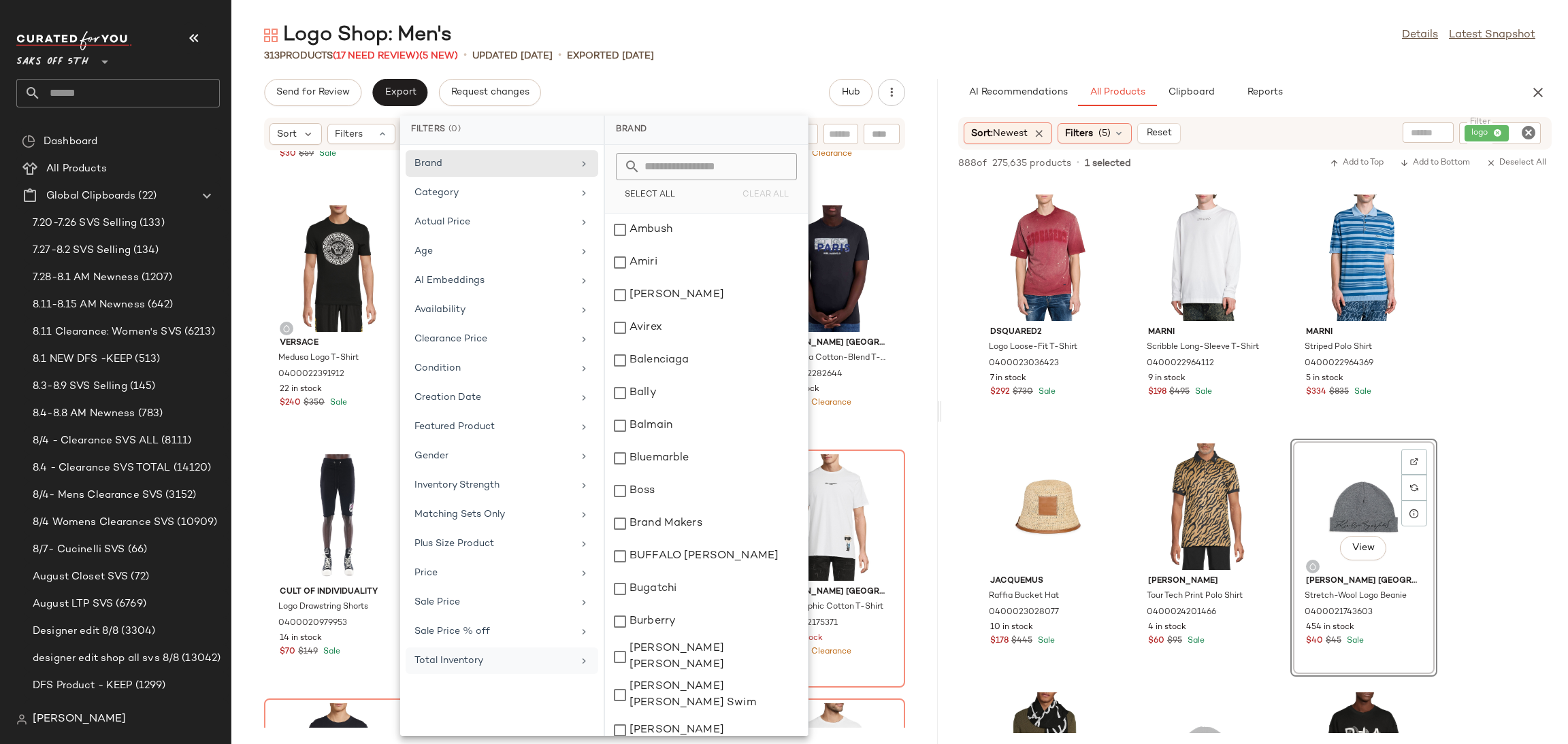
click at [479, 667] on div "Total Inventory" at bounding box center [493, 661] width 158 height 15
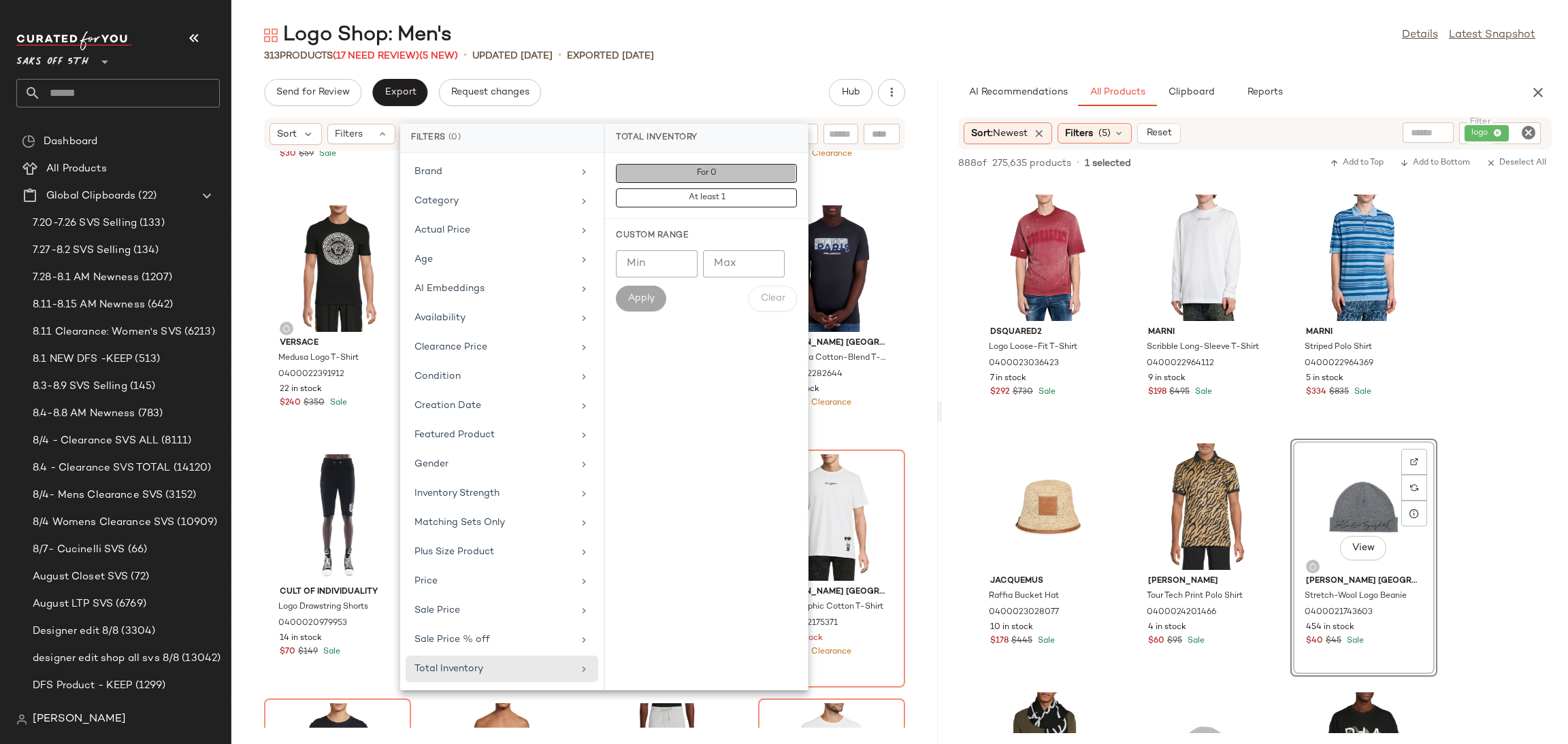
click at [734, 188] on button "For 0" at bounding box center [706, 197] width 181 height 19
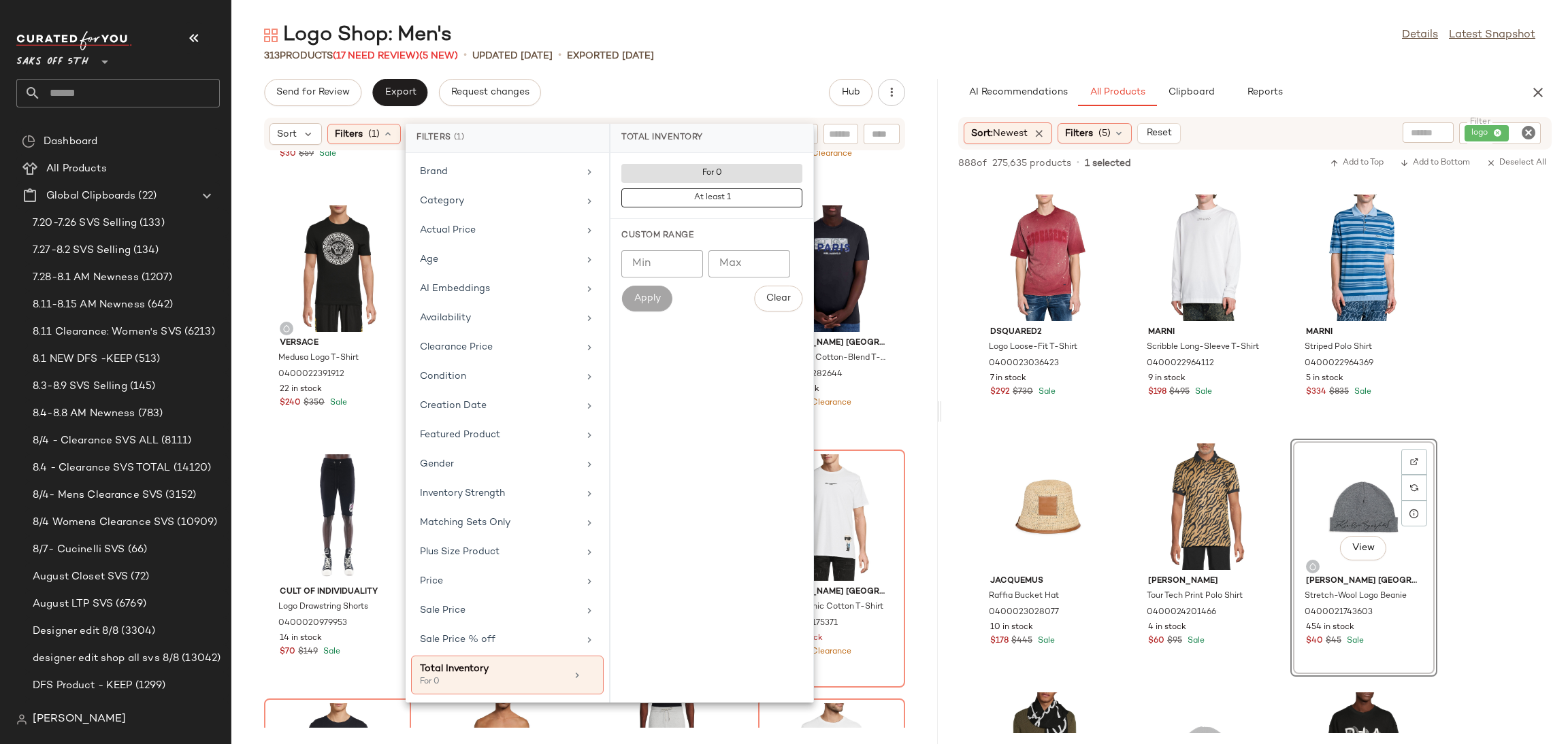
click at [740, 91] on div "Send for Review Export Request changes Hub" at bounding box center [585, 92] width 641 height 27
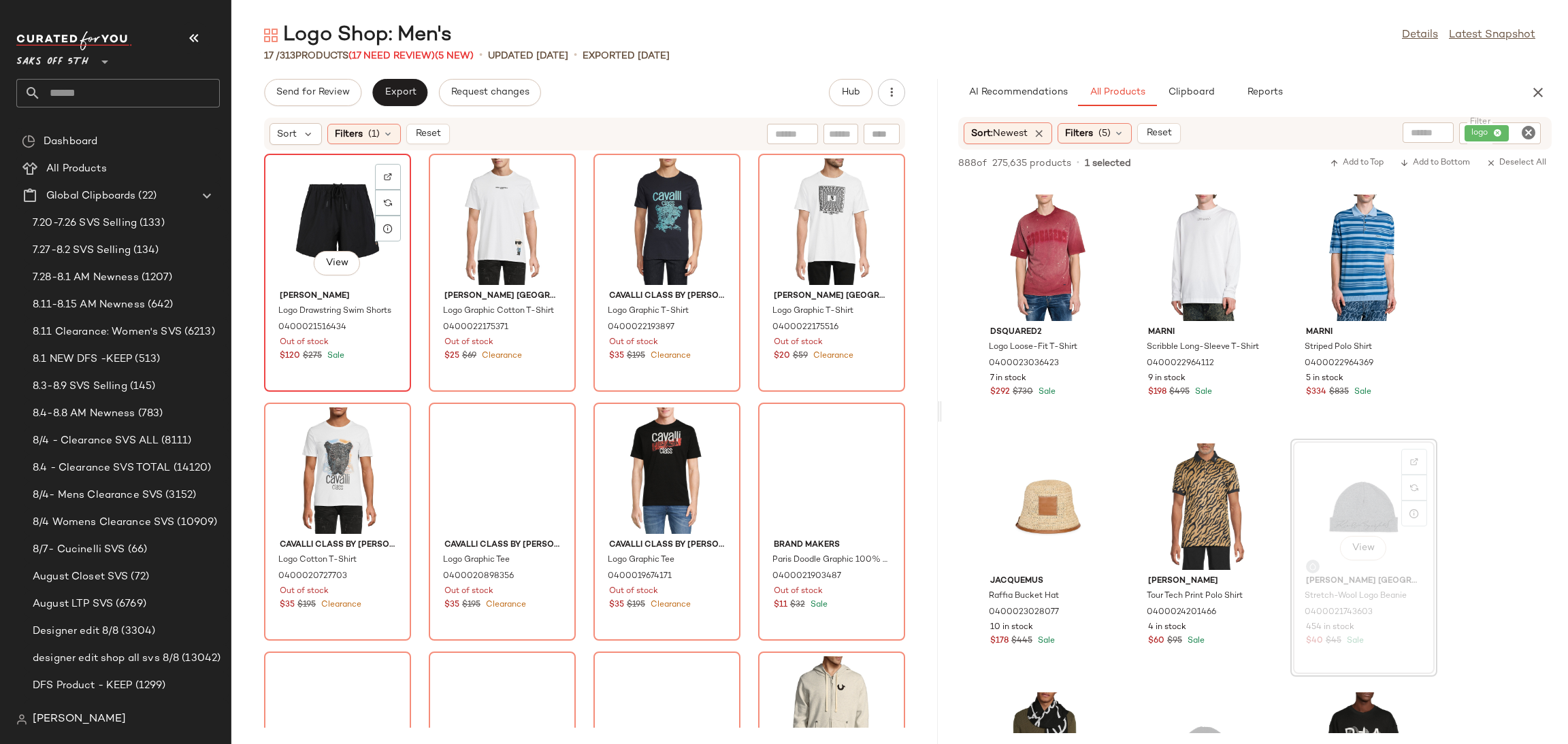
click at [326, 220] on div "View" at bounding box center [338, 221] width 138 height 126
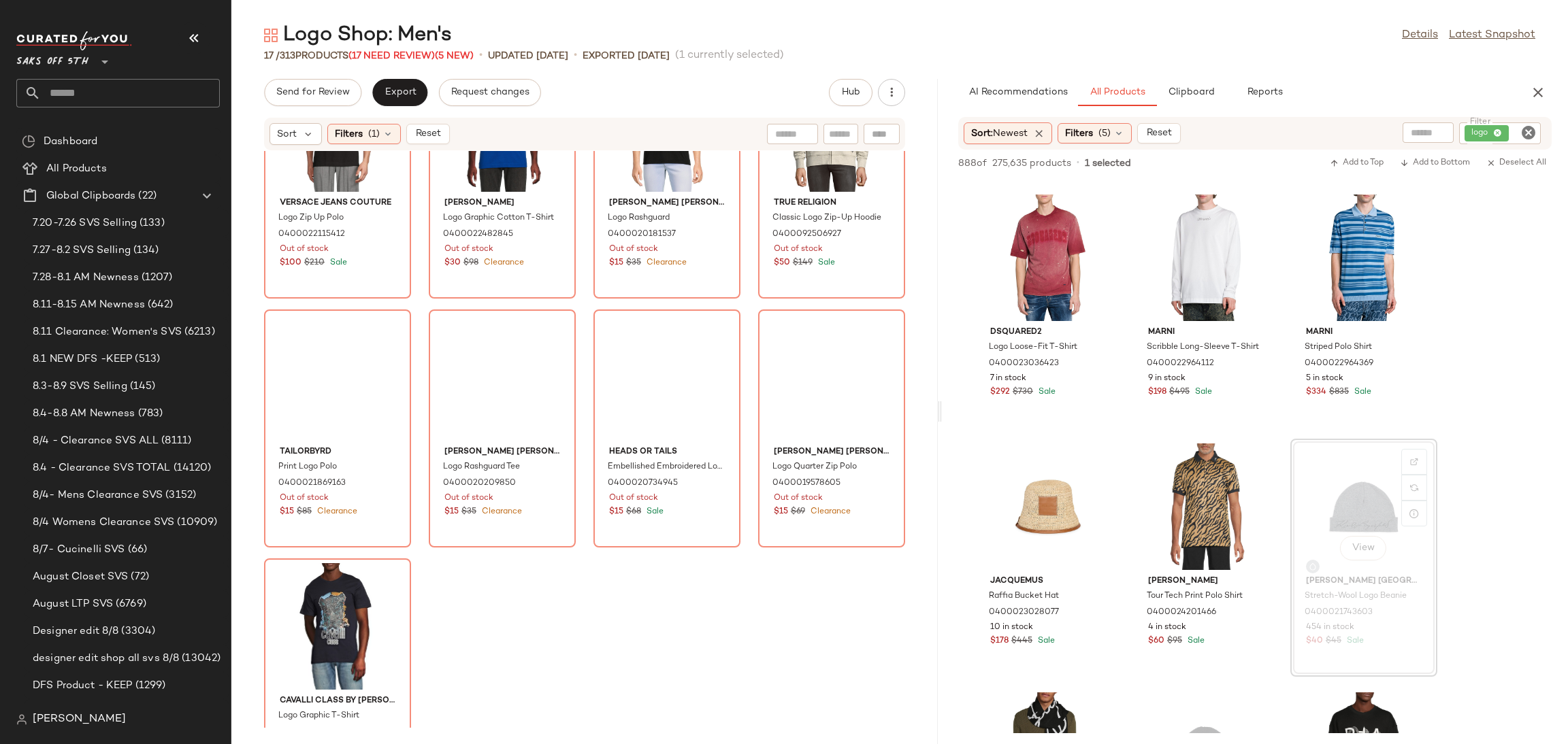
scroll to position [670, 0]
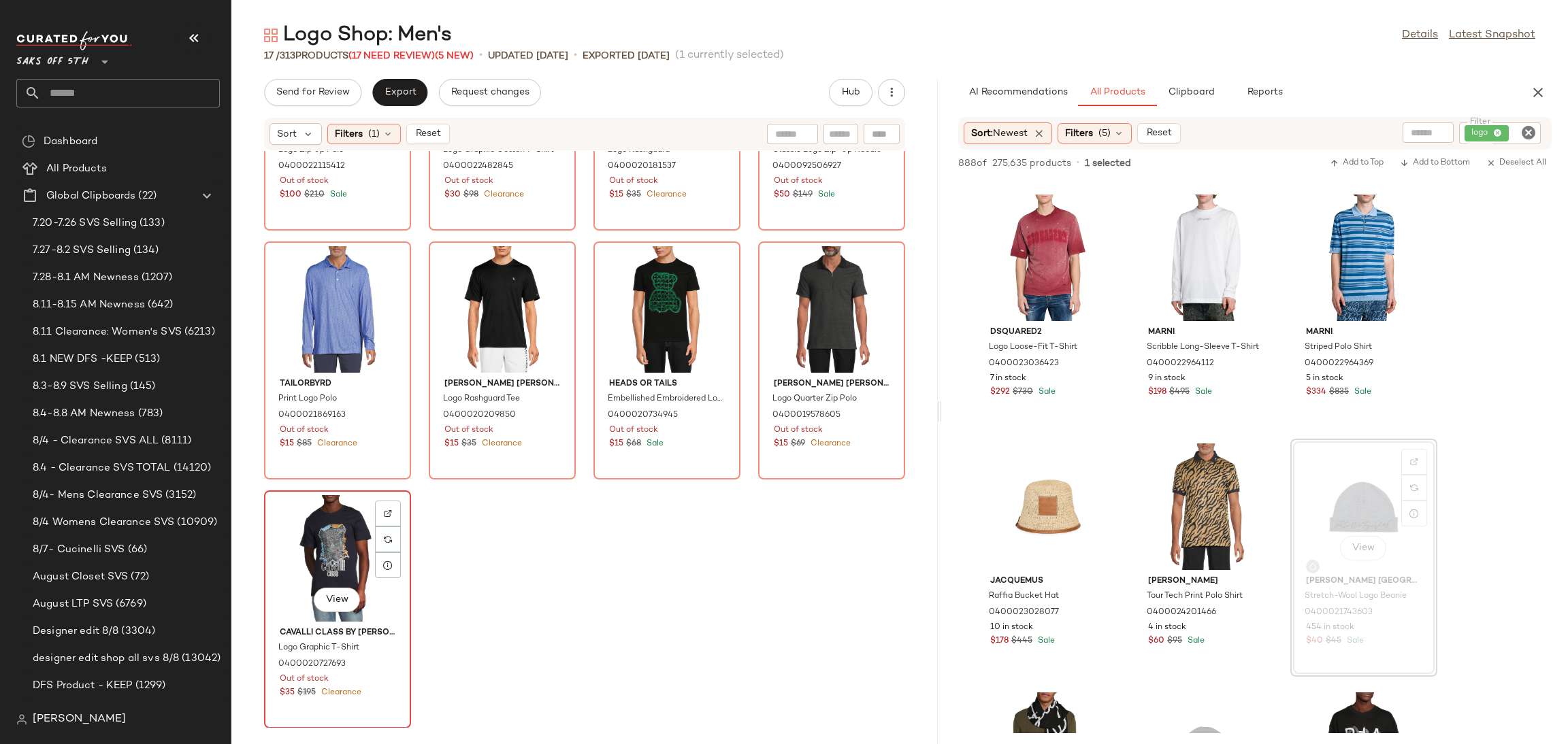
click at [337, 523] on div "View" at bounding box center [338, 558] width 138 height 126
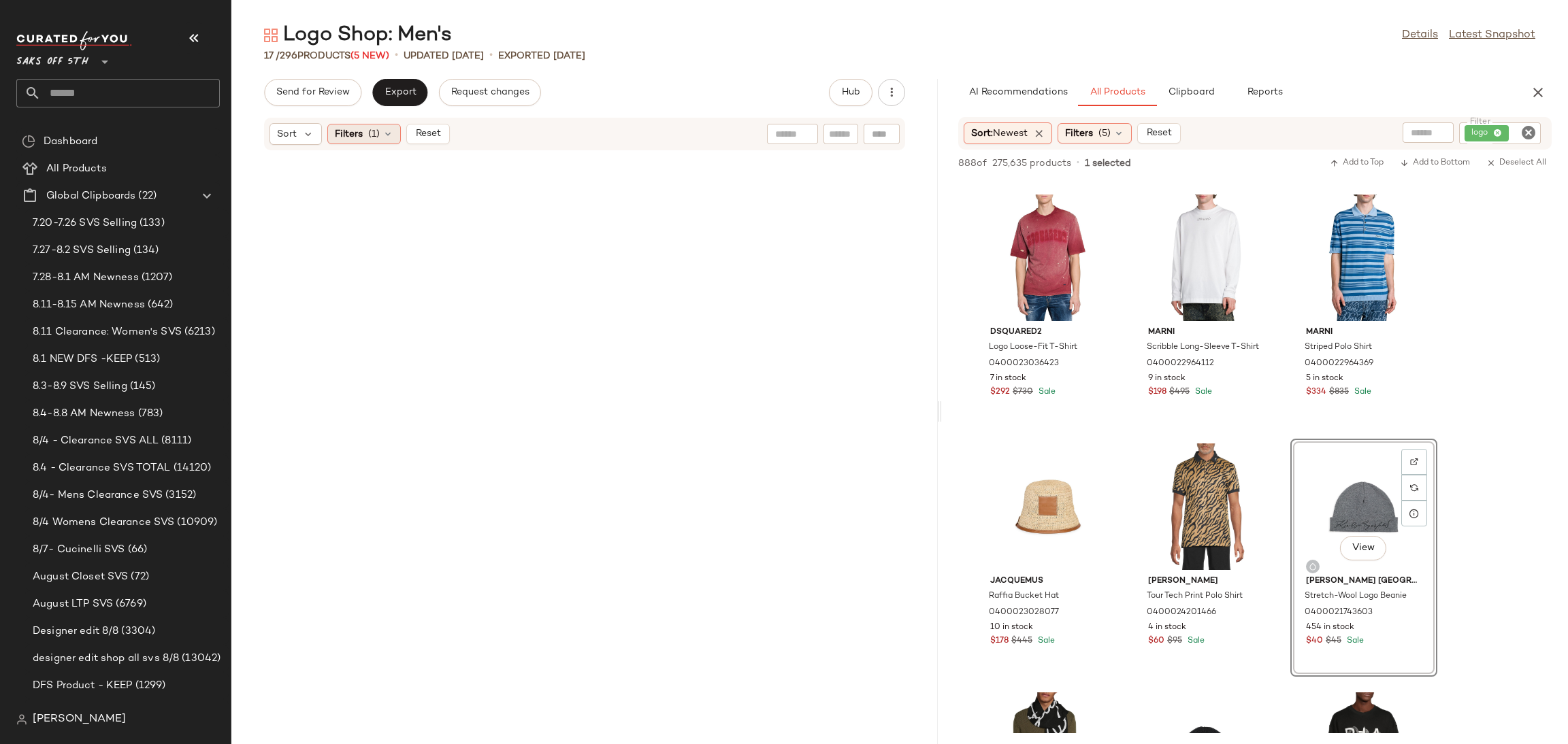
click at [380, 131] on div "Filters (1)" at bounding box center [364, 134] width 73 height 20
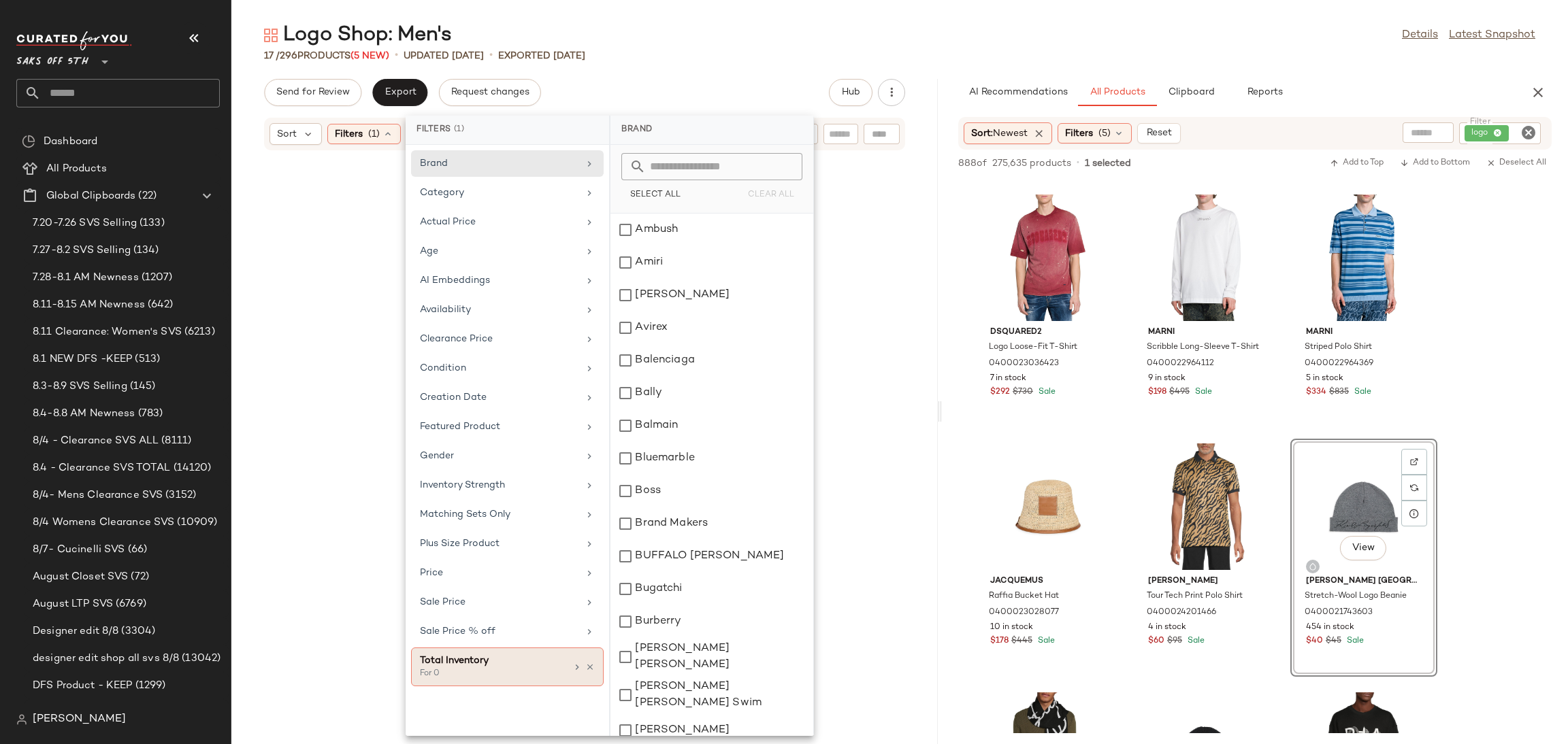
click at [587, 678] on div "Total Inventory For 0" at bounding box center [507, 667] width 192 height 39
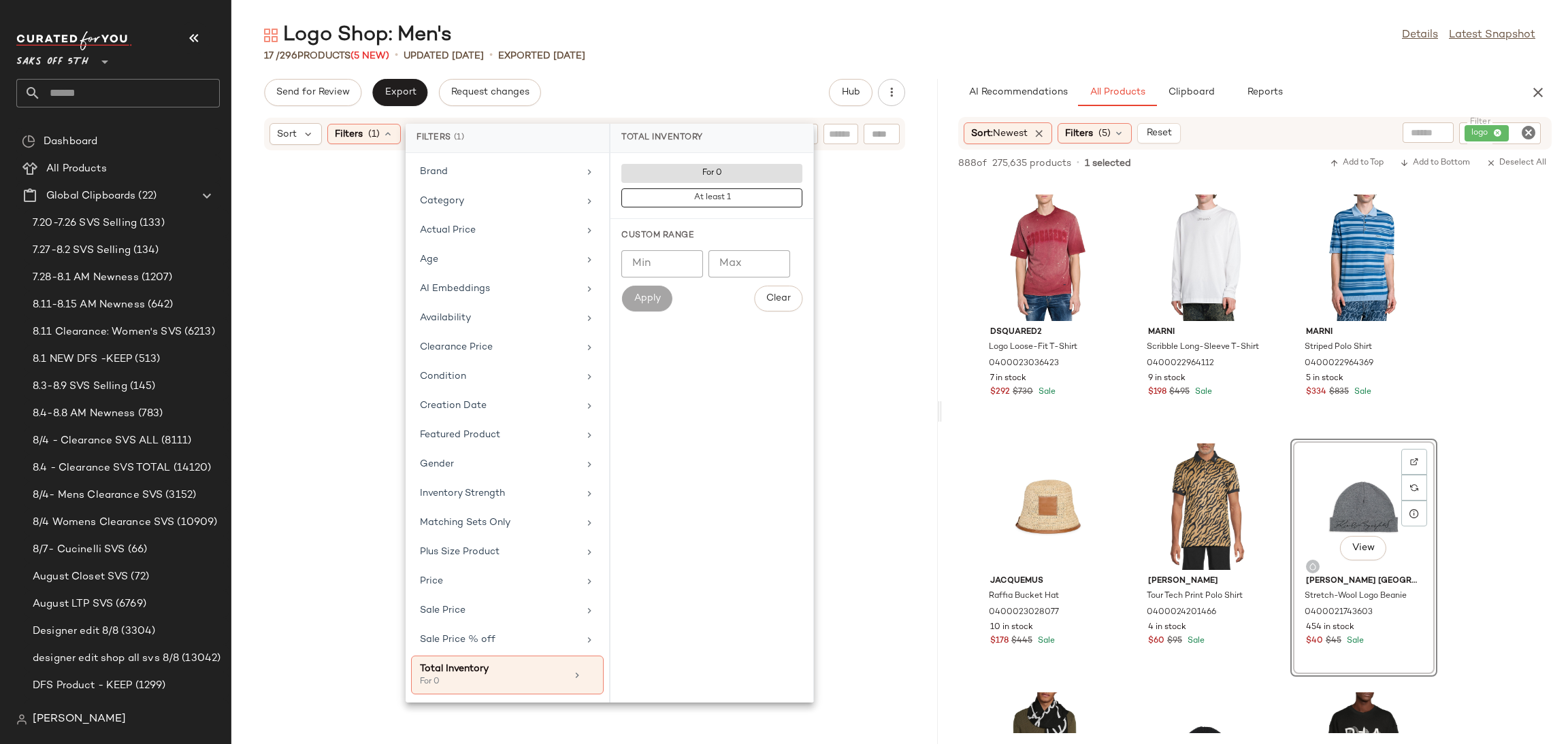
click at [697, 45] on div "Logo Shop: Men's Details Latest Snapshot" at bounding box center [899, 35] width 1336 height 27
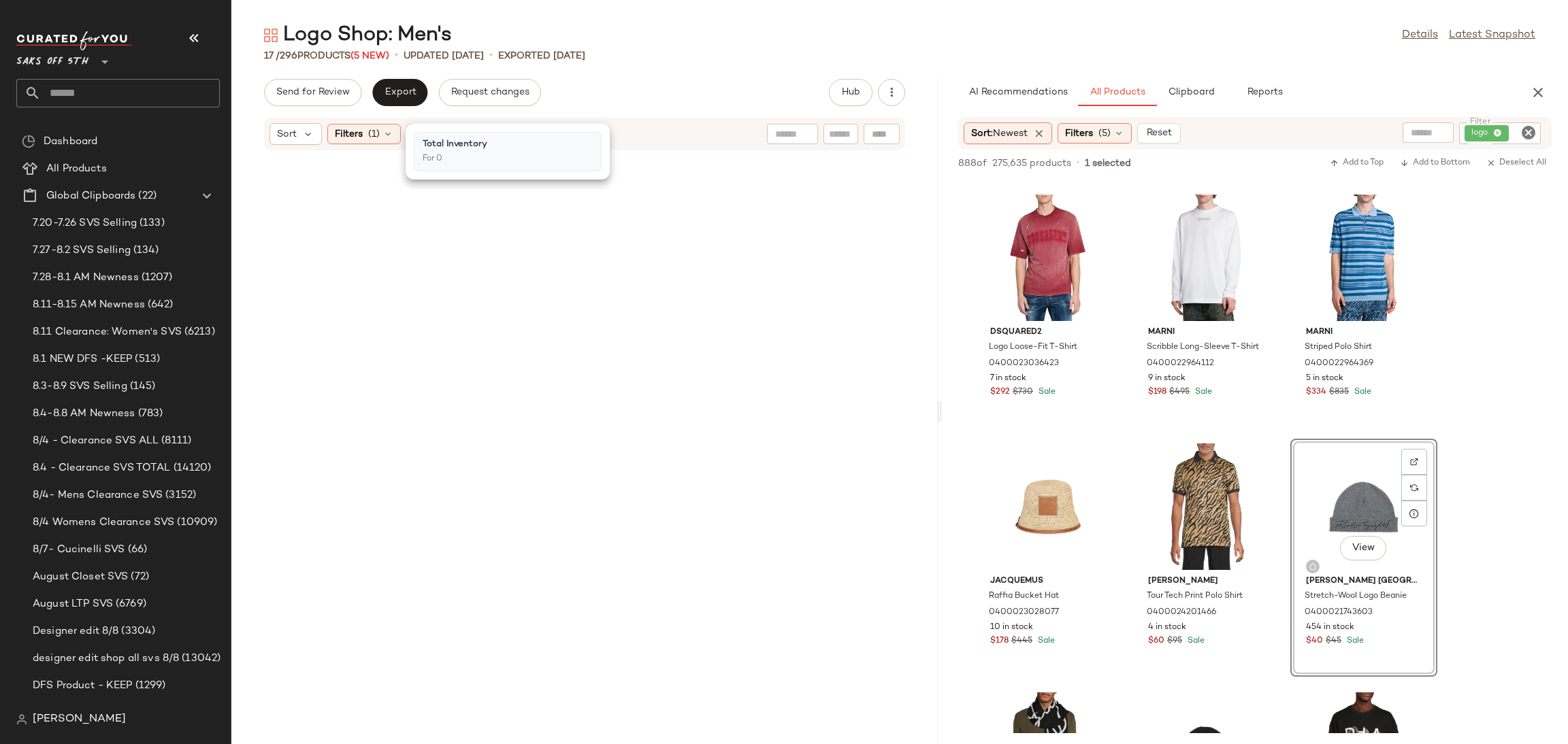
click at [697, 45] on div "Logo Shop: Men's Details Latest Snapshot" at bounding box center [899, 35] width 1336 height 27
click at [375, 128] on span "(1)" at bounding box center [373, 134] width 11 height 15
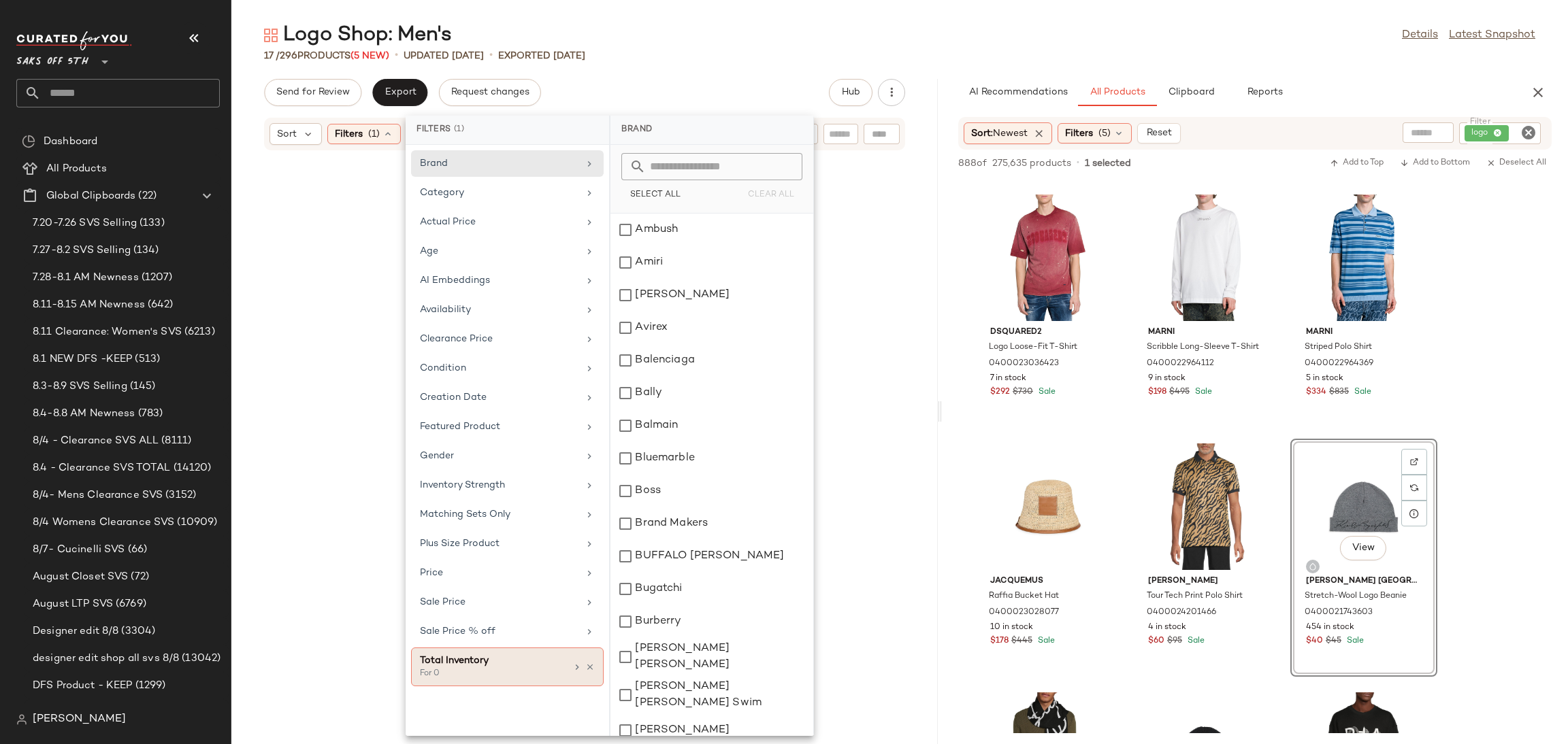
click at [594, 679] on div "Total Inventory For 0" at bounding box center [507, 667] width 192 height 39
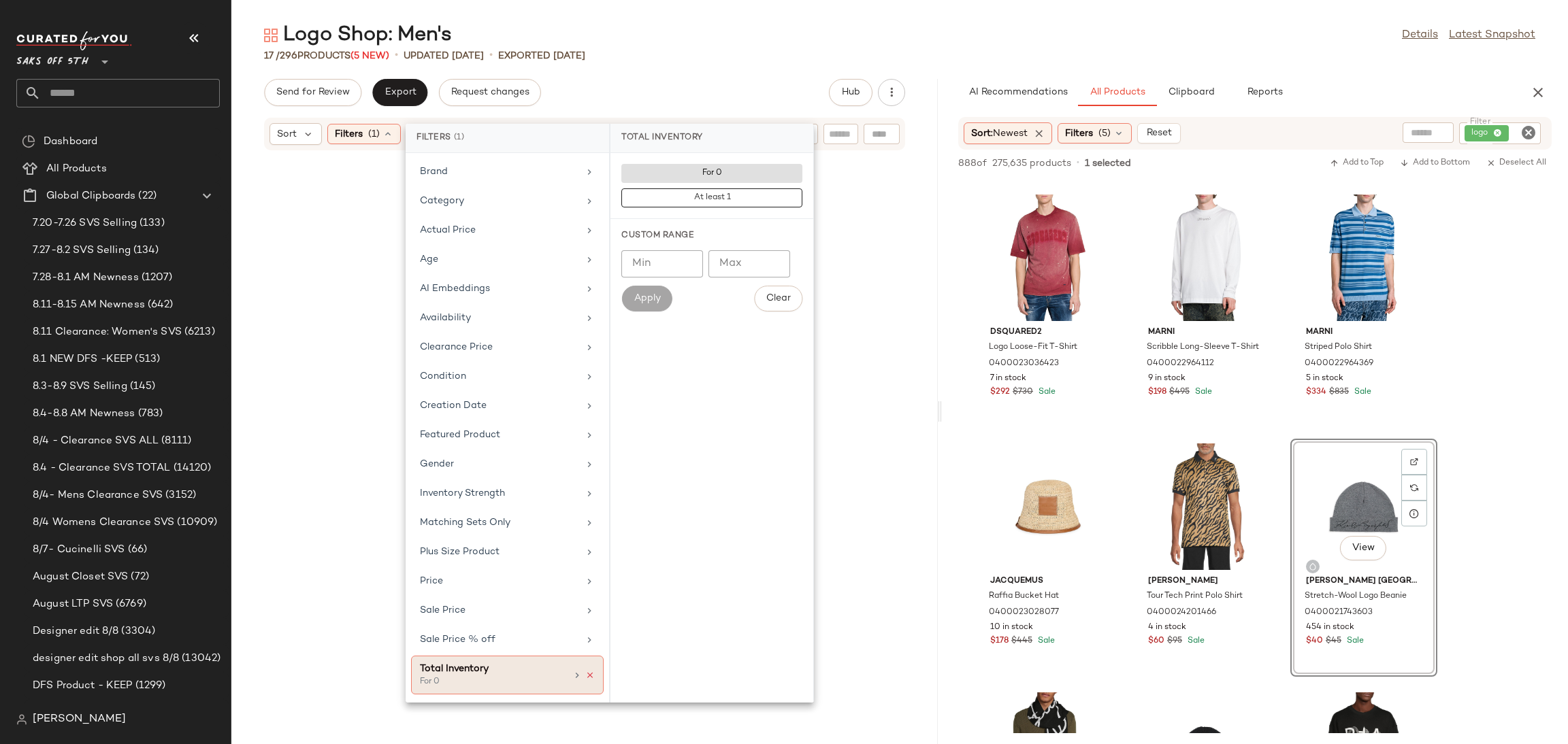
click at [594, 680] on icon at bounding box center [590, 676] width 10 height 10
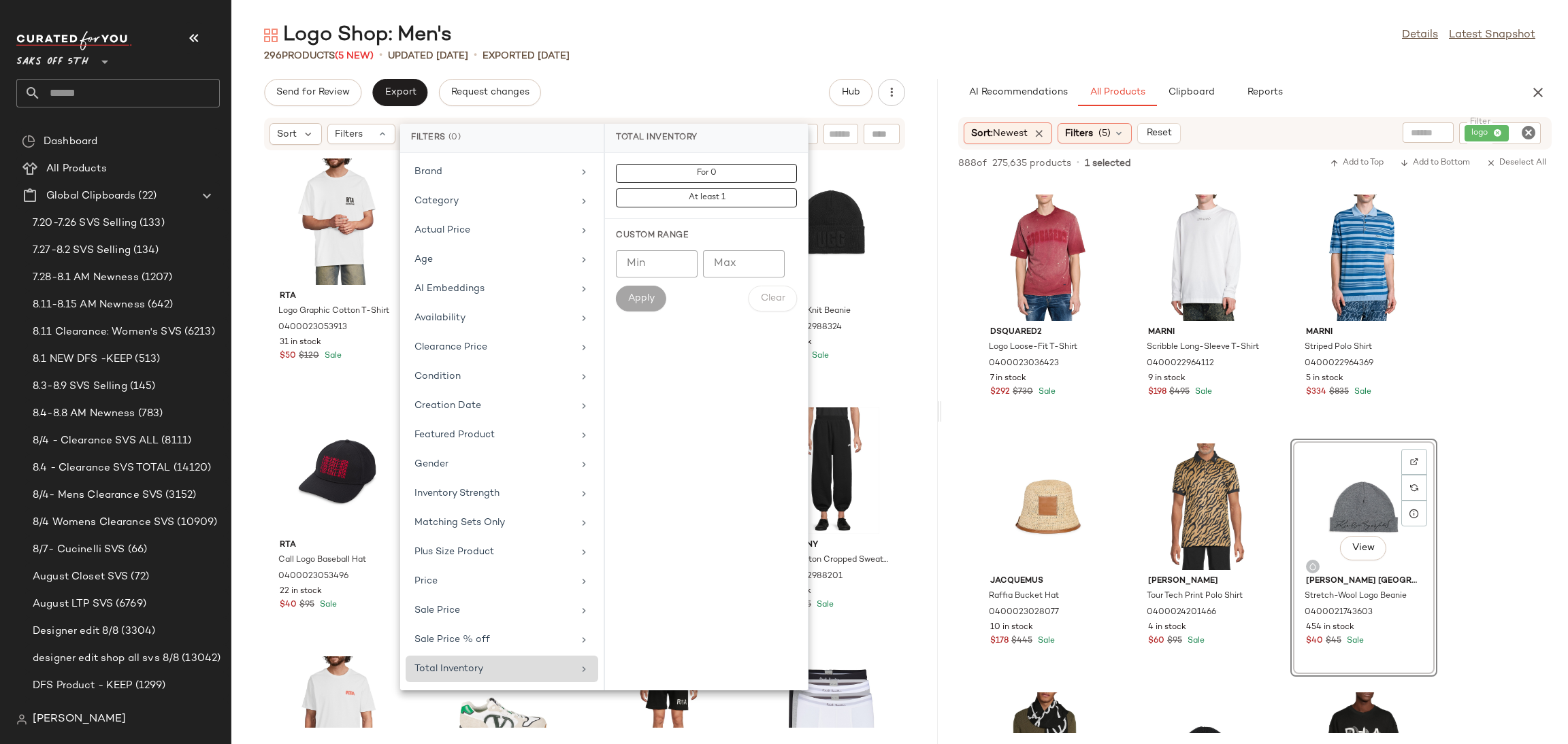
click at [709, 41] on div "Logo Shop: Men's Details Latest Snapshot" at bounding box center [899, 35] width 1336 height 27
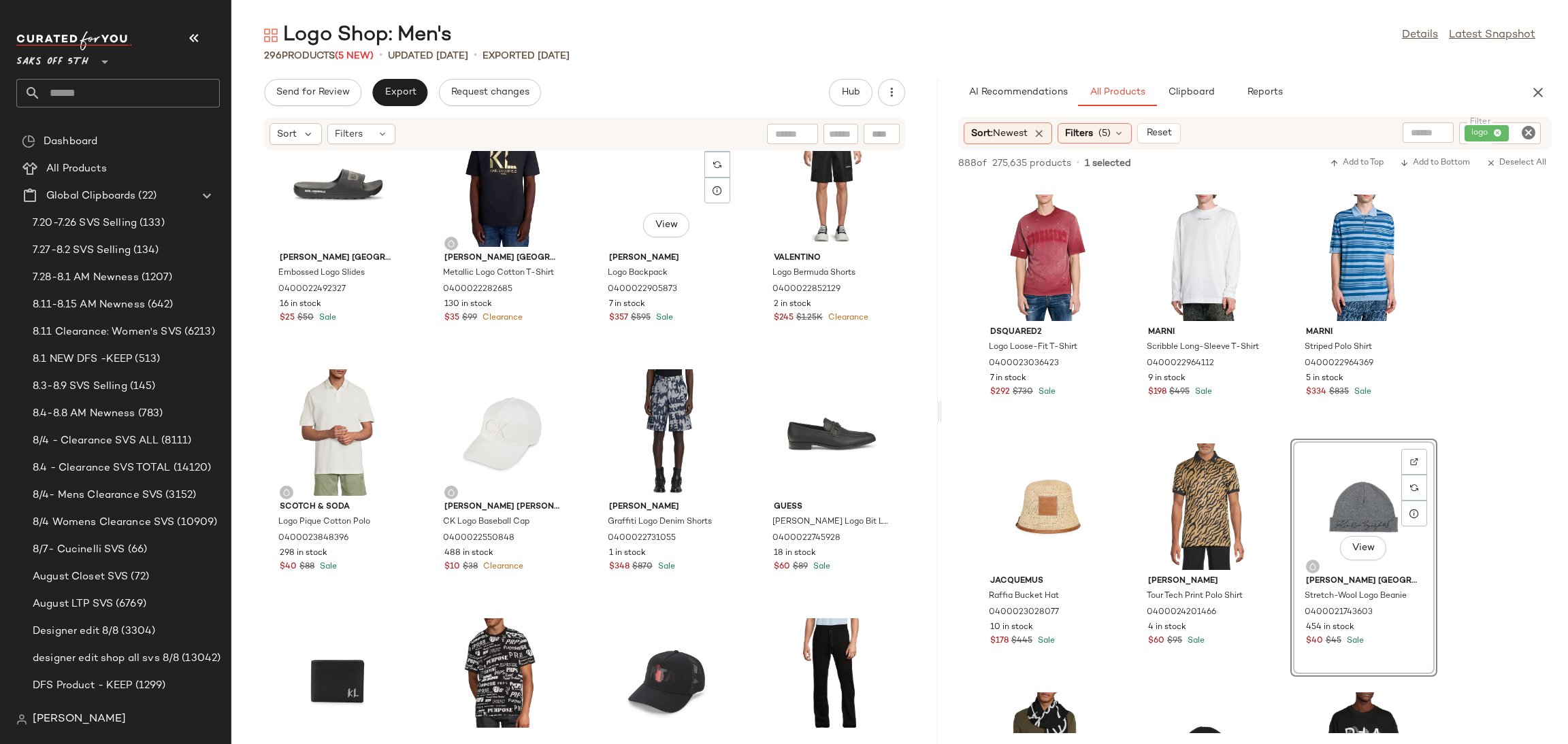
scroll to position [1543, 0]
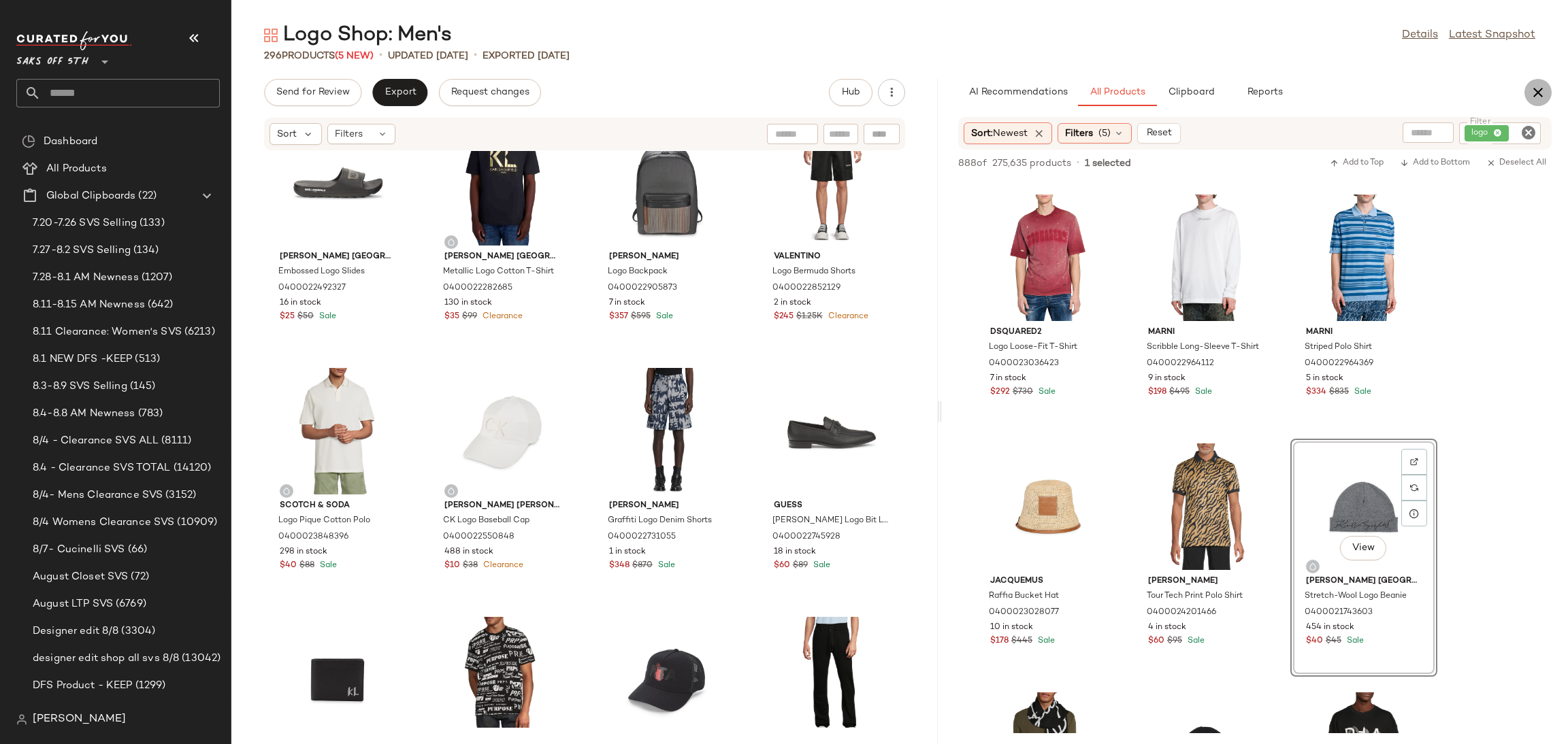
click at [1535, 99] on icon "button" at bounding box center [1538, 92] width 16 height 16
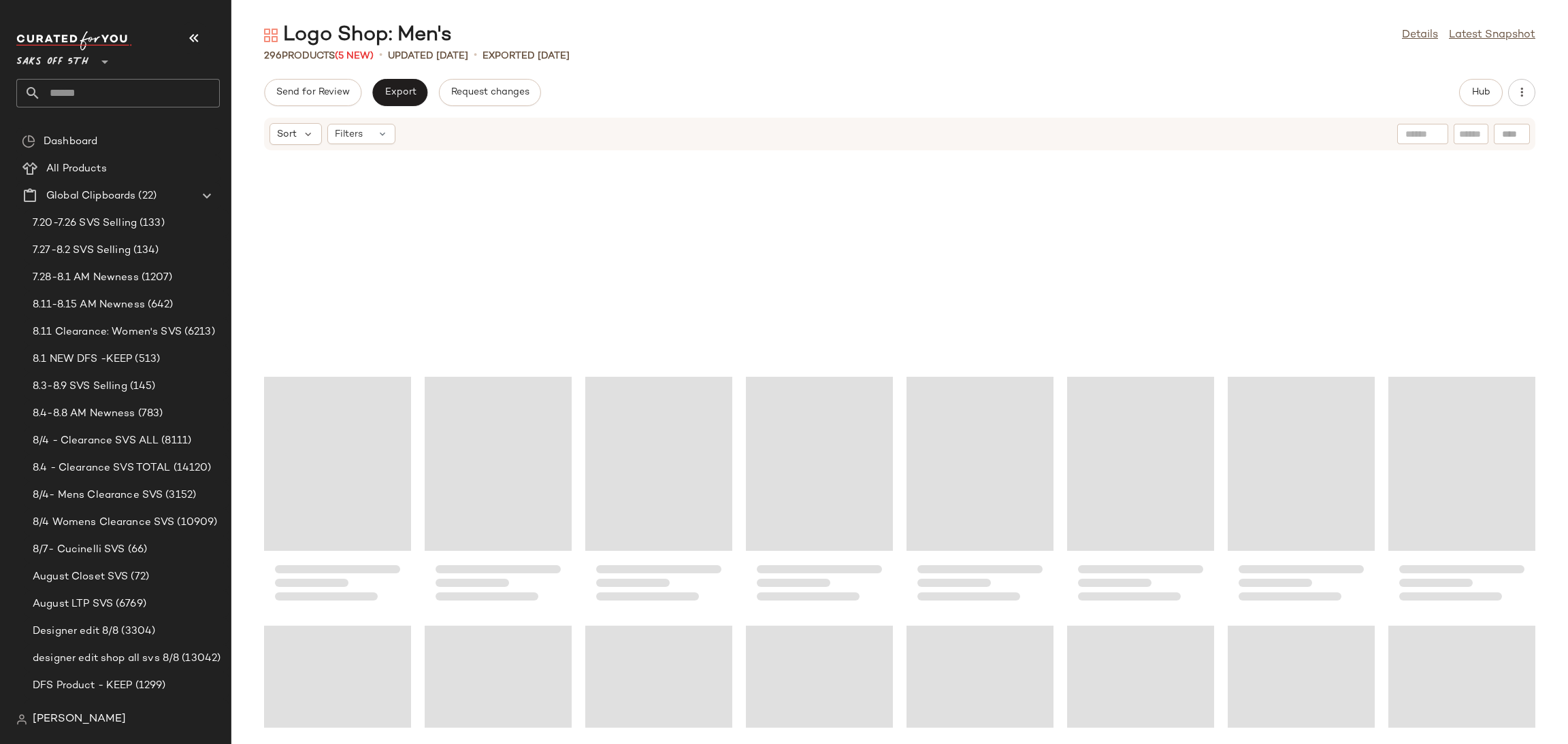
scroll to position [797, 0]
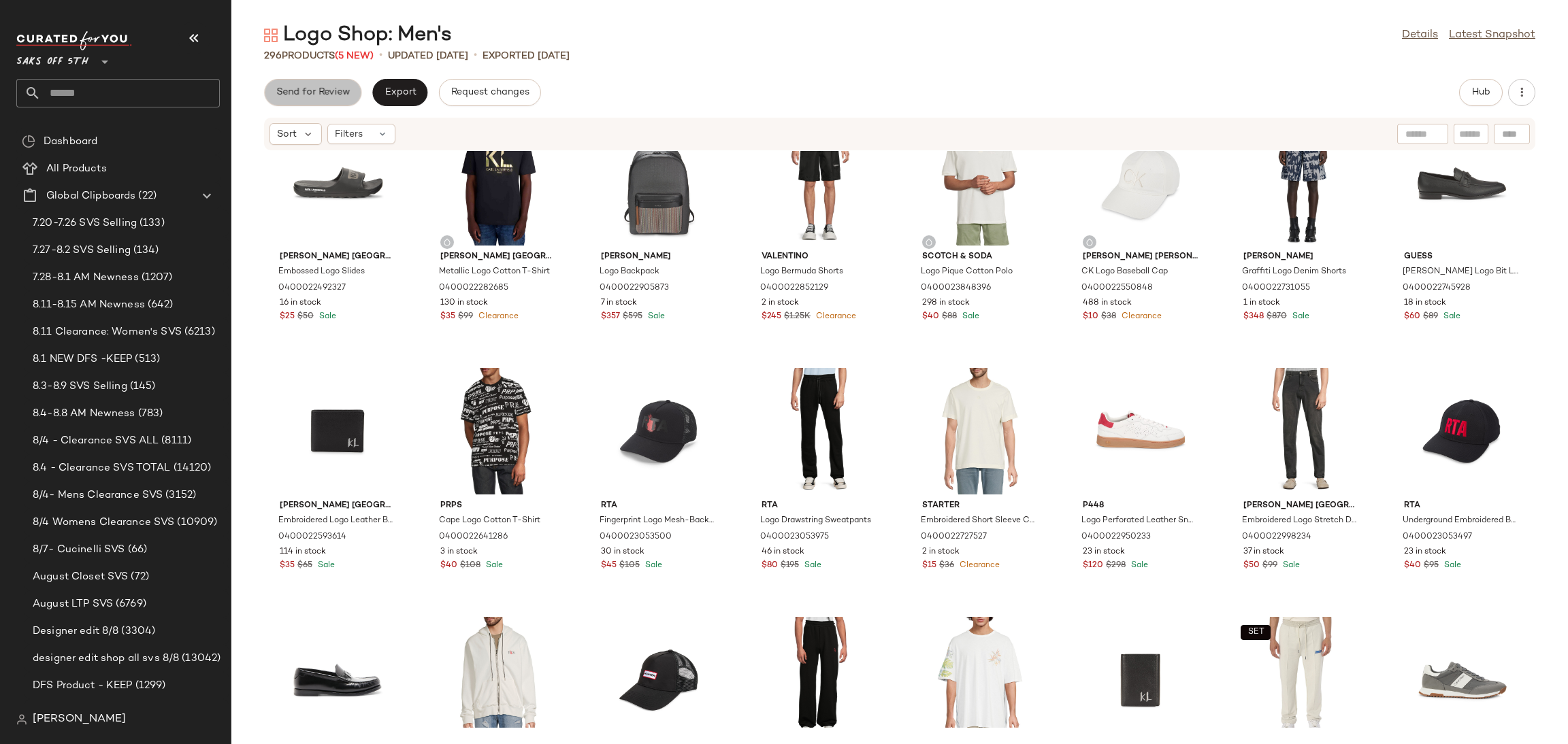
click at [347, 80] on button "Send for Review" at bounding box center [312, 92] width 97 height 27
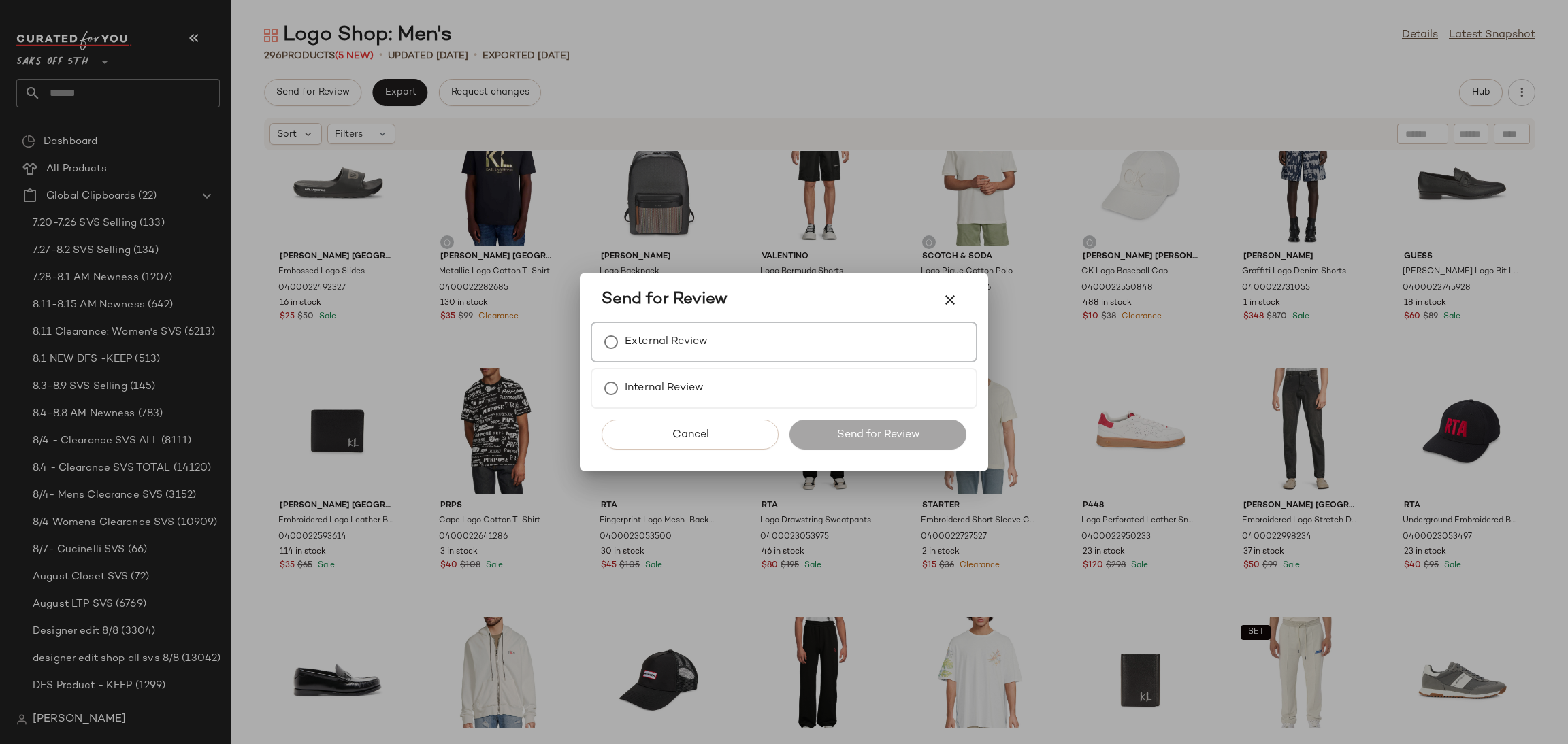
click at [750, 347] on div "External Review" at bounding box center [784, 342] width 386 height 41
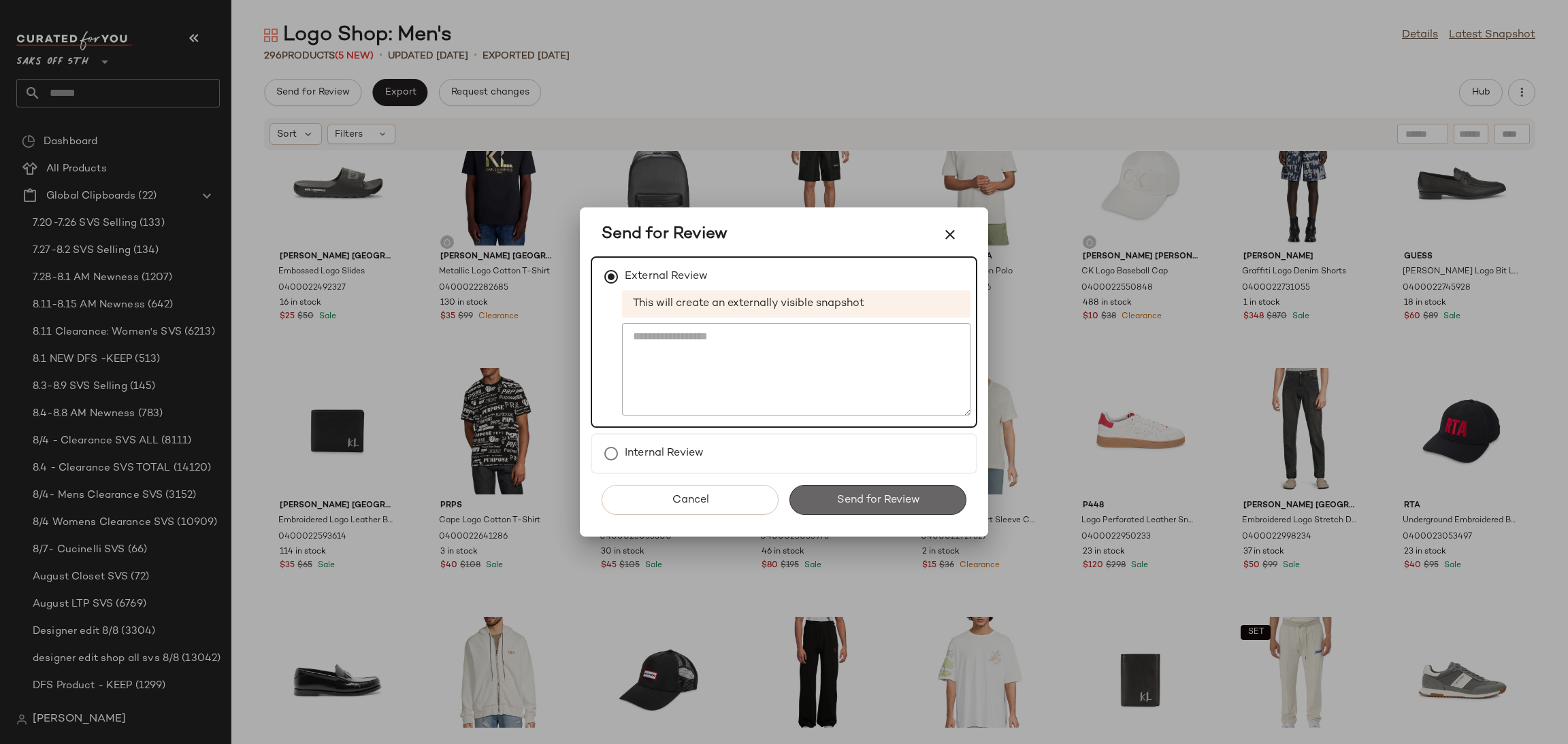
click at [876, 494] on span "Send for Review" at bounding box center [877, 500] width 84 height 13
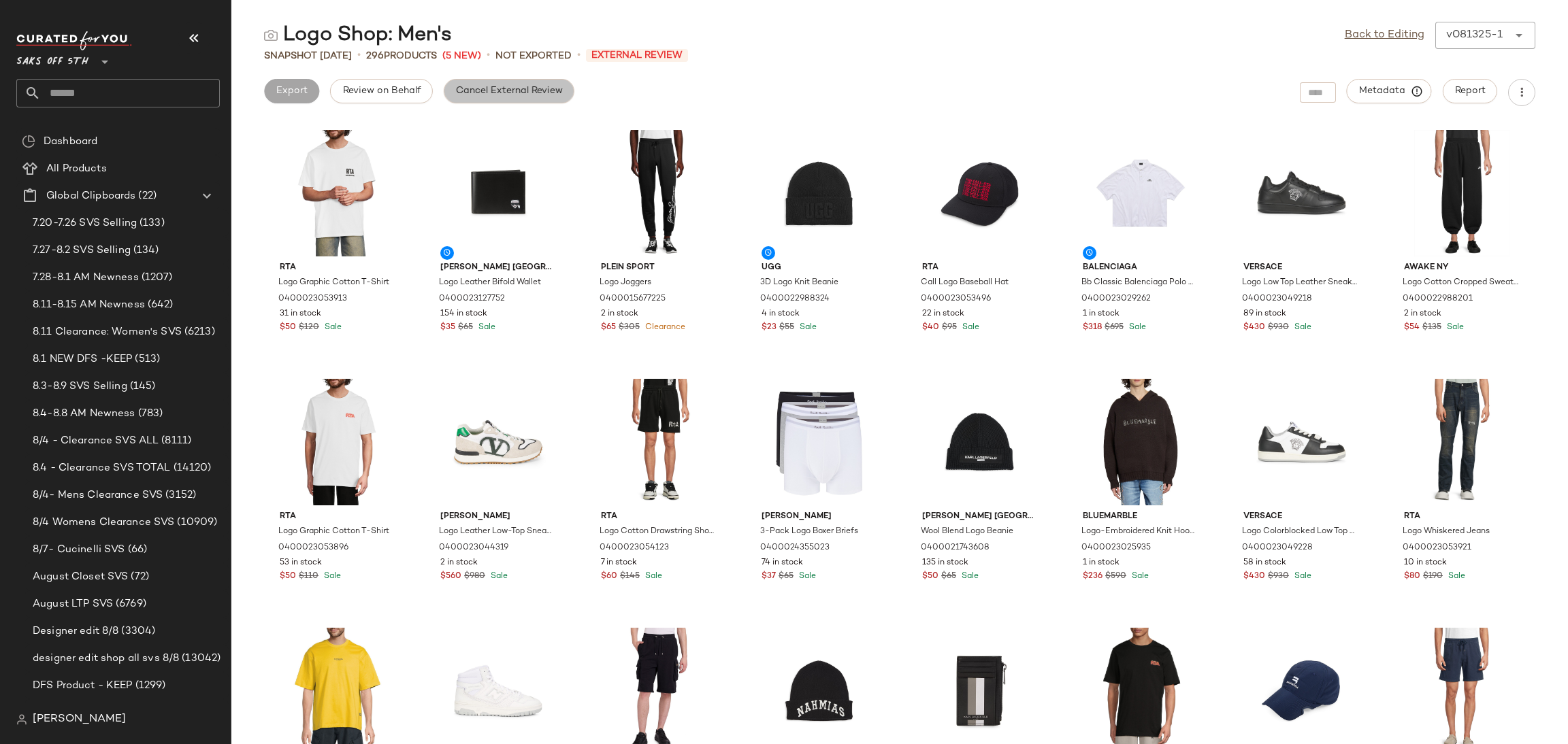
click at [532, 96] on span "Cancel External Review" at bounding box center [509, 90] width 108 height 11
click at [1365, 30] on link "Back to Editing" at bounding box center [1385, 35] width 80 height 16
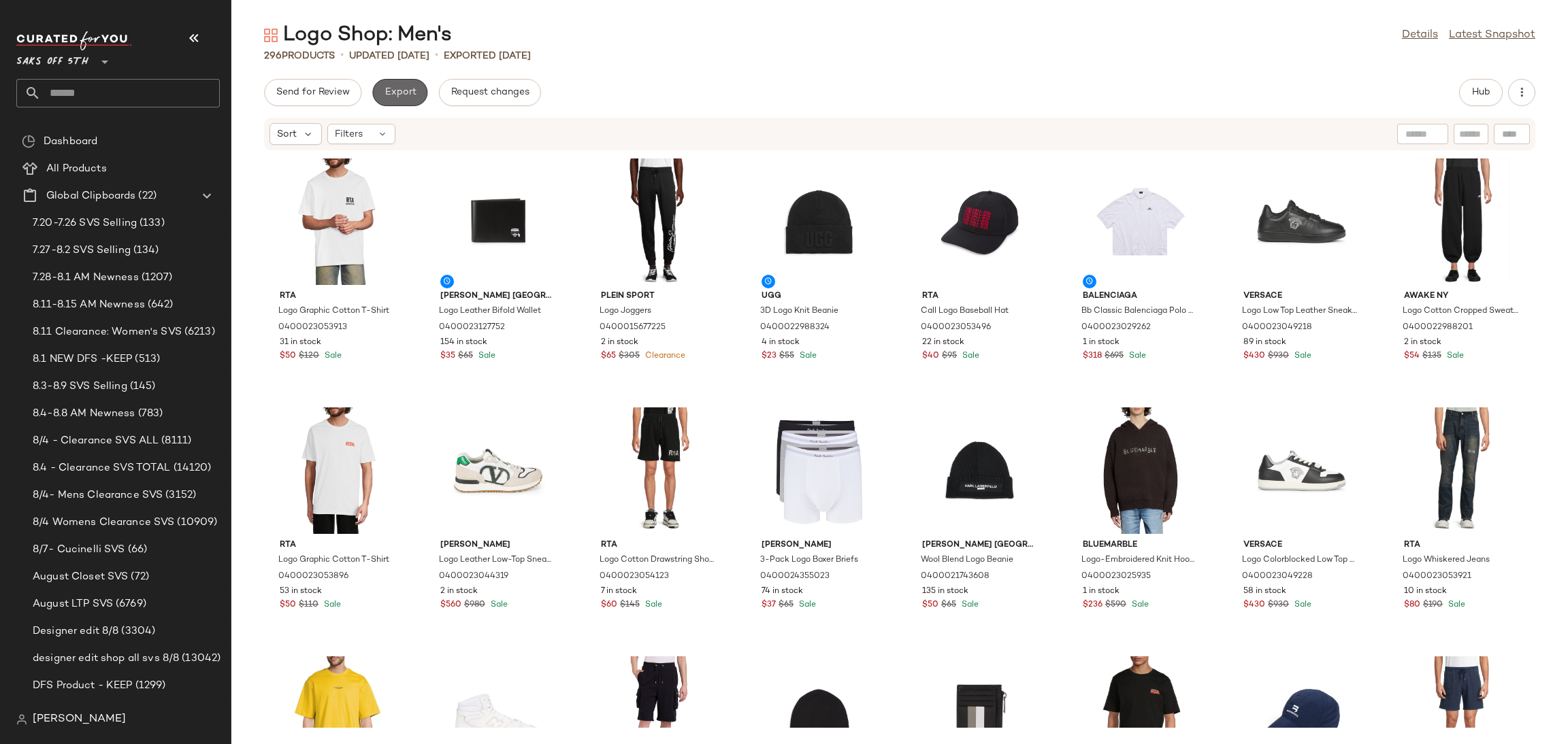
click at [408, 92] on span "Export" at bounding box center [400, 92] width 32 height 11
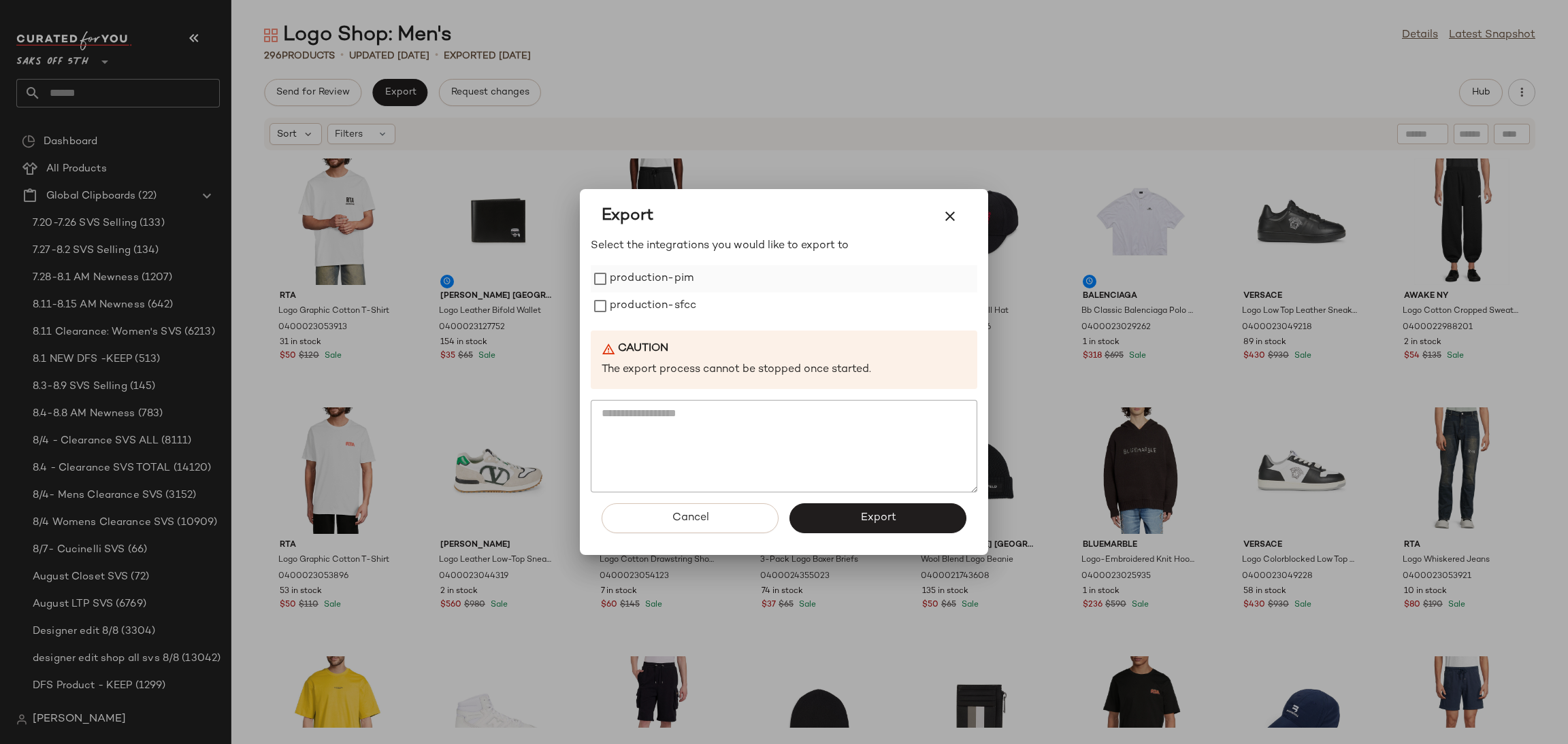
click at [705, 280] on div "production-pim" at bounding box center [784, 278] width 386 height 27
click at [676, 310] on label "production-sfcc" at bounding box center [653, 306] width 86 height 27
click at [674, 269] on label "production-pim" at bounding box center [651, 278] width 84 height 27
click at [819, 518] on button "Export" at bounding box center [877, 518] width 177 height 30
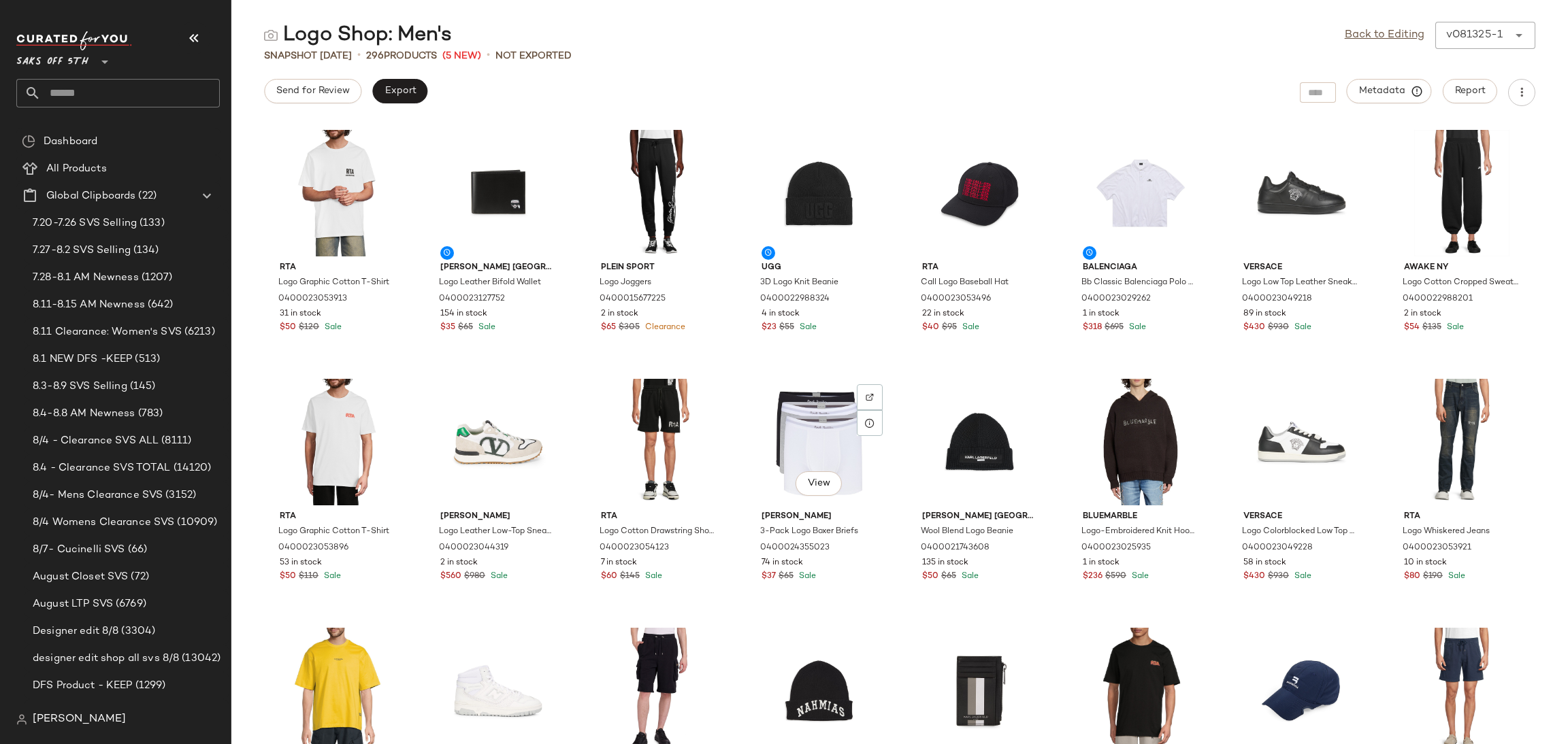
click at [819, 518] on span "[PERSON_NAME]" at bounding box center [819, 517] width 116 height 12
click at [819, 518] on div "View Paul Smith 3-Pack Logo Boxer Briefs 0400024355023 74 in stock $37 $65 Sale" at bounding box center [819, 493] width 147 height 238
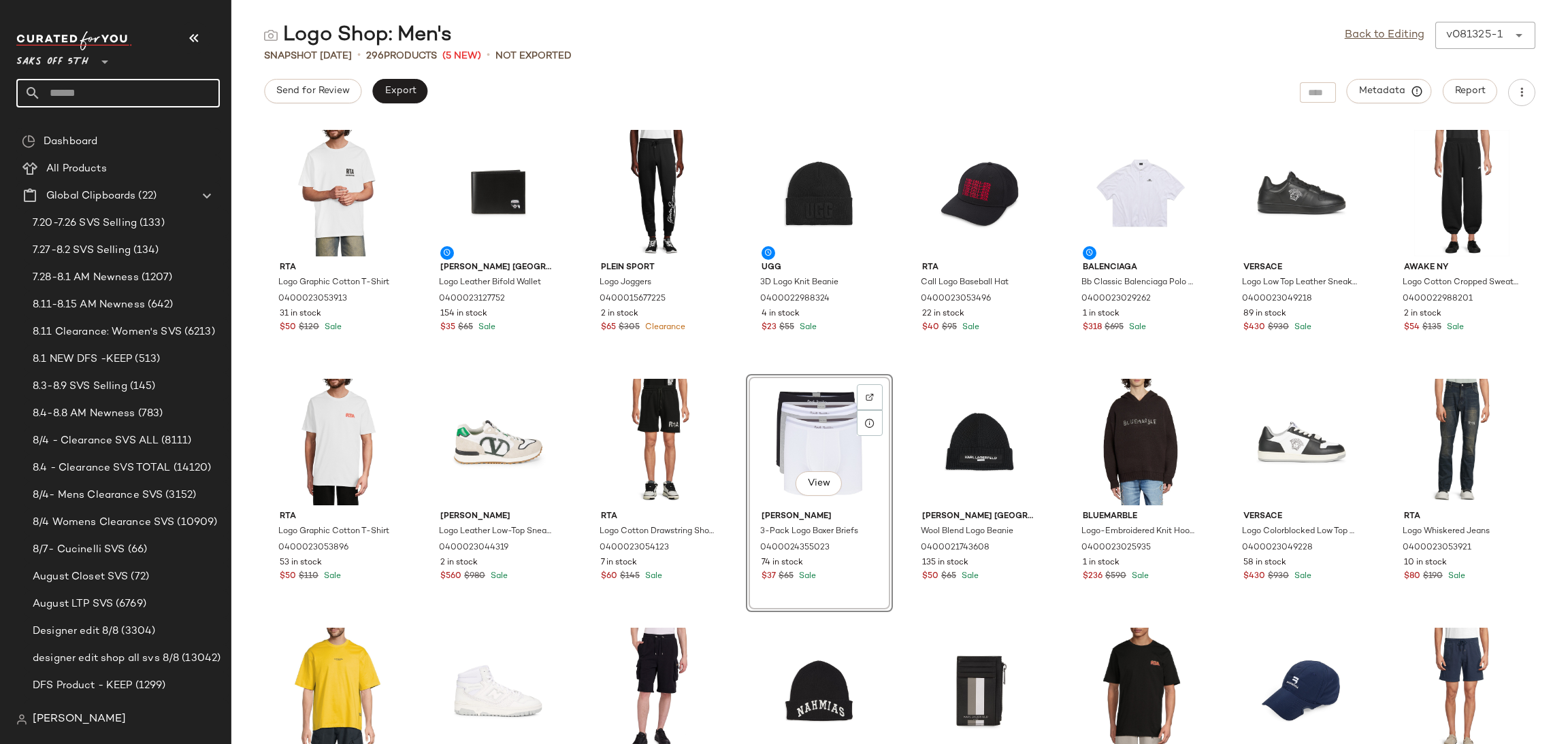
click at [92, 94] on input "text" at bounding box center [130, 93] width 179 height 29
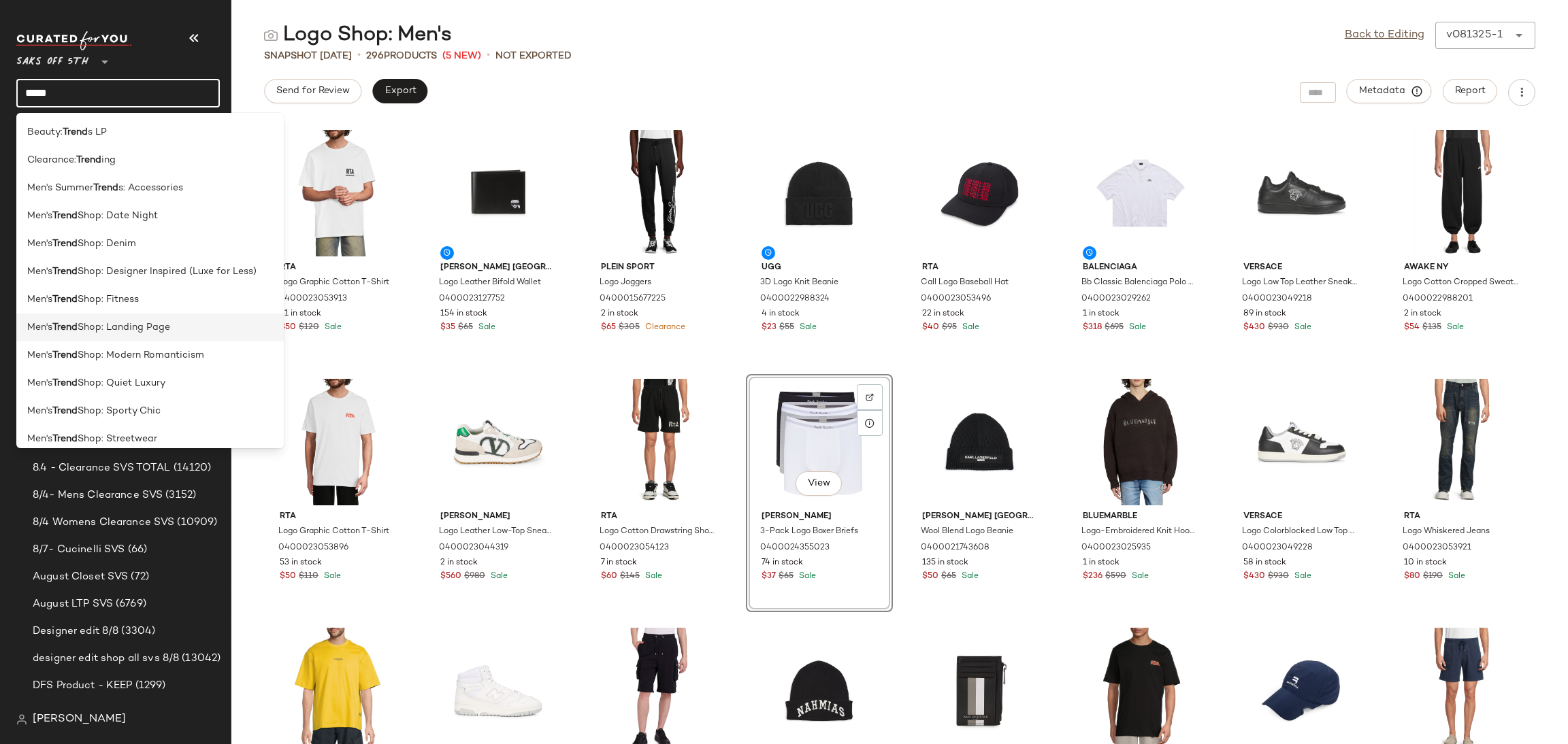
type input "*****"
click at [197, 320] on div "Men's Trend Shop: Landing Page" at bounding box center [149, 328] width 245 height 15
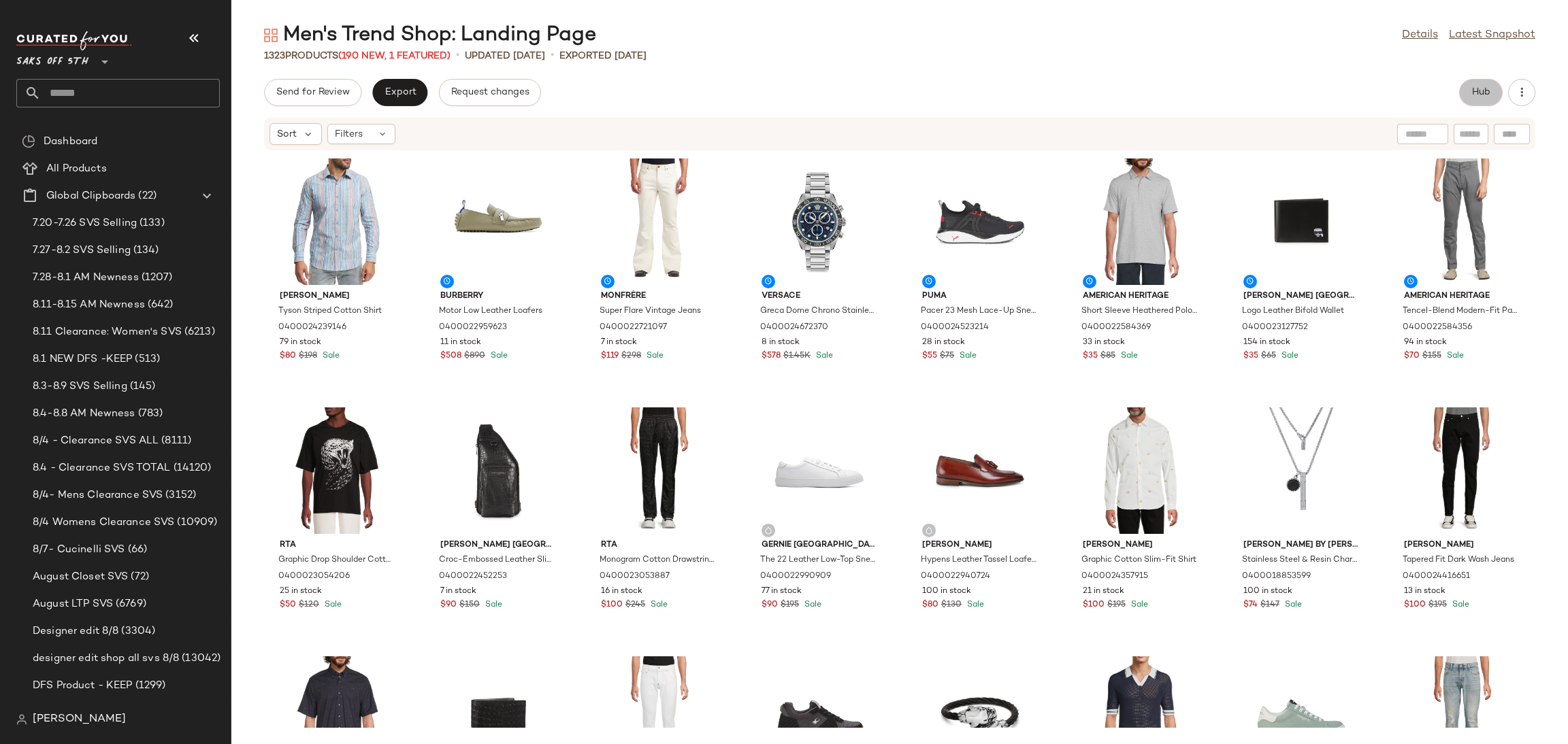
click at [1482, 90] on span "Hub" at bounding box center [1480, 92] width 19 height 11
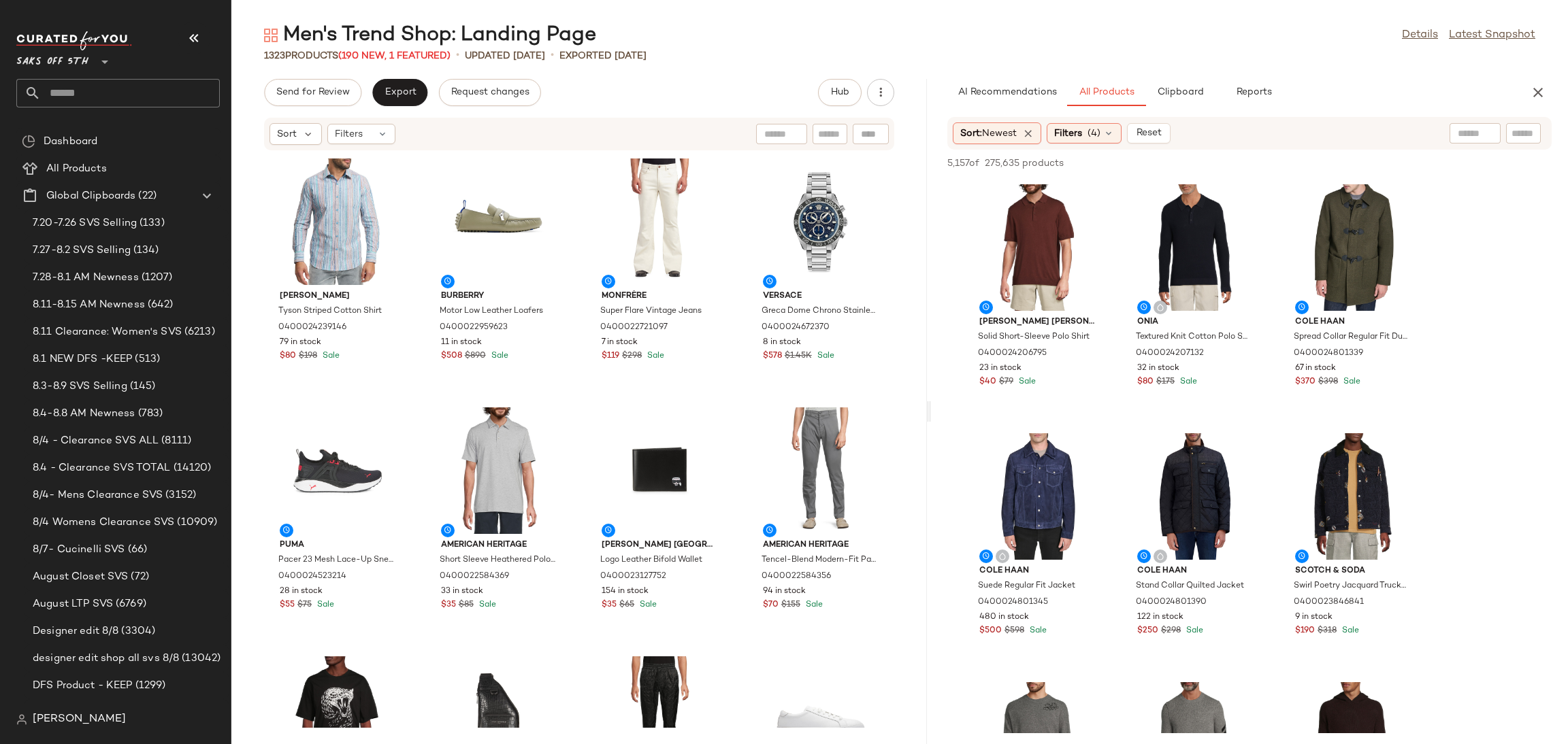
drag, startPoint x: 896, startPoint y: 410, endPoint x: 928, endPoint y: 413, distance: 32.1
click at [928, 413] on div "Men's Trend Shop: Landing Page Details Latest Snapshot 1323 Products (190 New, …" at bounding box center [899, 383] width 1336 height 722
click at [1529, 129] on input "Filter" at bounding box center [1477, 134] width 116 height 15
paste input "**********"
type input "**********"
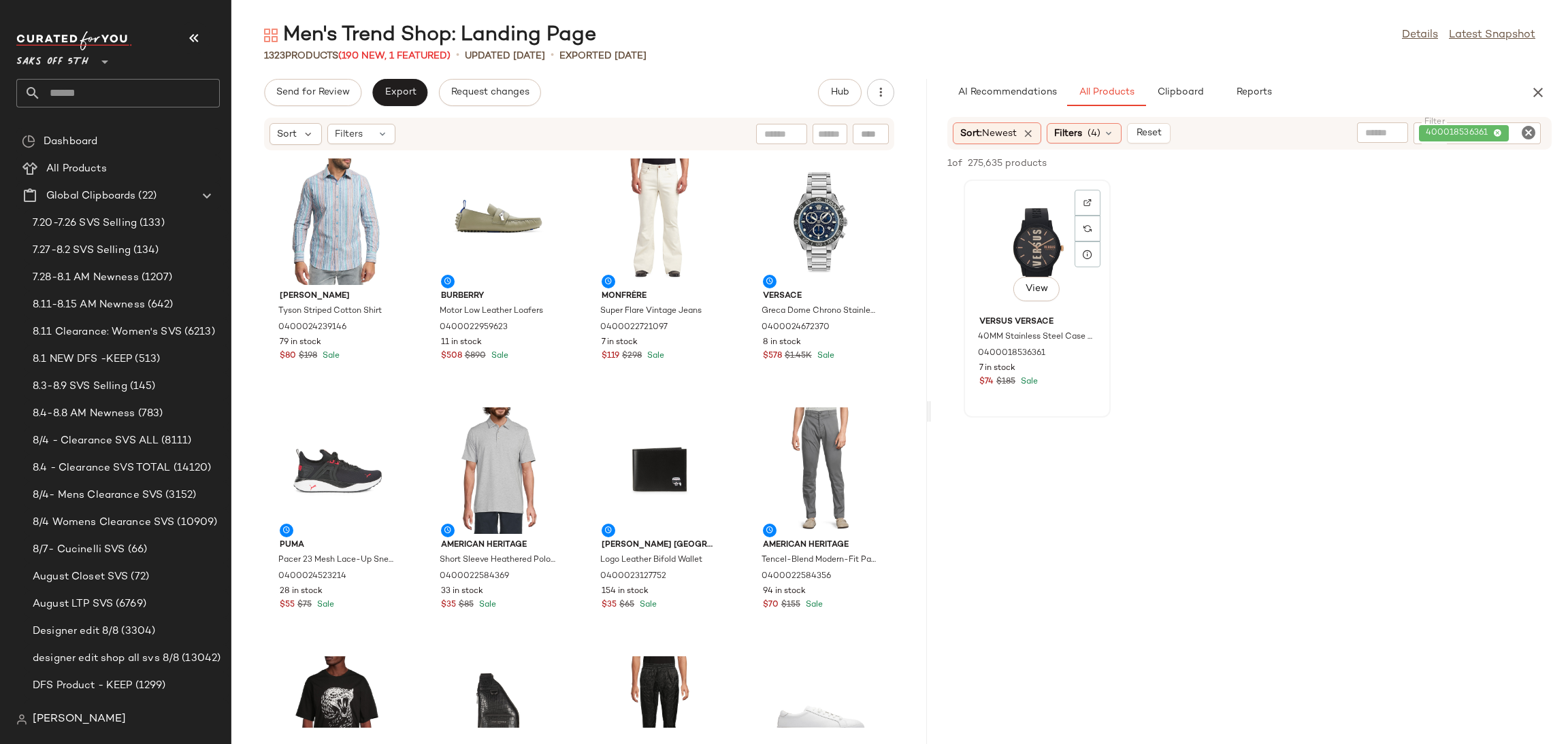
click at [1034, 226] on div "View" at bounding box center [1036, 247] width 138 height 126
click at [1345, 165] on span "Add to Top" at bounding box center [1357, 163] width 54 height 10
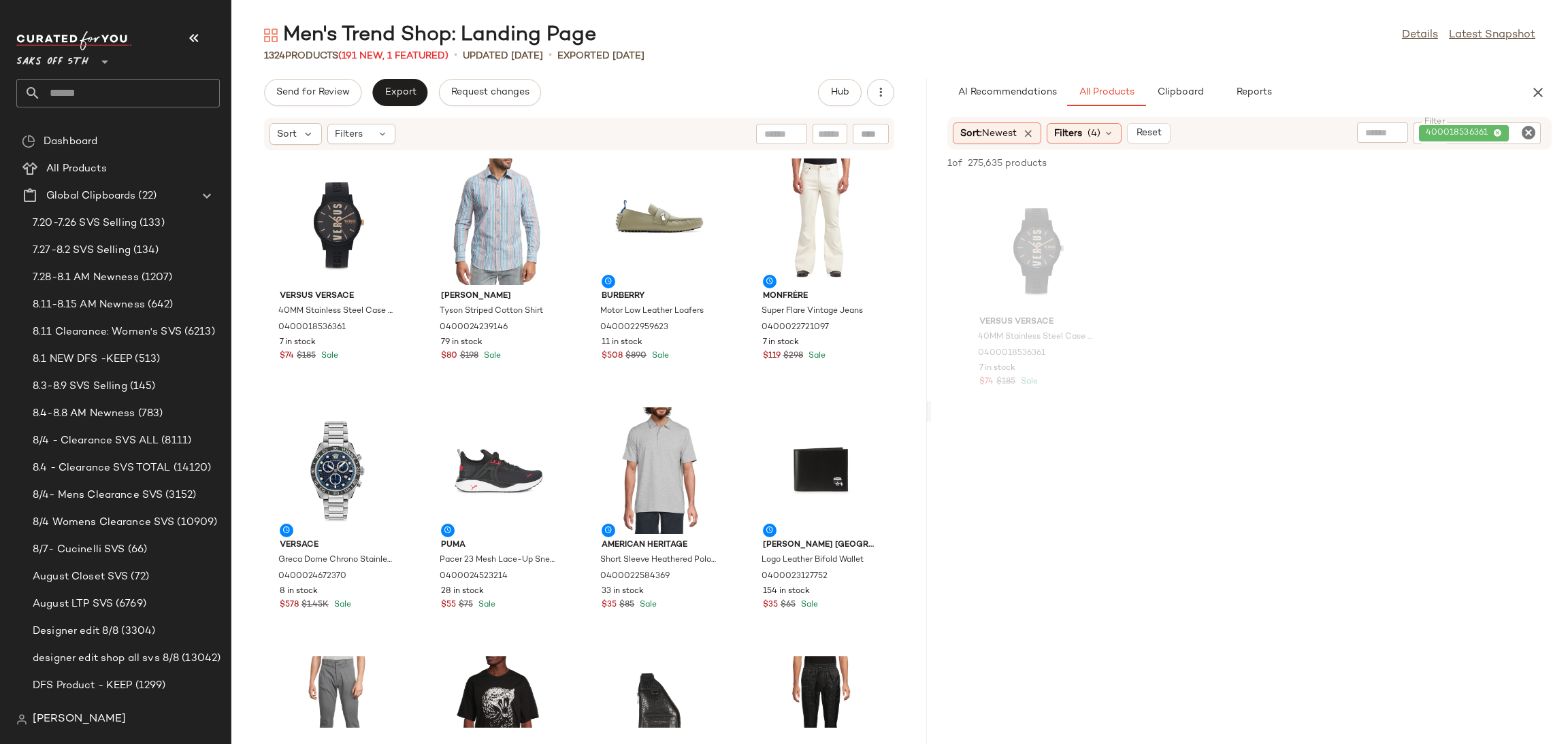
click at [1528, 130] on icon "Clear Filter" at bounding box center [1528, 133] width 16 height 16
paste input "**********"
type input "**********"
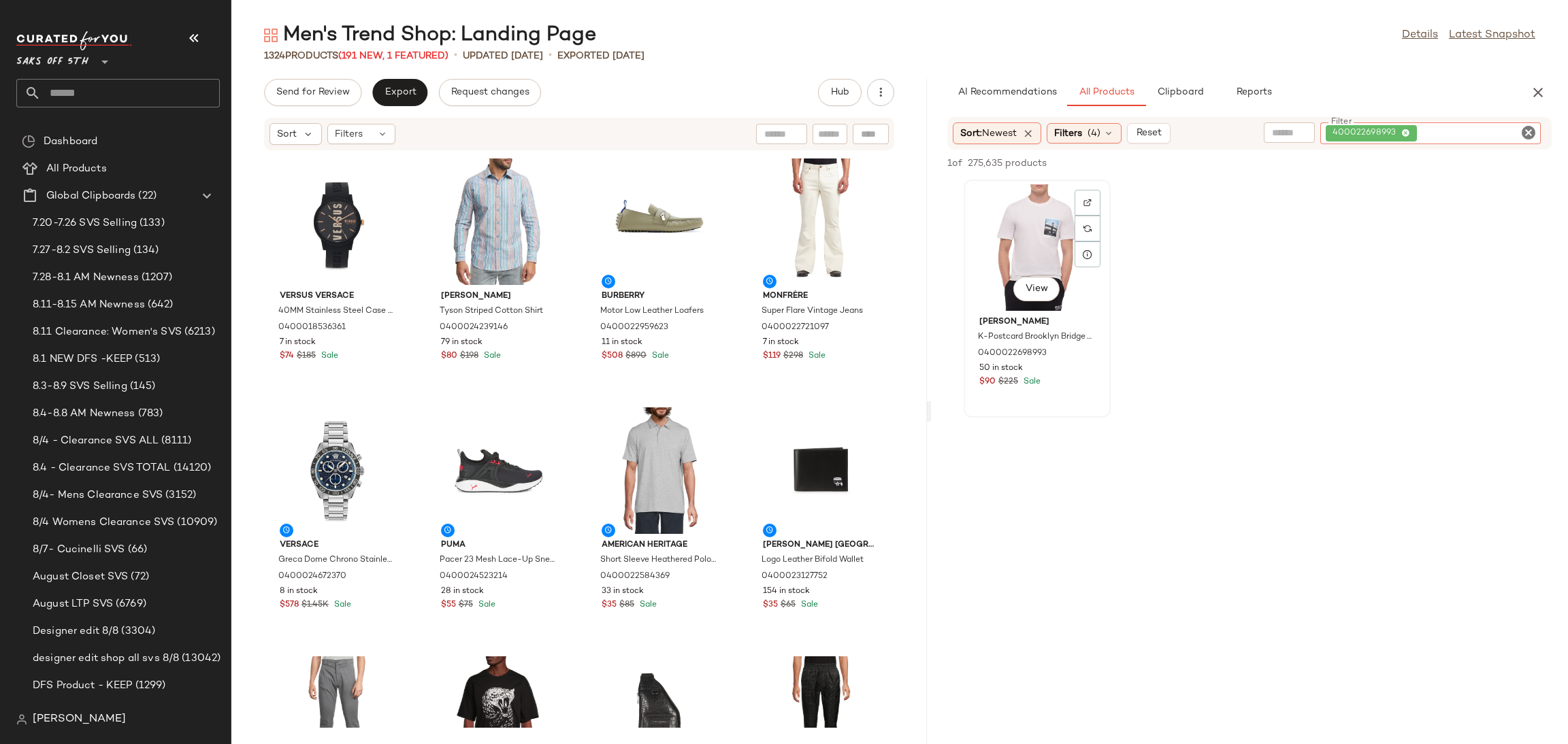
click at [1053, 218] on div "View" at bounding box center [1036, 247] width 138 height 126
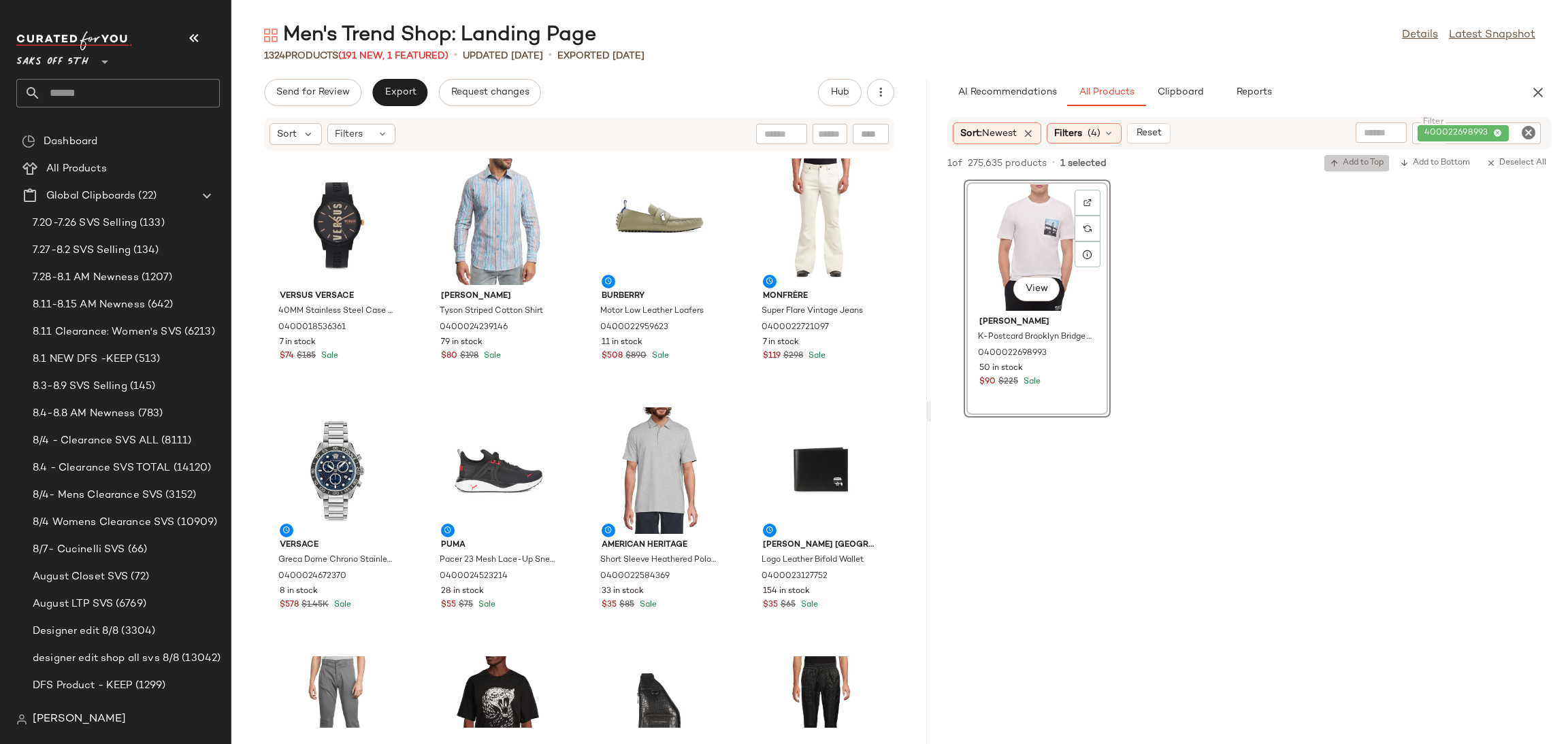
click at [1346, 158] on span "Add to Top" at bounding box center [1357, 163] width 54 height 10
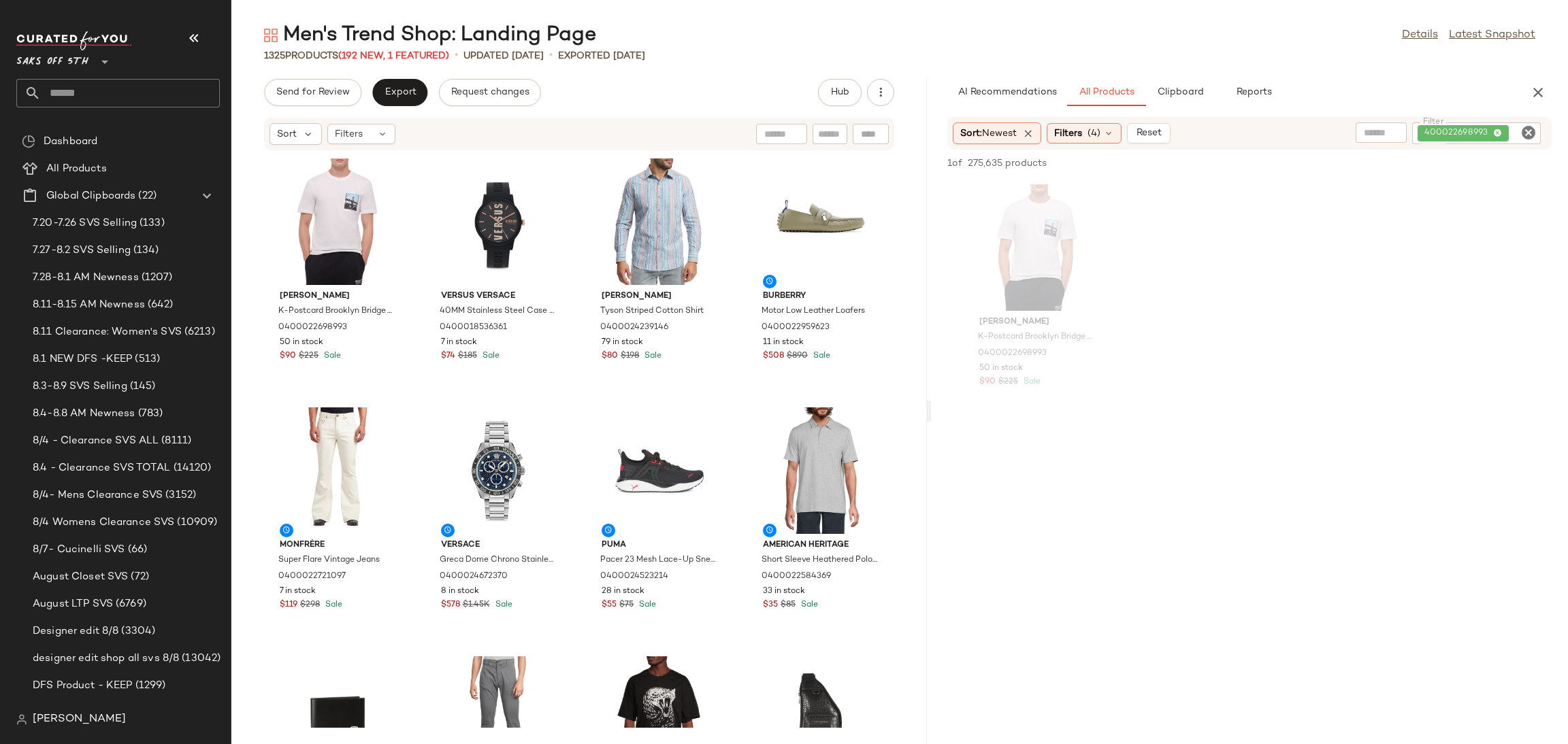
click at [1524, 133] on icon "Clear Filter" at bounding box center [1528, 133] width 16 height 16
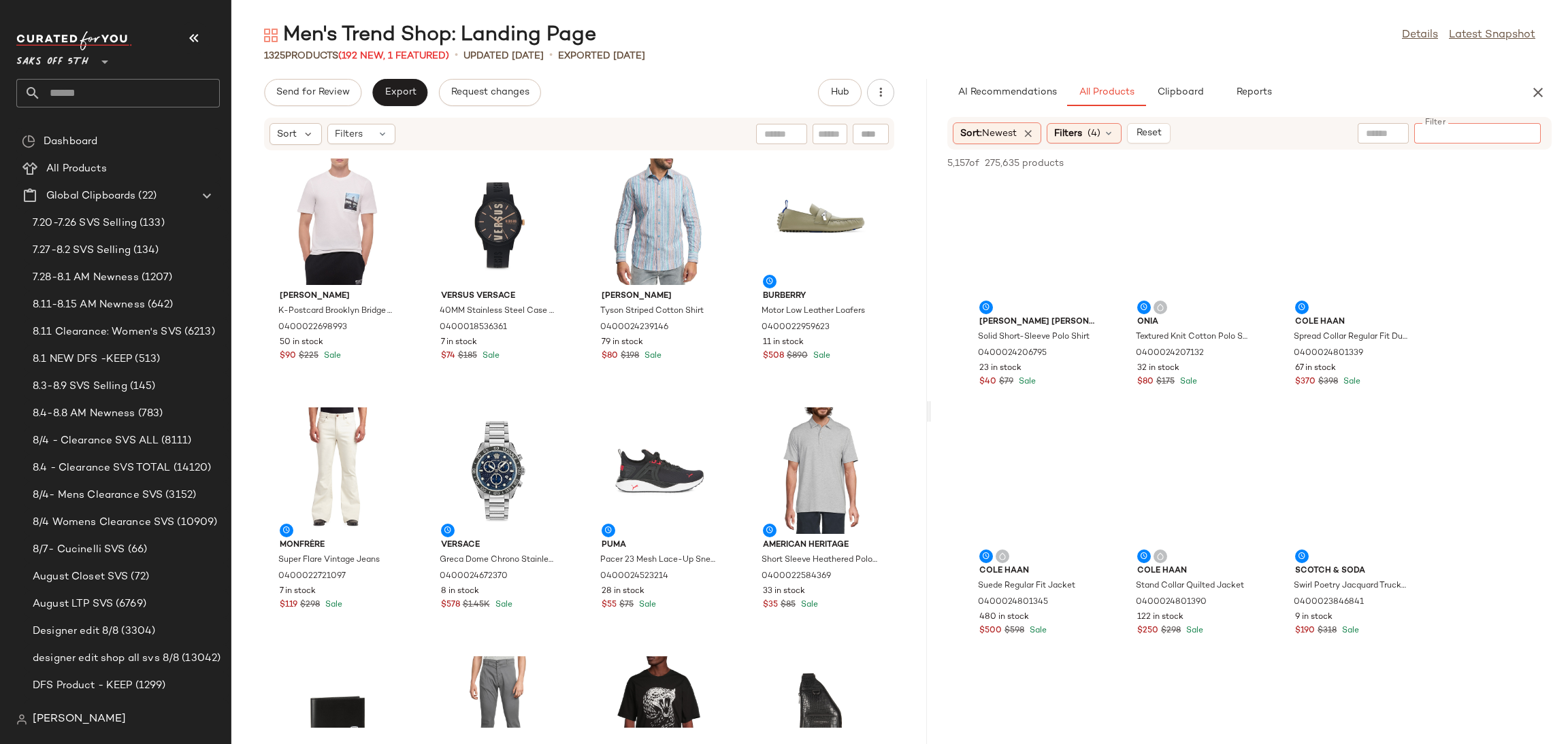
paste input "**********"
type input "**********"
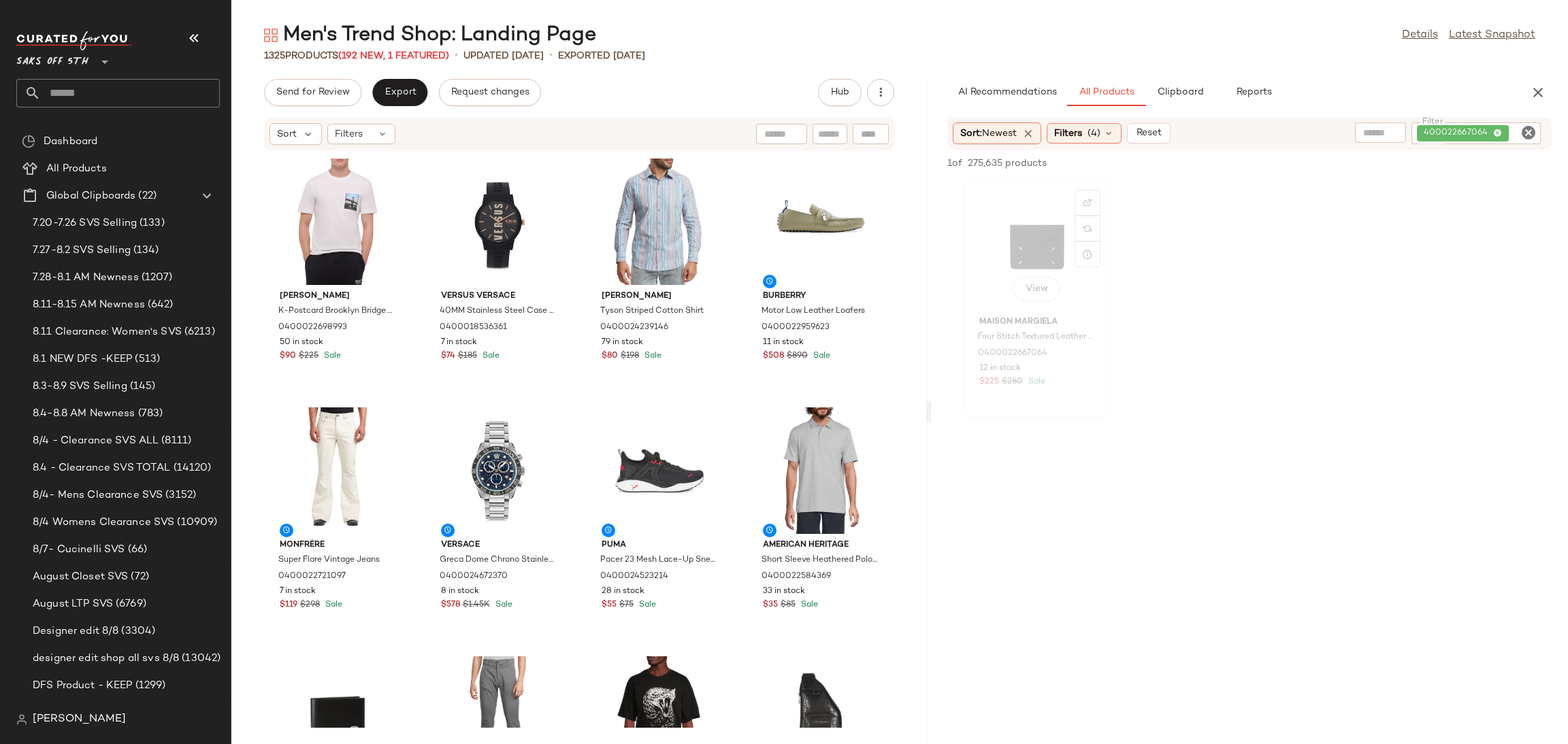
click at [1038, 236] on div "View" at bounding box center [1036, 247] width 138 height 126
click at [1356, 159] on span "Add to Top" at bounding box center [1357, 163] width 54 height 10
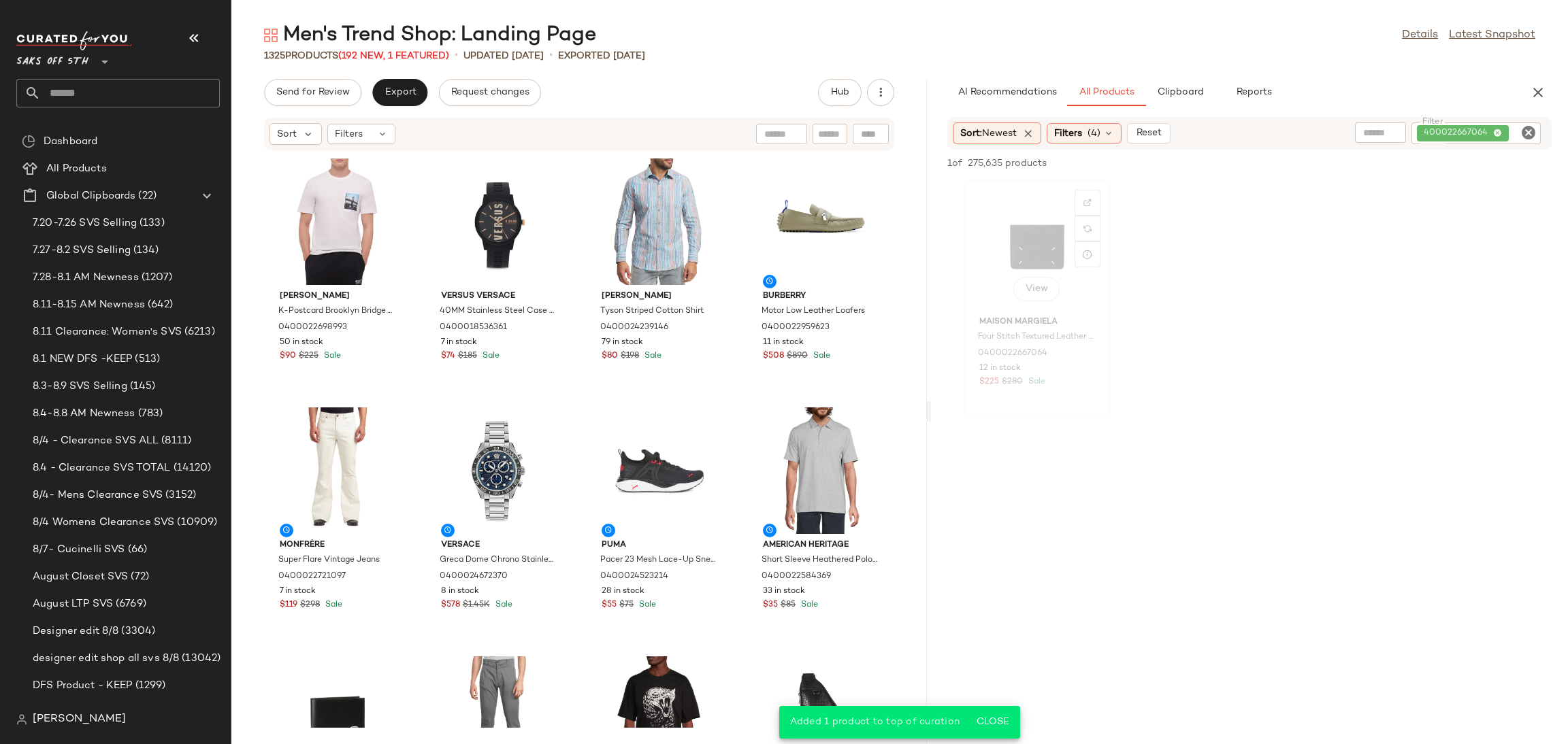
click at [1019, 249] on div "View" at bounding box center [1036, 247] width 138 height 126
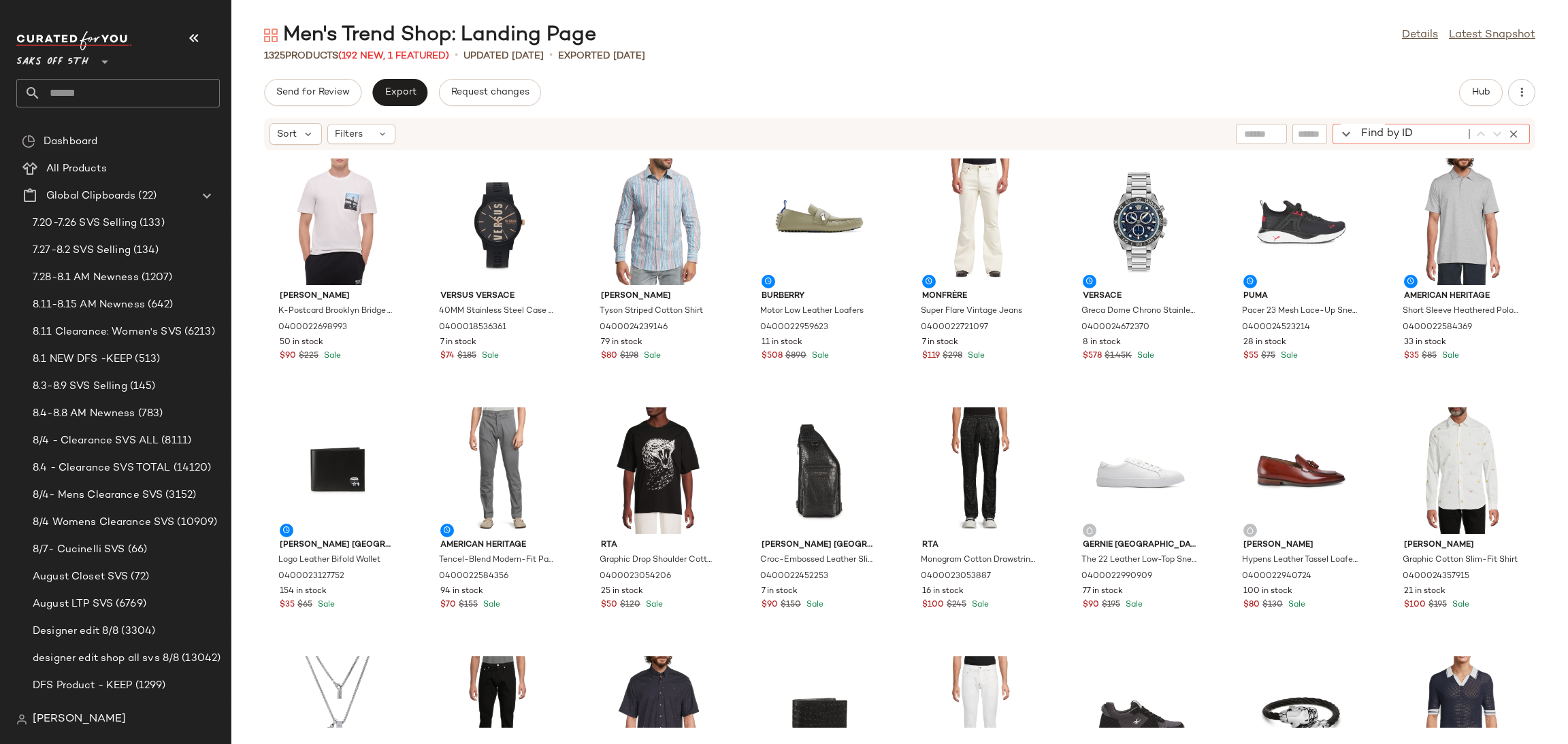
click at [1513, 135] on div "Find by ID Find by ID" at bounding box center [1431, 134] width 197 height 20
paste input "**********"
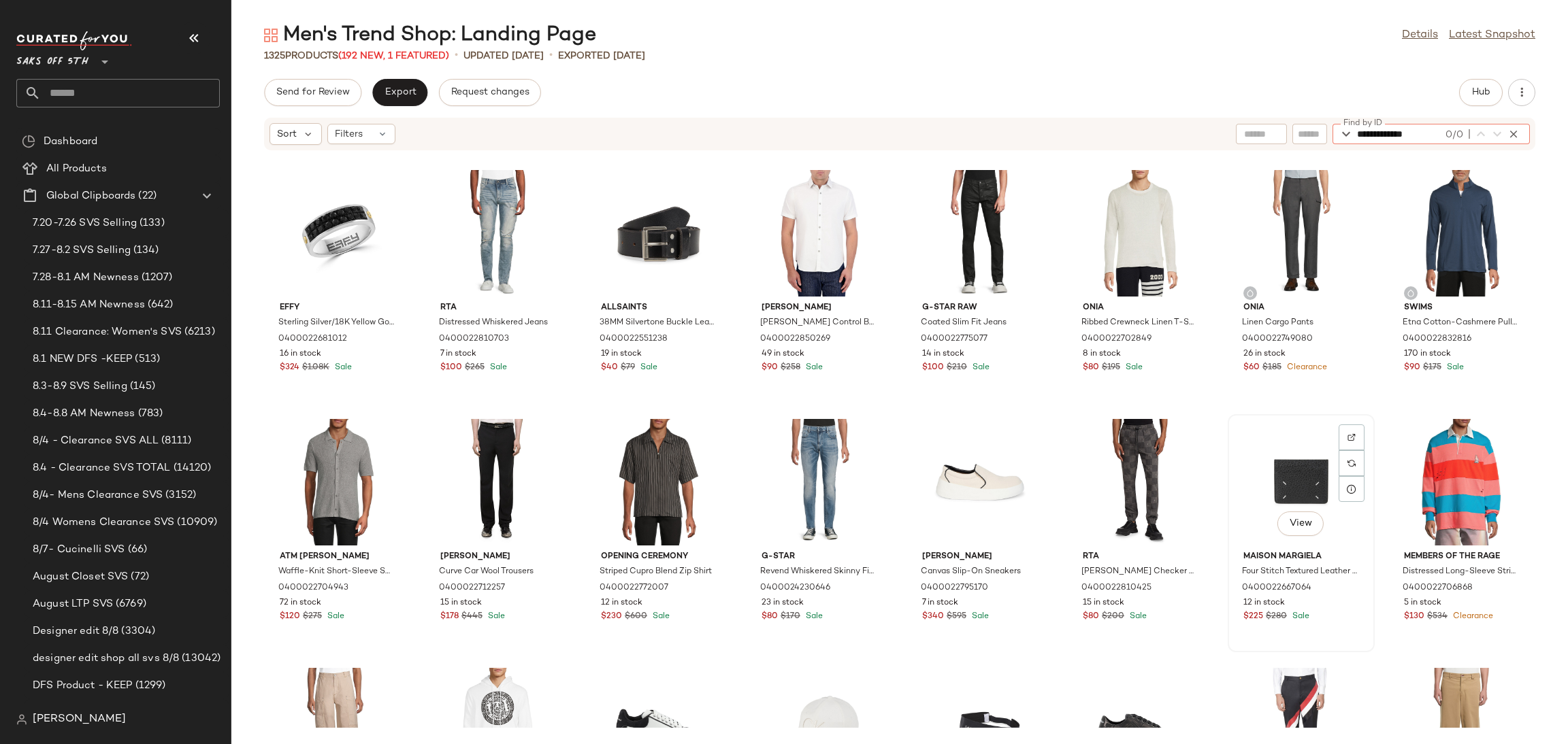
type input "**********"
click at [1291, 474] on div "View" at bounding box center [1301, 482] width 138 height 126
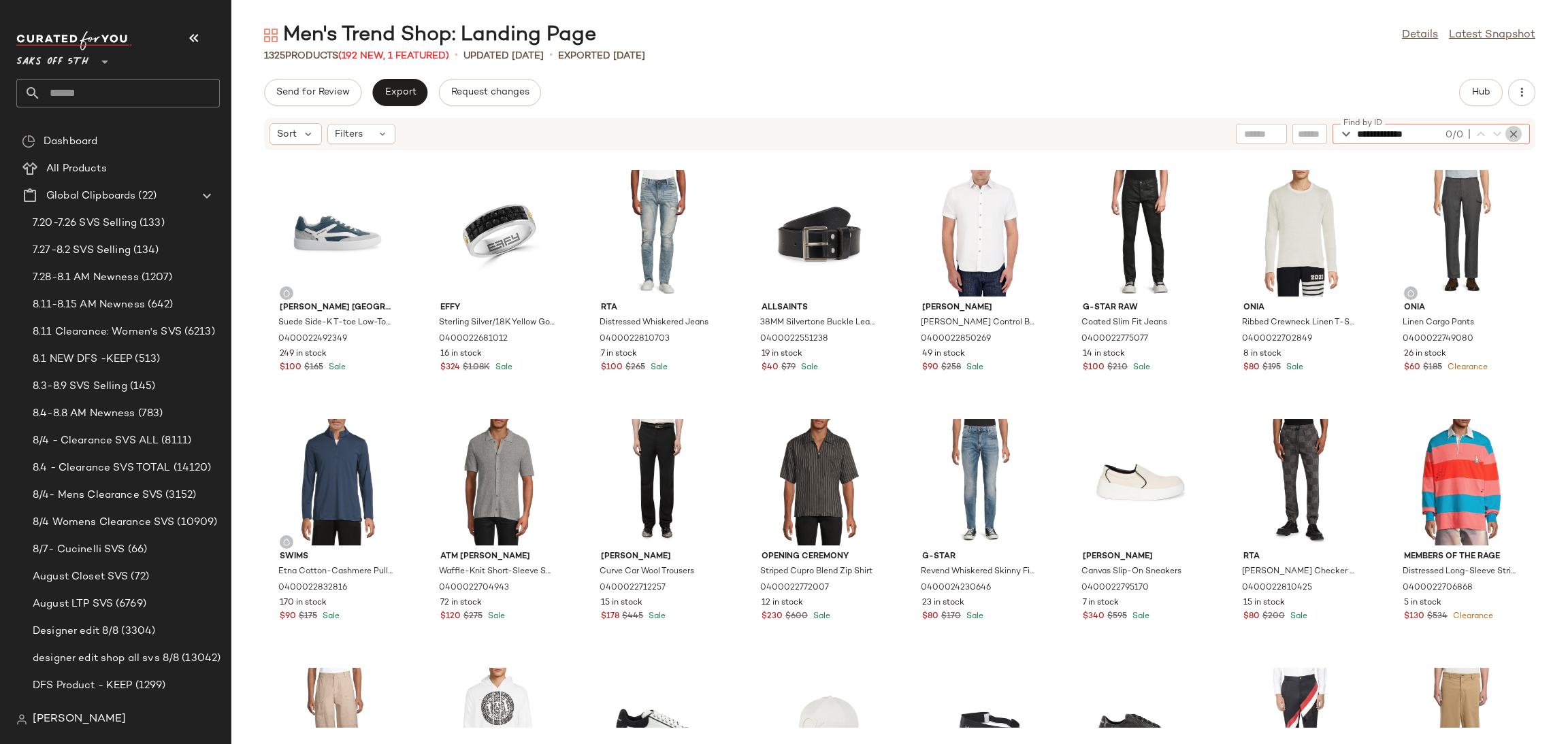
click at [1508, 132] on icon "button" at bounding box center [1513, 134] width 12 height 12
click at [1474, 94] on span "Hub" at bounding box center [1480, 92] width 19 height 11
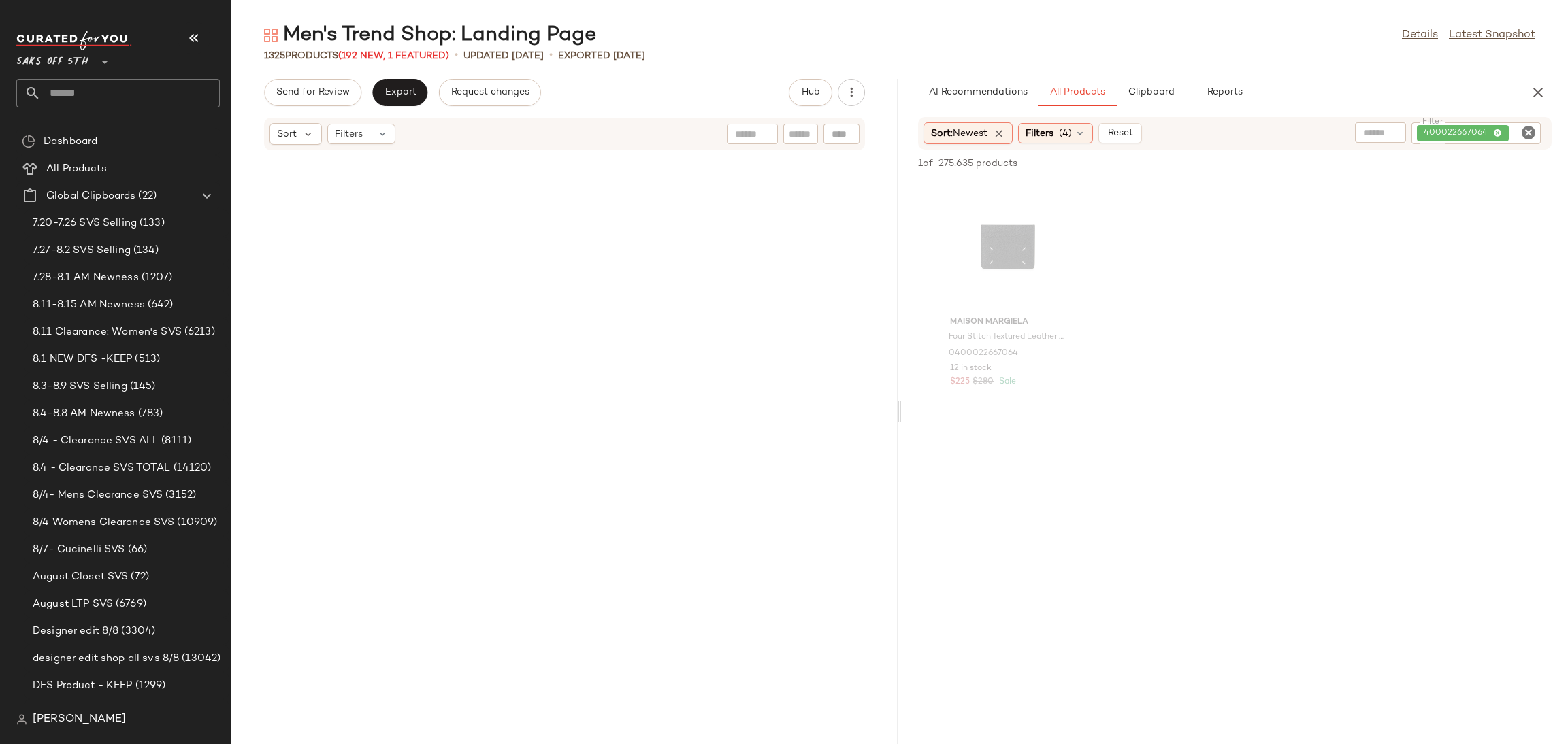
scroll to position [58737, 0]
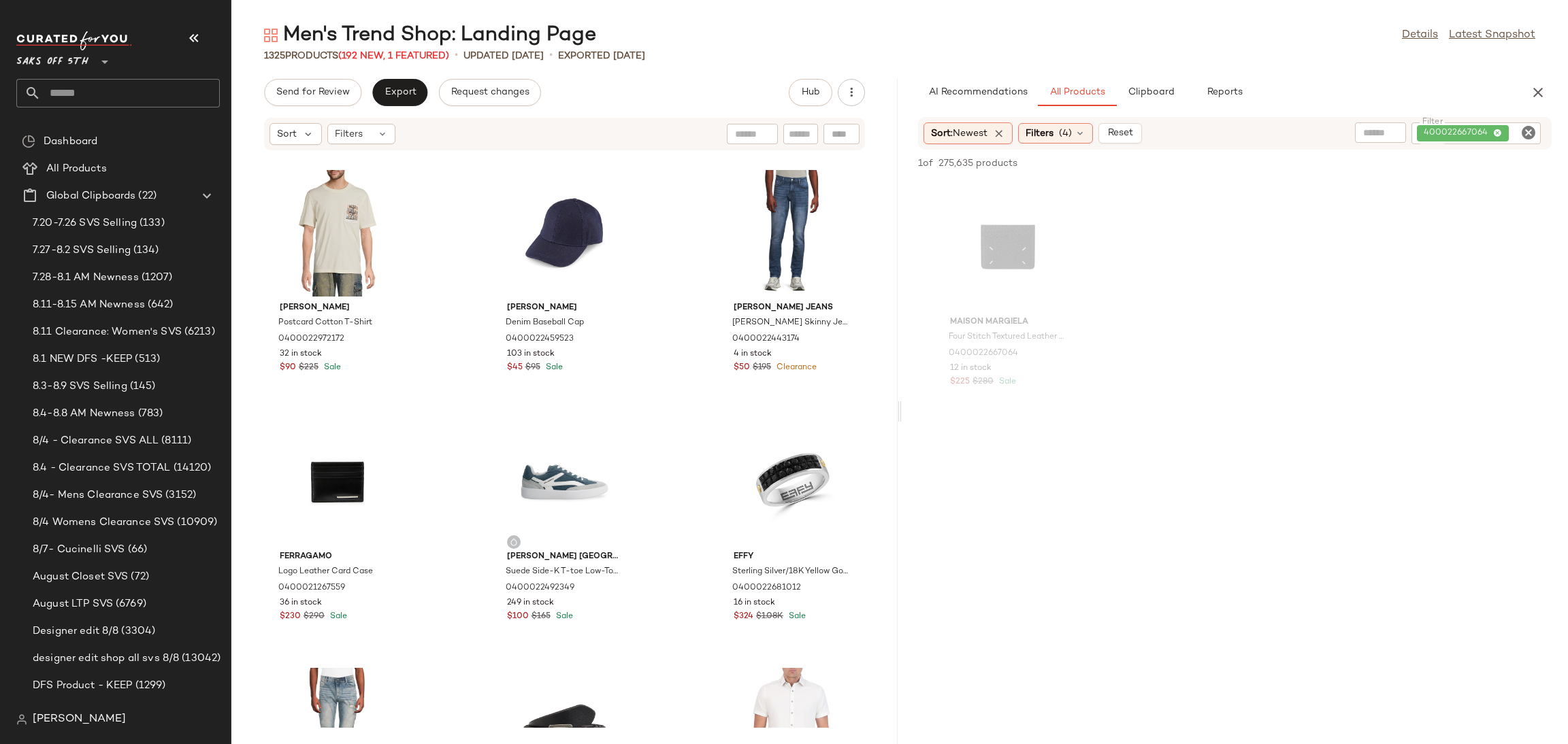
click at [1526, 128] on icon "Clear Filter" at bounding box center [1528, 133] width 16 height 16
paste input "**********"
type input "**********"
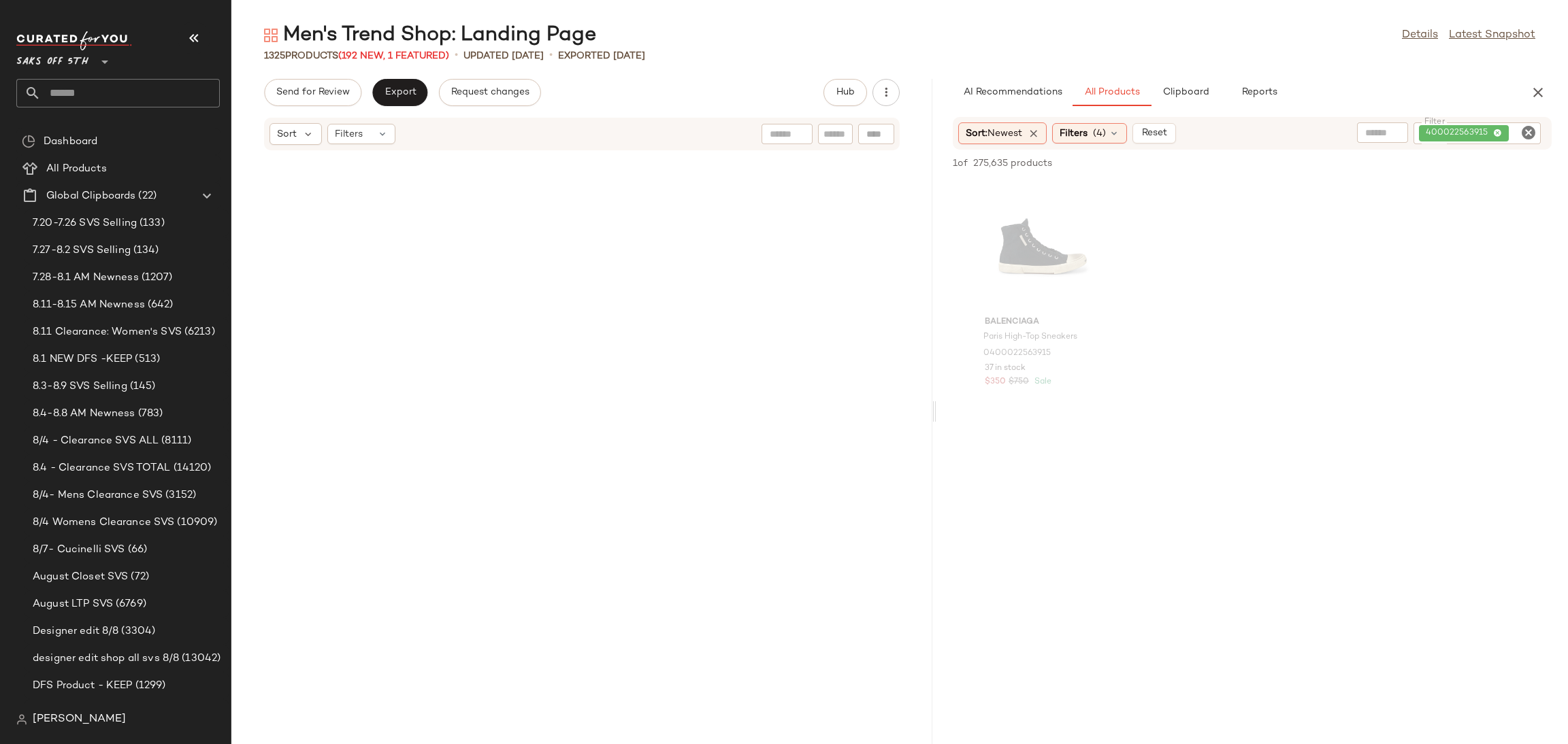
drag, startPoint x: 898, startPoint y: 408, endPoint x: 939, endPoint y: 407, distance: 41.0
click at [939, 407] on div "Men's Trend Shop: Landing Page Details Latest Snapshot 1325 Products (192 New, …" at bounding box center [899, 383] width 1336 height 722
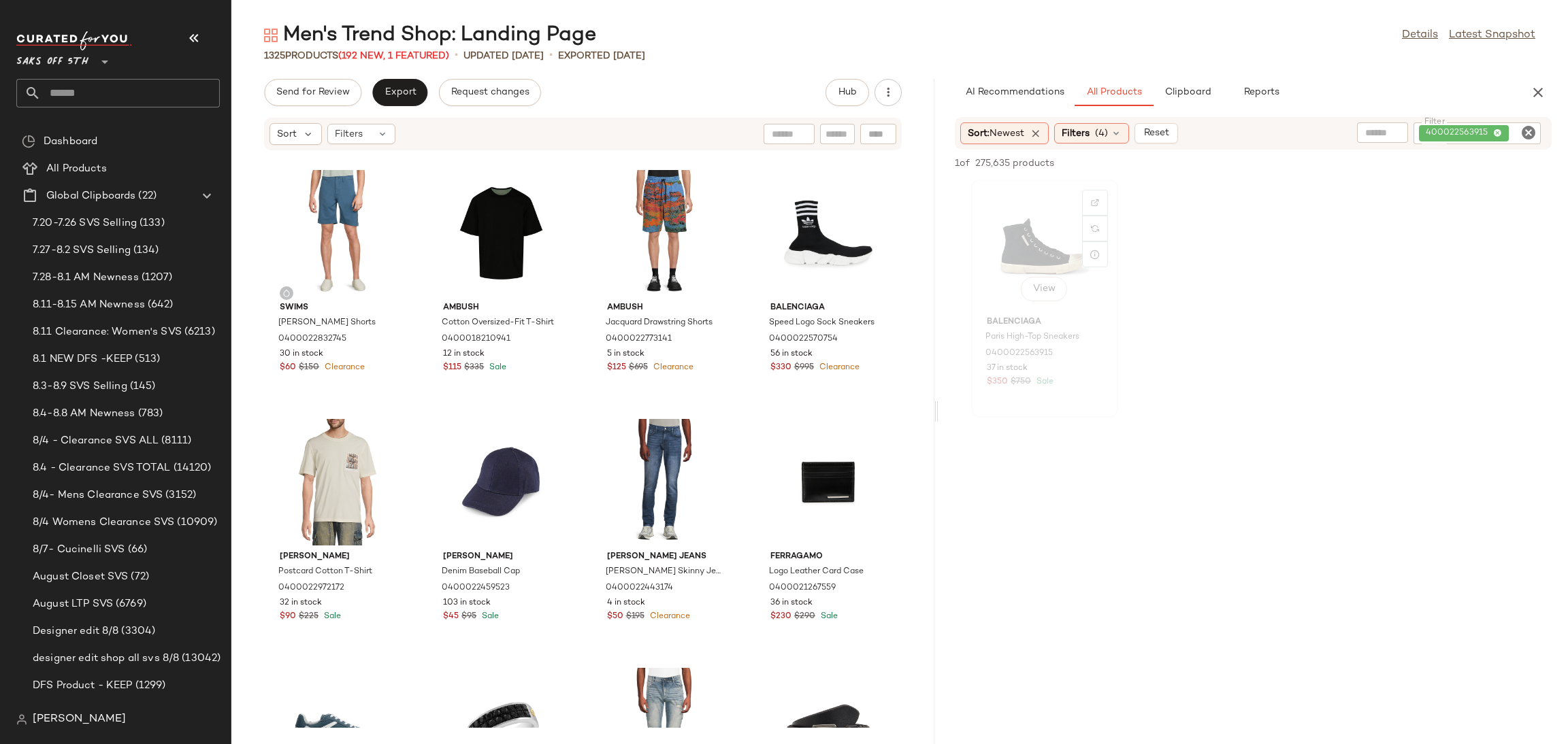
click at [1038, 224] on div "View" at bounding box center [1045, 247] width 138 height 126
click at [828, 133] on input "Filter" at bounding box center [792, 134] width 116 height 15
click at [873, 138] on div "Find by ID Find by ID" at bounding box center [797, 134] width 197 height 20
paste input "**********"
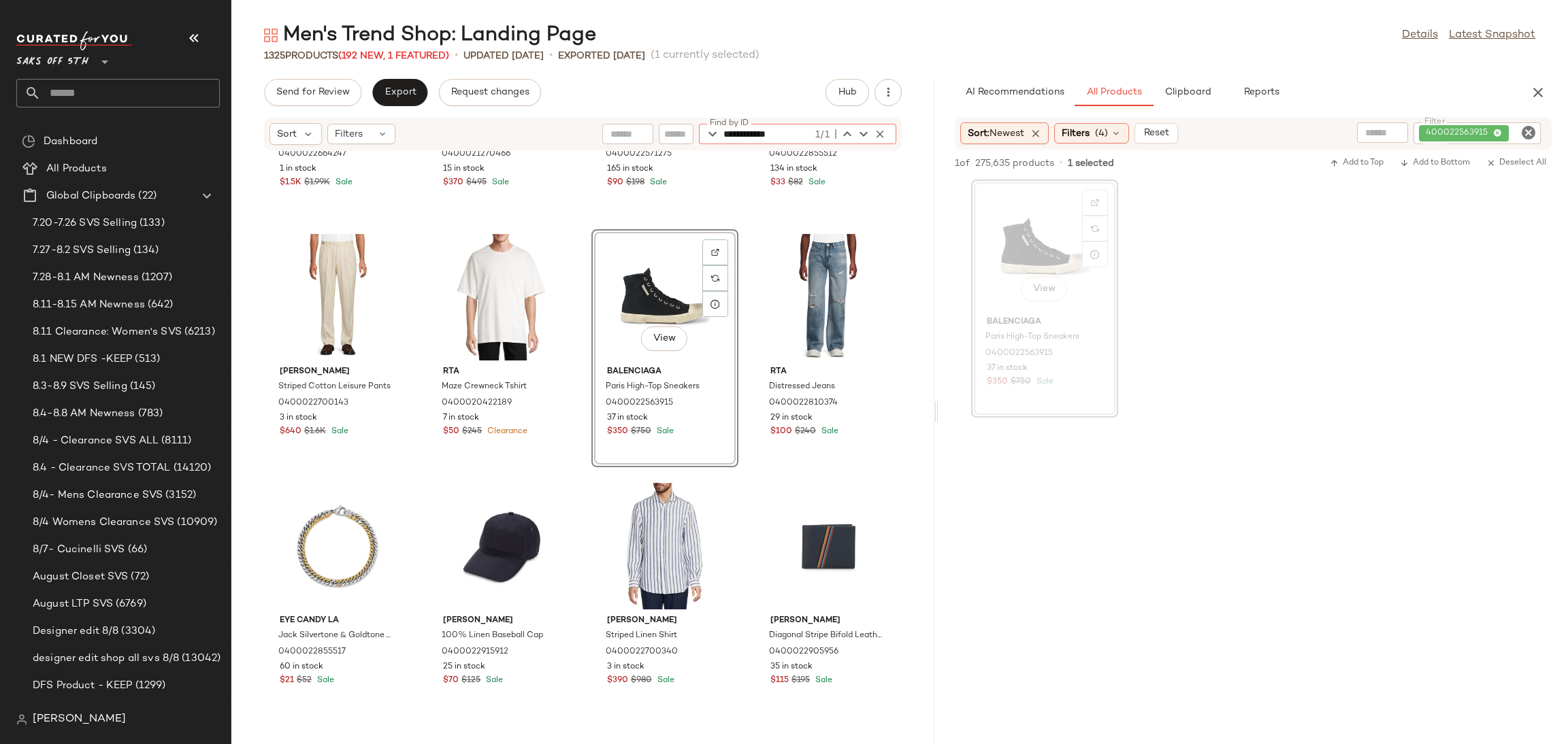
scroll to position [18849, 0]
type input "**********"
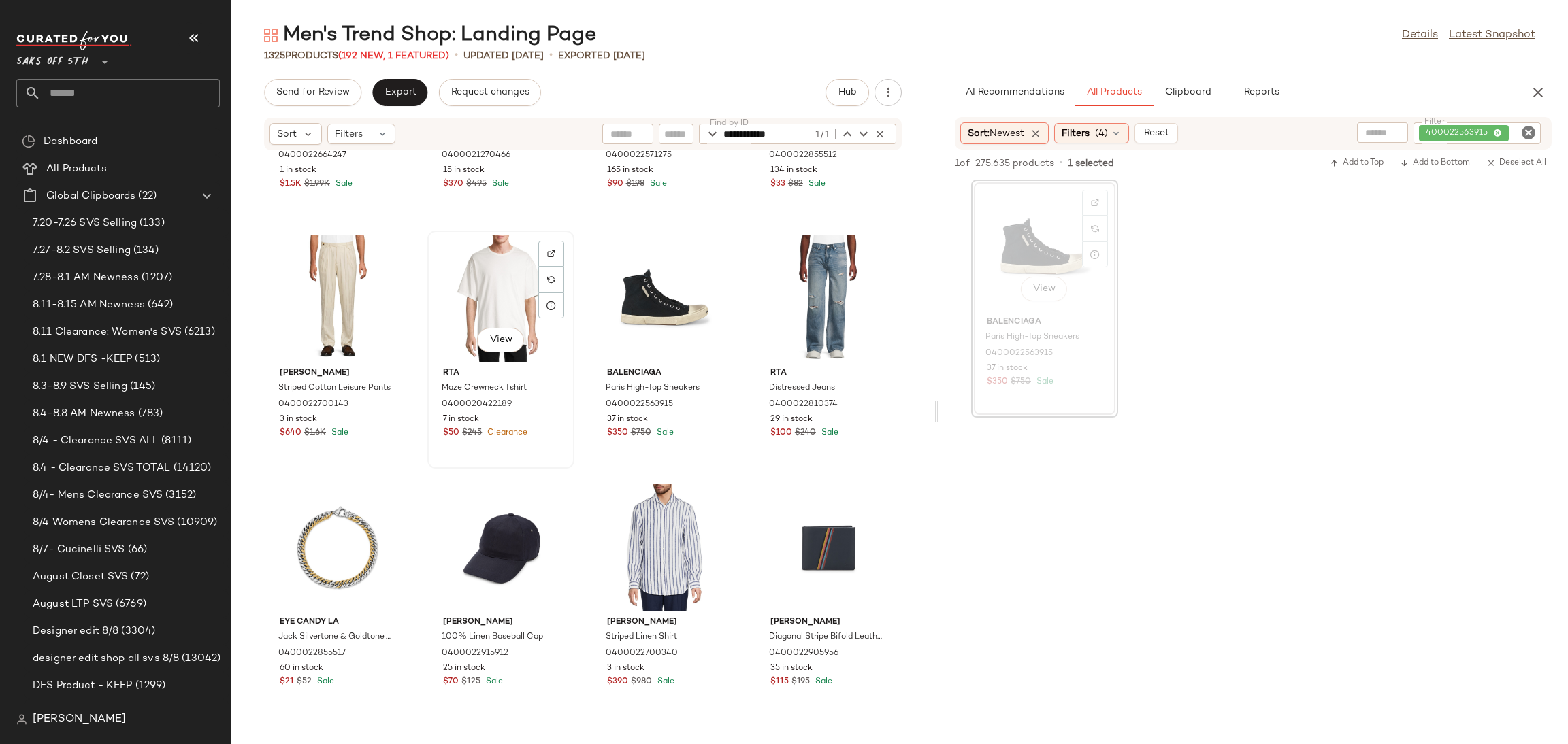
click at [488, 323] on div "View" at bounding box center [501, 298] width 138 height 126
click at [316, 539] on div "View" at bounding box center [338, 547] width 138 height 126
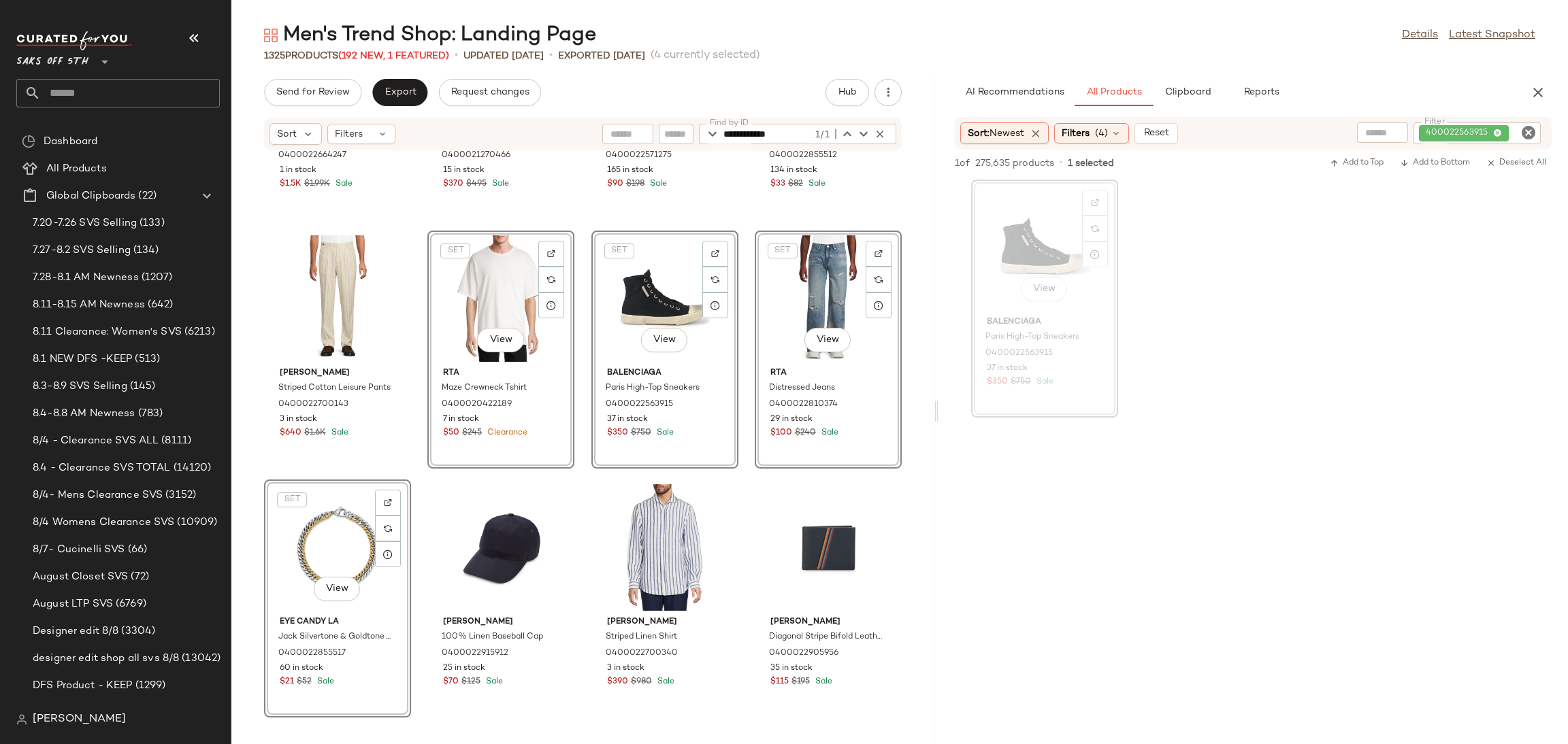
scroll to position [19099, 0]
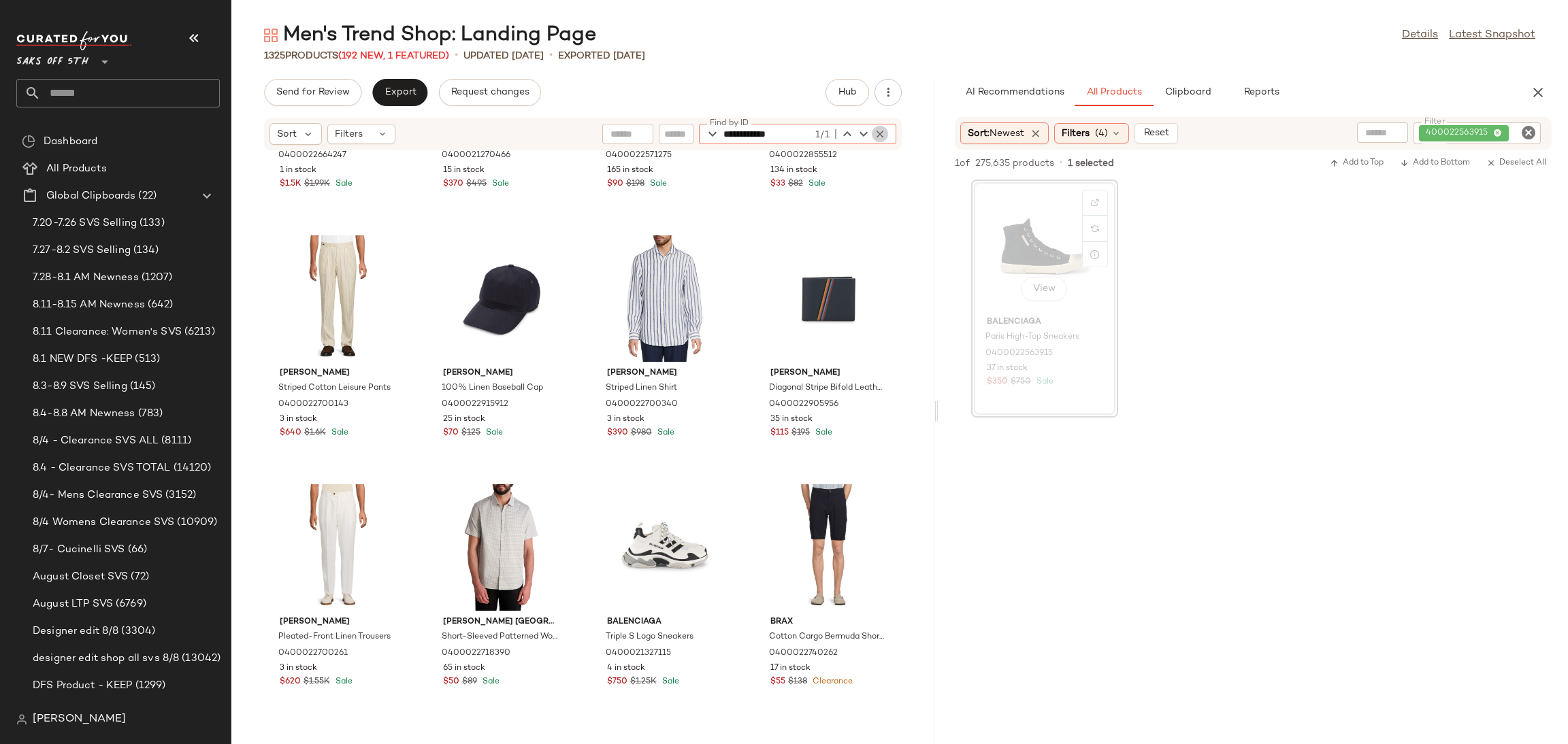
click at [879, 129] on icon "button" at bounding box center [879, 134] width 12 height 12
click at [1522, 130] on icon "Clear Filter" at bounding box center [1528, 133] width 16 height 16
paste input "**********"
type input "**********"
click at [1044, 214] on div "View" at bounding box center [1045, 247] width 138 height 126
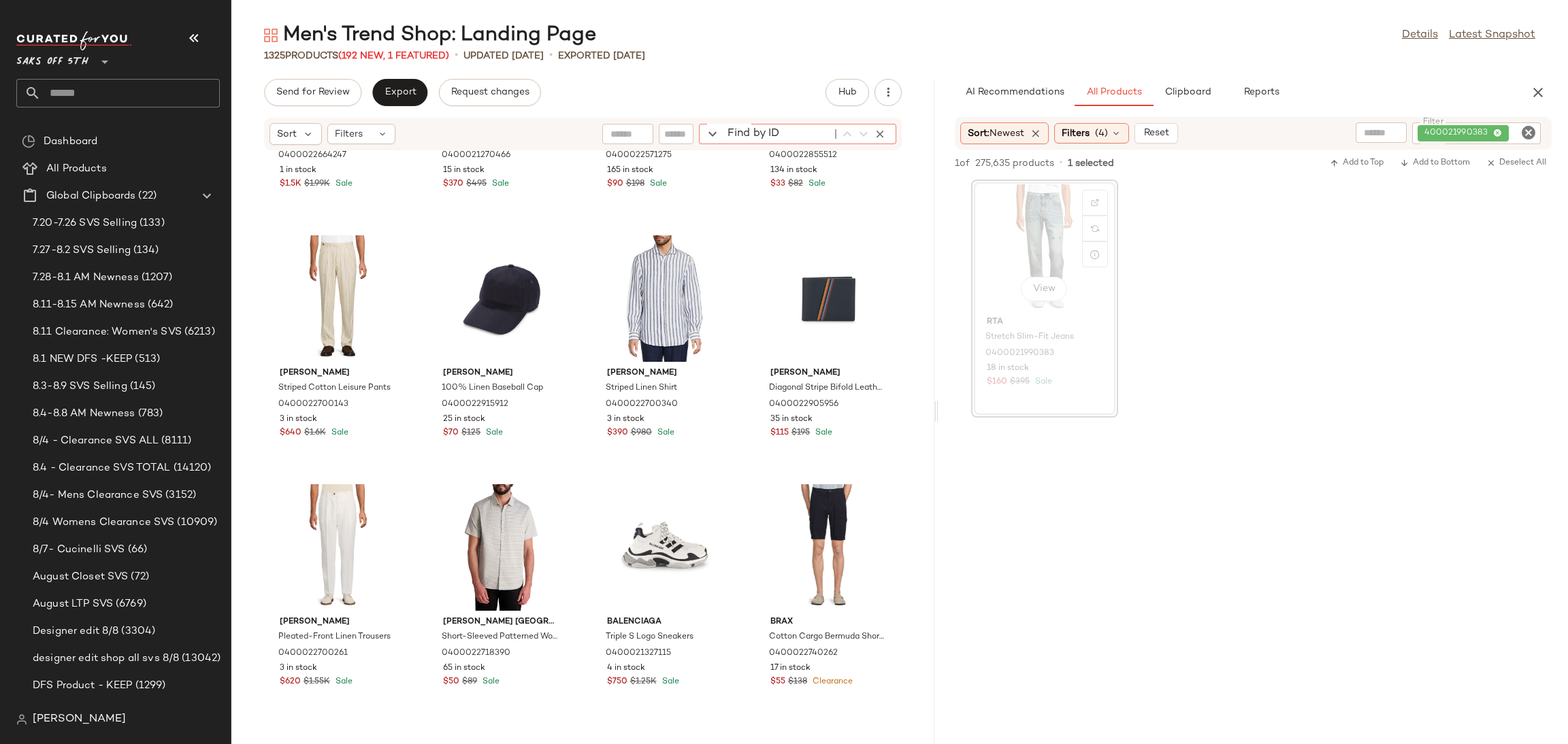
click at [876, 138] on div "Find by ID Find by ID" at bounding box center [797, 134] width 197 height 20
paste input "**********"
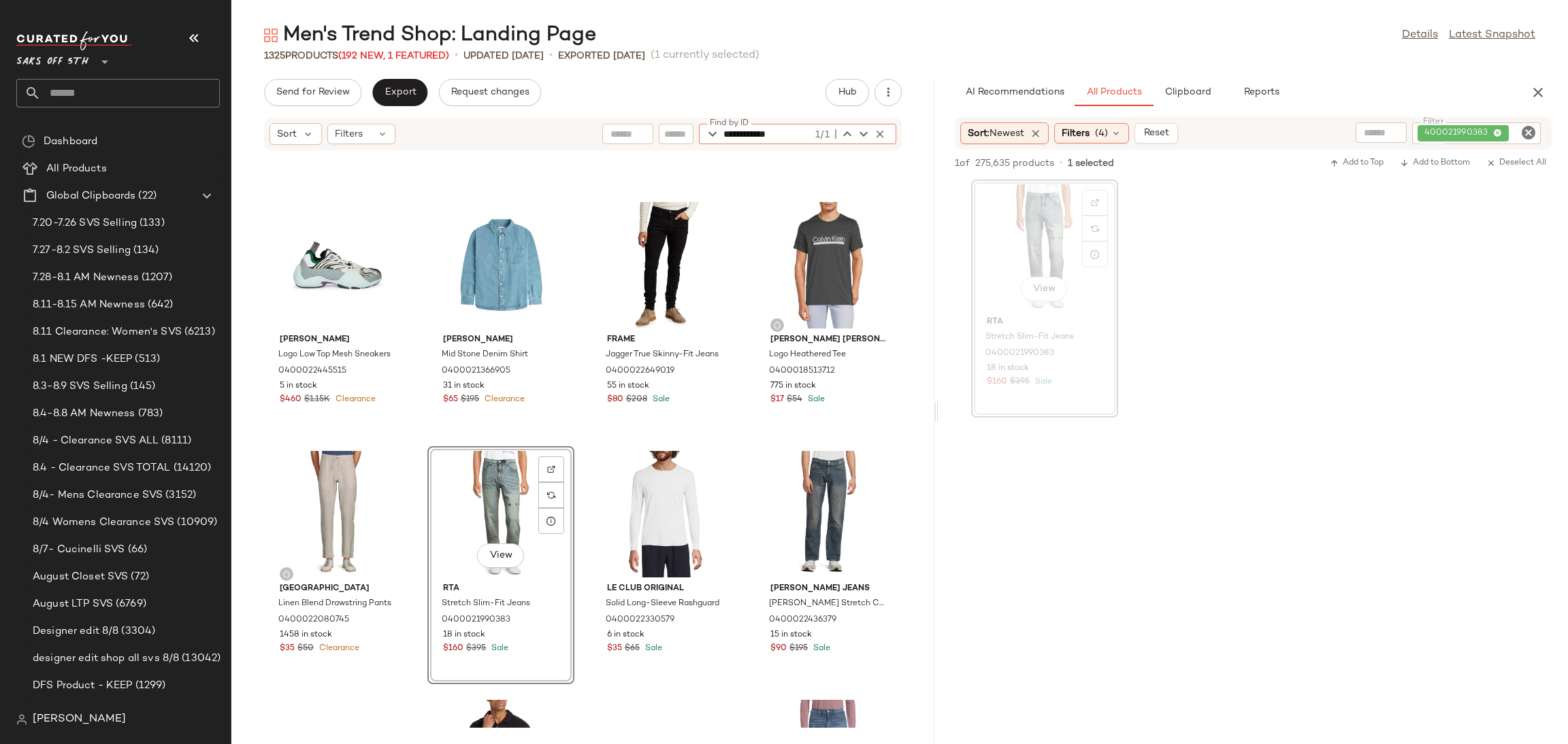
scroll to position [50497, 0]
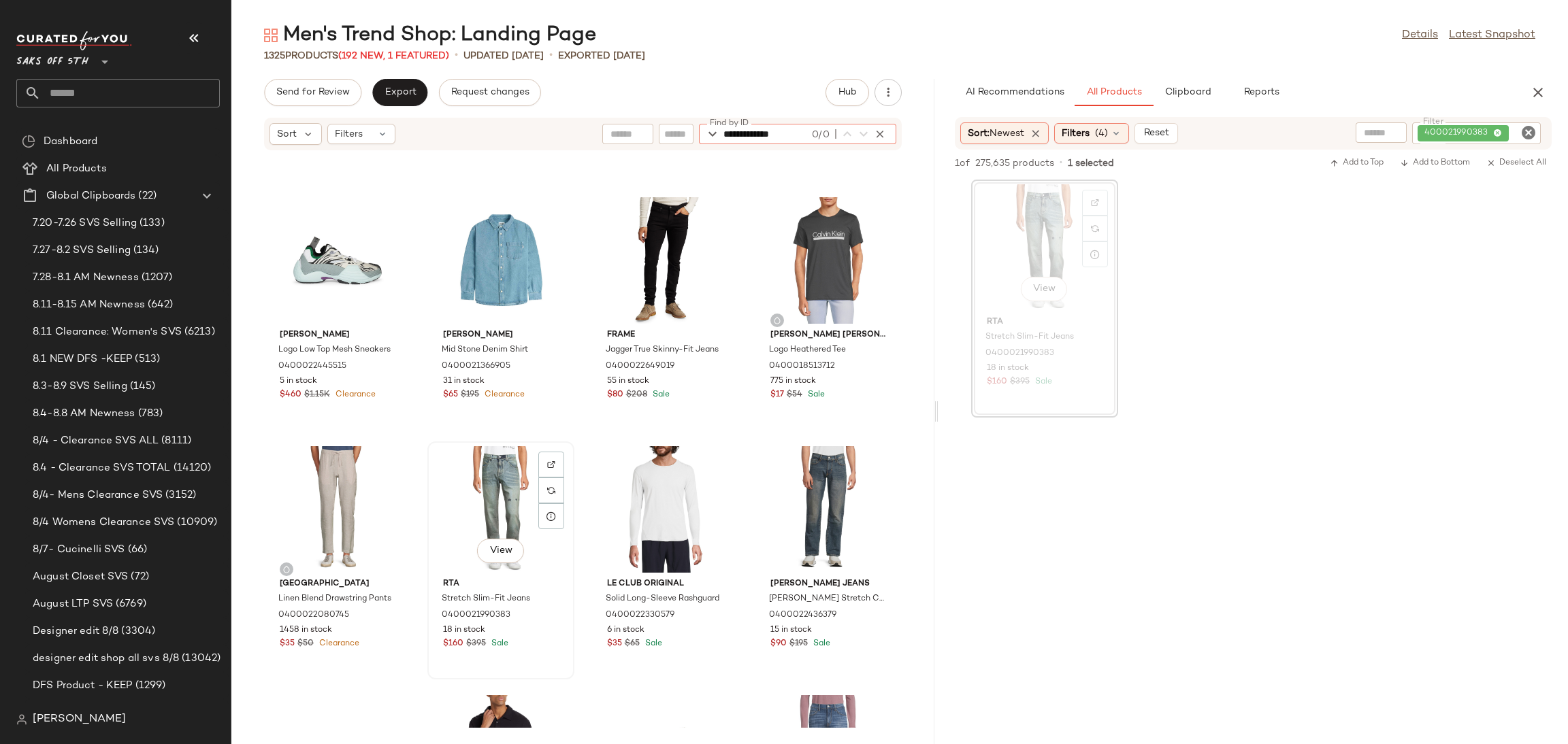
type input "**********"
click at [461, 463] on div "View" at bounding box center [501, 508] width 138 height 126
click at [504, 500] on div "View" at bounding box center [501, 508] width 138 height 126
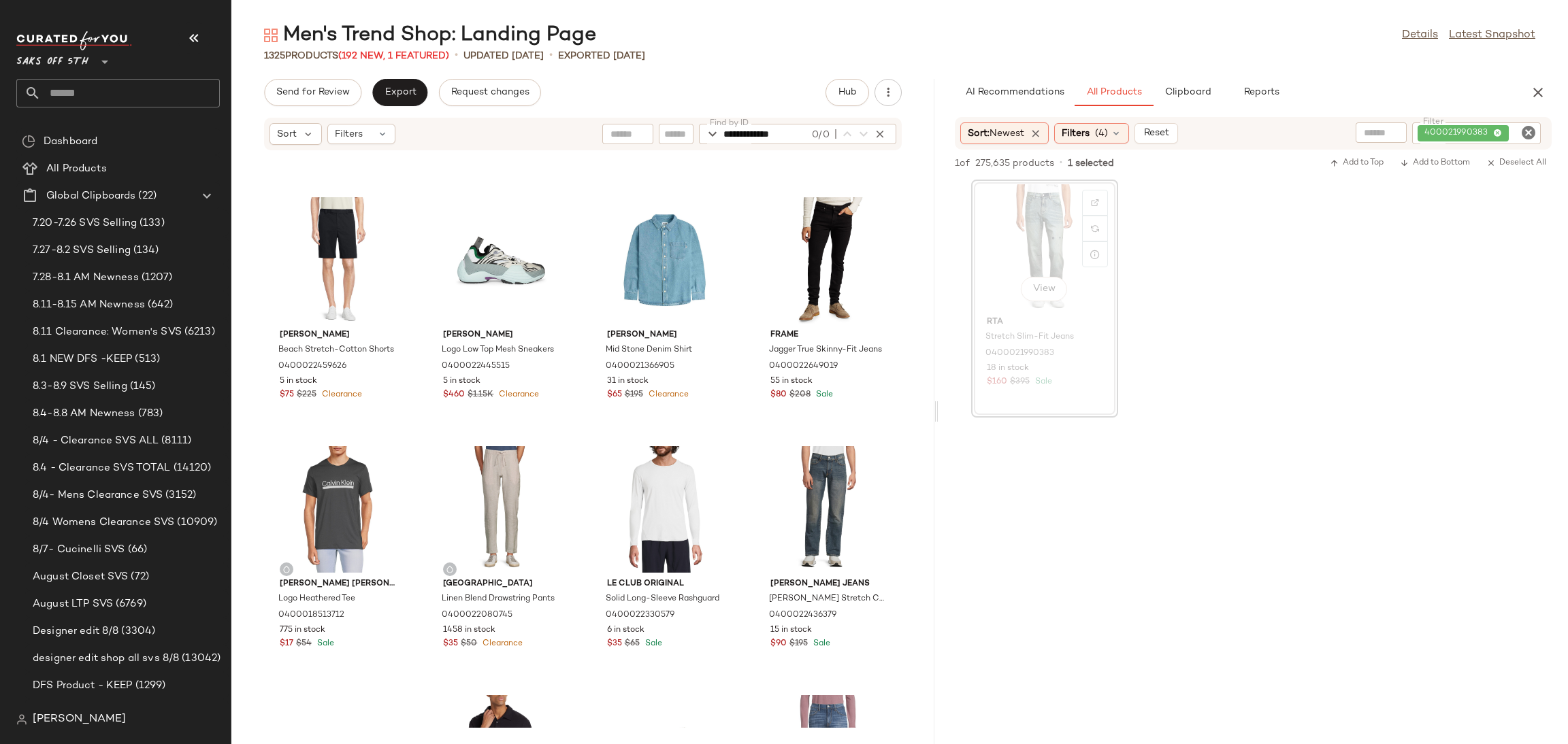
click at [1529, 133] on icon "Clear Filter" at bounding box center [1528, 133] width 16 height 16
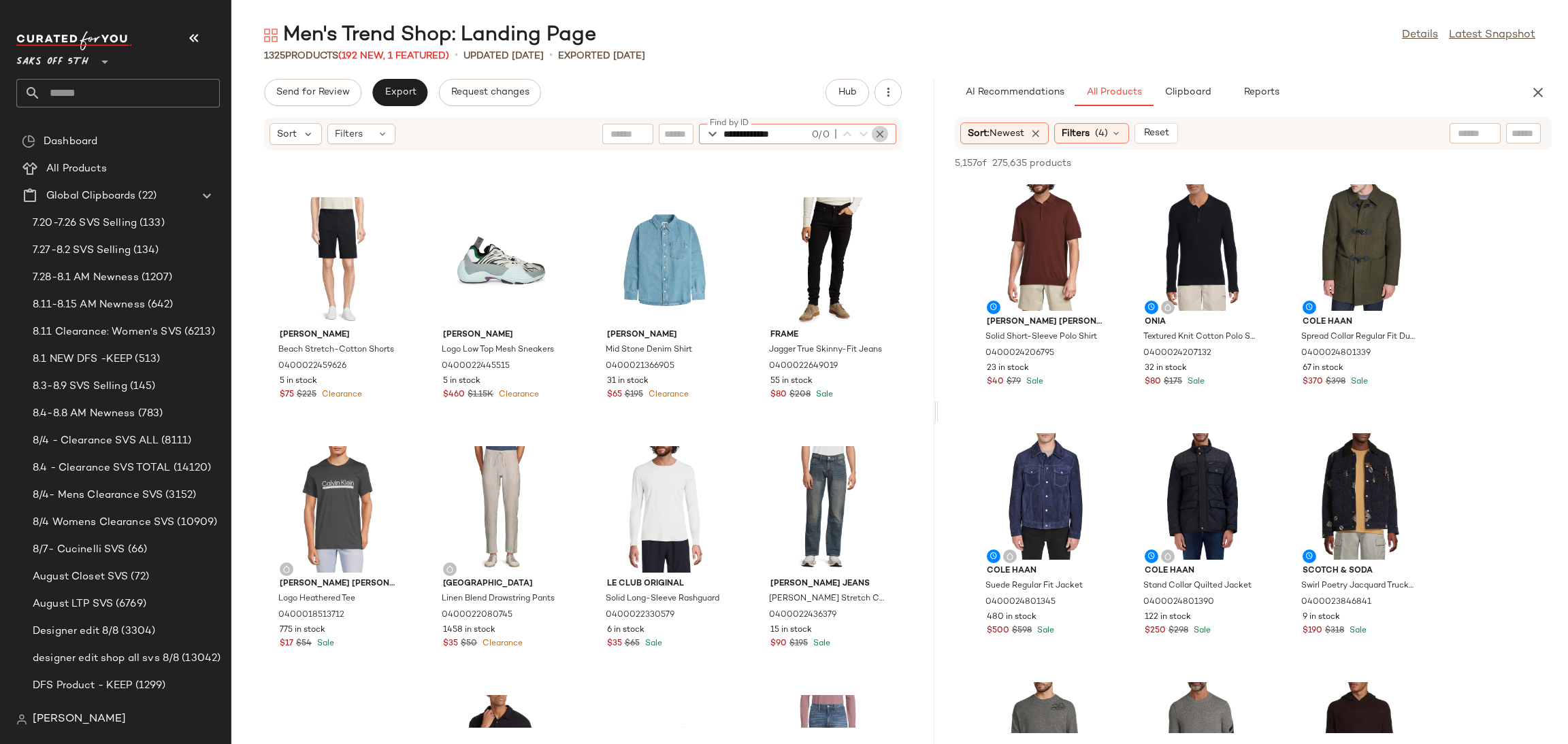
click at [877, 132] on icon "button" at bounding box center [879, 134] width 12 height 12
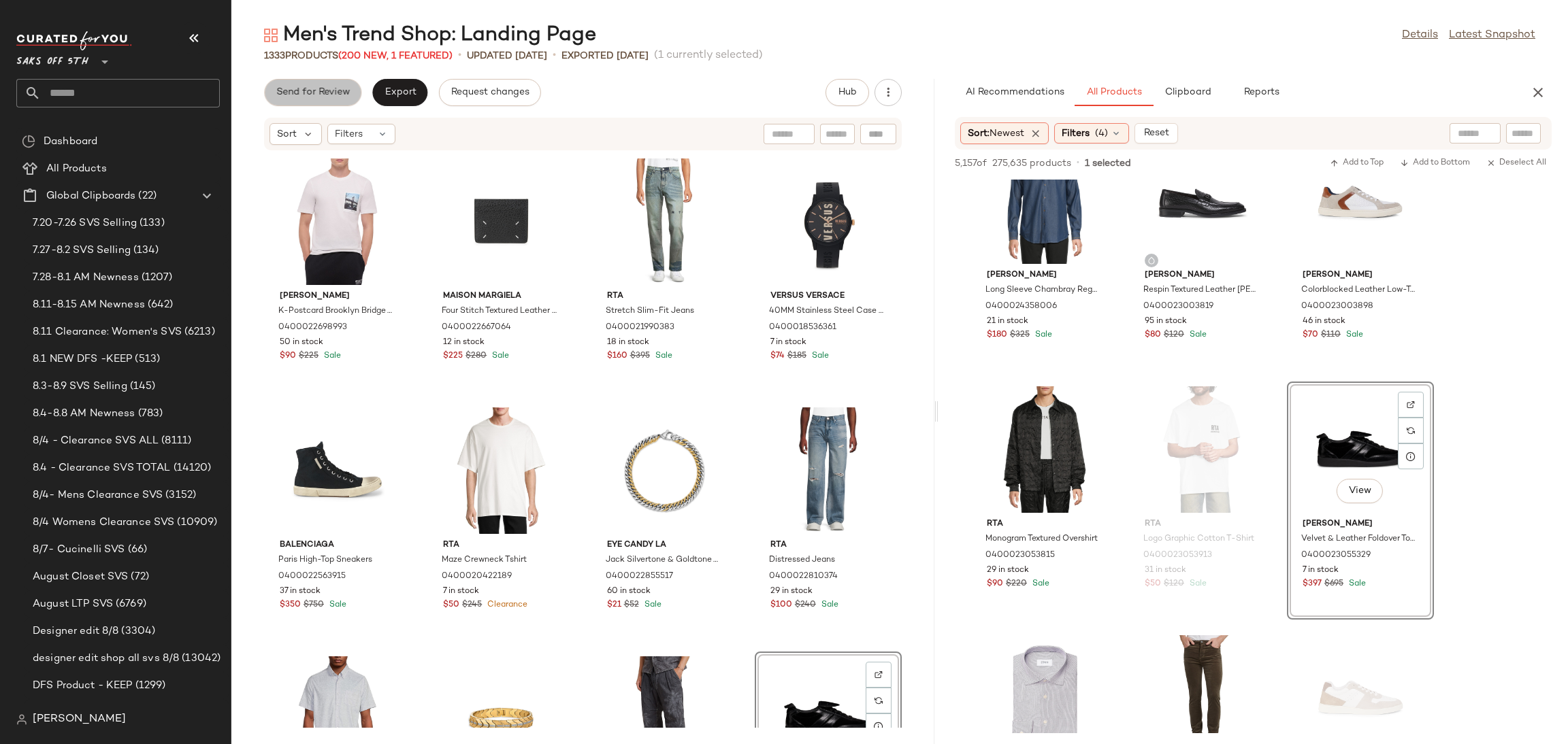
click at [320, 103] on button "Send for Review" at bounding box center [312, 92] width 97 height 27
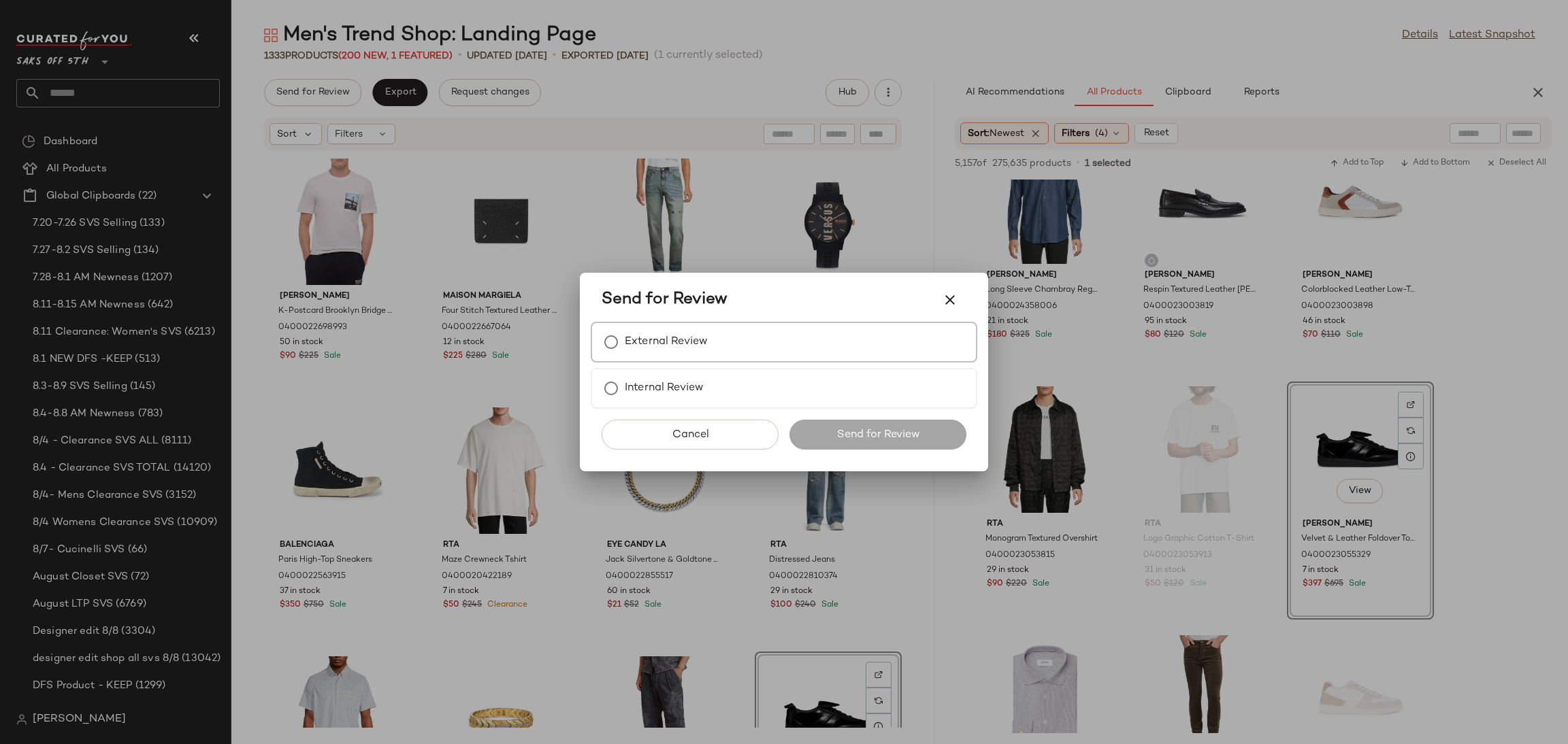
click at [651, 347] on label "External Review" at bounding box center [666, 341] width 83 height 27
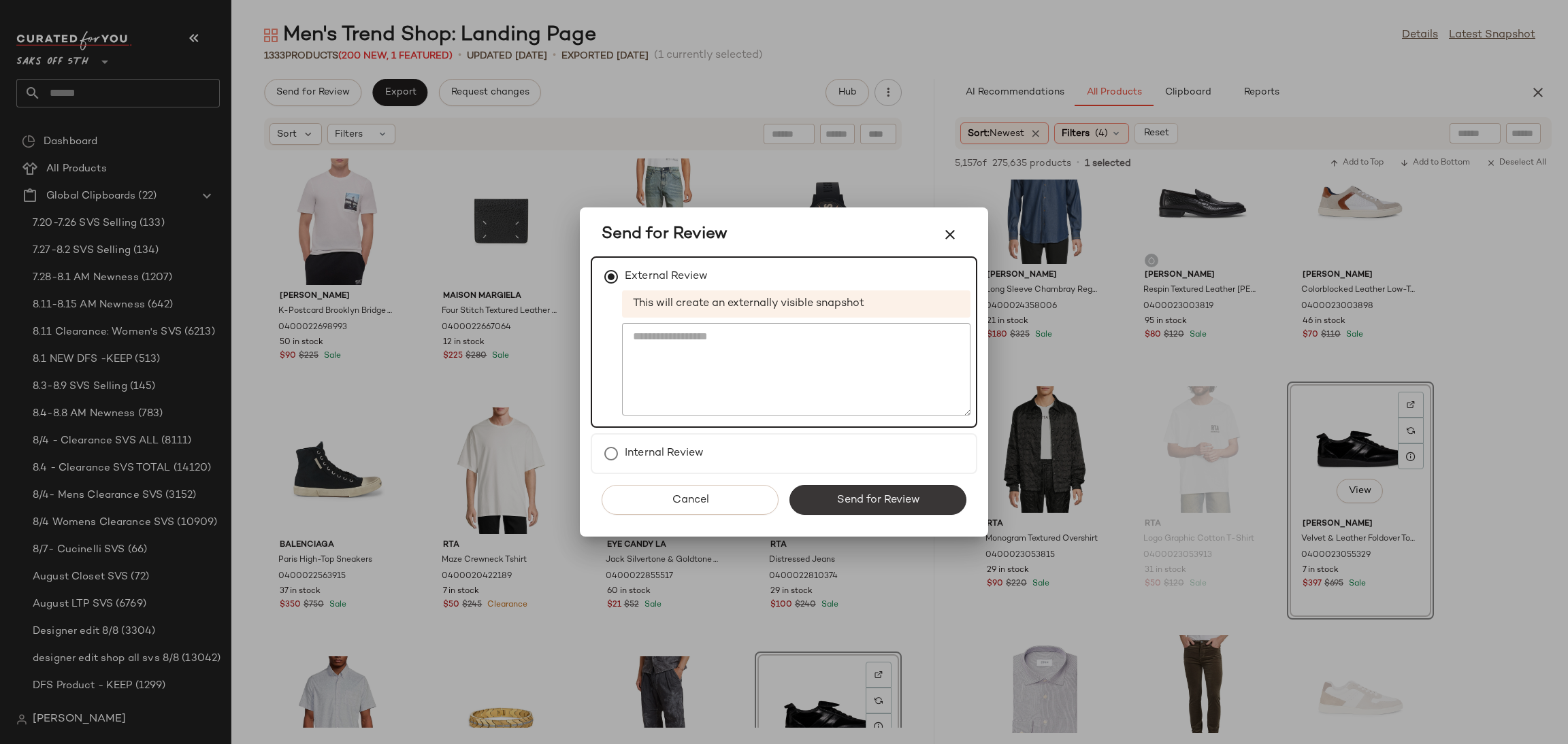
click at [834, 501] on button "Send for Review" at bounding box center [877, 500] width 177 height 30
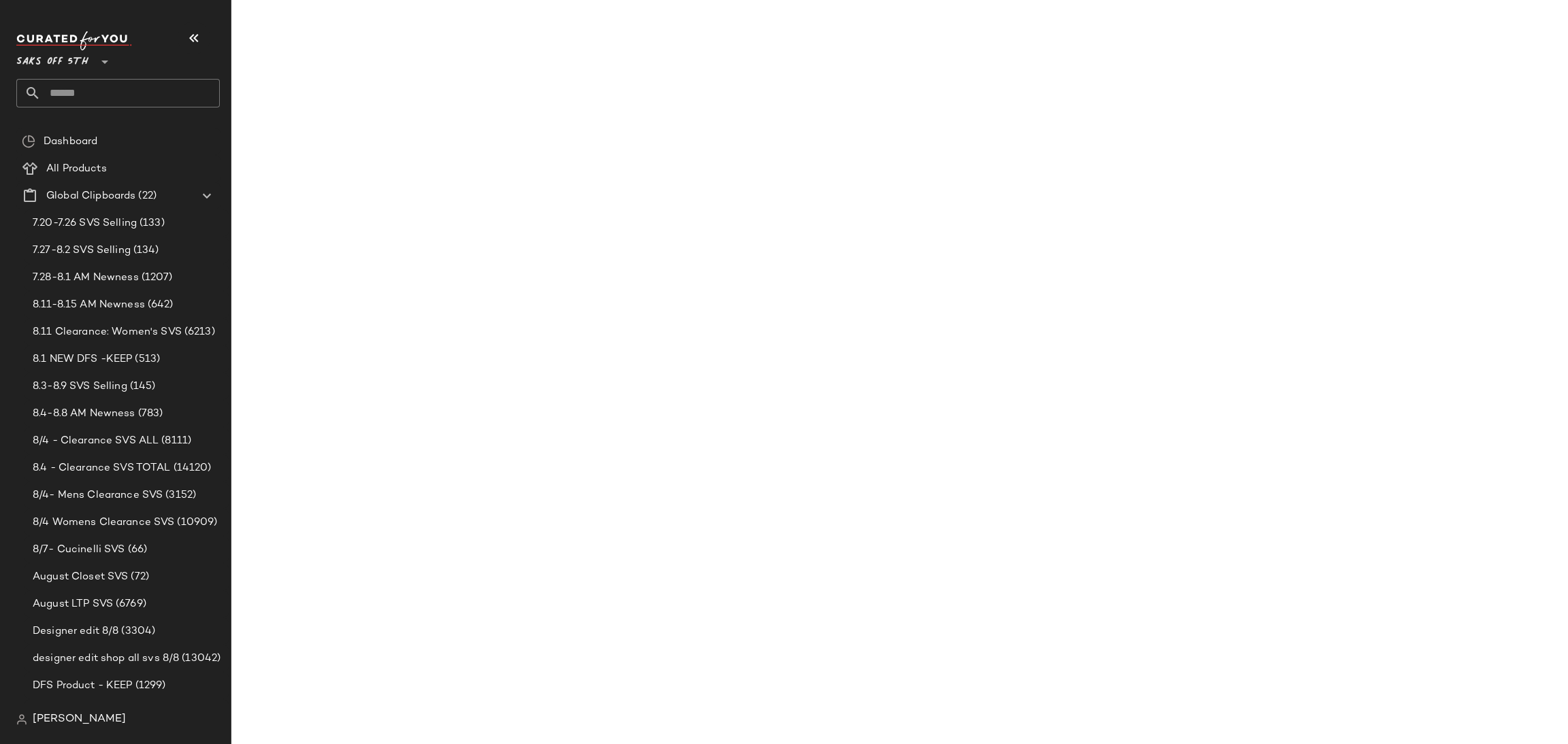
scroll to position [13487, 0]
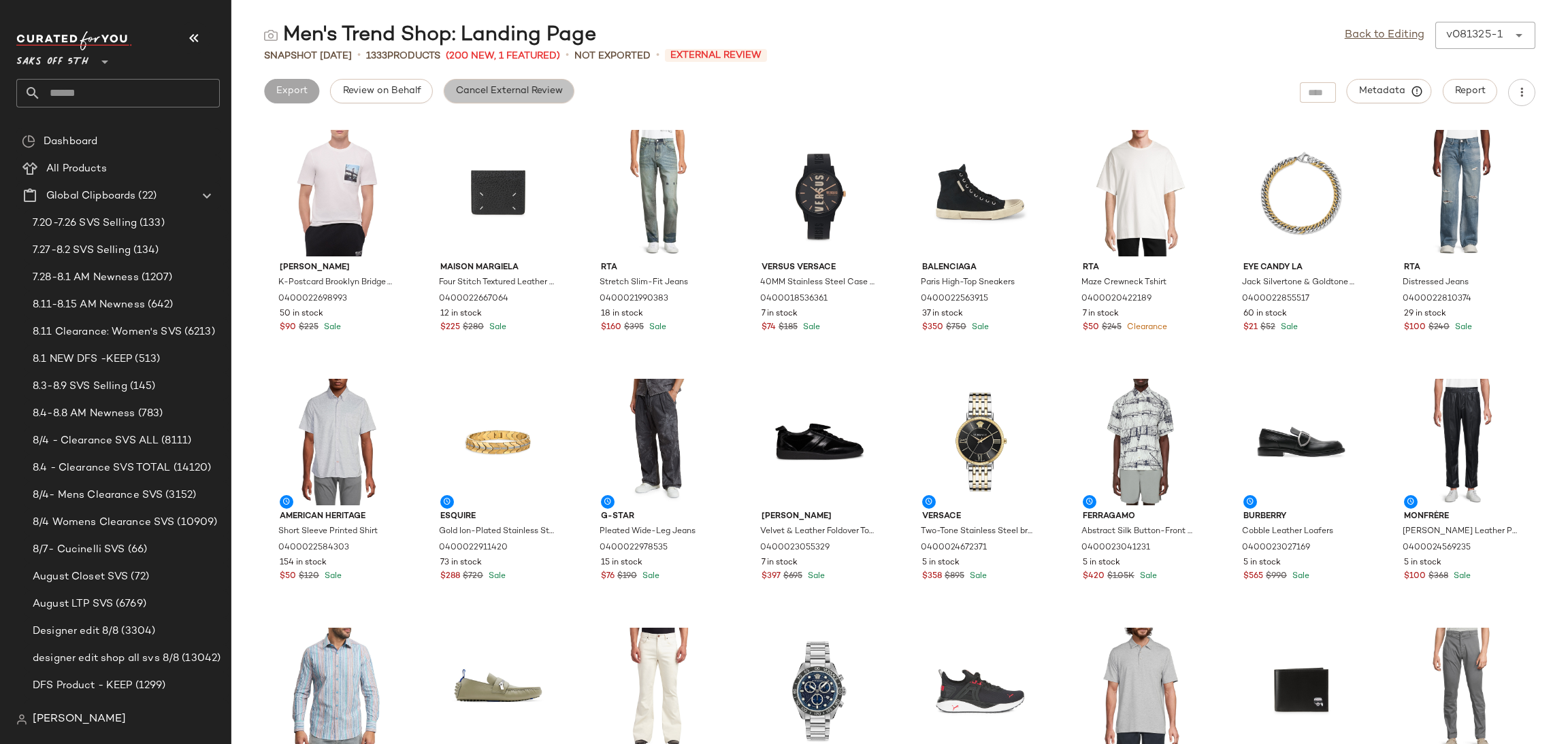
click at [534, 99] on button "Cancel External Review" at bounding box center [509, 91] width 130 height 24
click at [393, 90] on span "Export" at bounding box center [400, 90] width 32 height 11
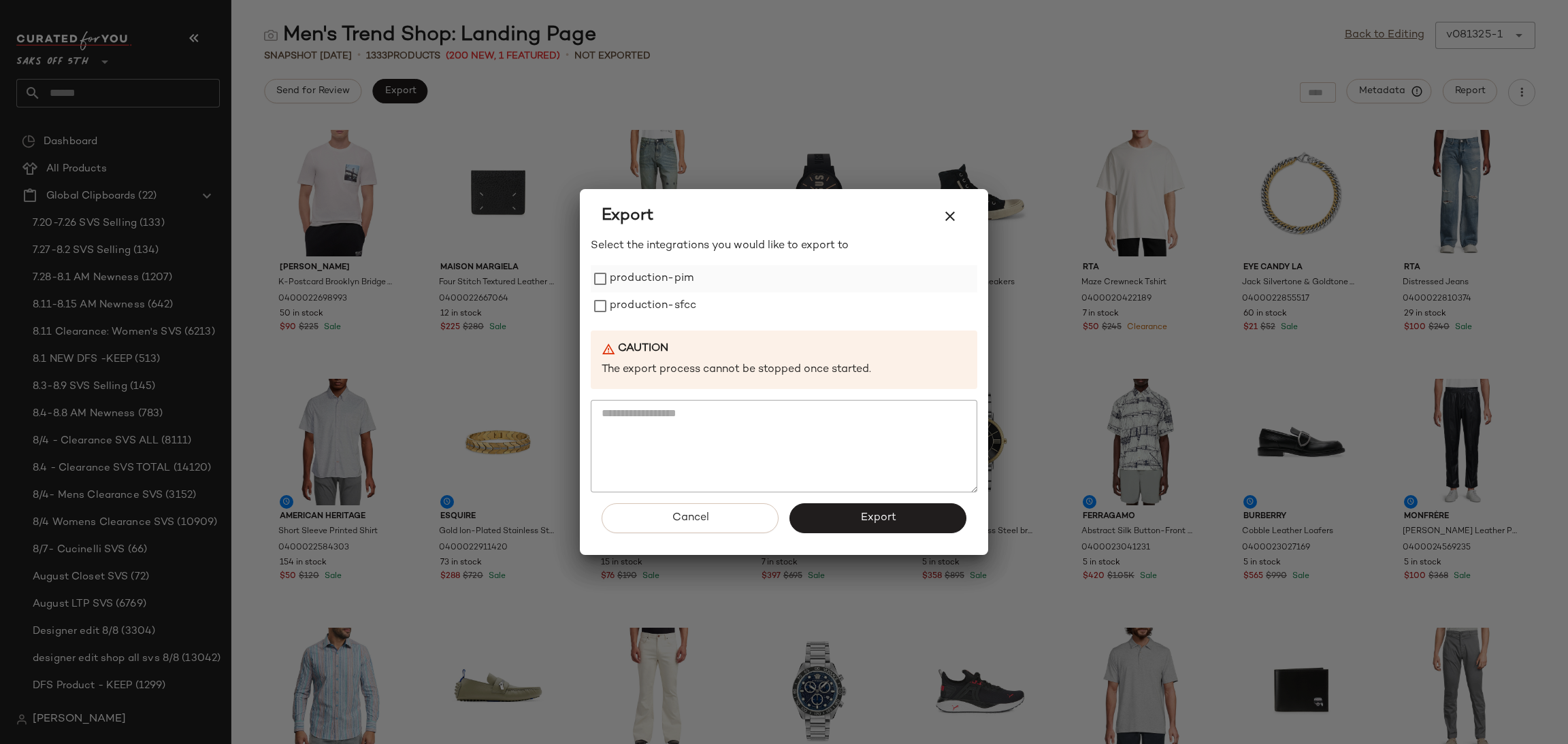
click at [640, 269] on label "production-pim" at bounding box center [651, 278] width 84 height 27
click at [652, 302] on label "production-sfcc" at bounding box center [653, 306] width 86 height 27
click at [838, 524] on button "Export" at bounding box center [877, 518] width 177 height 30
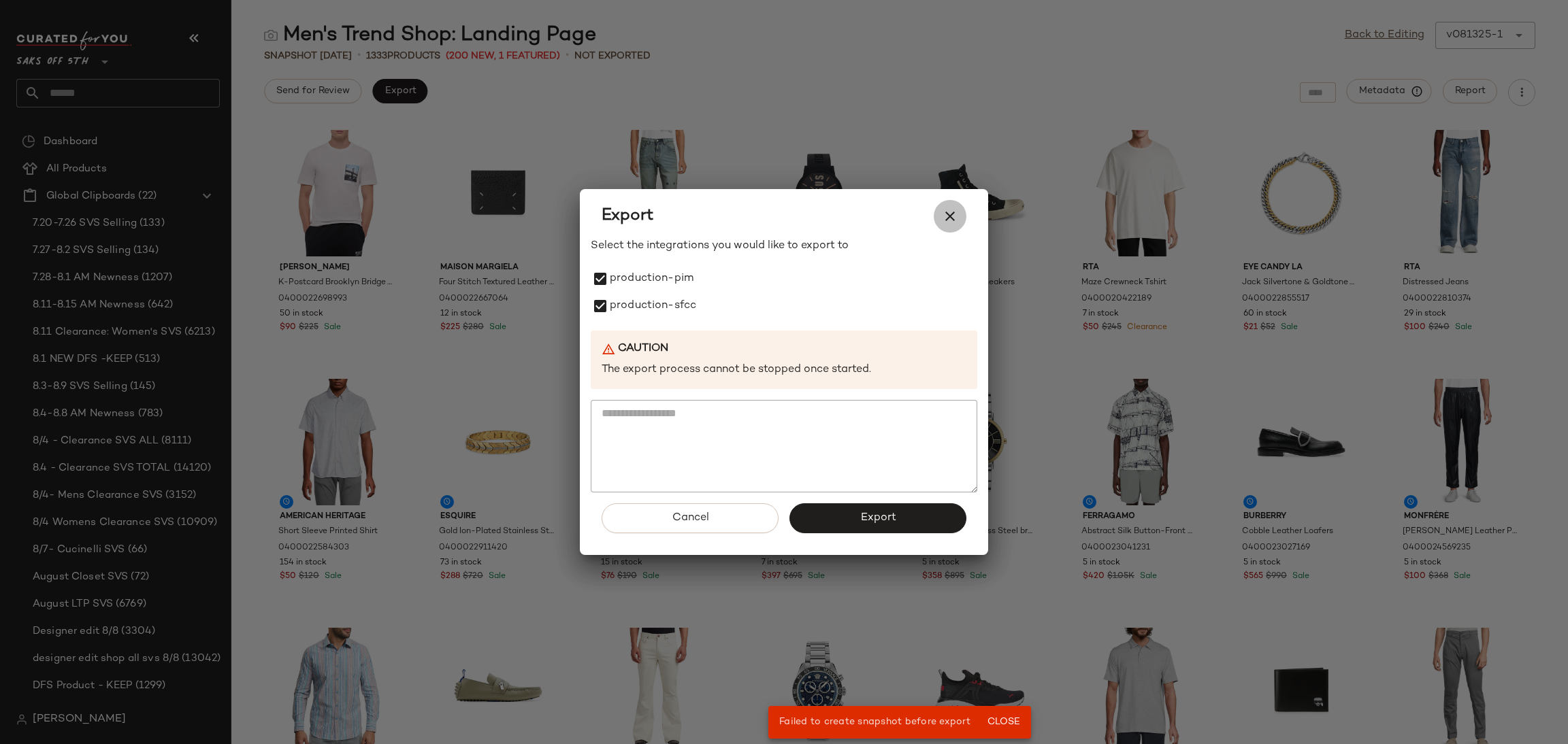
click at [946, 213] on icon "button" at bounding box center [950, 216] width 16 height 16
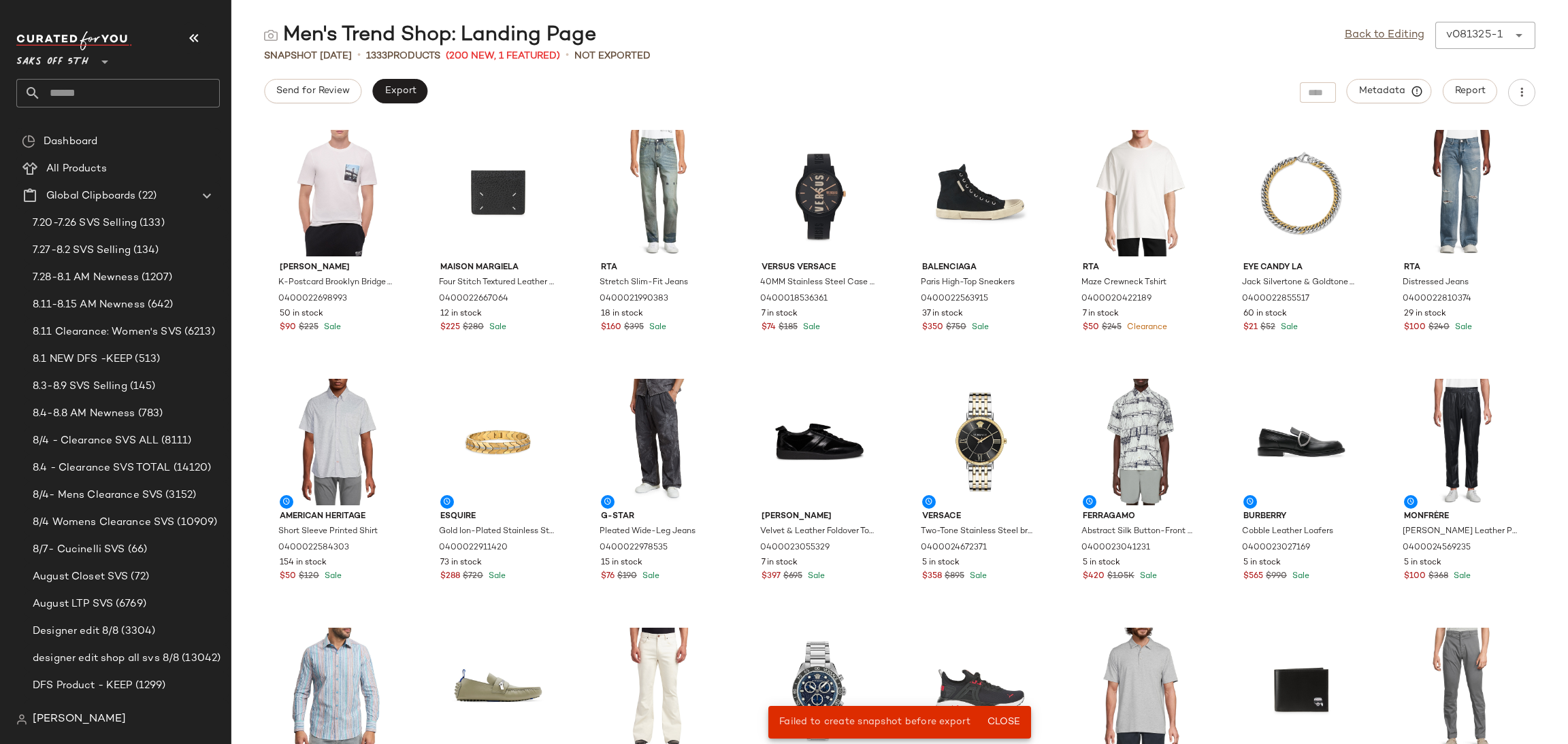
click at [1378, 20] on main "Men's Trend Shop: Landing Page Back to Editing v081325-1 ****** Snapshot Aug 13…" at bounding box center [784, 372] width 1568 height 744
click at [1376, 31] on link "Back to Editing" at bounding box center [1385, 35] width 80 height 16
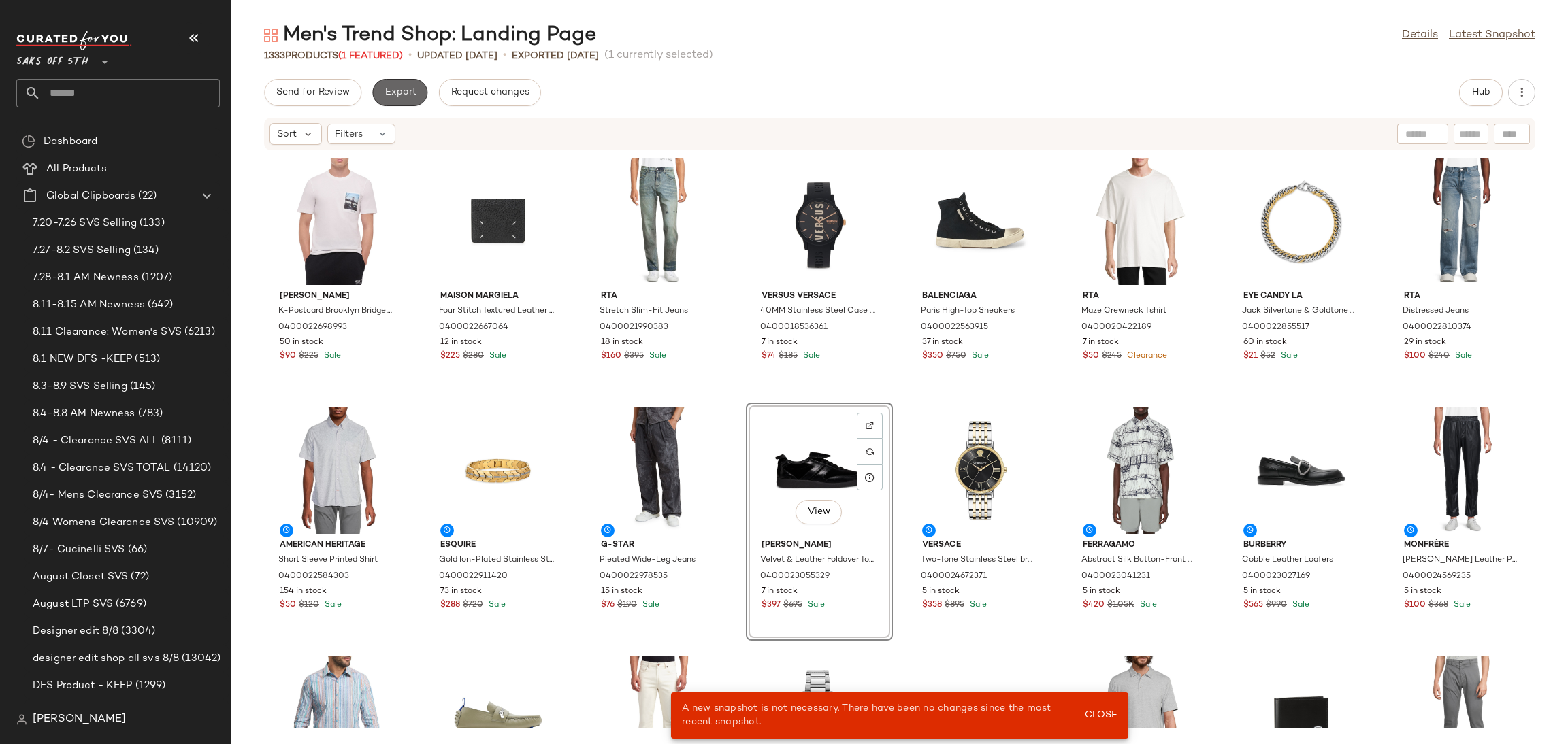
click at [417, 88] on button "Export" at bounding box center [400, 92] width 55 height 27
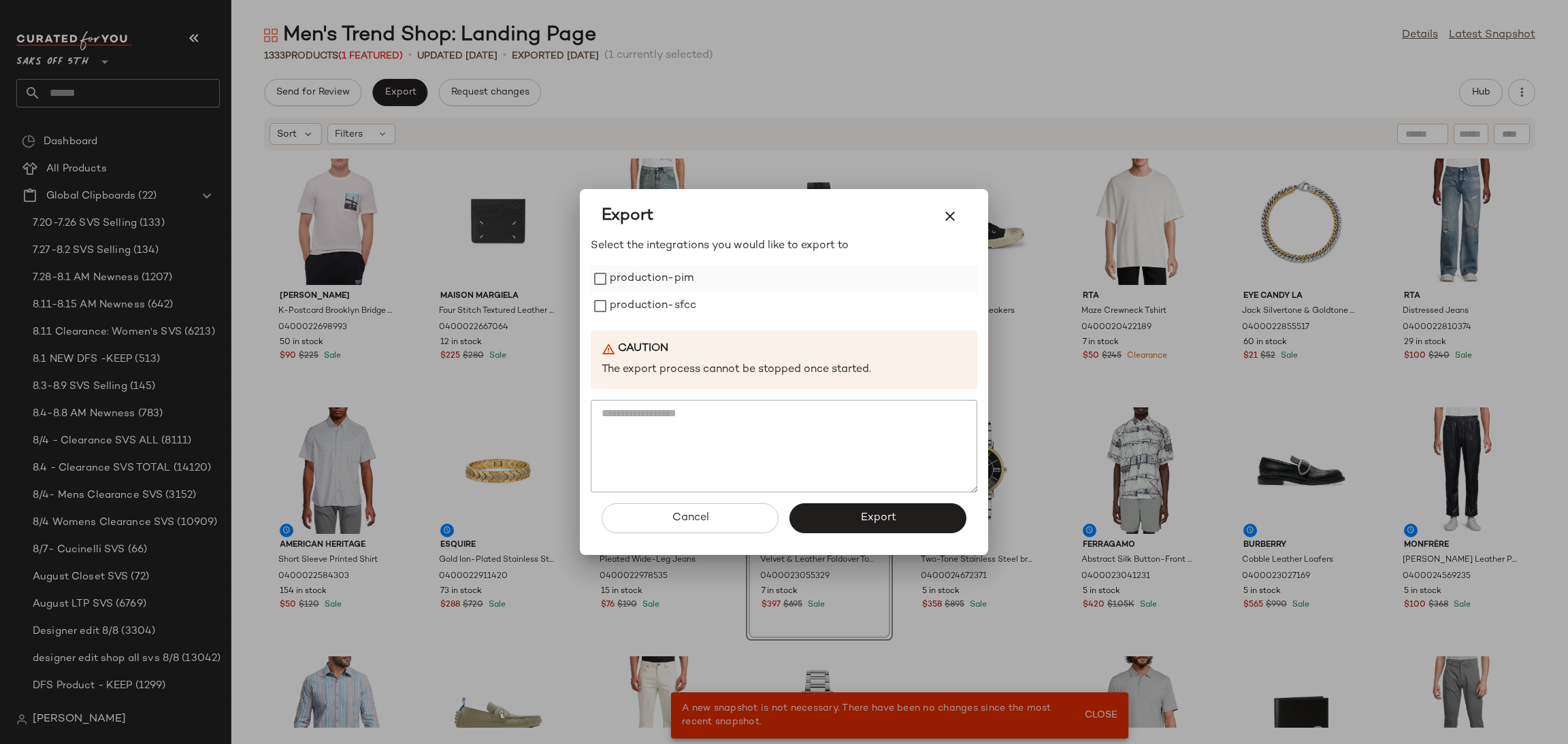
click at [642, 286] on label "production-pim" at bounding box center [651, 278] width 84 height 27
click at [646, 307] on label "production-sfcc" at bounding box center [653, 306] width 86 height 27
click at [869, 524] on span "Export" at bounding box center [877, 518] width 36 height 13
